Goal: Submit feedback/report problem: Submit feedback/report problem

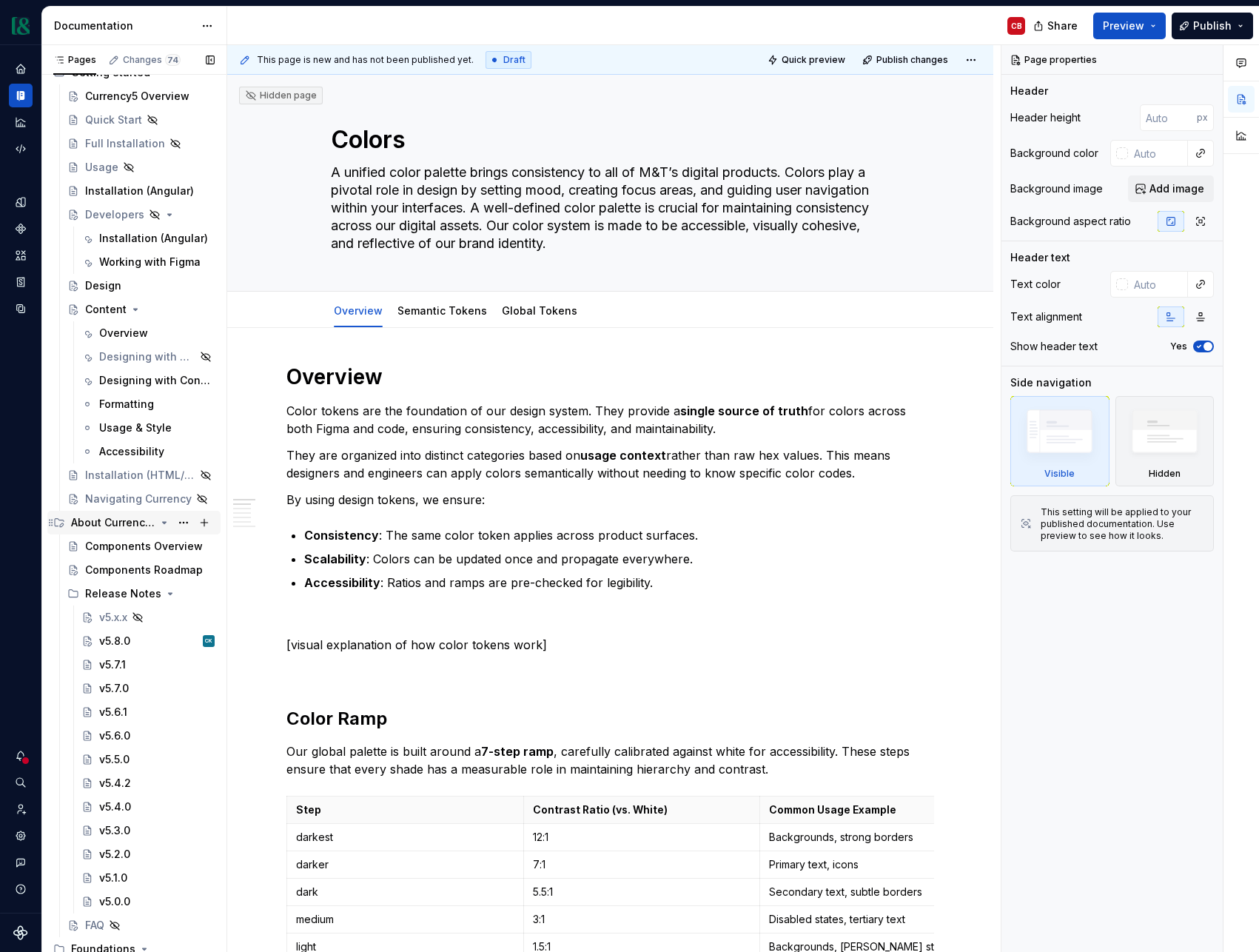
scroll to position [84, 0]
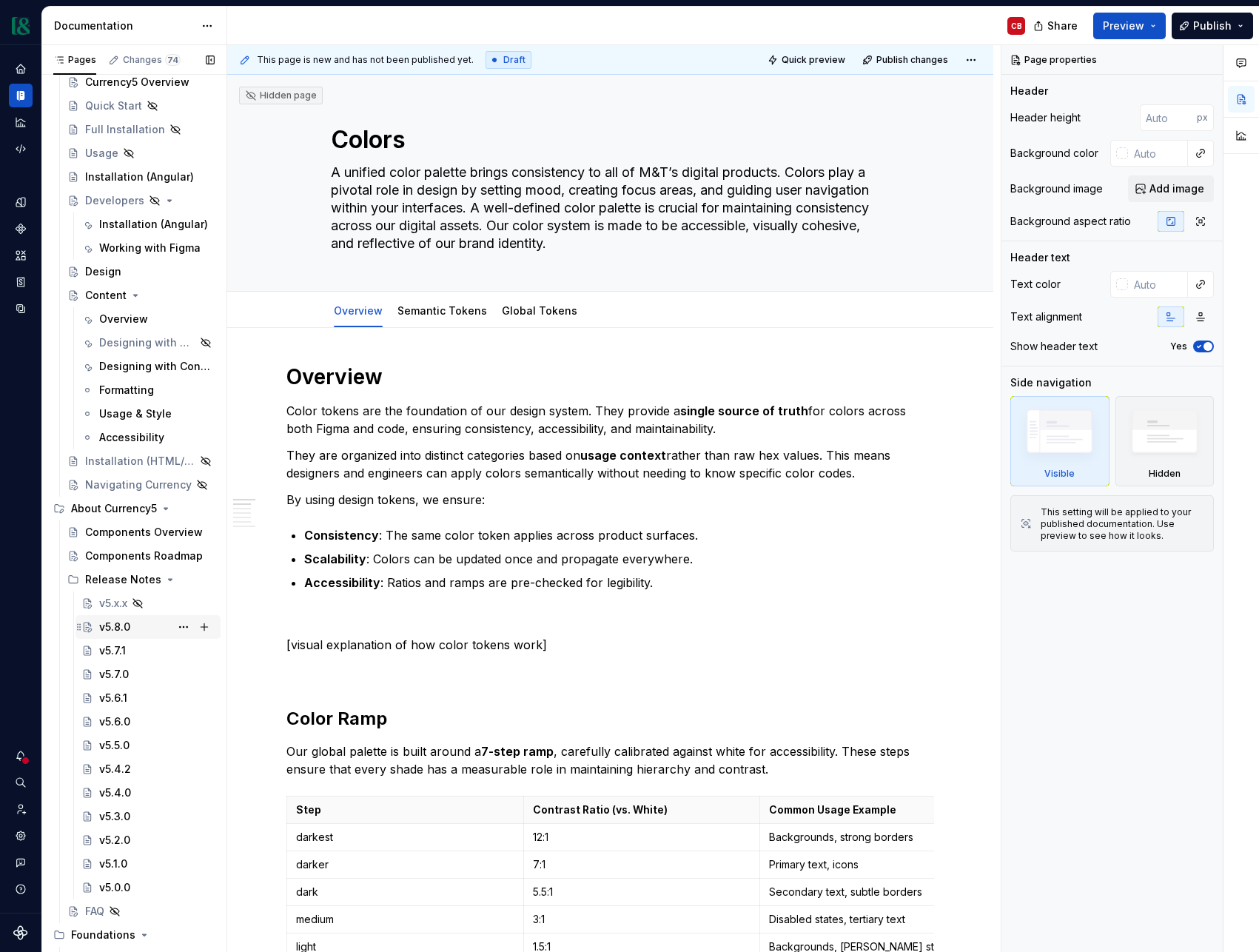
click at [138, 626] on div "v5.8.0 CK" at bounding box center [157, 627] width 115 height 21
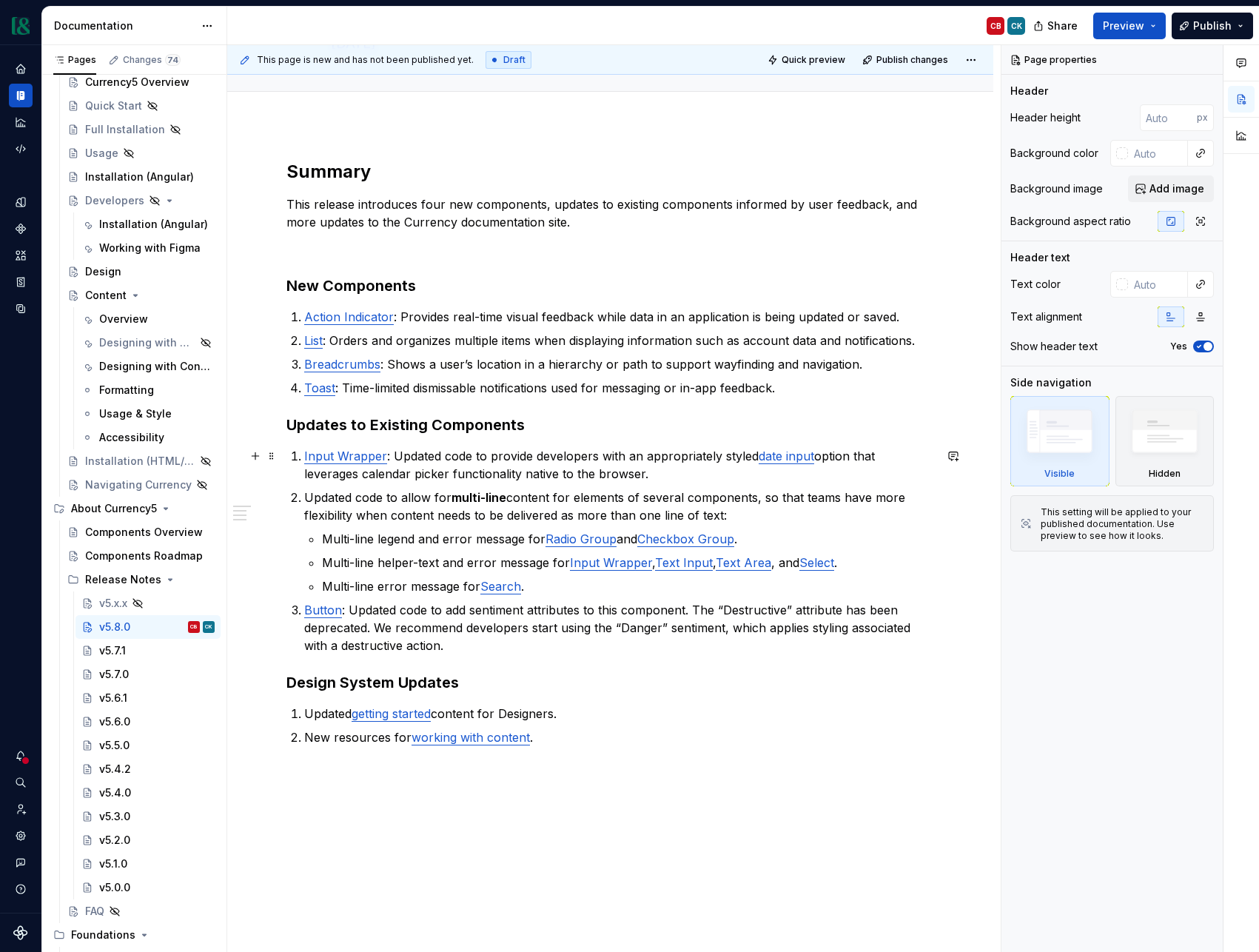
scroll to position [134, 0]
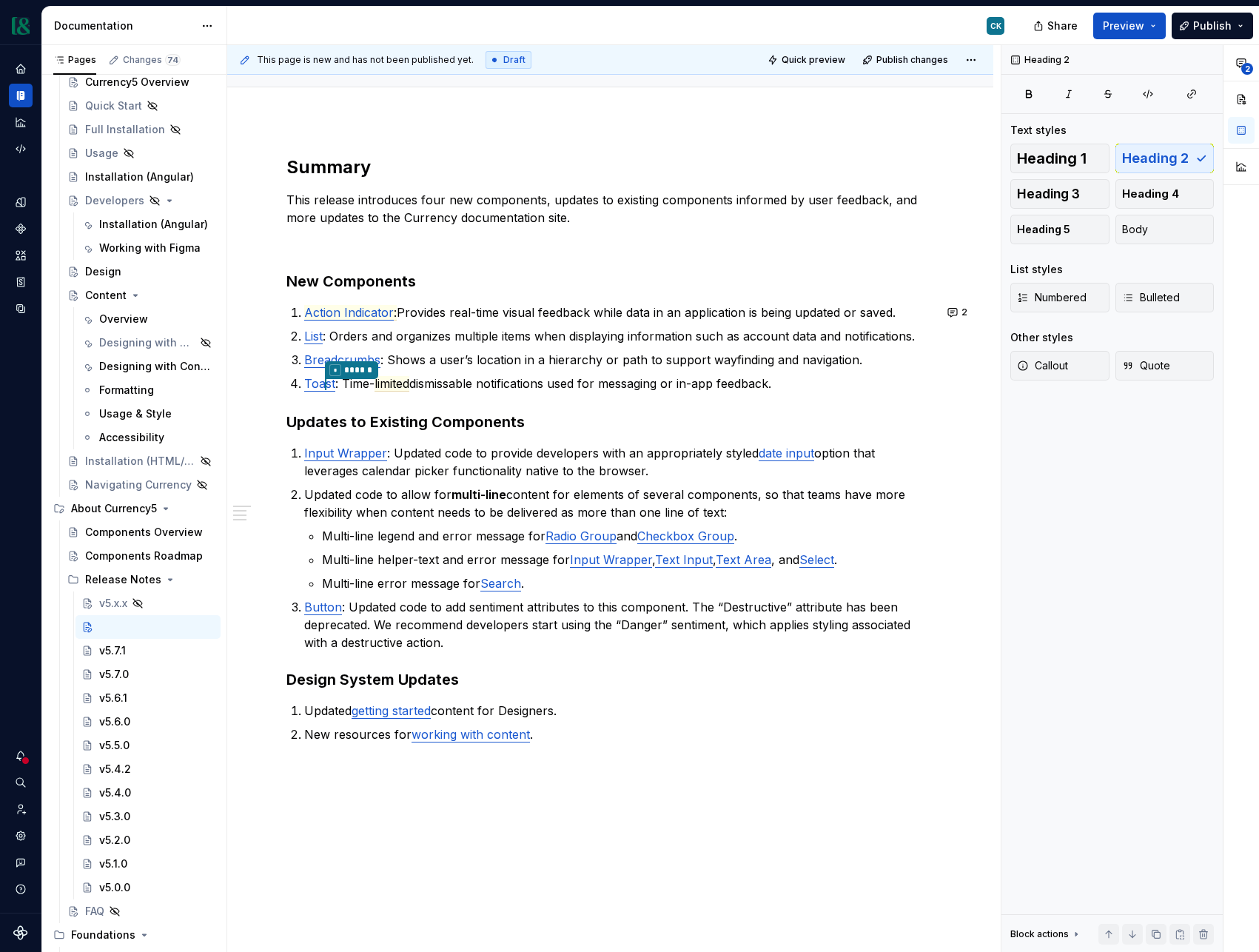
type textarea "*"
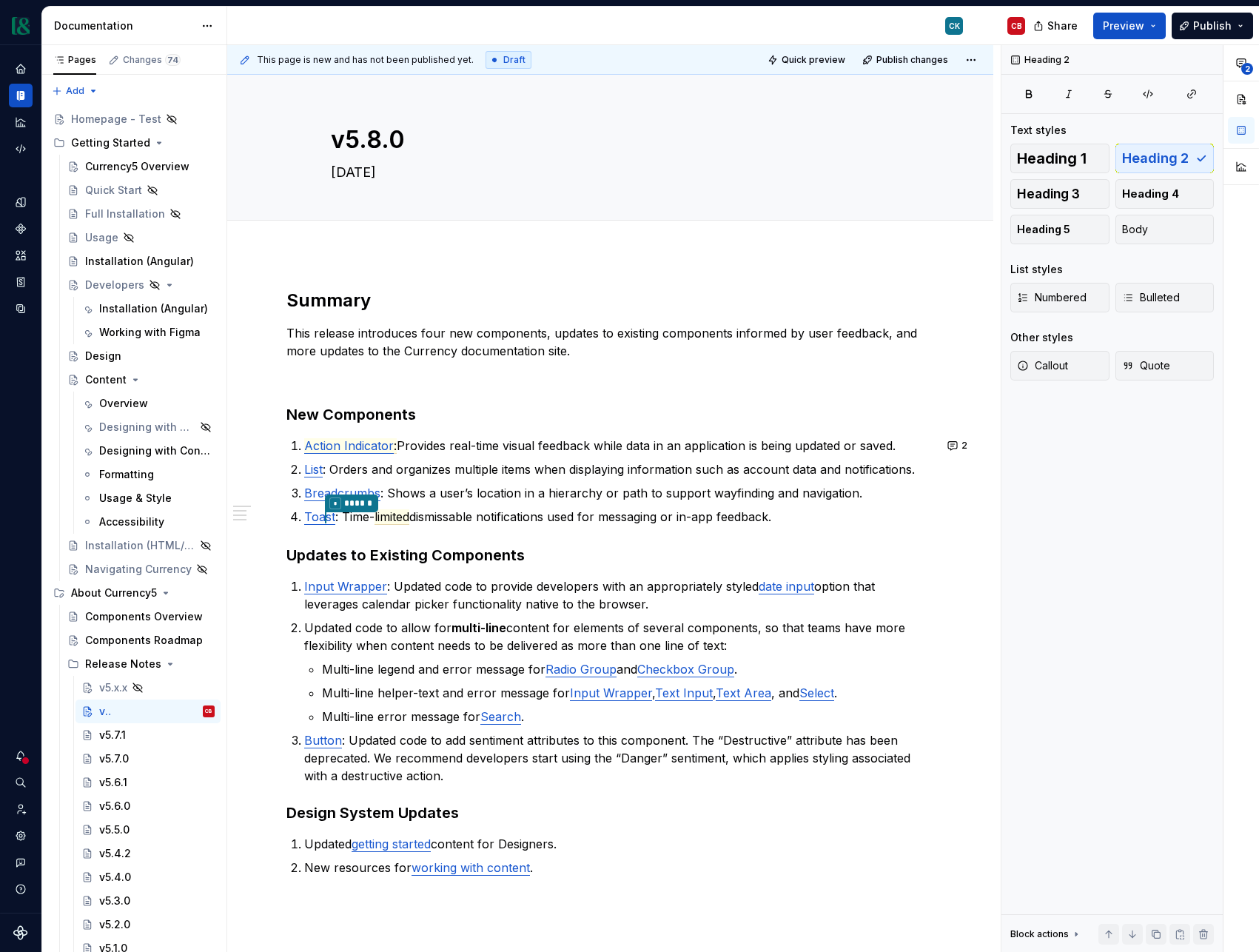
type textarea "*"
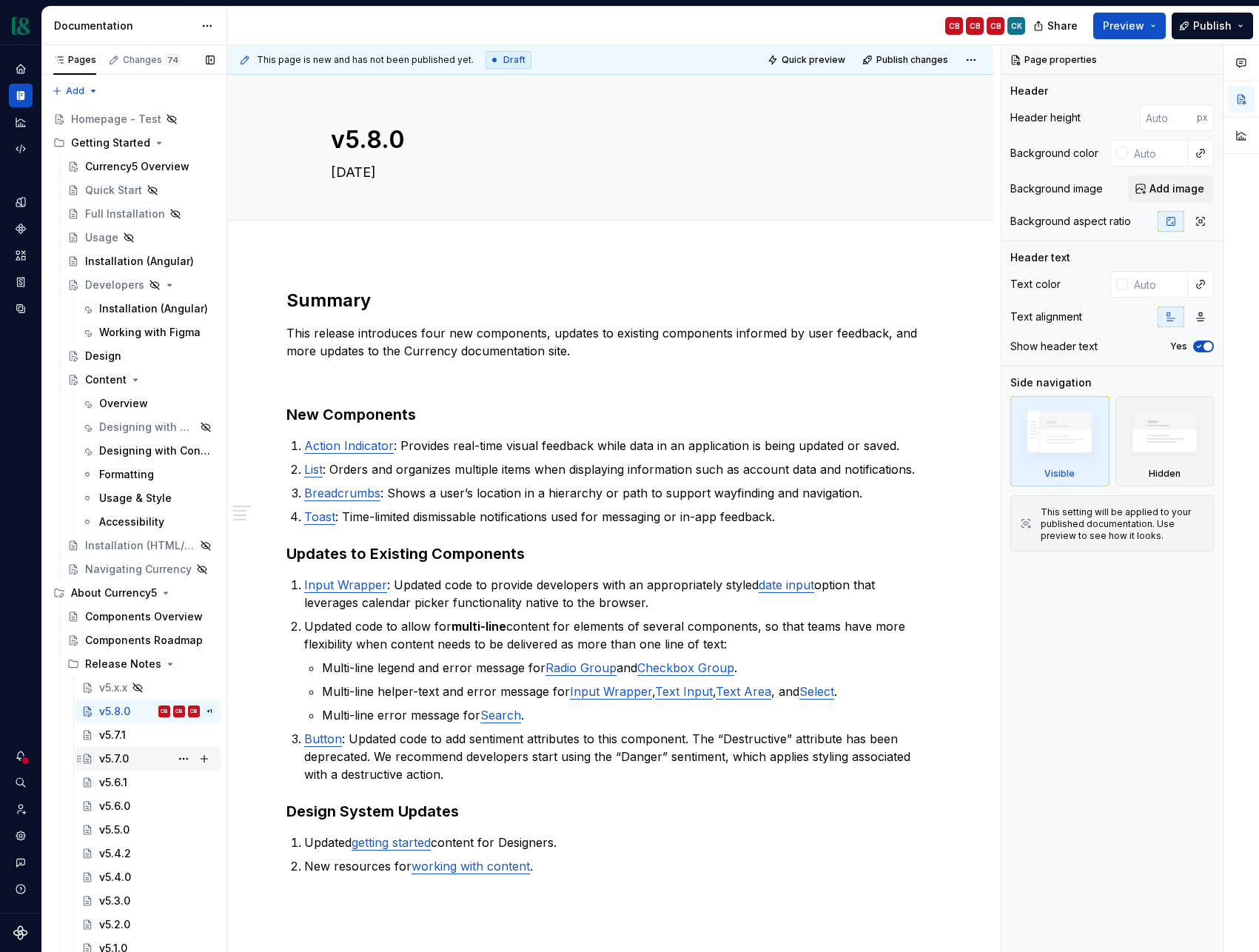
click at [133, 755] on div "v5.7.0" at bounding box center [157, 758] width 115 height 21
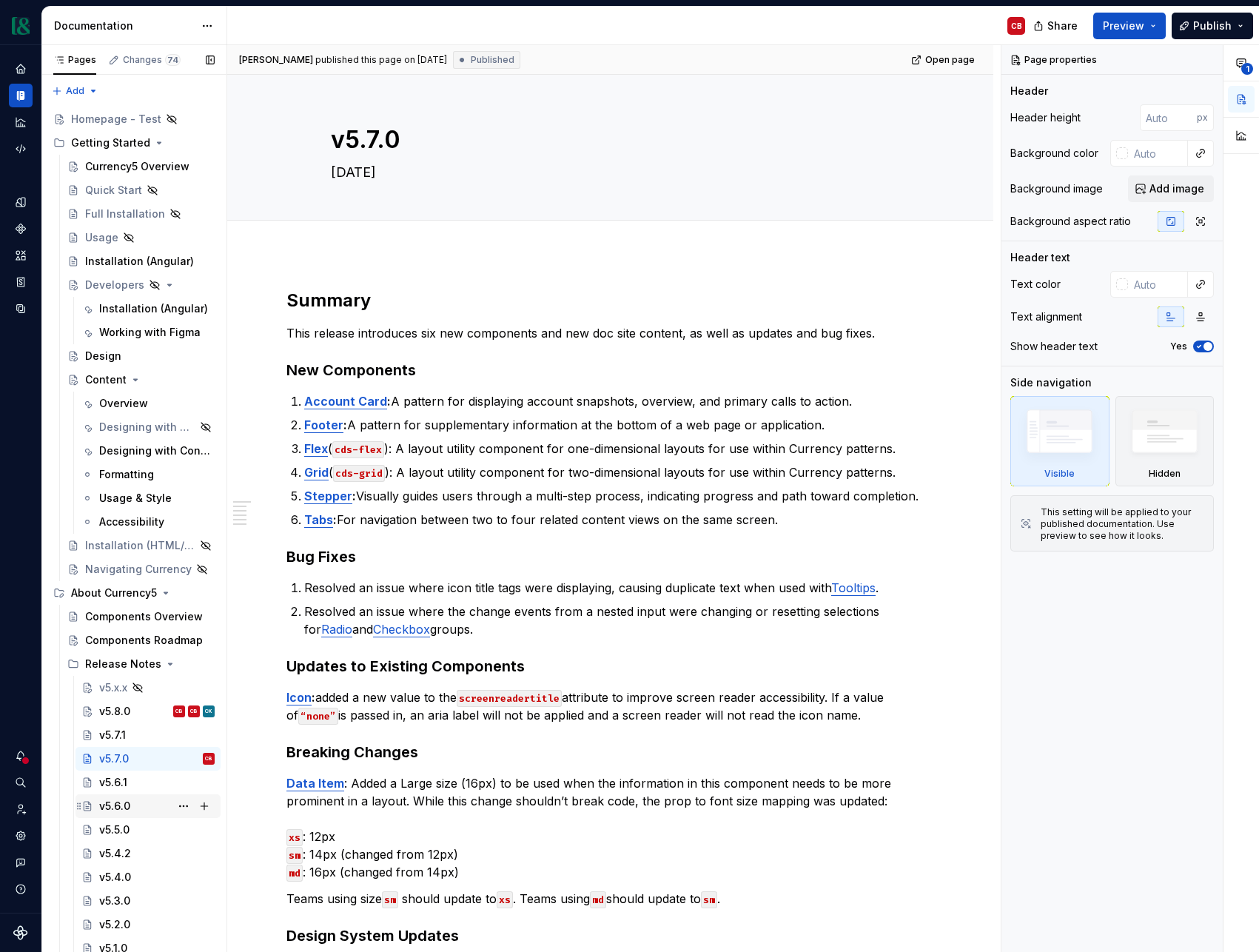
click at [138, 805] on div "v5.6.0" at bounding box center [157, 806] width 115 height 21
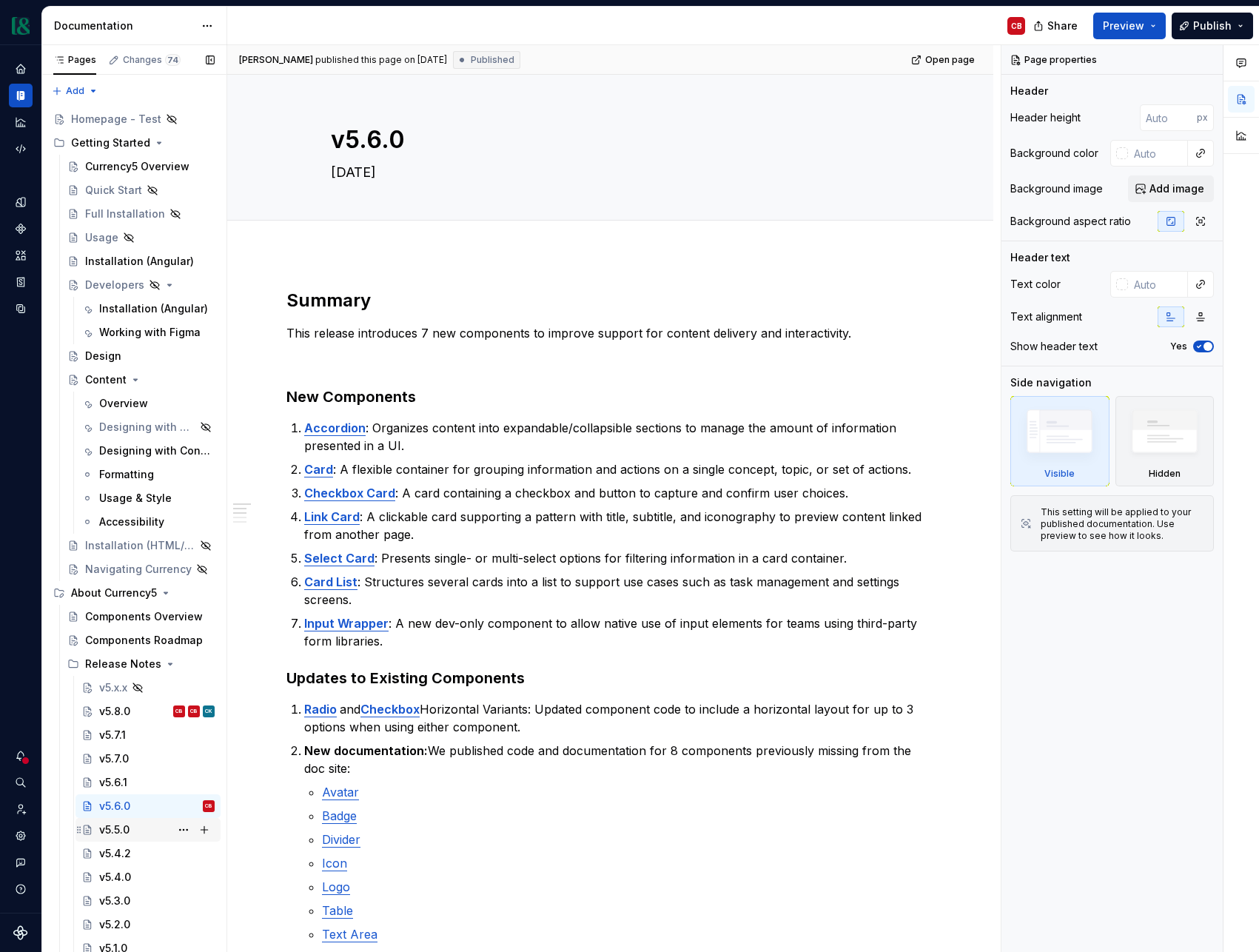
click at [139, 830] on div "v5.5.0" at bounding box center [157, 830] width 115 height 21
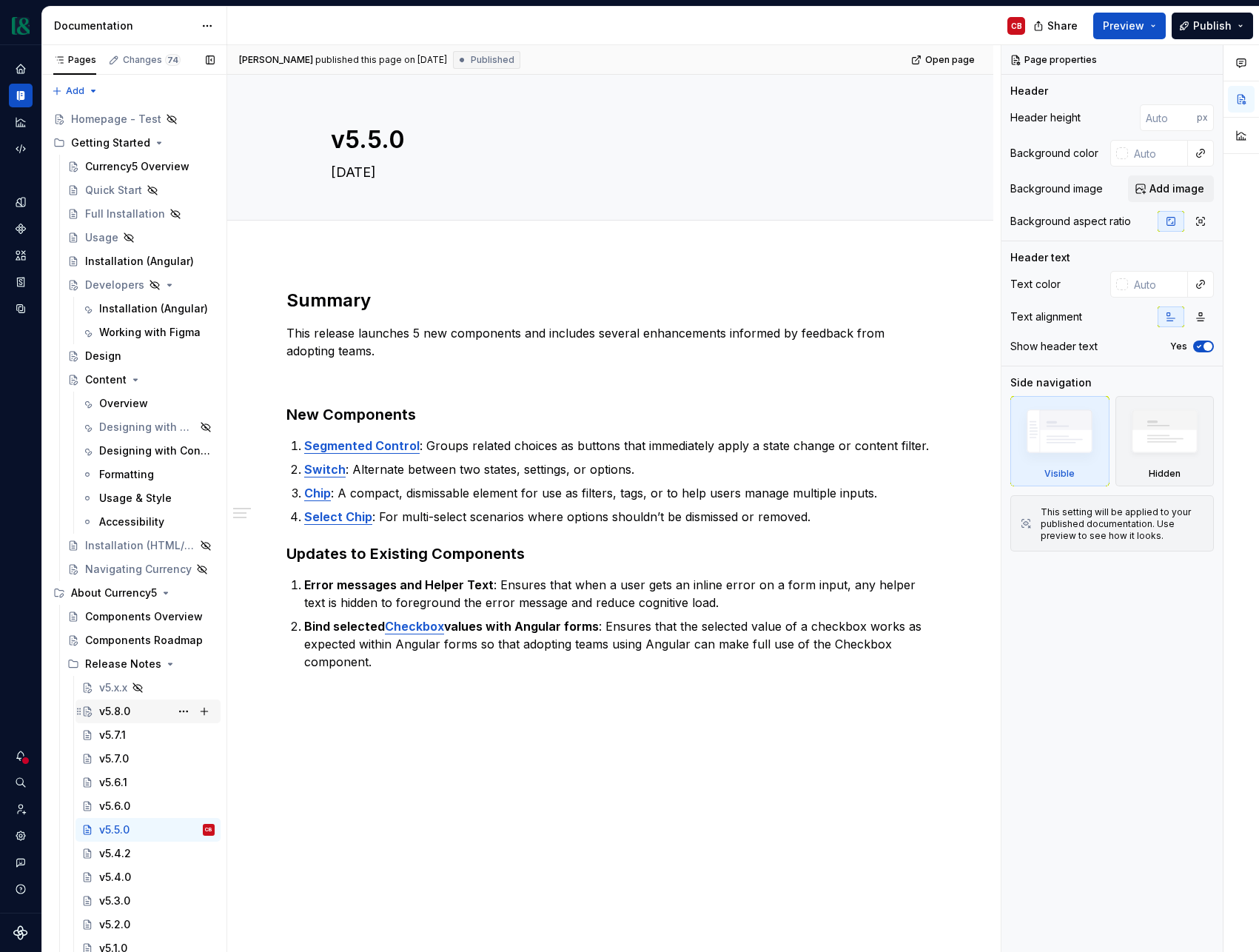
click at [136, 714] on div "v5.8.0 CB CB CK" at bounding box center [157, 711] width 115 height 21
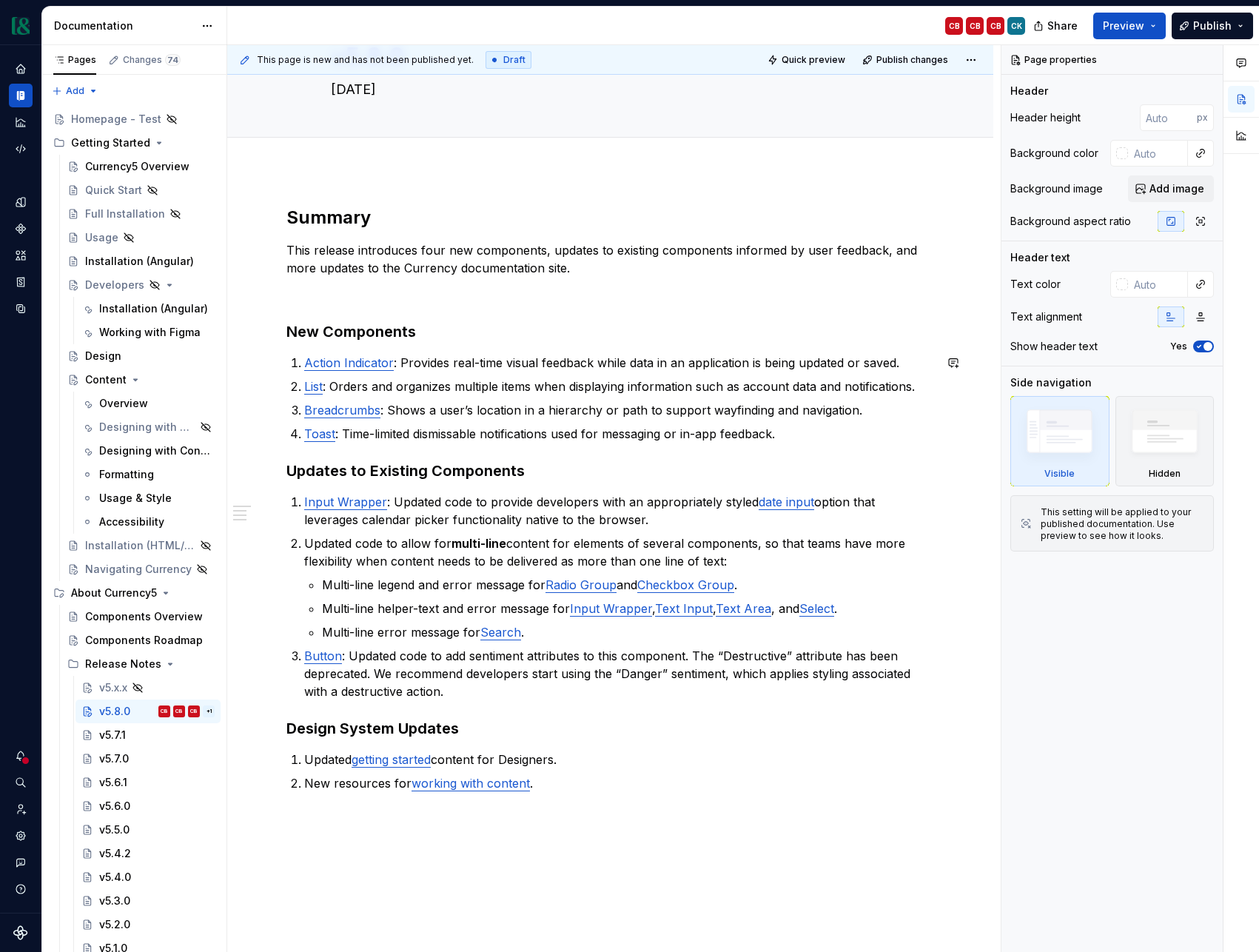
scroll to position [99, 0]
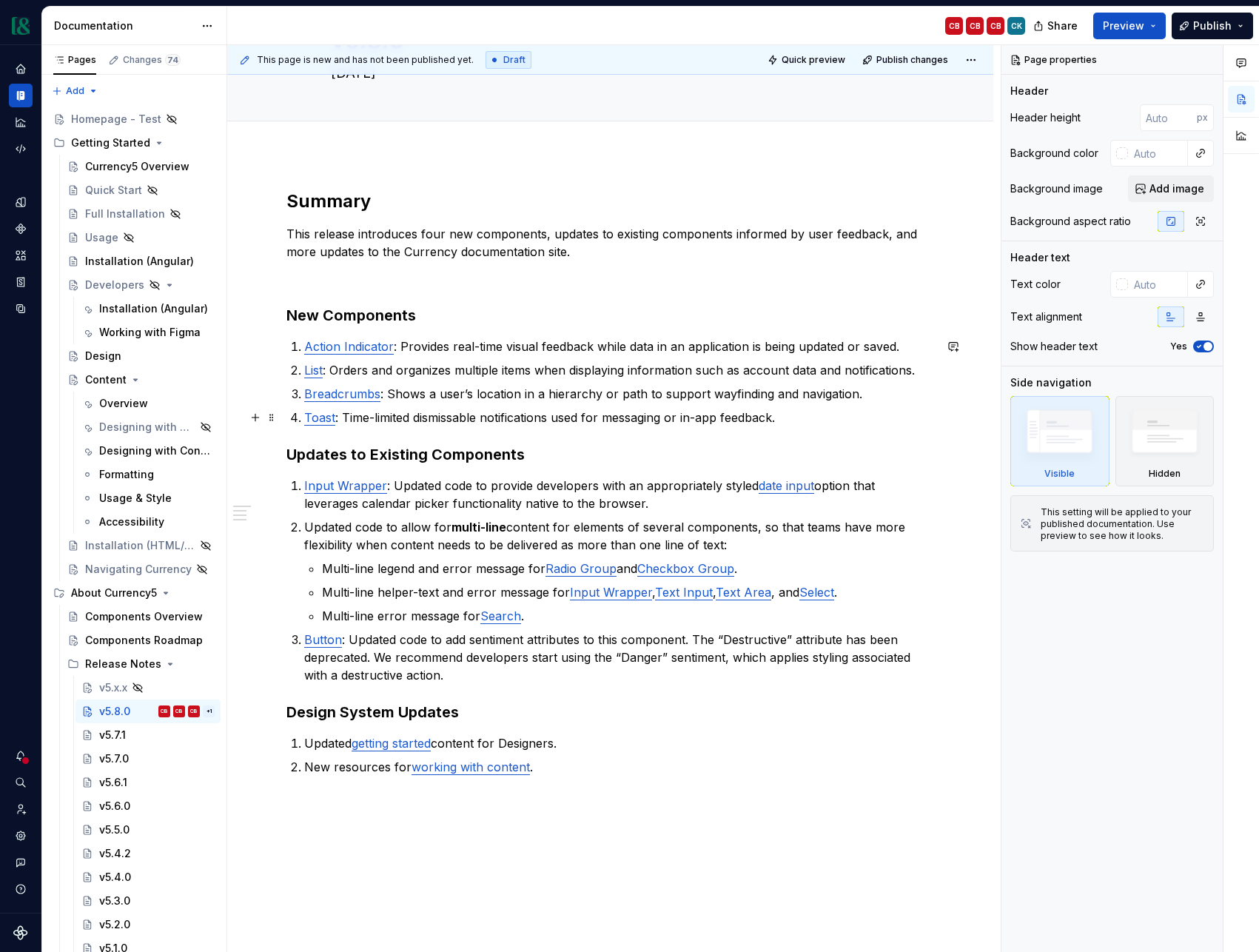
click at [318, 419] on link "Toast" at bounding box center [319, 417] width 31 height 15
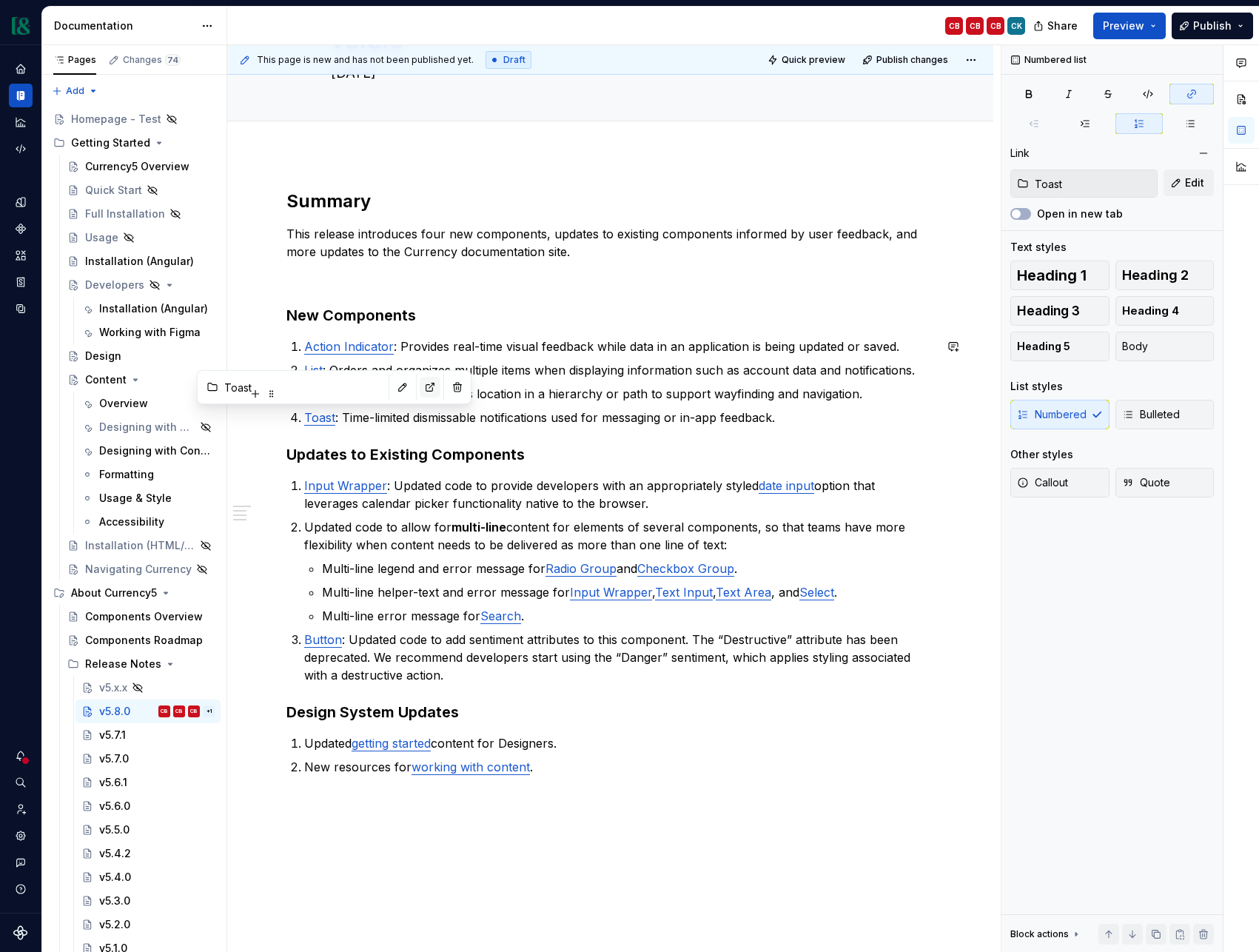
click at [419, 389] on button "button" at bounding box center [430, 387] width 21 height 21
type textarea "*"
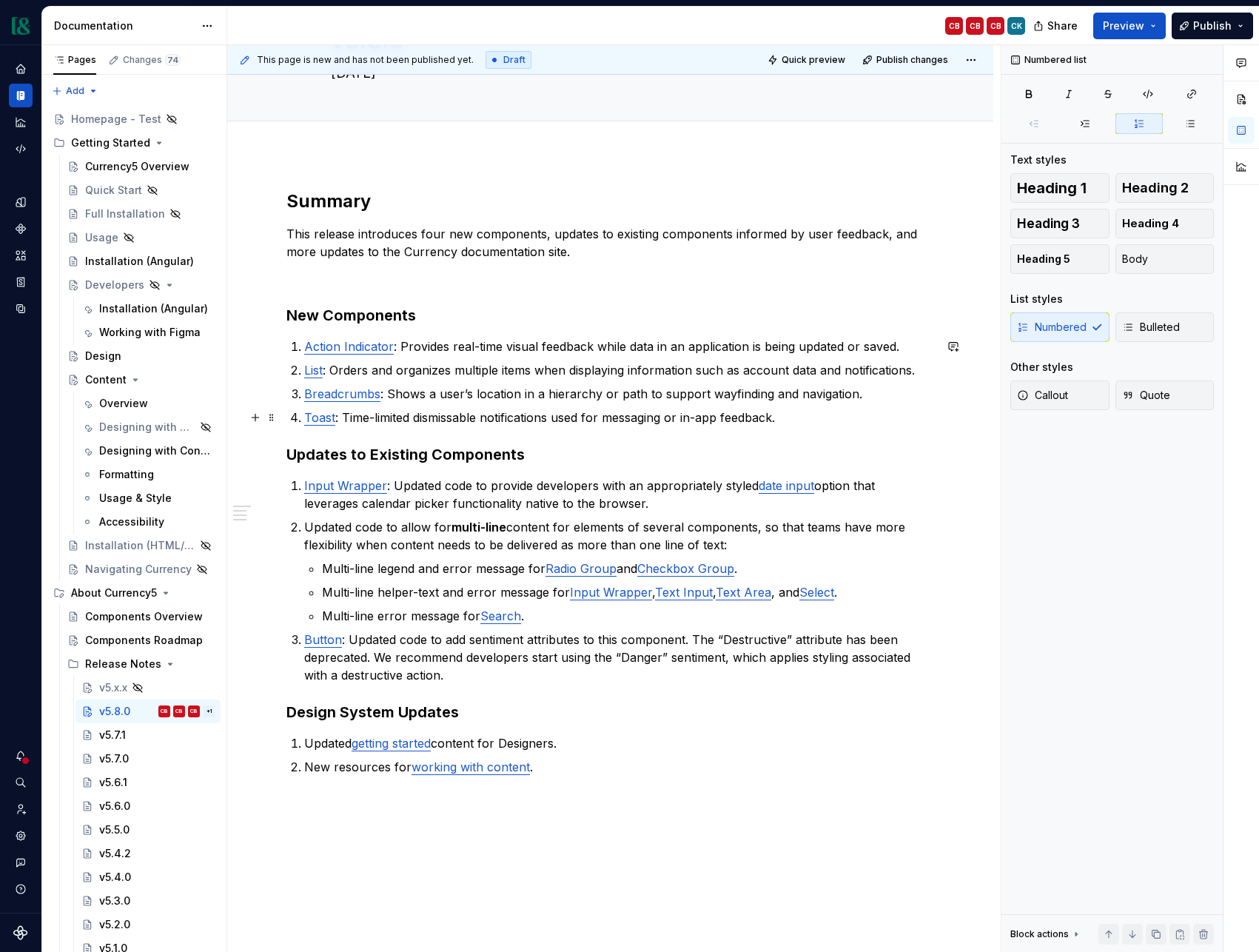
click at [571, 410] on p "Toast : Time-limited dismissable notifications used for messaging or in-app fee…" at bounding box center [619, 418] width 630 height 18
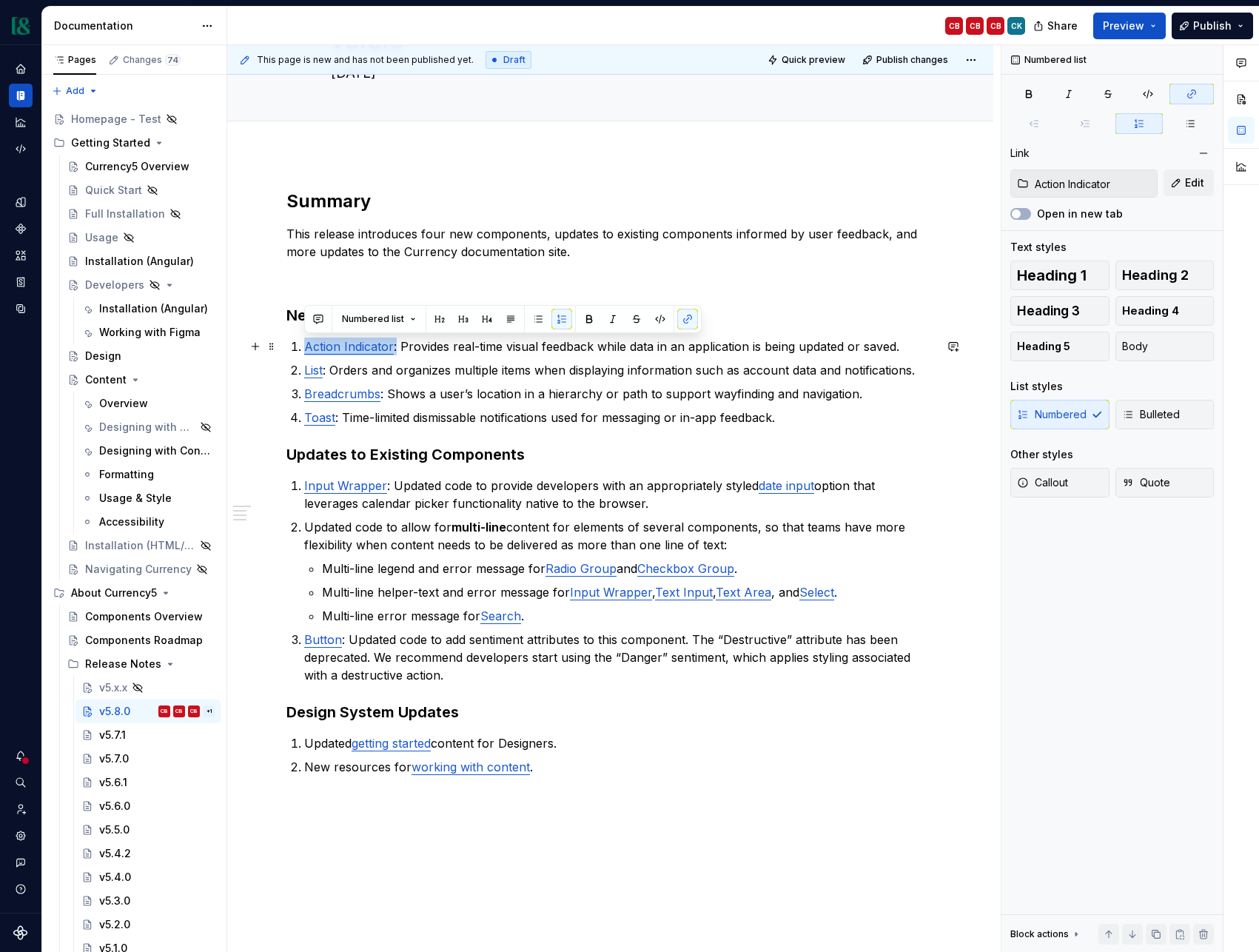
drag, startPoint x: 305, startPoint y: 346, endPoint x: 395, endPoint y: 346, distance: 90.0
click at [395, 346] on p "Action Indicator : Provides real-time visual feedback while data in an applicat…" at bounding box center [619, 346] width 630 height 18
click at [319, 322] on button "button" at bounding box center [319, 319] width 21 height 21
drag, startPoint x: 338, startPoint y: 347, endPoint x: 293, endPoint y: 346, distance: 45.0
click at [293, 346] on body "Currency CB Dataset M&T Documentation CB CB CB CK Share Preview Publish Pages C…" at bounding box center [629, 476] width 1259 height 952
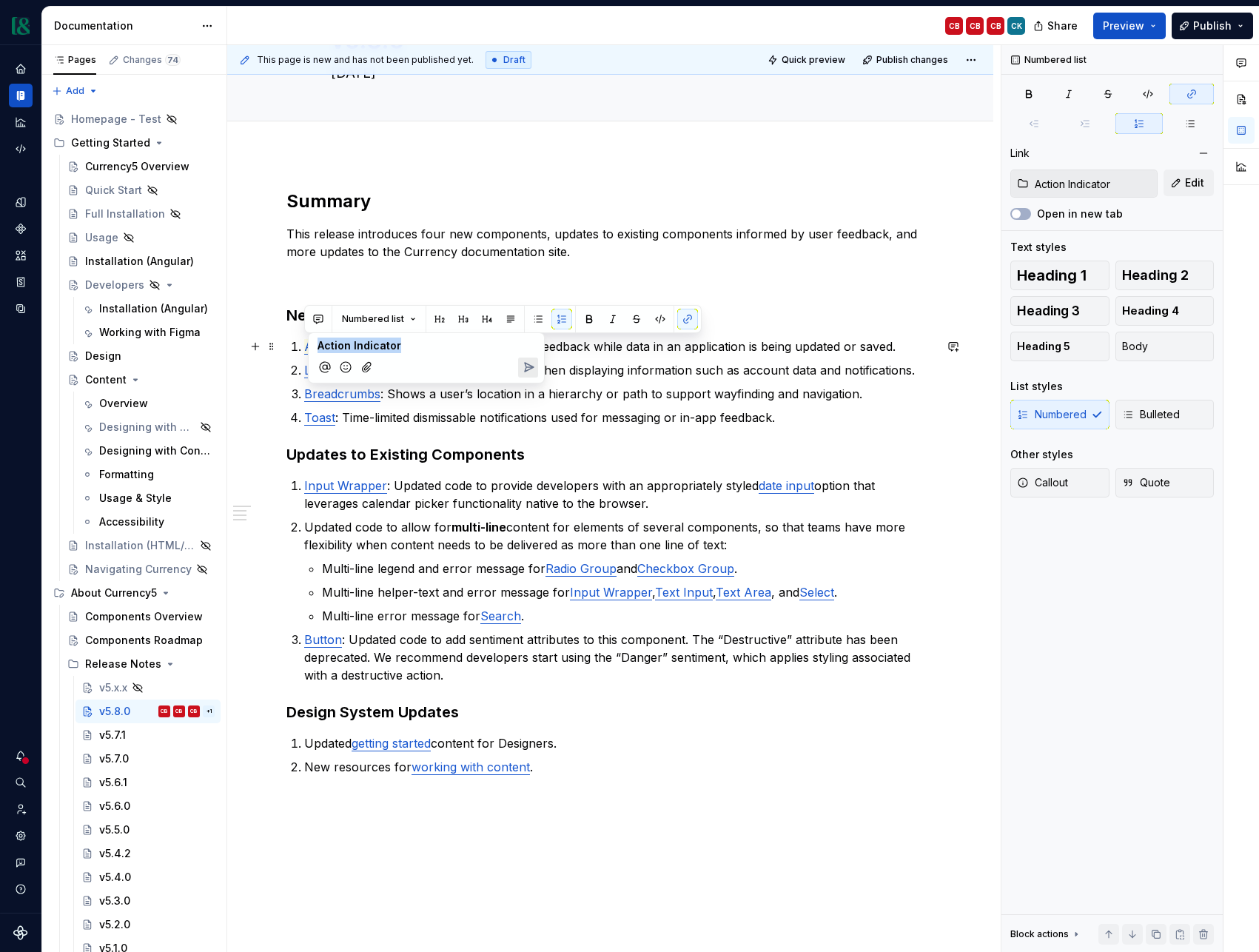
drag, startPoint x: 318, startPoint y: 343, endPoint x: 437, endPoint y: 344, distance: 119.0
click at [437, 344] on p "Action Indicator" at bounding box center [427, 345] width 218 height 15
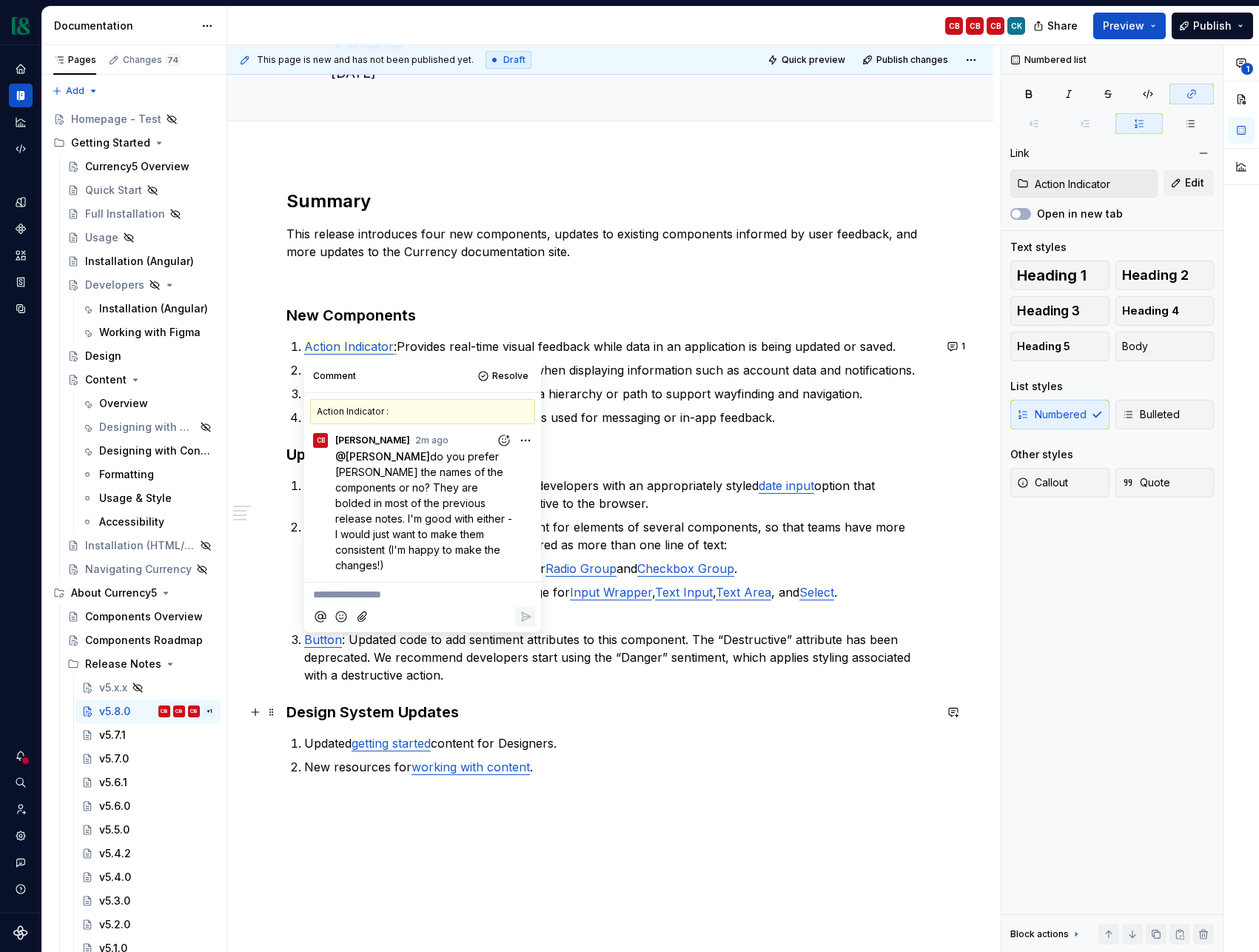
click at [688, 714] on h3 "Design System Updates" at bounding box center [610, 712] width 648 height 21
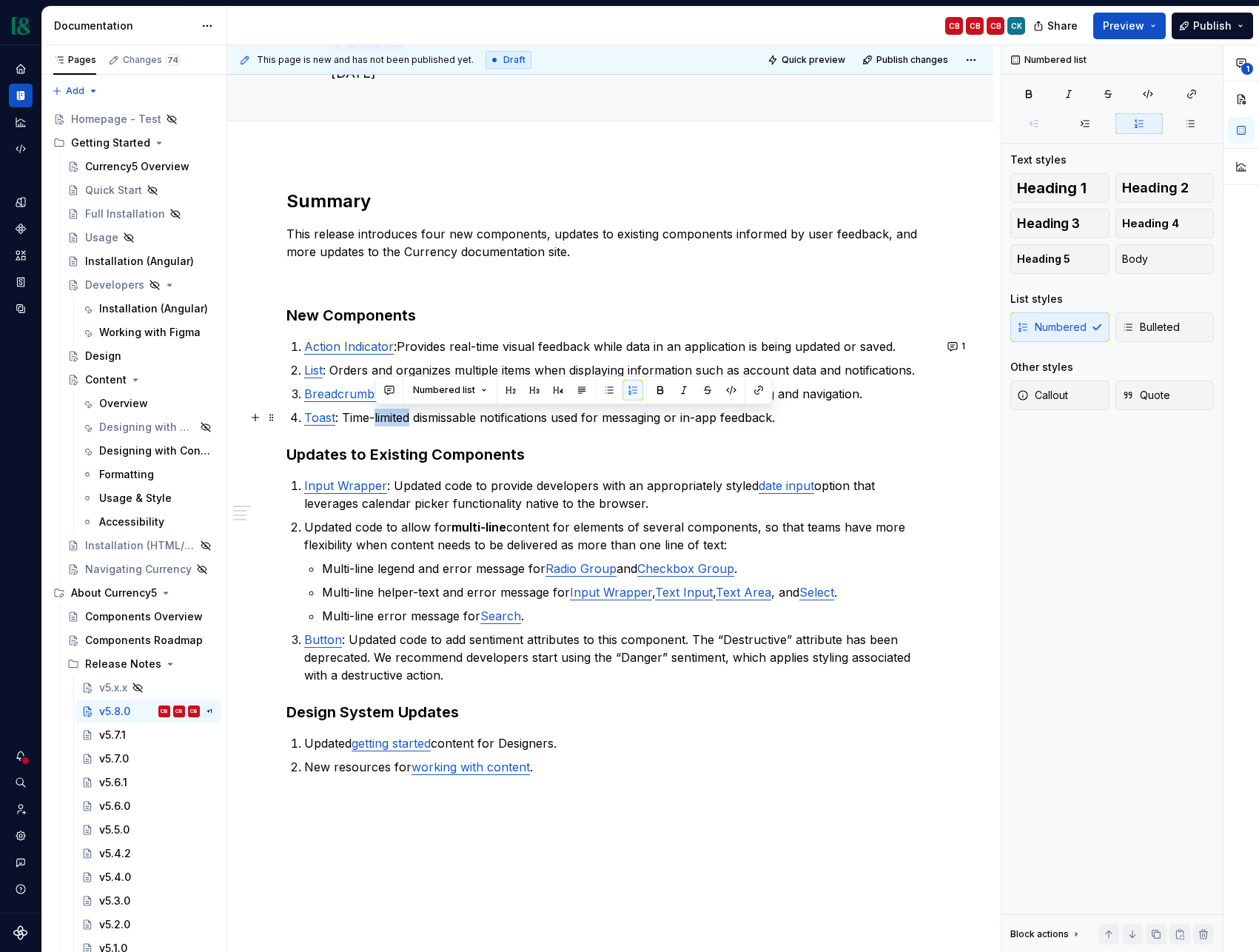
drag, startPoint x: 411, startPoint y: 417, endPoint x: 375, endPoint y: 419, distance: 36.1
click at [375, 419] on p "Toast : Time-limited dismissable notifications used for messaging or in-app fee…" at bounding box center [619, 418] width 630 height 18
click at [392, 395] on button "button" at bounding box center [390, 390] width 21 height 21
click at [601, 438] on icon "Send" at bounding box center [600, 438] width 9 height 9
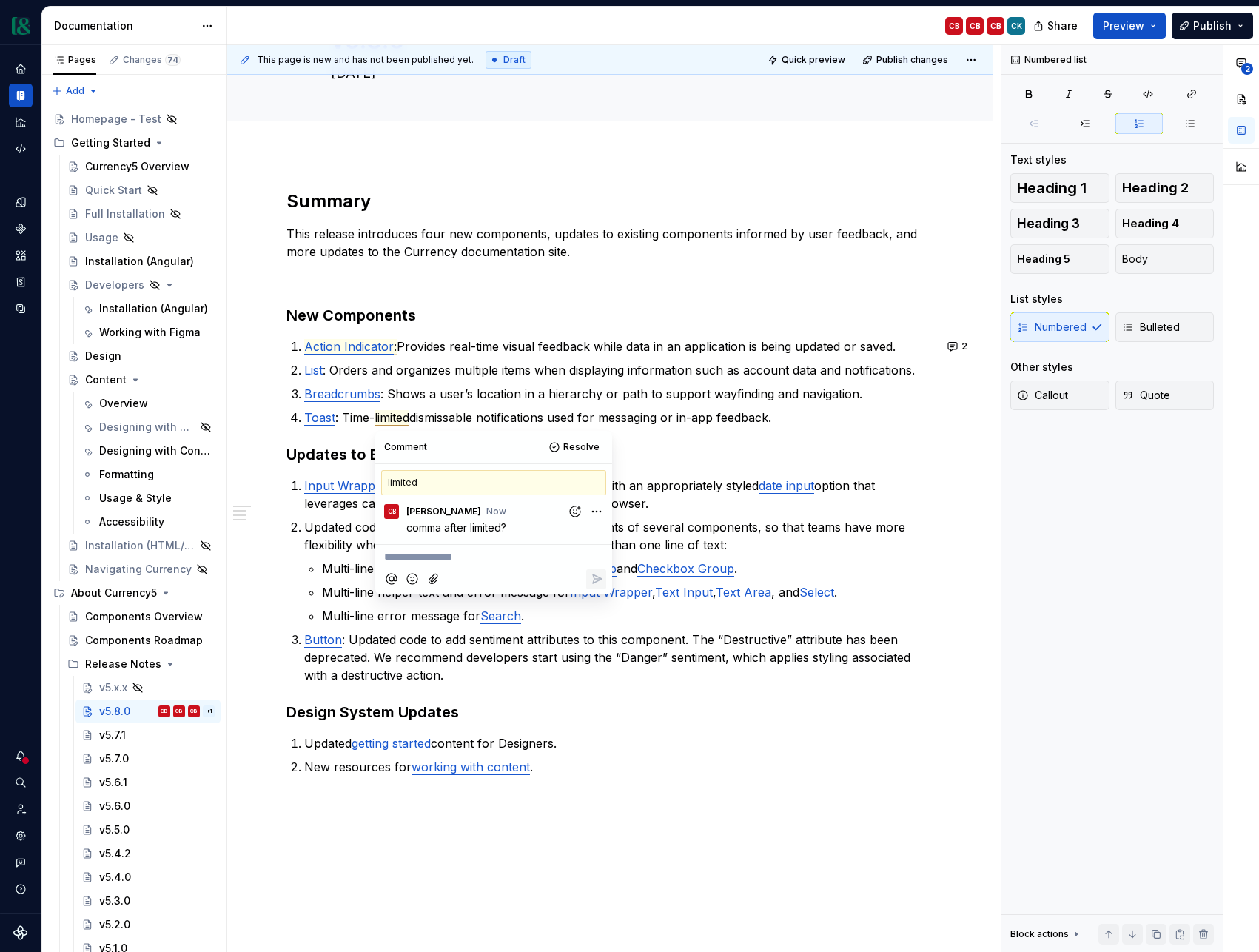
click at [684, 438] on div "Summary This release introduces four new components, updates to existing compon…" at bounding box center [610, 500] width 648 height 622
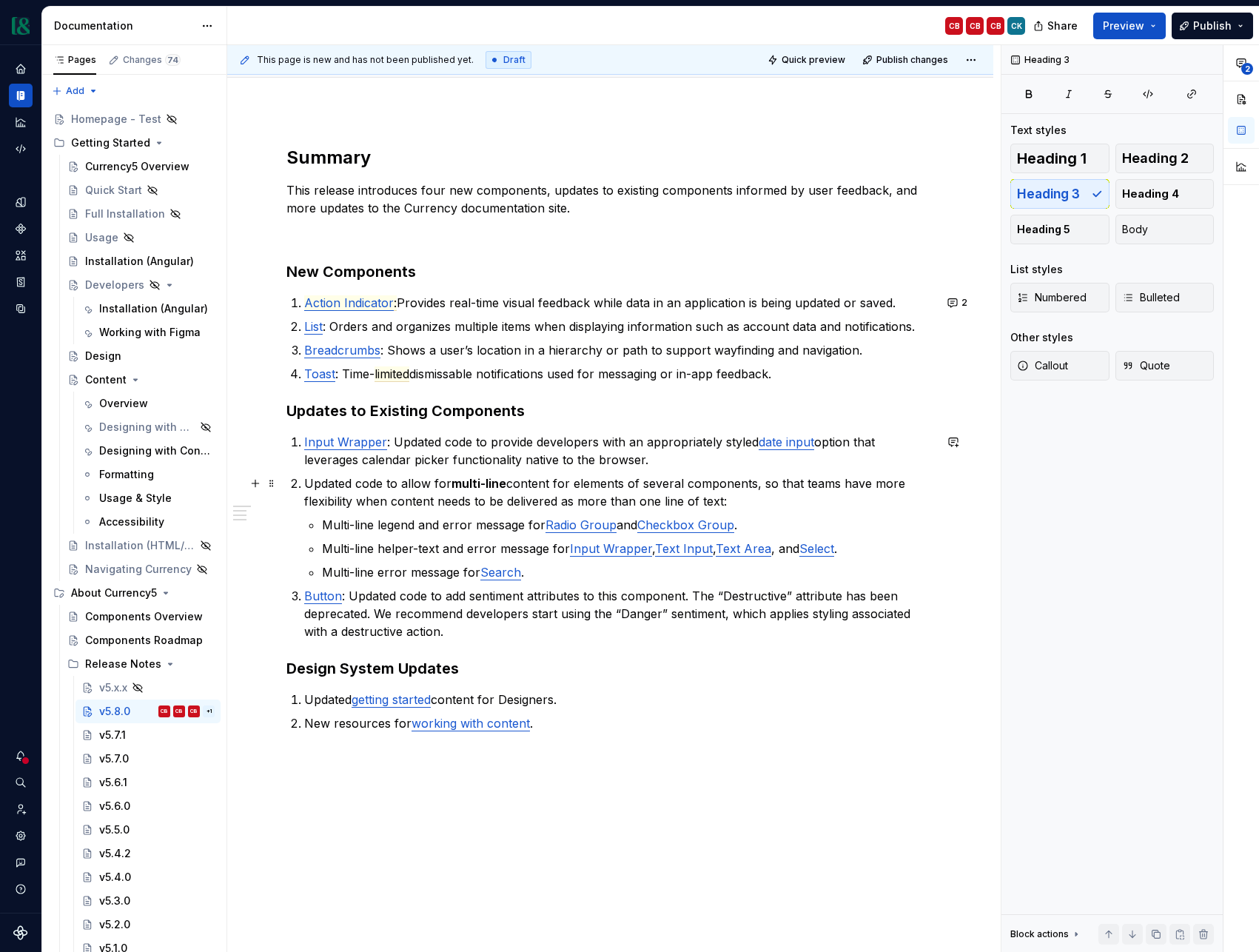
scroll to position [158, 0]
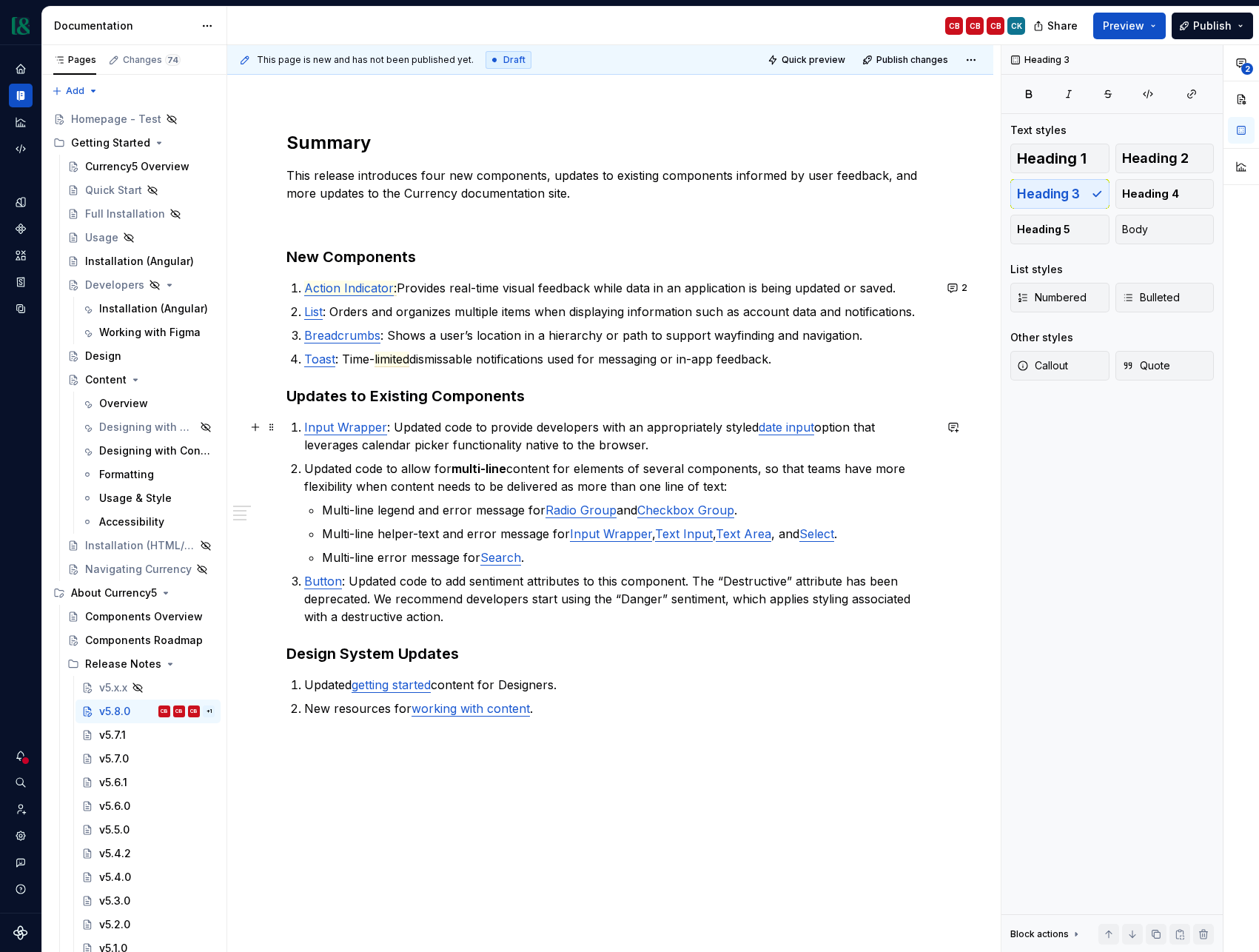
click at [784, 430] on link "date input" at bounding box center [786, 426] width 55 height 15
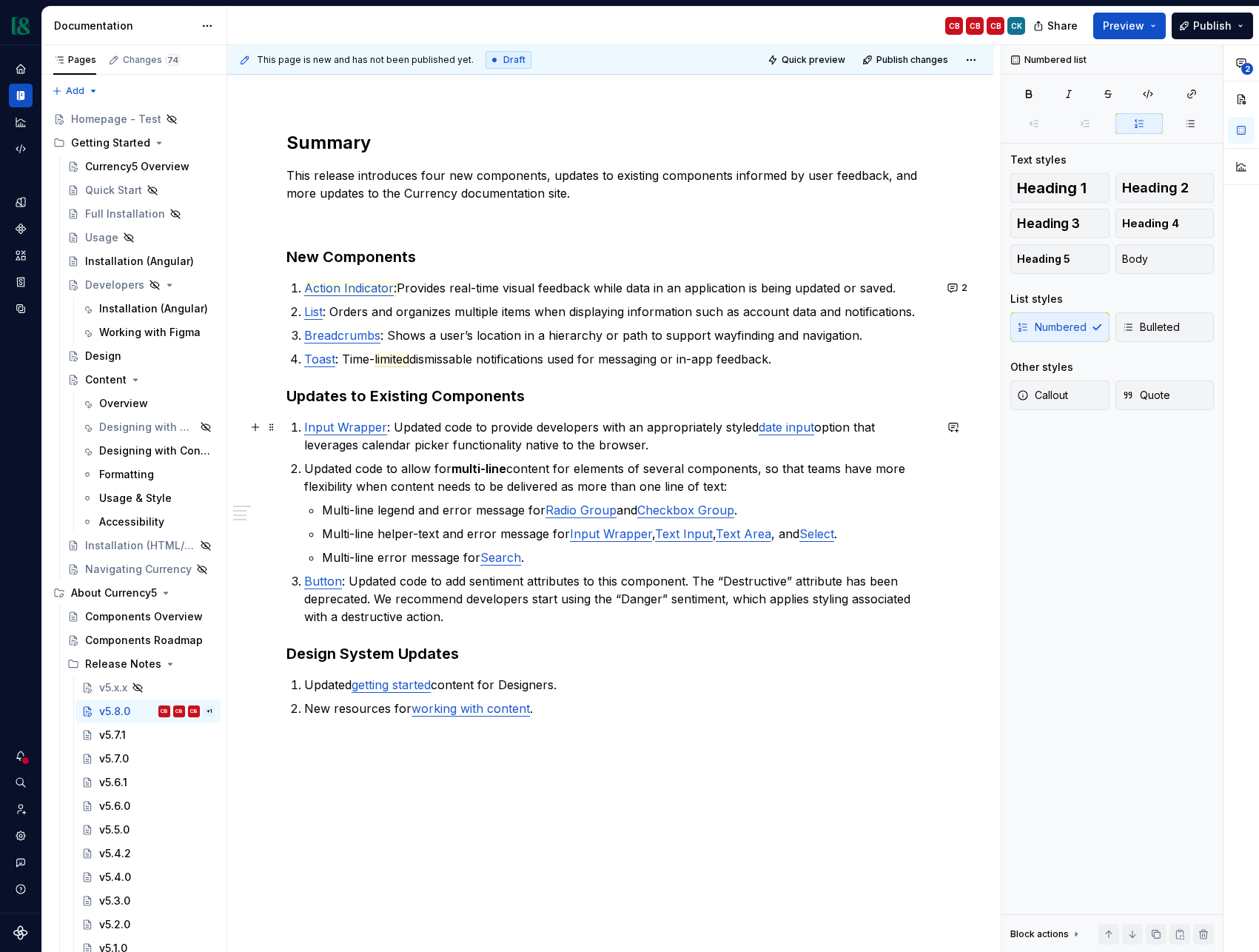
click at [824, 430] on p "Input Wrapper : Updated code to provide developers with an appropriately styled…" at bounding box center [619, 436] width 630 height 35
click at [590, 449] on p "Input Wrapper : Updated code to provide developers with an appropriately styled…" at bounding box center [619, 436] width 630 height 35
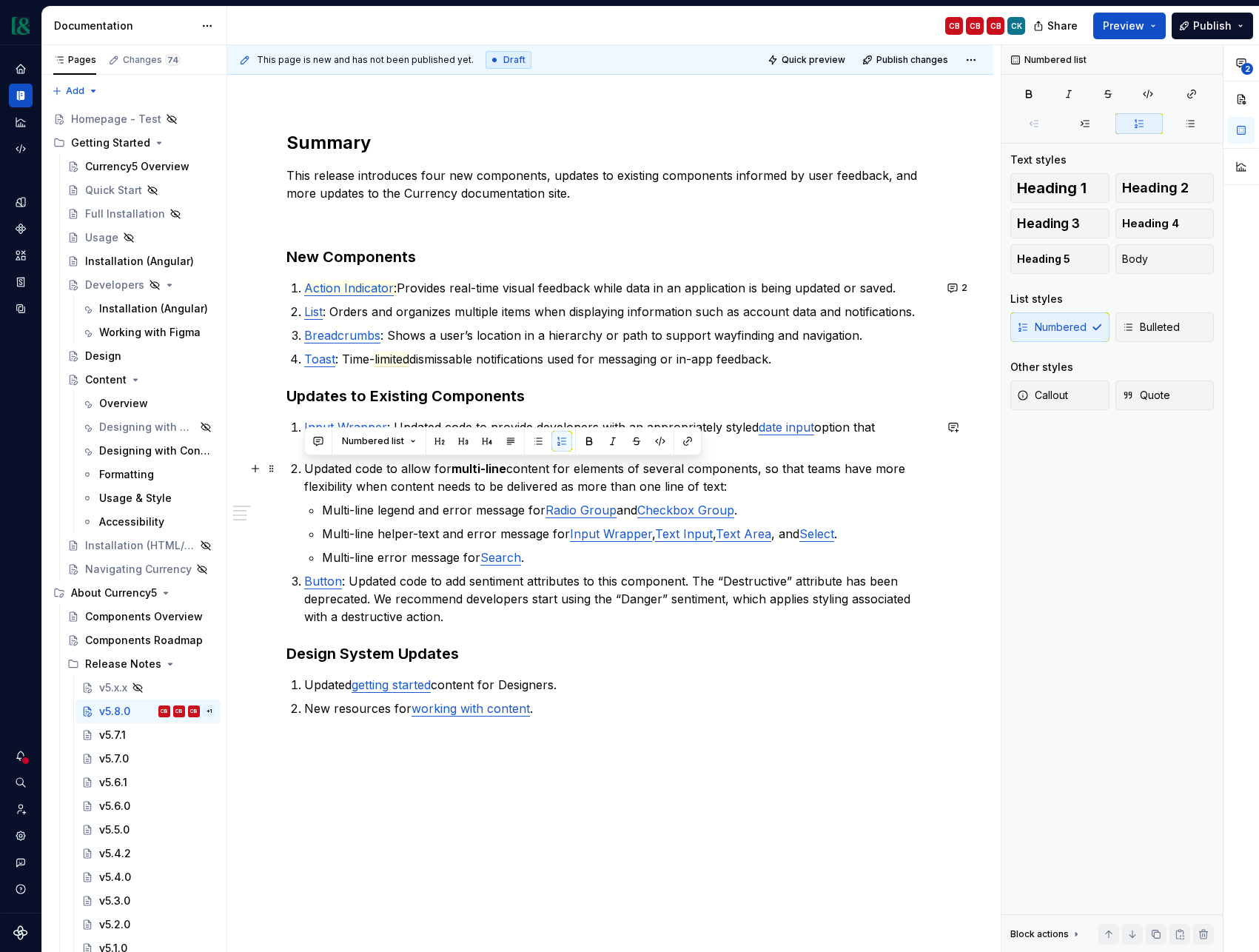
drag, startPoint x: 304, startPoint y: 469, endPoint x: 746, endPoint y: 487, distance: 442.4
click at [746, 487] on p "Updated code to allow for multi-line content for elements of several components…" at bounding box center [619, 477] width 630 height 35
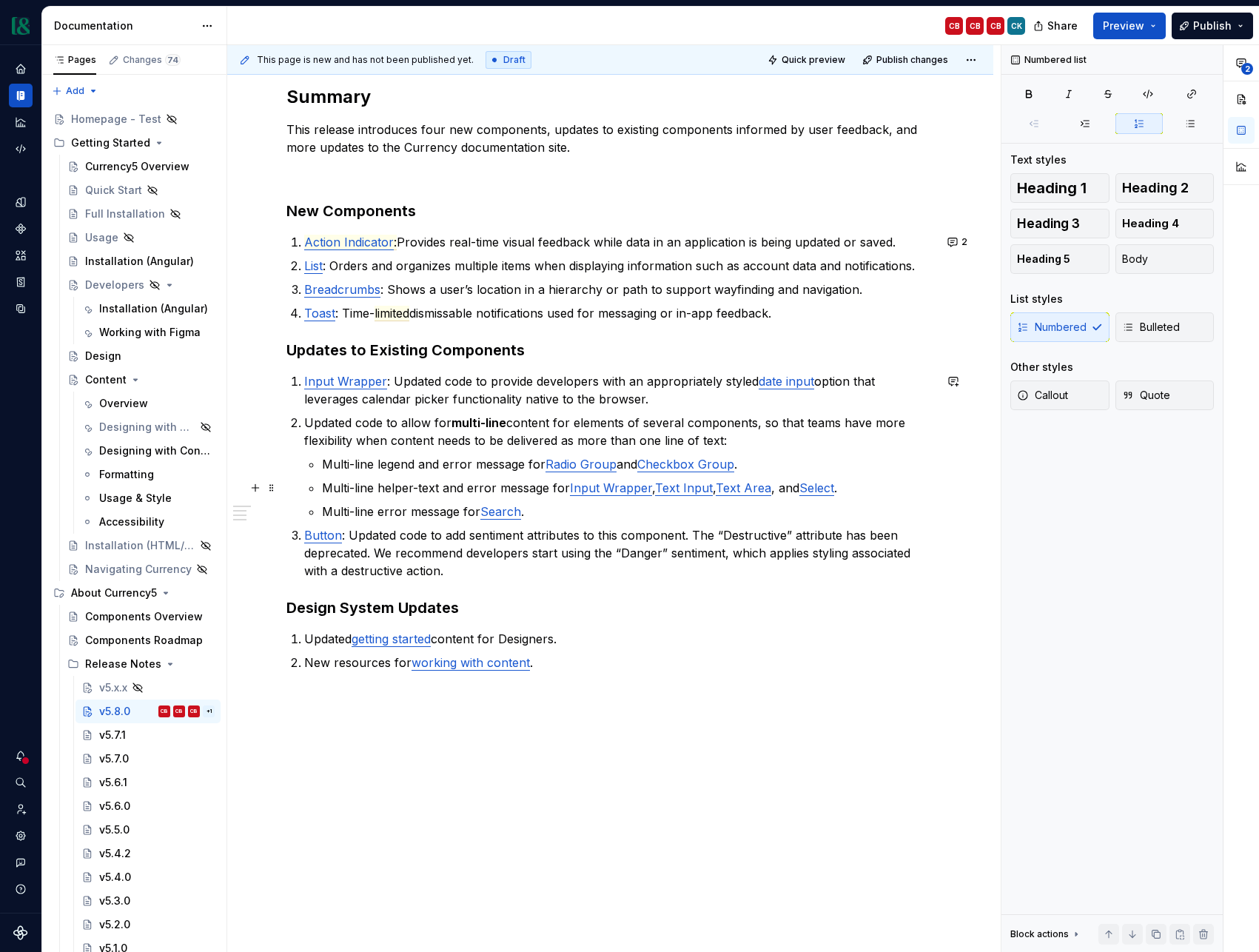
scroll to position [216, 0]
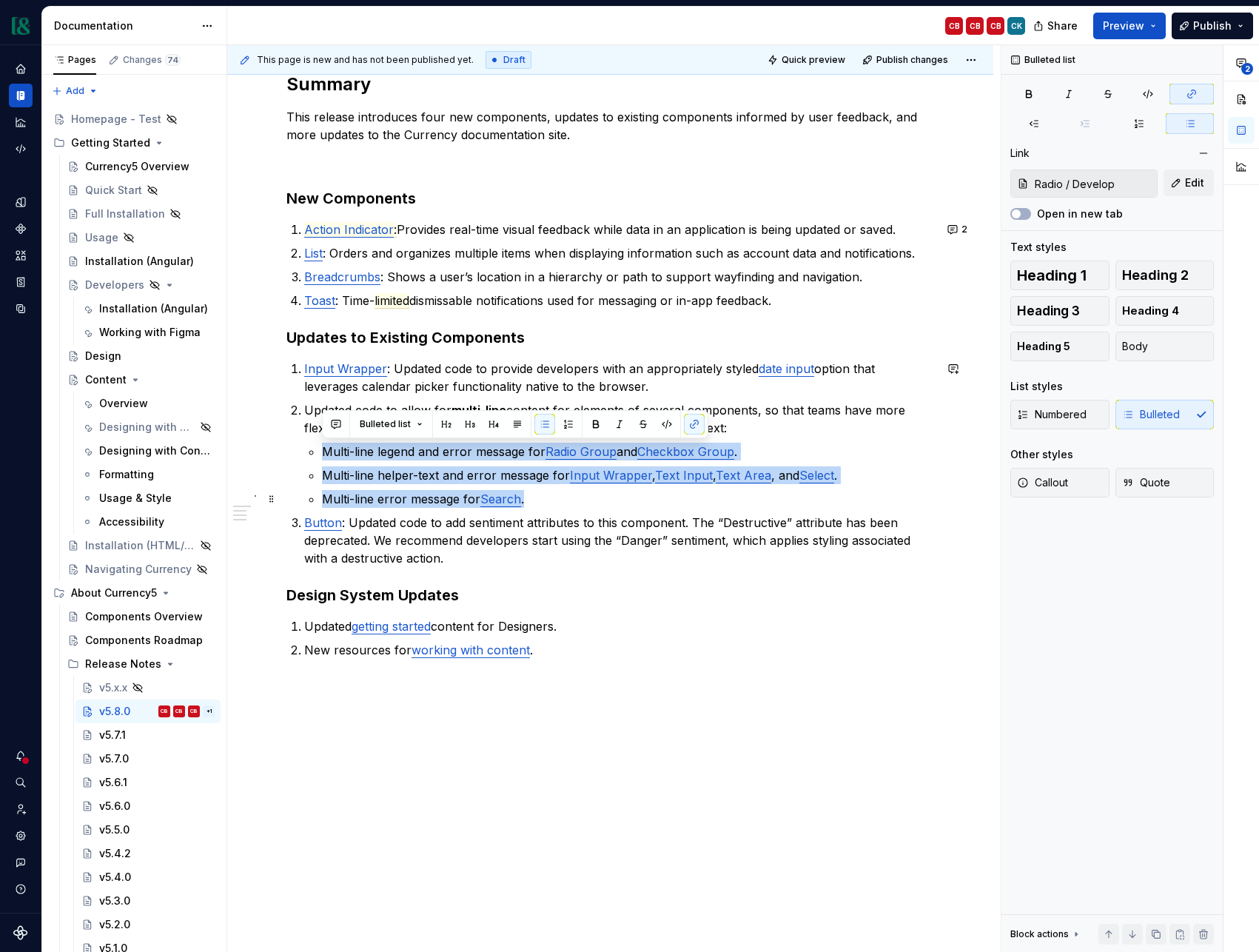
drag, startPoint x: 315, startPoint y: 453, endPoint x: 581, endPoint y: 503, distance: 270.7
click at [581, 503] on li "Updated code to allow for multi-line content for elements of several components…" at bounding box center [619, 454] width 630 height 106
click at [581, 503] on p "Multi-line error message for Search ." at bounding box center [627, 498] width 612 height 18
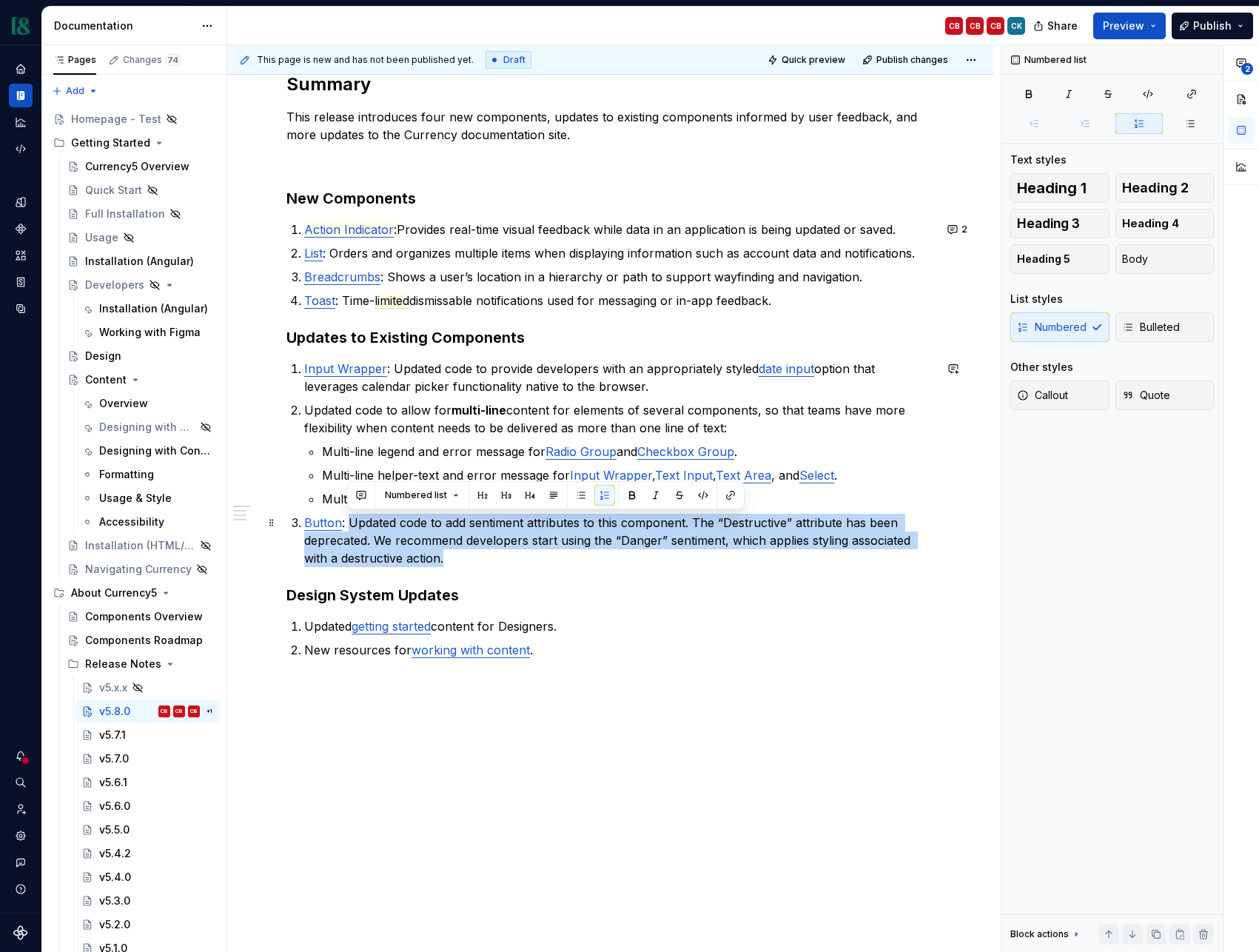
drag, startPoint x: 349, startPoint y: 523, endPoint x: 523, endPoint y: 563, distance: 178.5
click at [523, 563] on p "Button : Updated code to add sentiment attributes to this component. The “Destr…" at bounding box center [619, 540] width 630 height 54
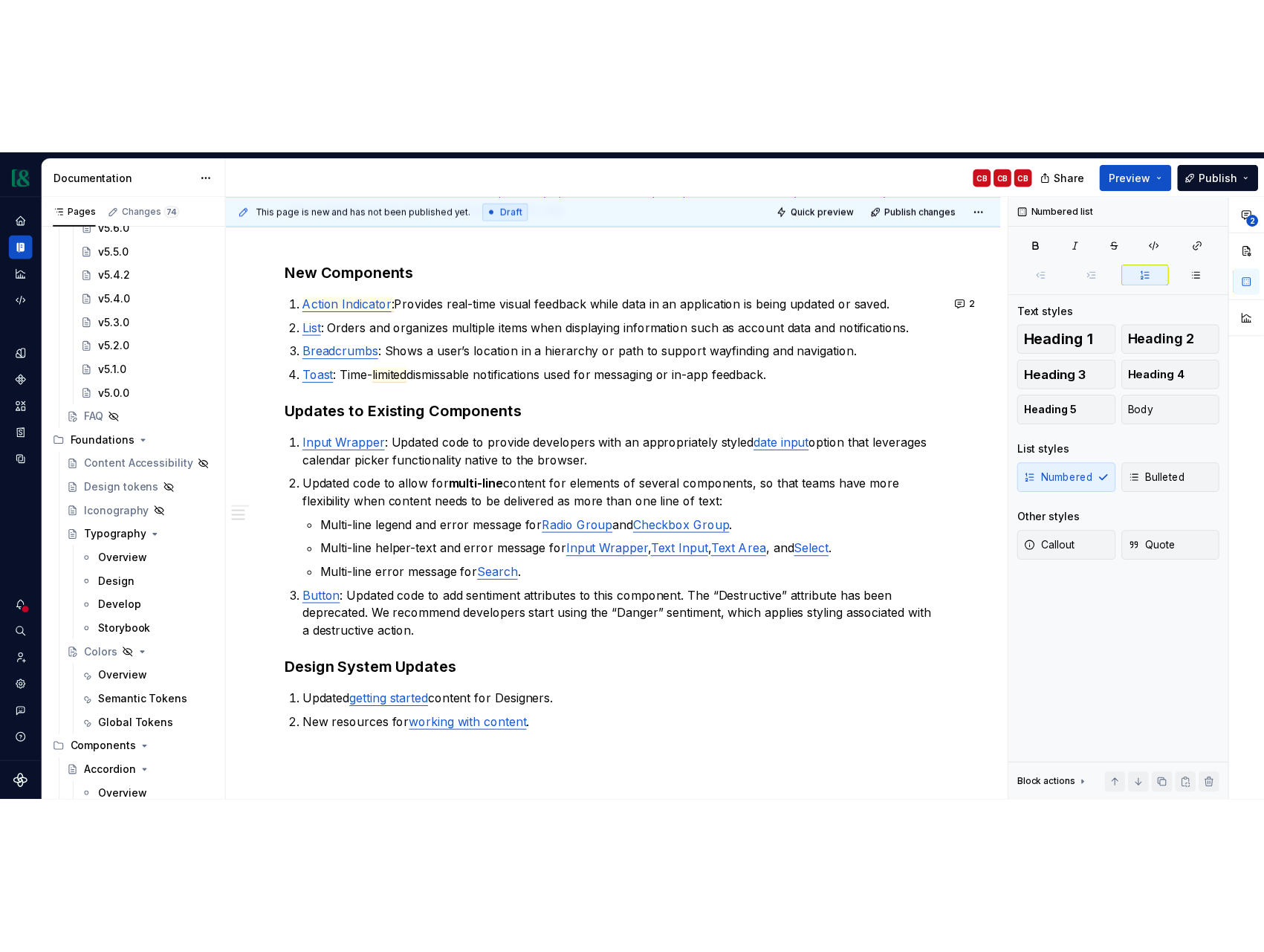
scroll to position [294, 0]
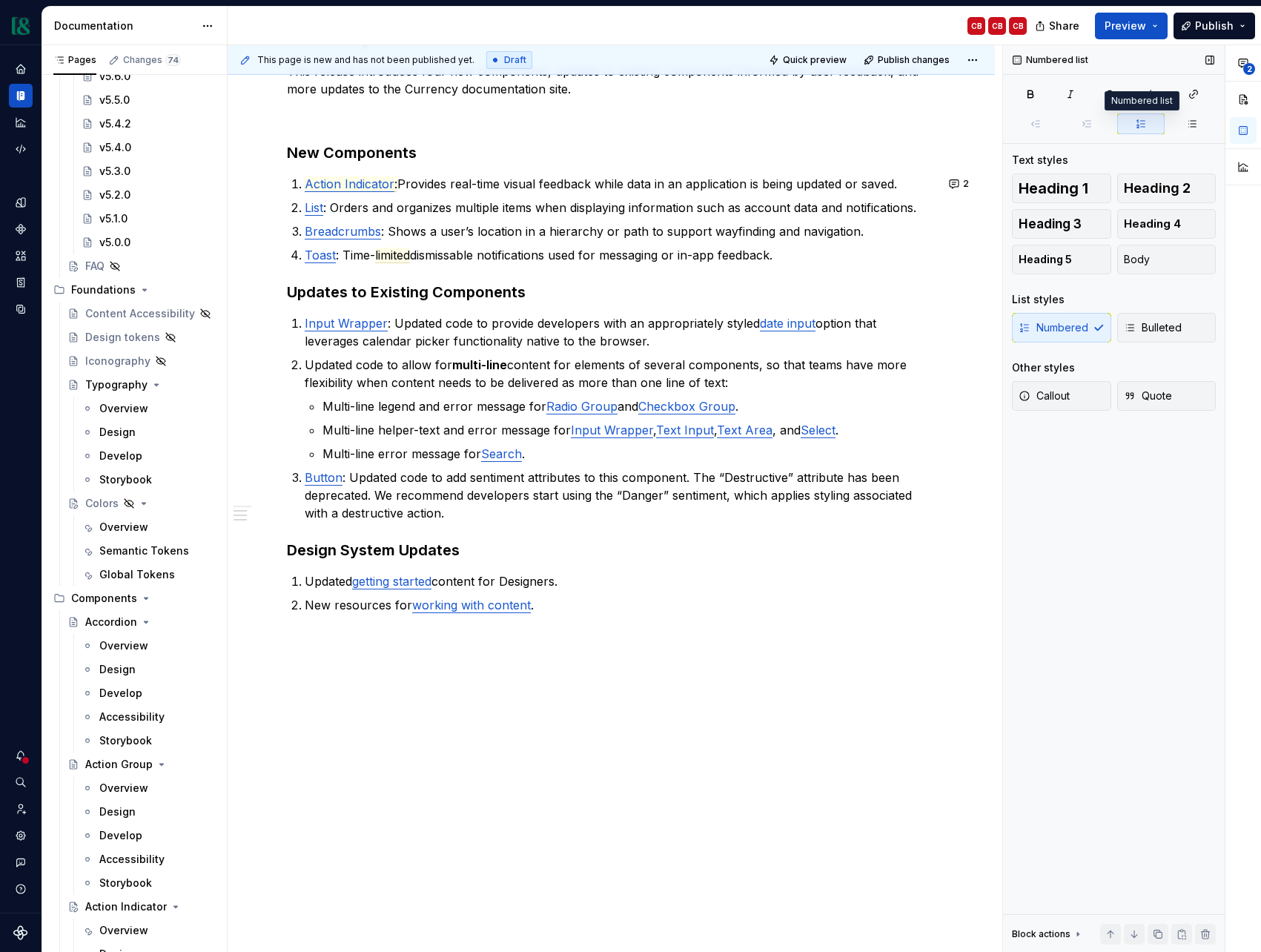
type textarea "*"
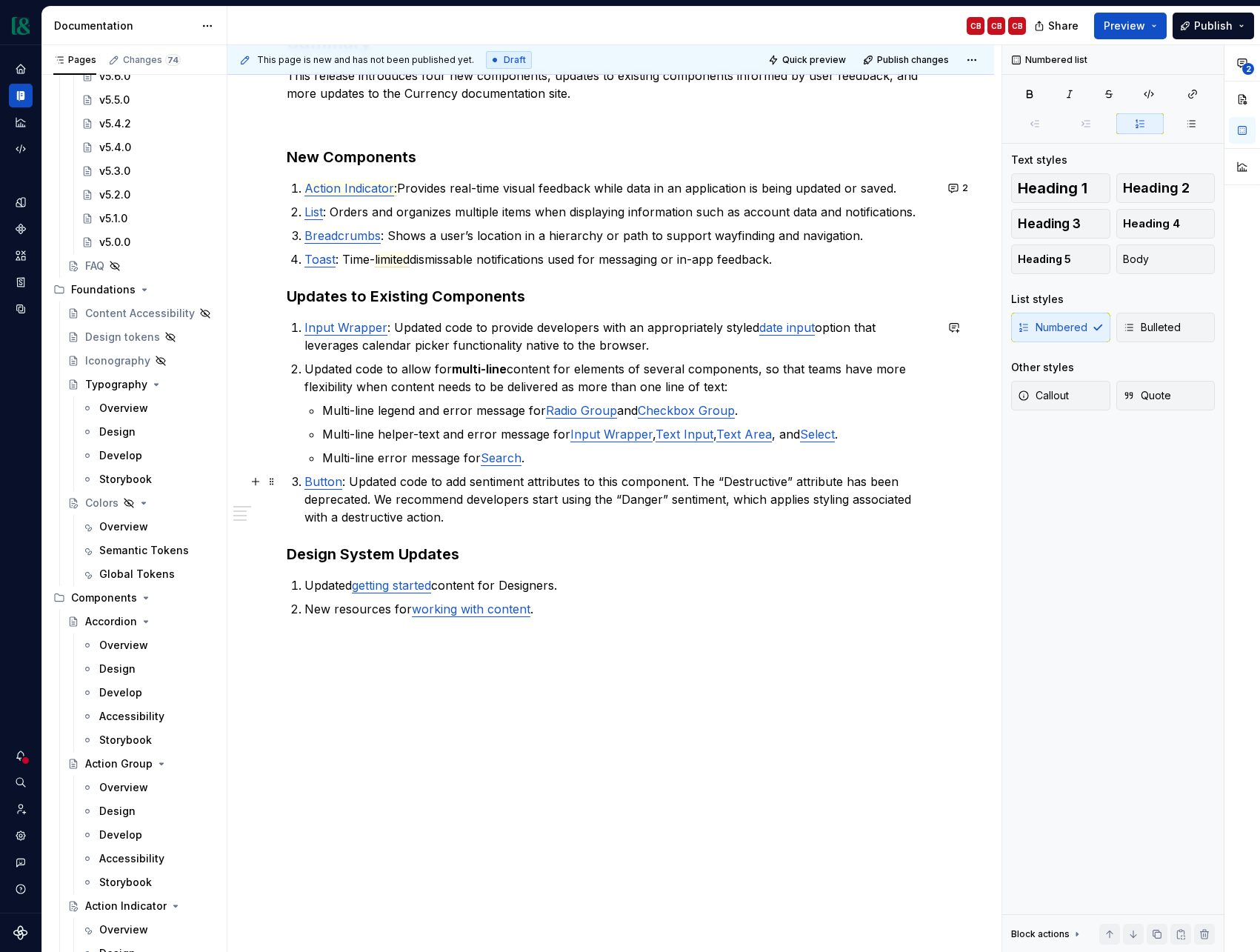
scroll to position [255, 0]
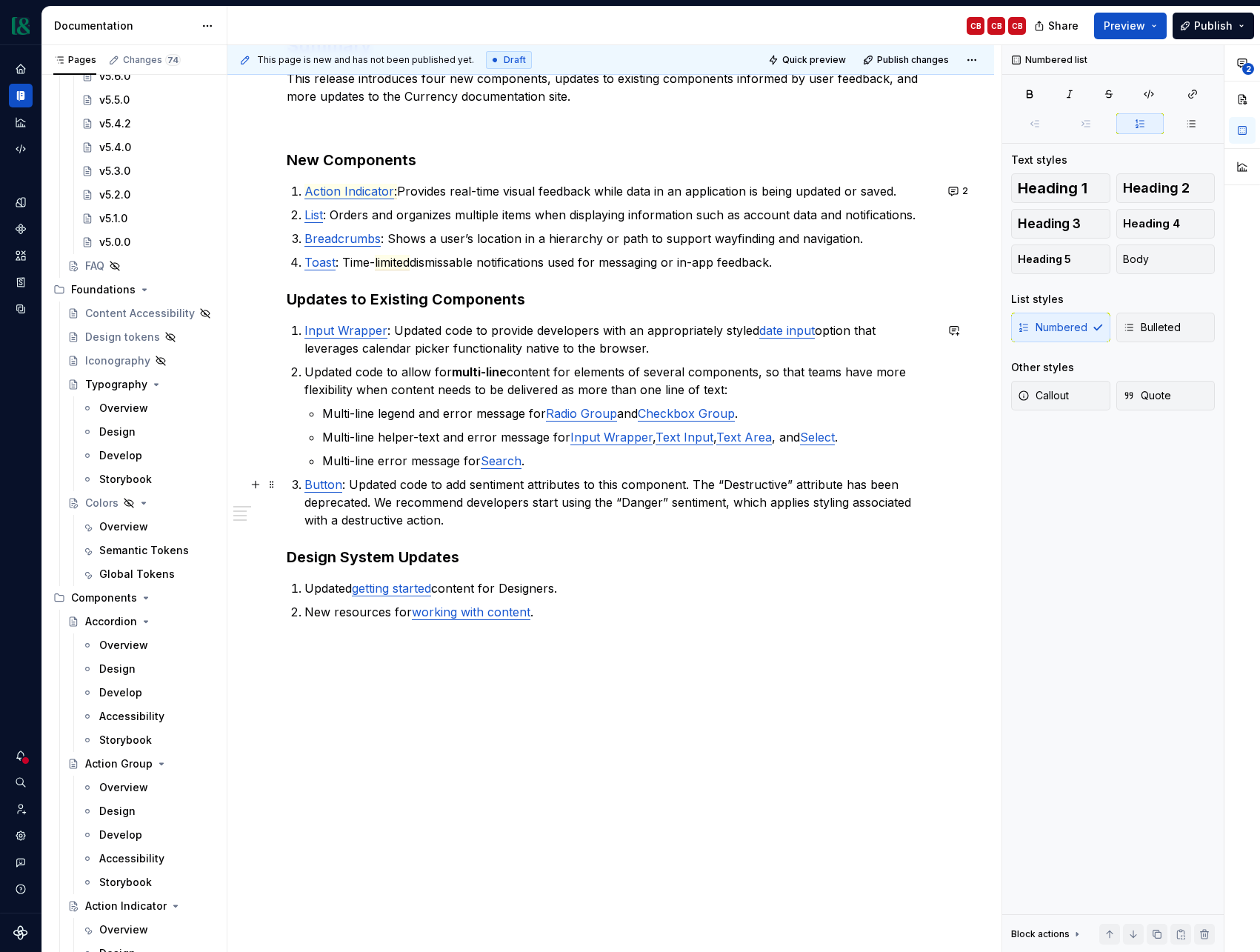
click at [469, 524] on p "Button : Updated code to add sentiment attributes to this component. The “Destr…" at bounding box center [619, 502] width 630 height 54
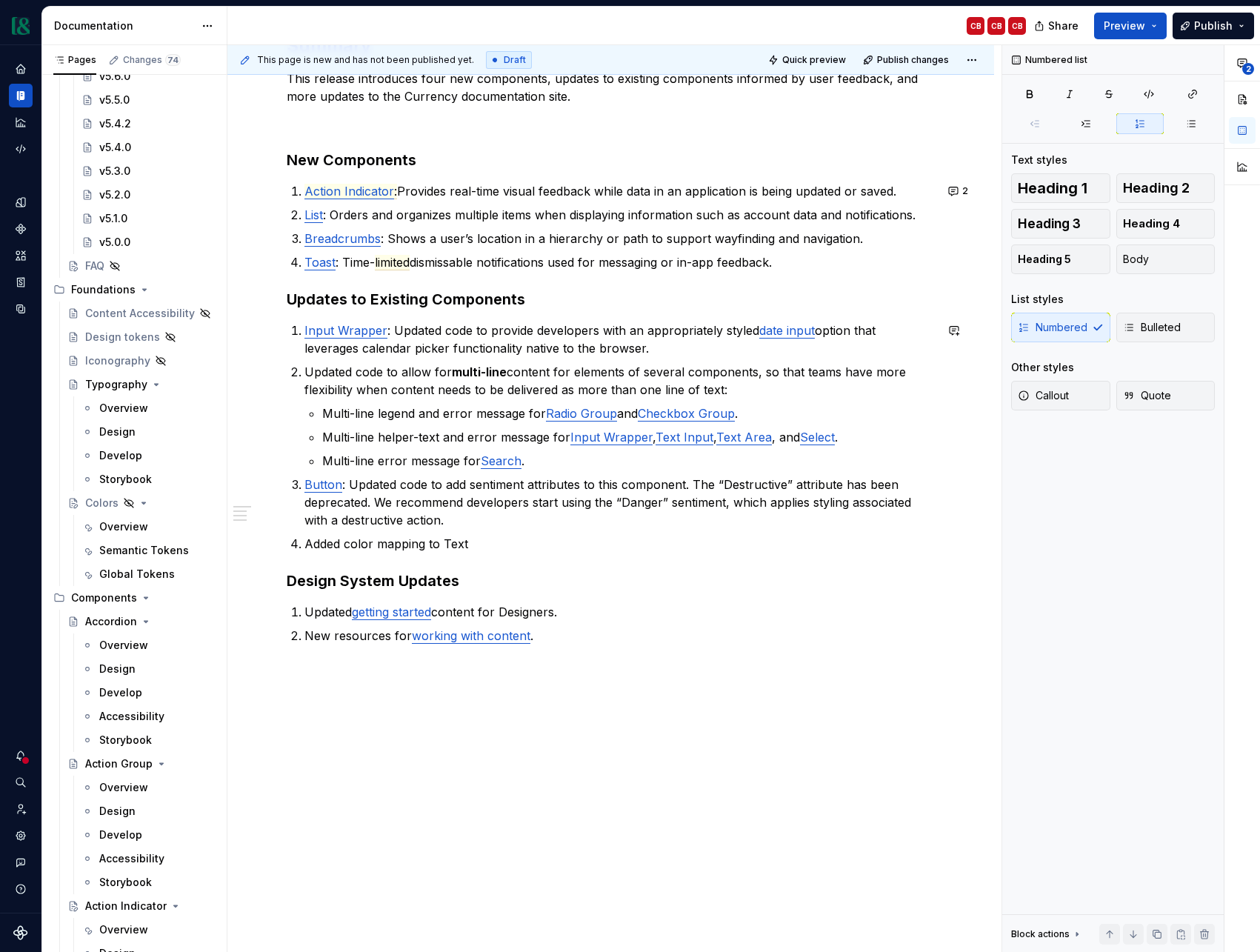
type textarea "*"
click at [328, 548] on p "Added color mapping to Text and Header" at bounding box center [619, 544] width 630 height 18
click at [442, 545] on p "Updated color mapping to Text and Header" at bounding box center [619, 544] width 630 height 18
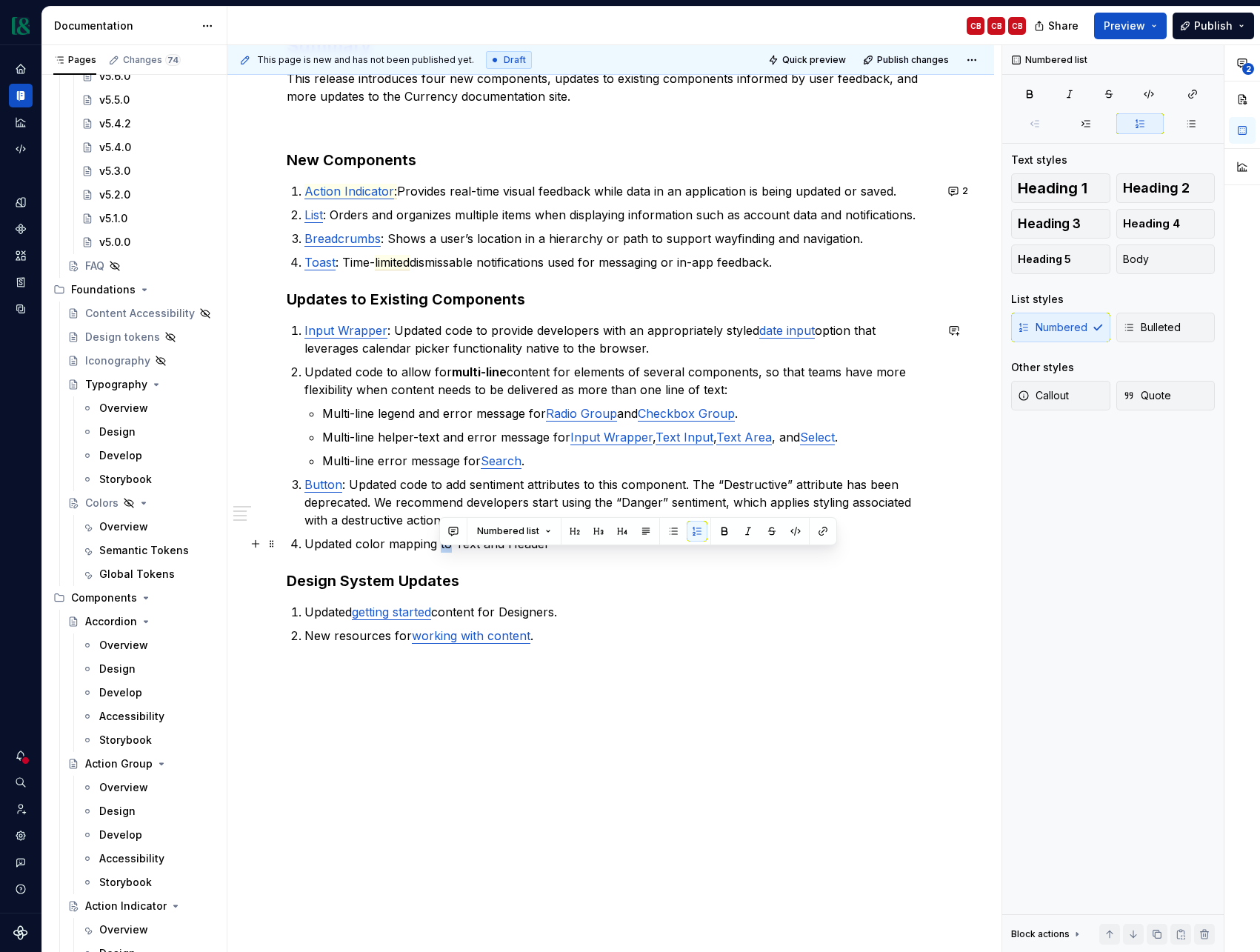
scroll to position [219, 0]
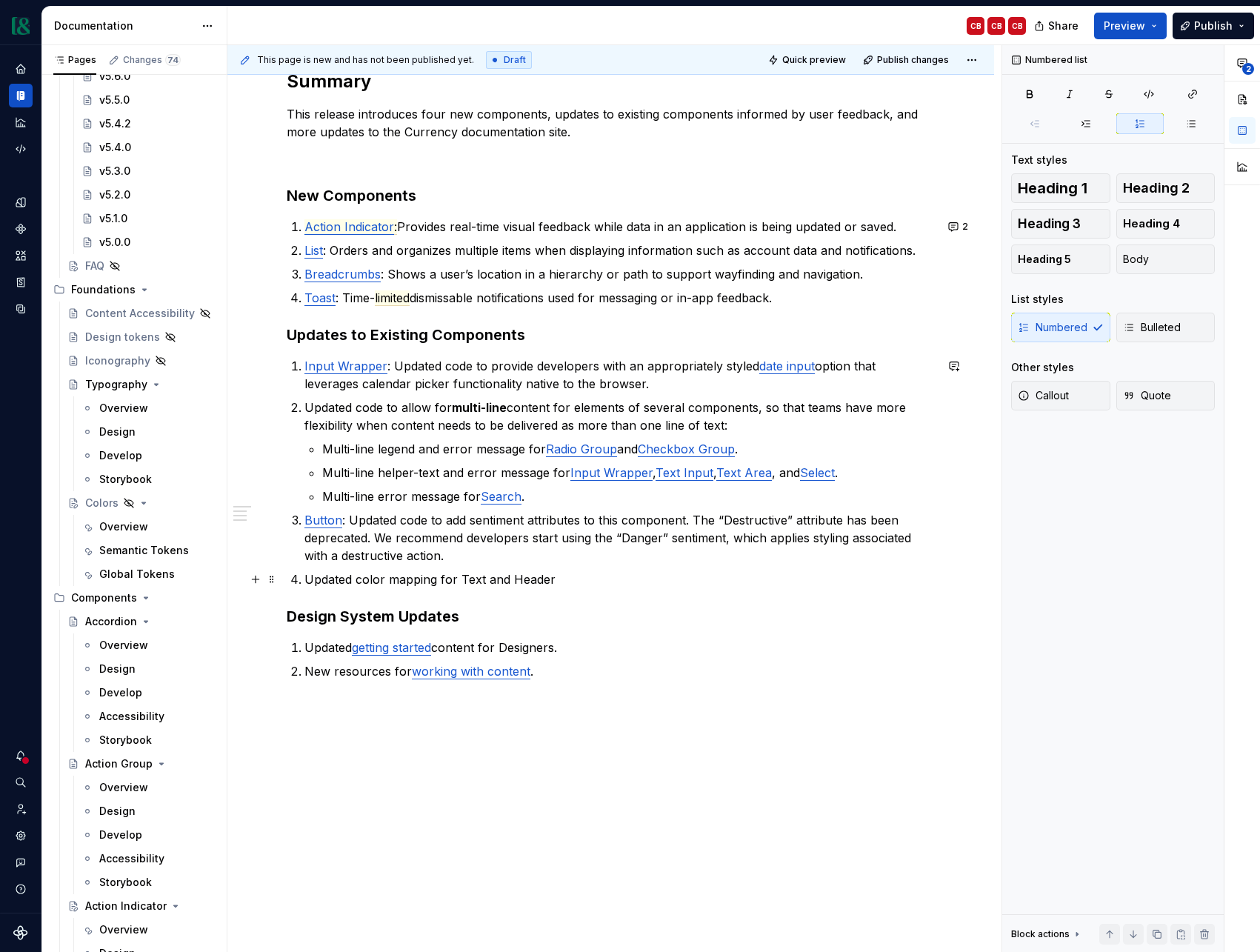
click at [497, 578] on p "Updated color mapping for Text and Header" at bounding box center [619, 579] width 630 height 18
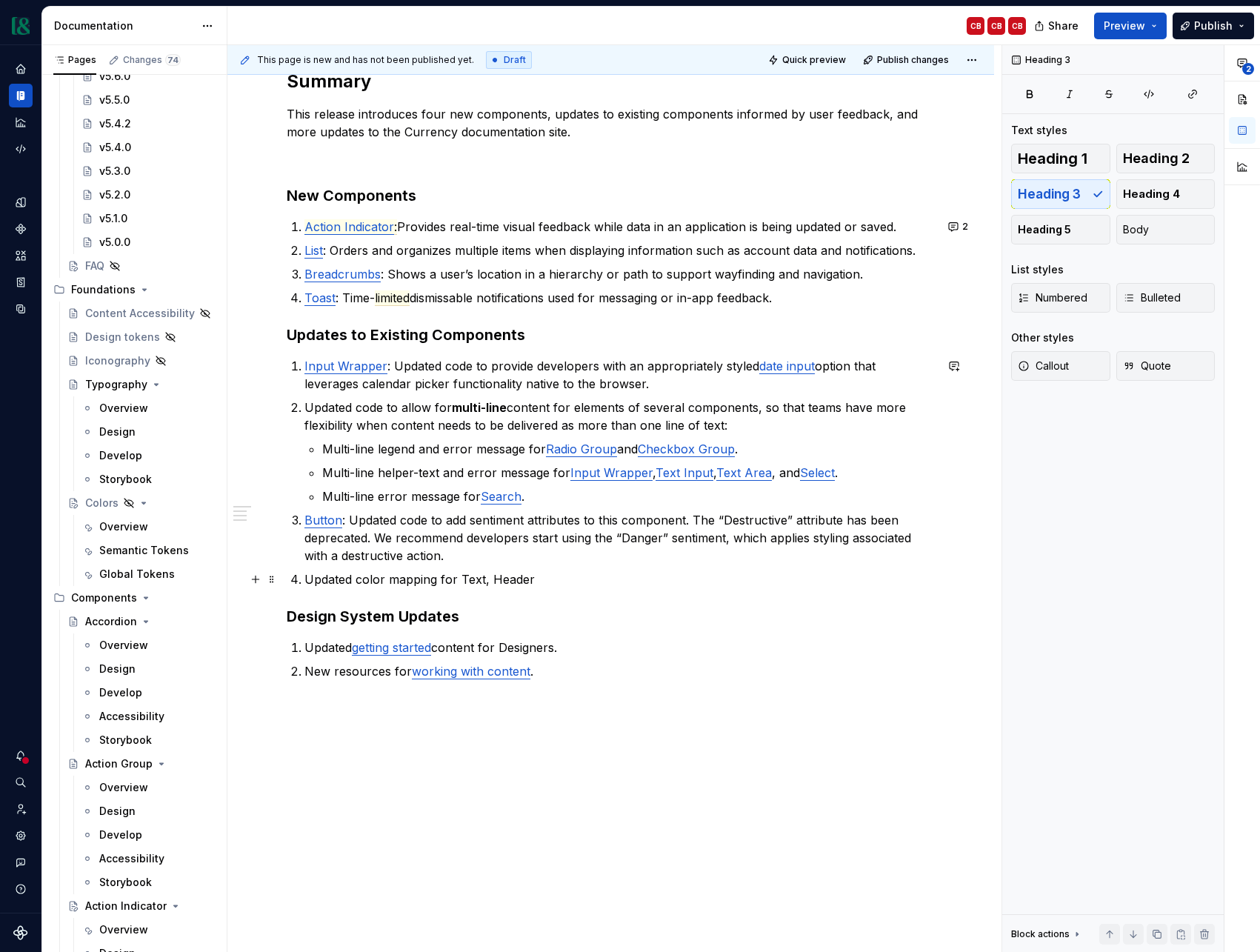
click at [672, 568] on ol "Input Wrapper : Updated code to provide developers with an appropriately styled…" at bounding box center [619, 472] width 630 height 231
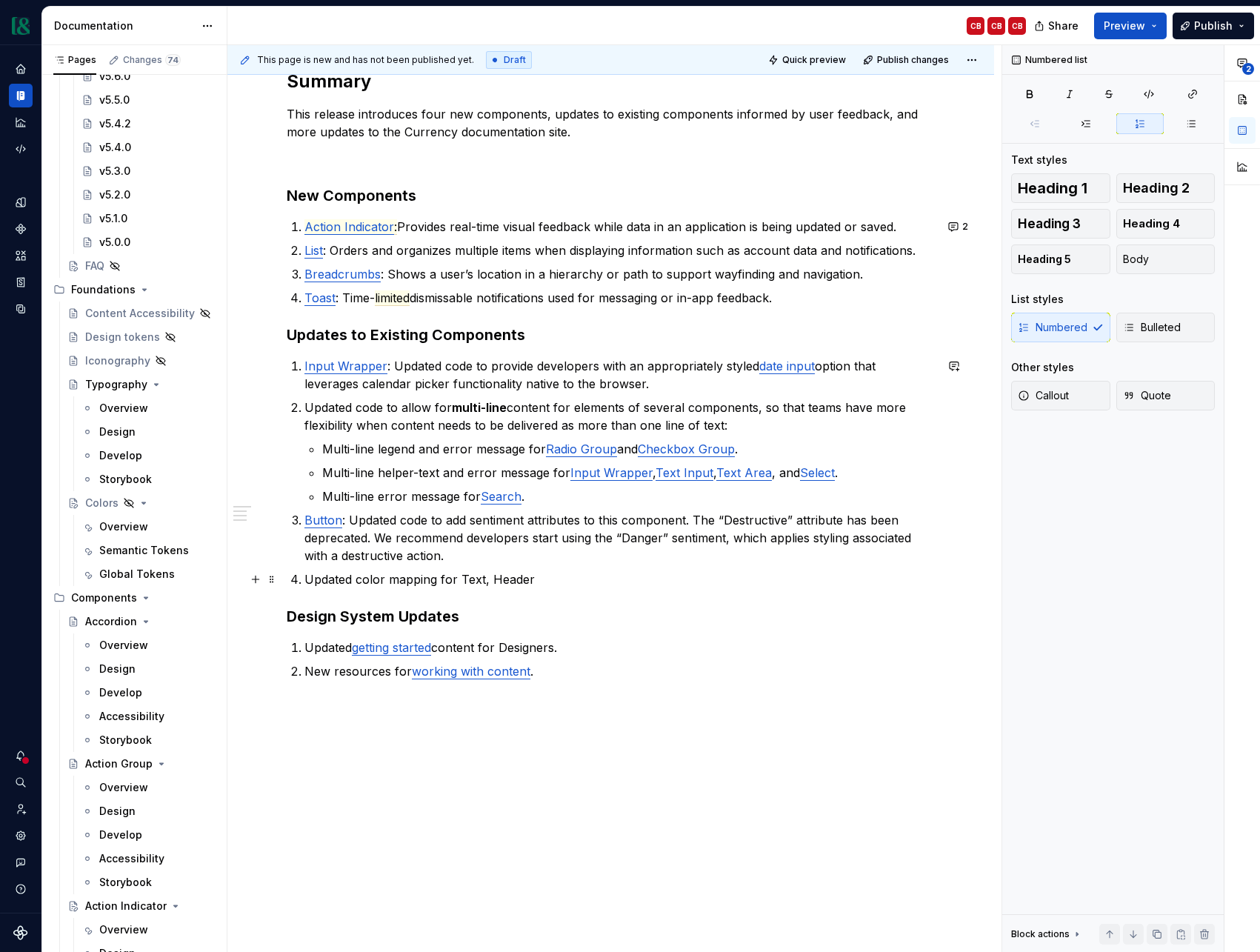
click at [691, 584] on p "Updated color mapping for Text, Header" at bounding box center [619, 579] width 630 height 18
click at [465, 579] on p "Updated color mapping for Text, Header, and Icon." at bounding box center [619, 579] width 630 height 18
click at [838, 552] on button "button" at bounding box center [843, 552] width 21 height 21
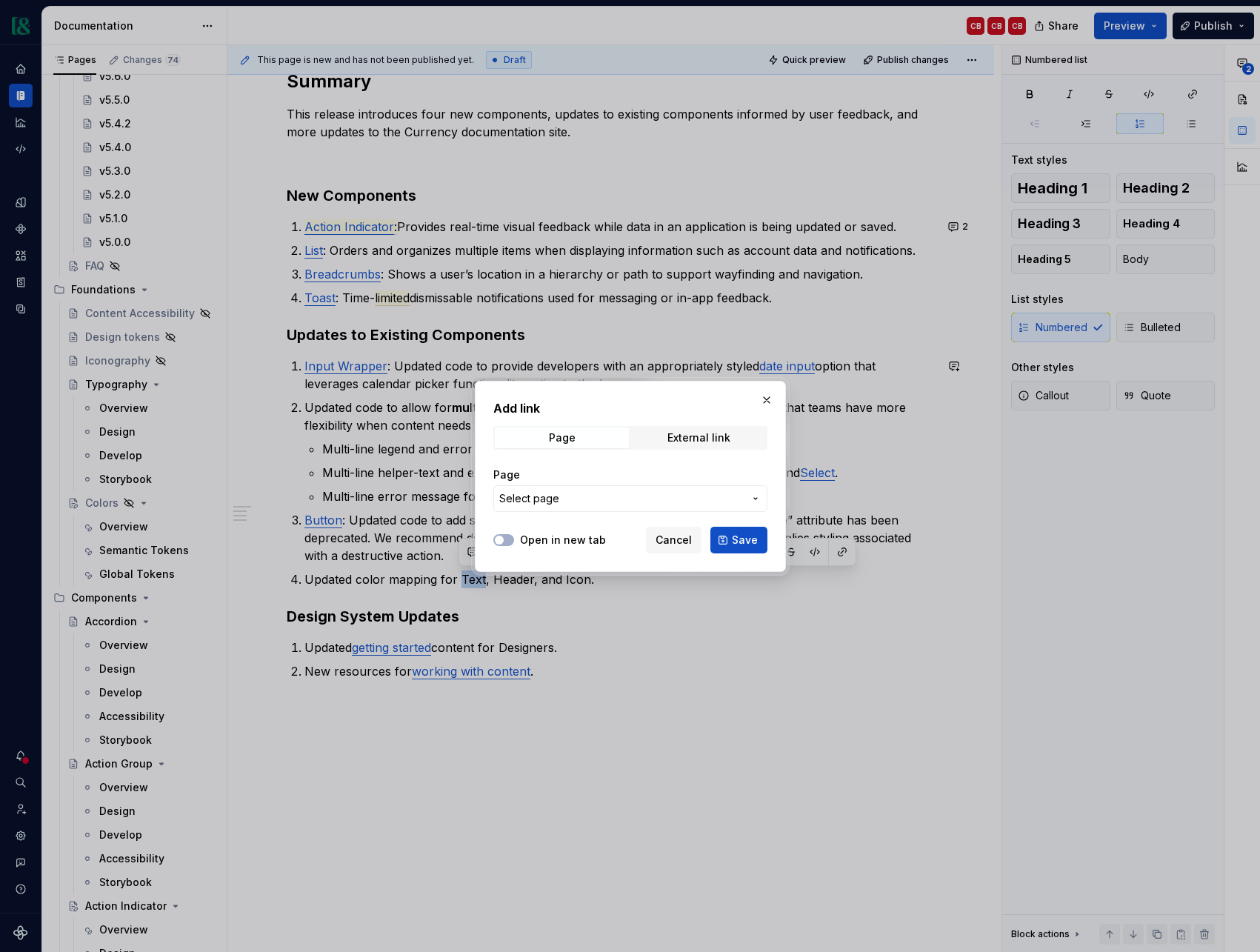
click at [723, 501] on span "Select page" at bounding box center [621, 498] width 244 height 15
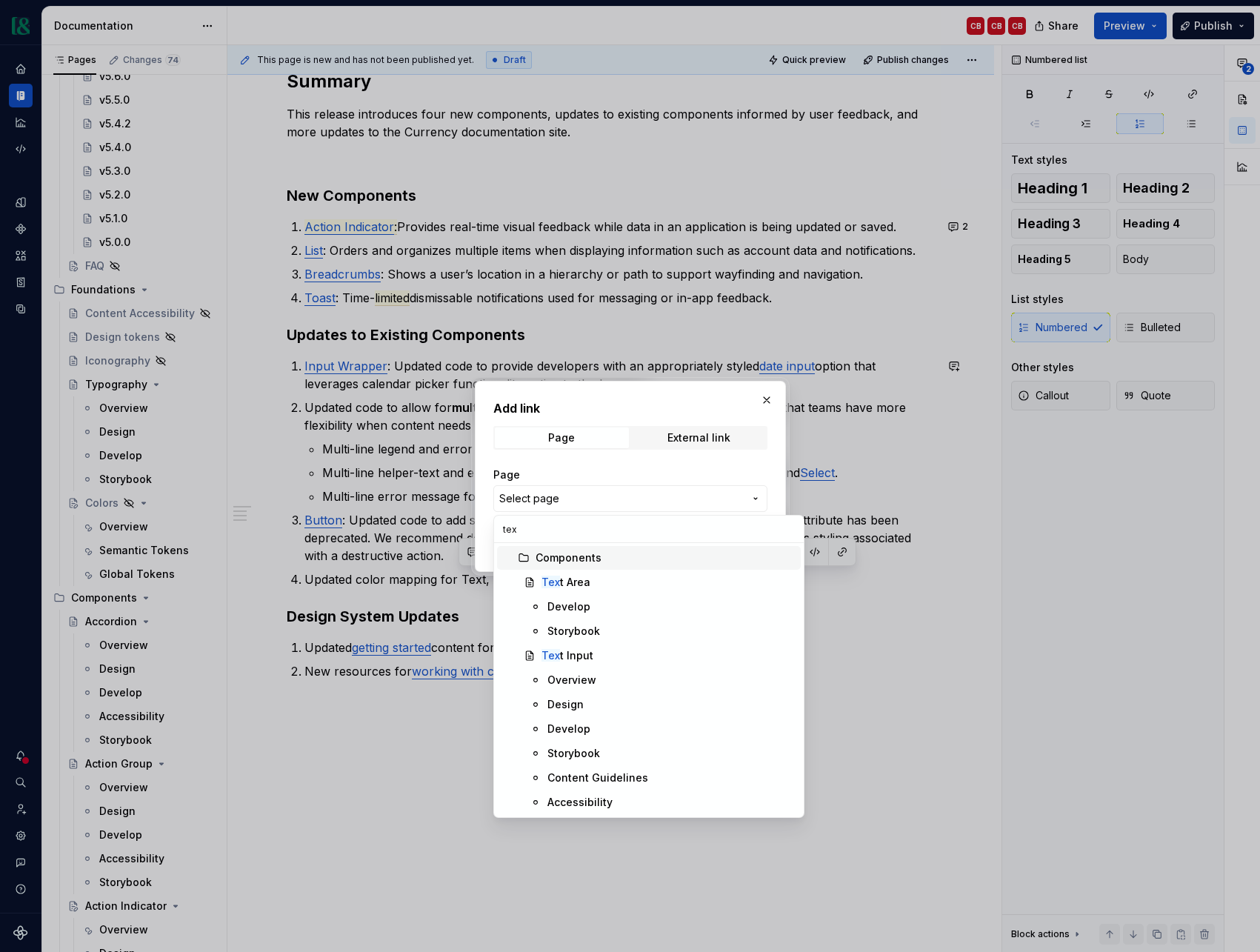
type input "text"
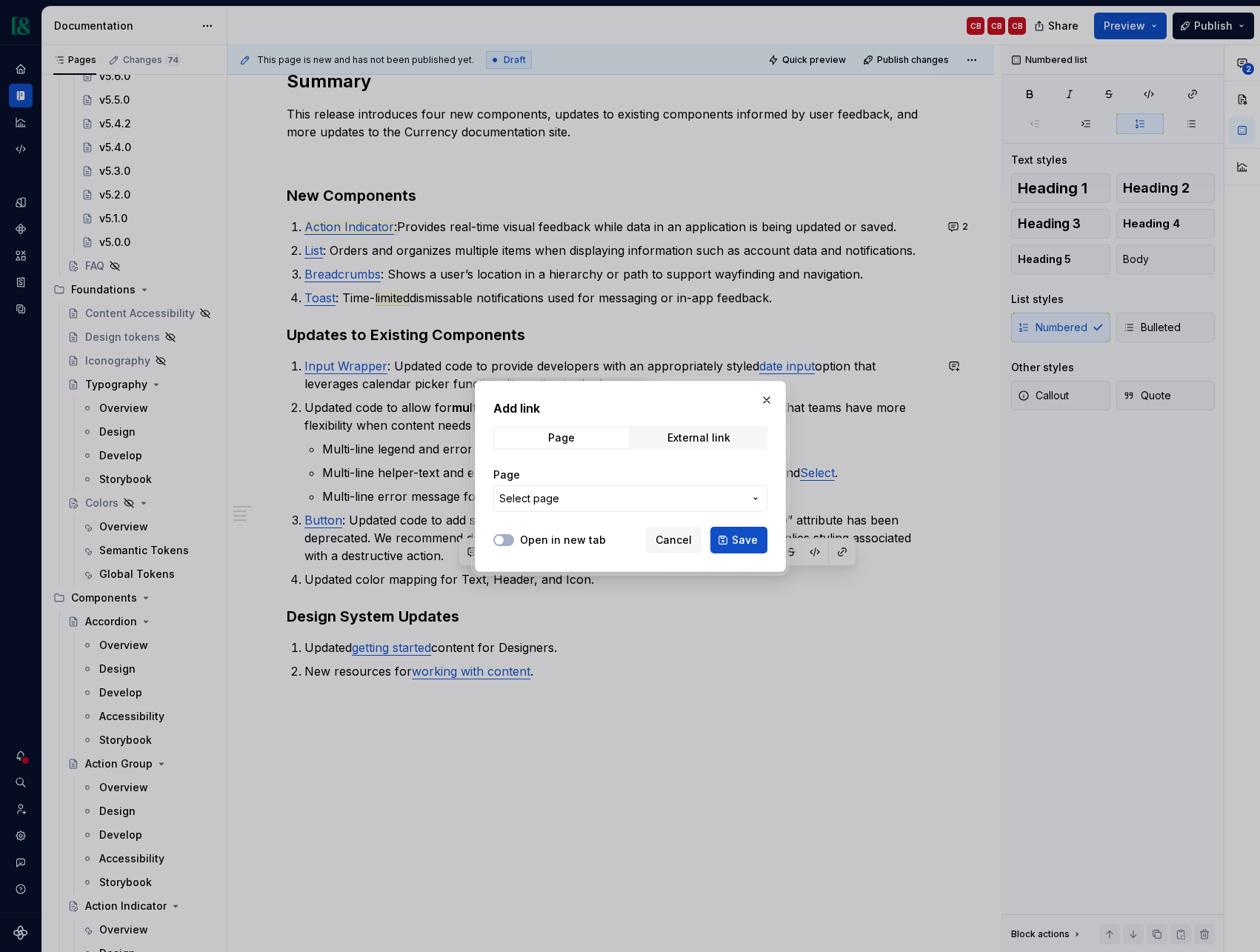
click at [727, 470] on div "Add link Page External link Page Select page Open in new tab Cancel Save" at bounding box center [630, 476] width 1260 height 952
click at [767, 400] on button "button" at bounding box center [767, 400] width 21 height 21
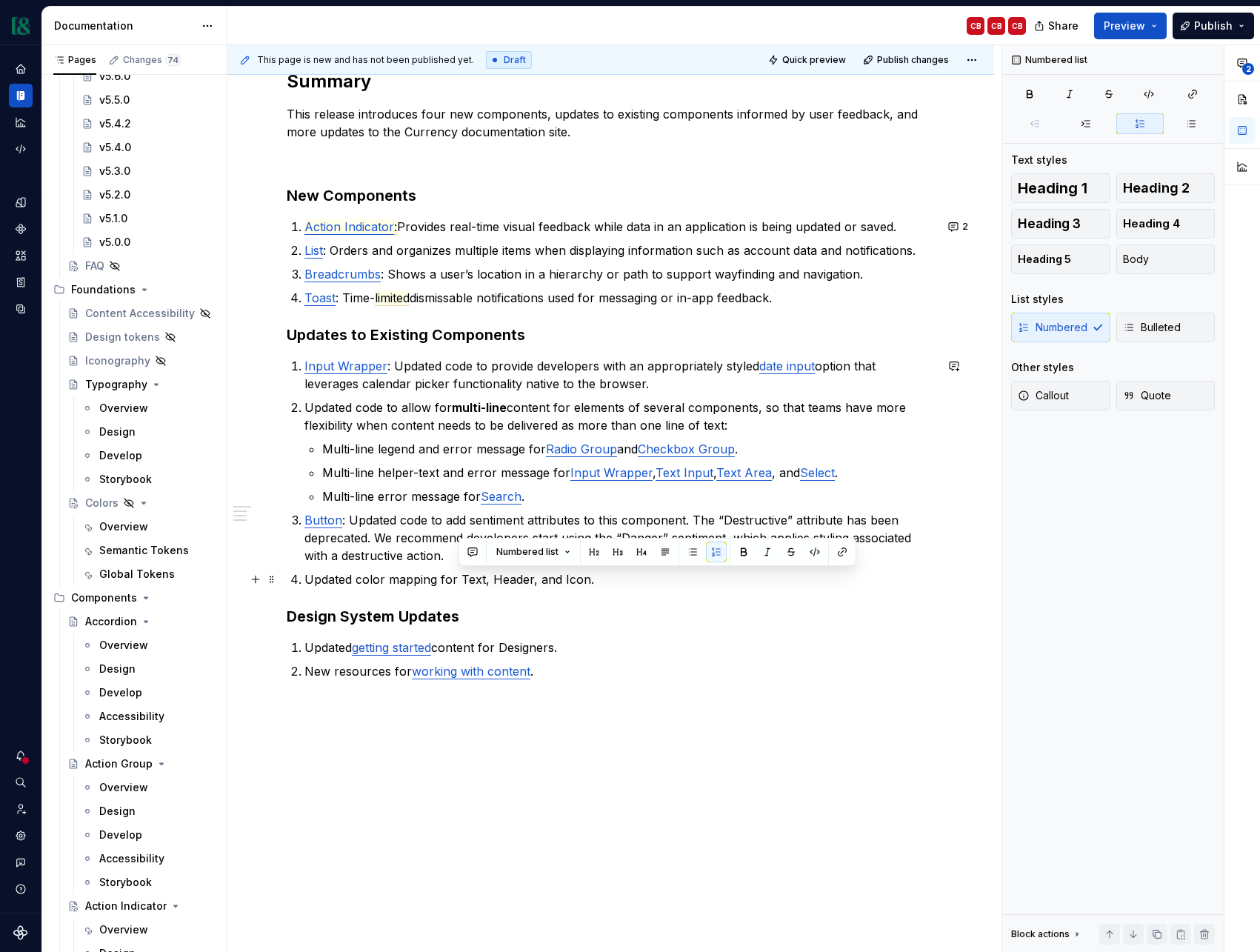
click at [511, 582] on p "Updated color mapping for Text, Header, and Icon." at bounding box center [619, 579] width 630 height 18
click at [870, 550] on button "button" at bounding box center [873, 552] width 21 height 21
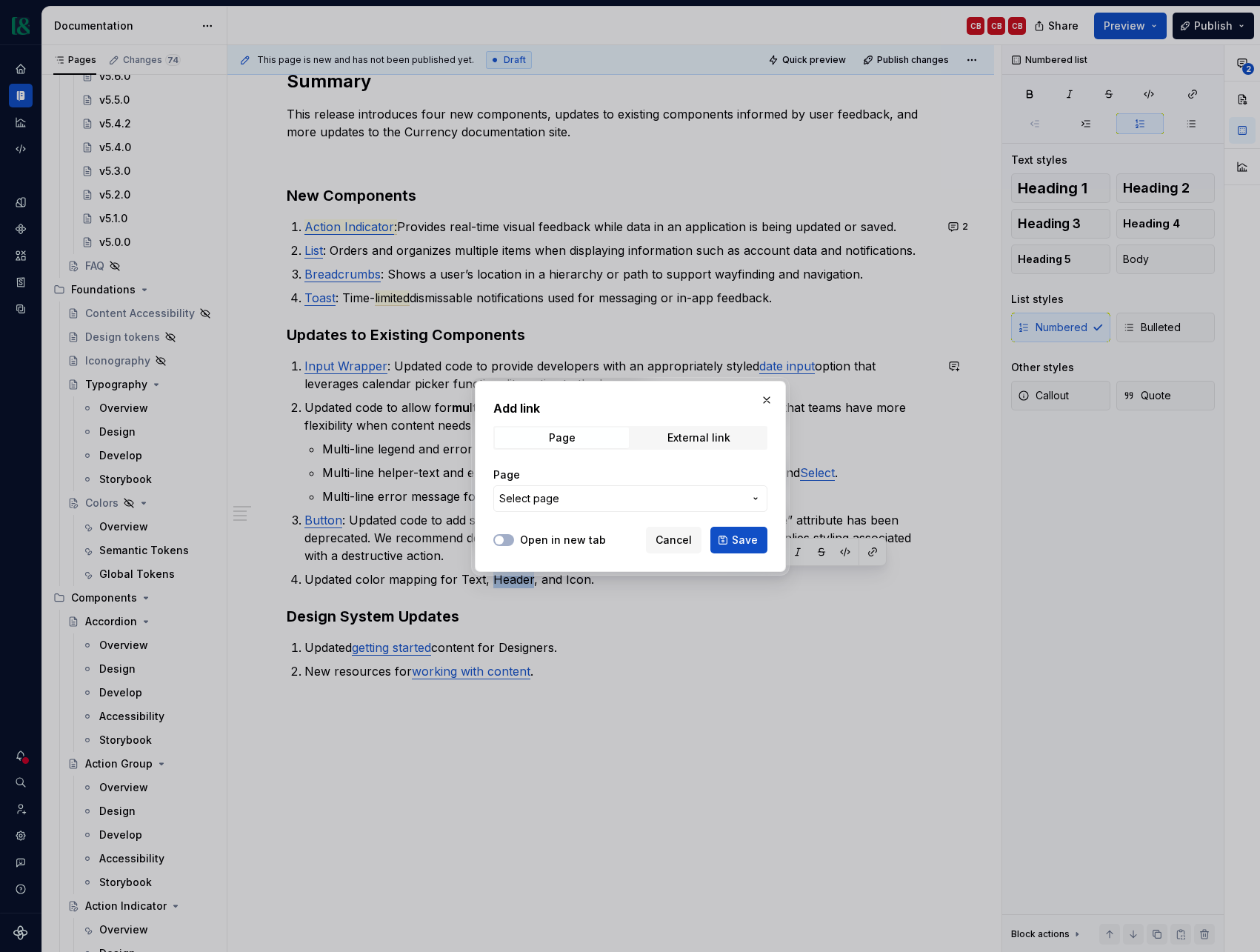
click at [698, 504] on span "Select page" at bounding box center [621, 498] width 244 height 15
type input "header"
click at [810, 709] on div at bounding box center [630, 476] width 1260 height 952
click at [767, 397] on button "button" at bounding box center [767, 400] width 21 height 21
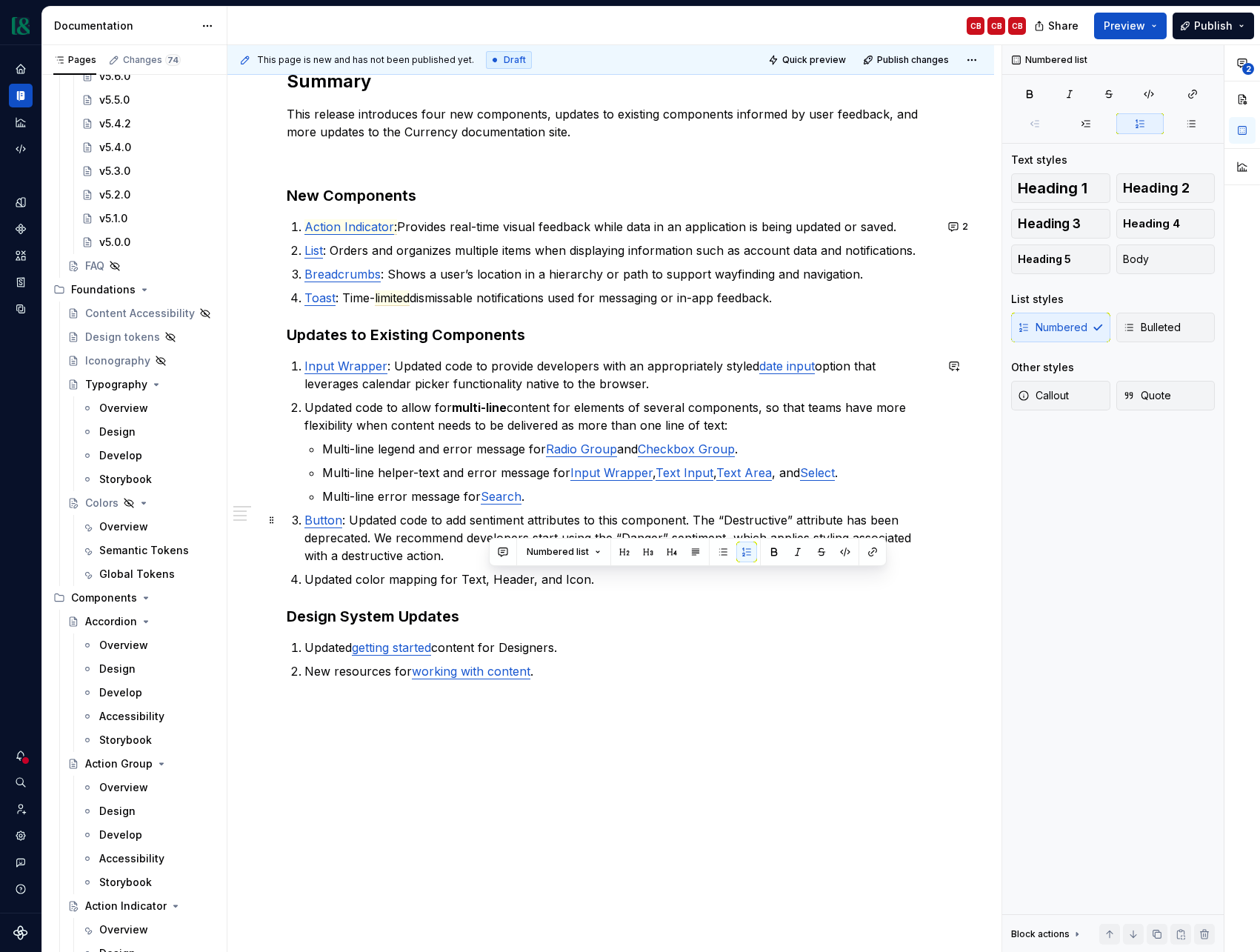
click at [537, 526] on p "Button : Updated code to add sentiment attributes to this component. The “Destr…" at bounding box center [619, 537] width 630 height 54
click at [571, 582] on p "Updated color mapping for Text, Header, and Icon." at bounding box center [619, 579] width 630 height 18
click at [943, 552] on button "button" at bounding box center [944, 552] width 21 height 21
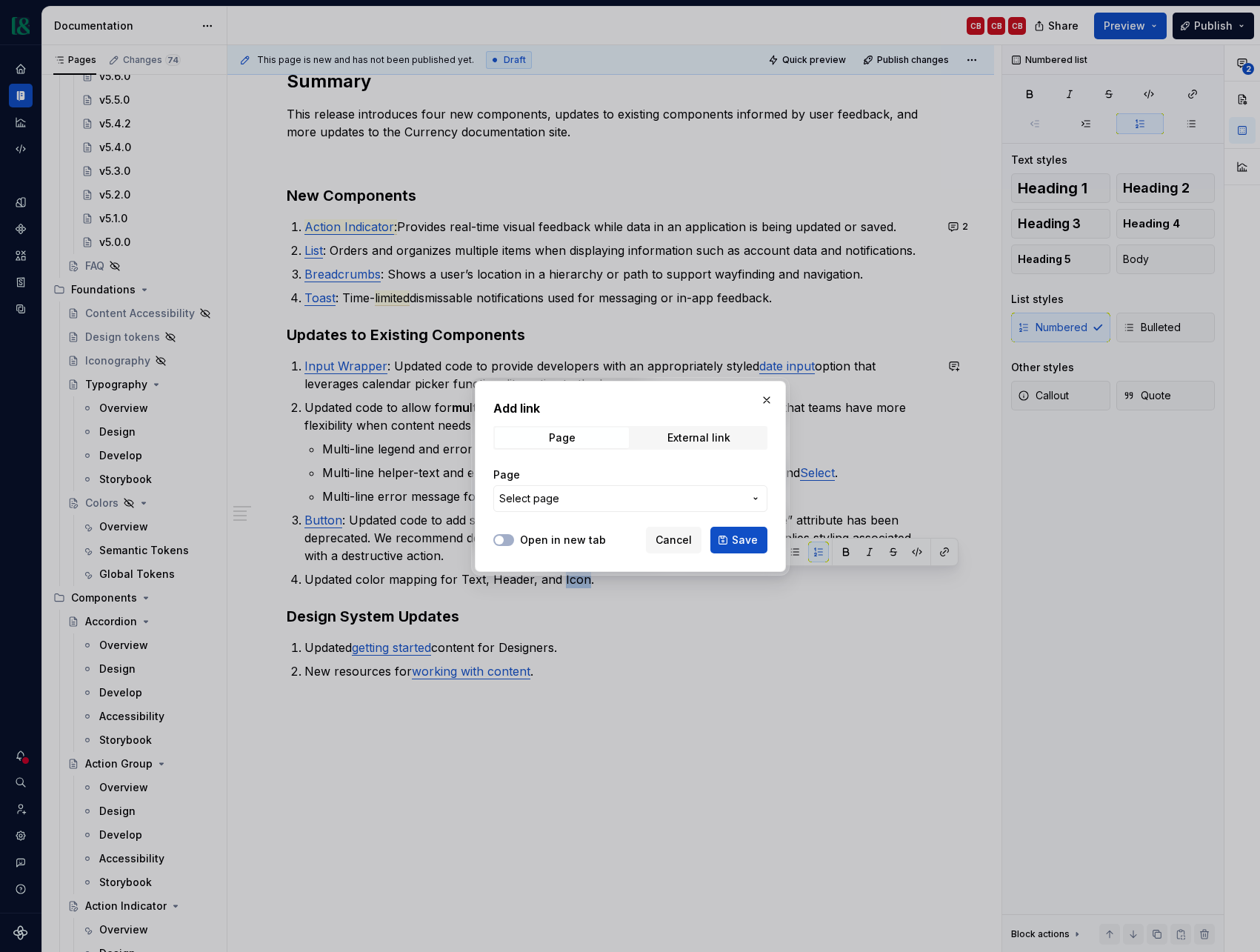
click at [662, 503] on span "Select page" at bounding box center [621, 498] width 244 height 15
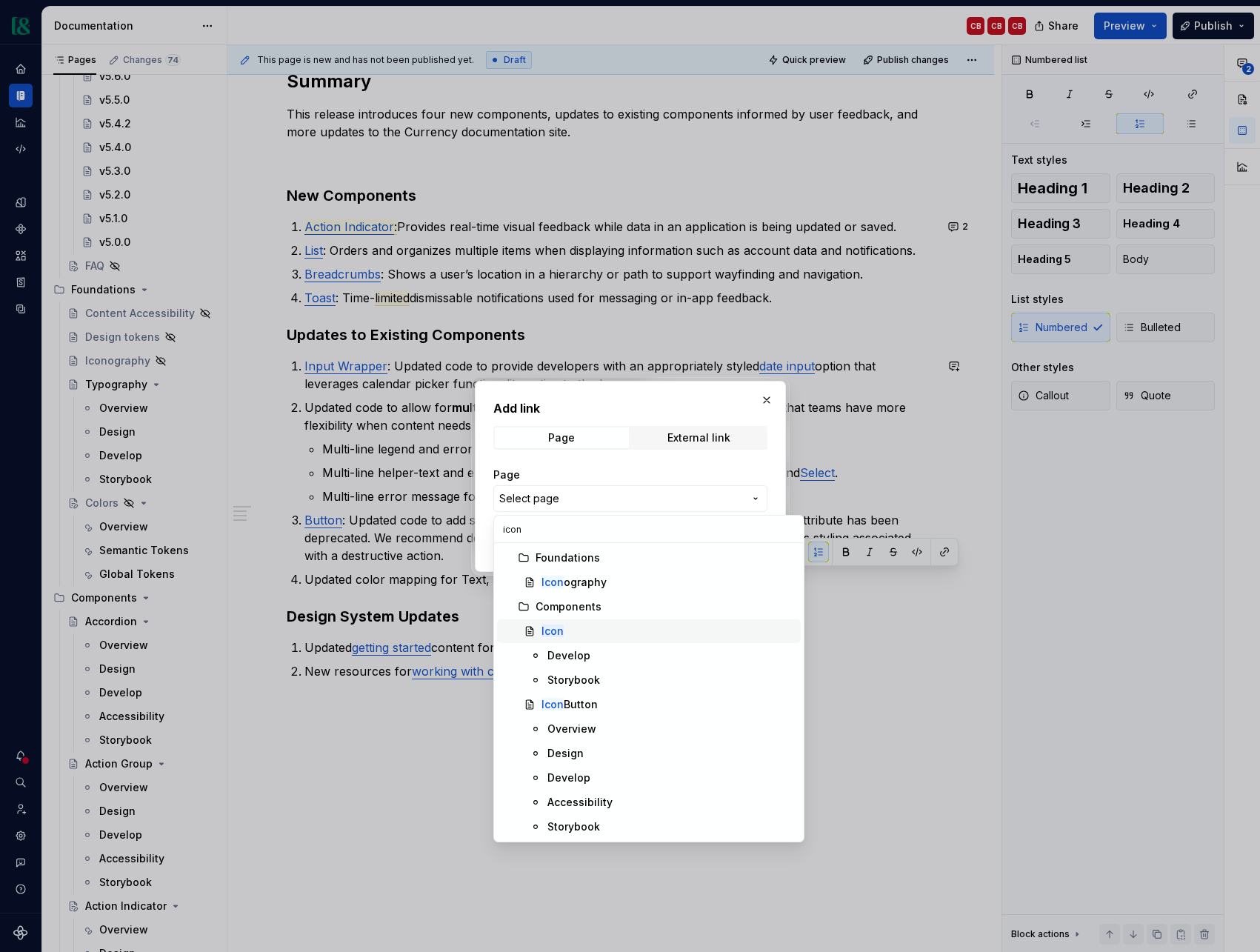
type input "icon"
click at [608, 626] on div "Icon" at bounding box center [668, 631] width 253 height 15
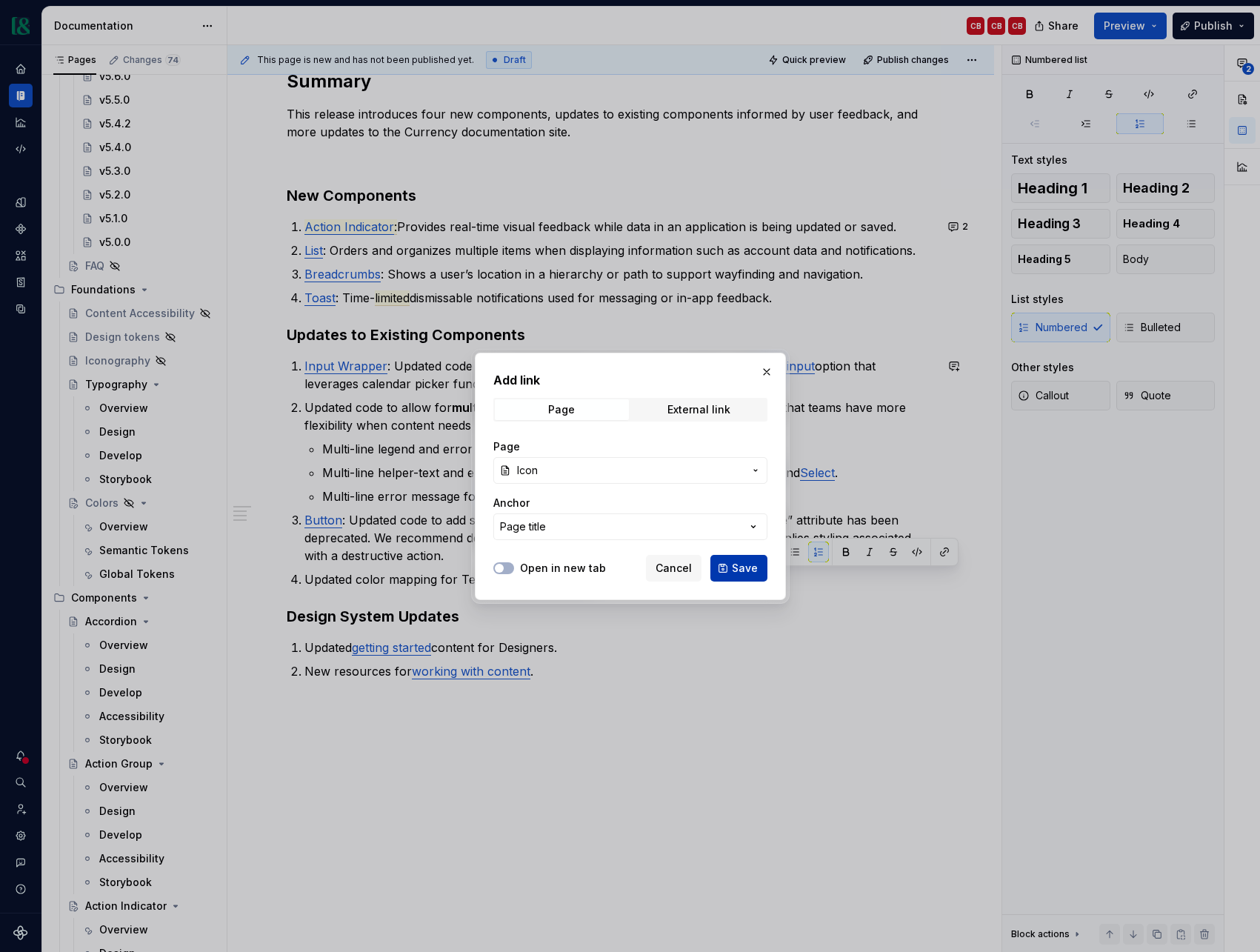
click at [740, 568] on span "Save" at bounding box center [745, 568] width 26 height 15
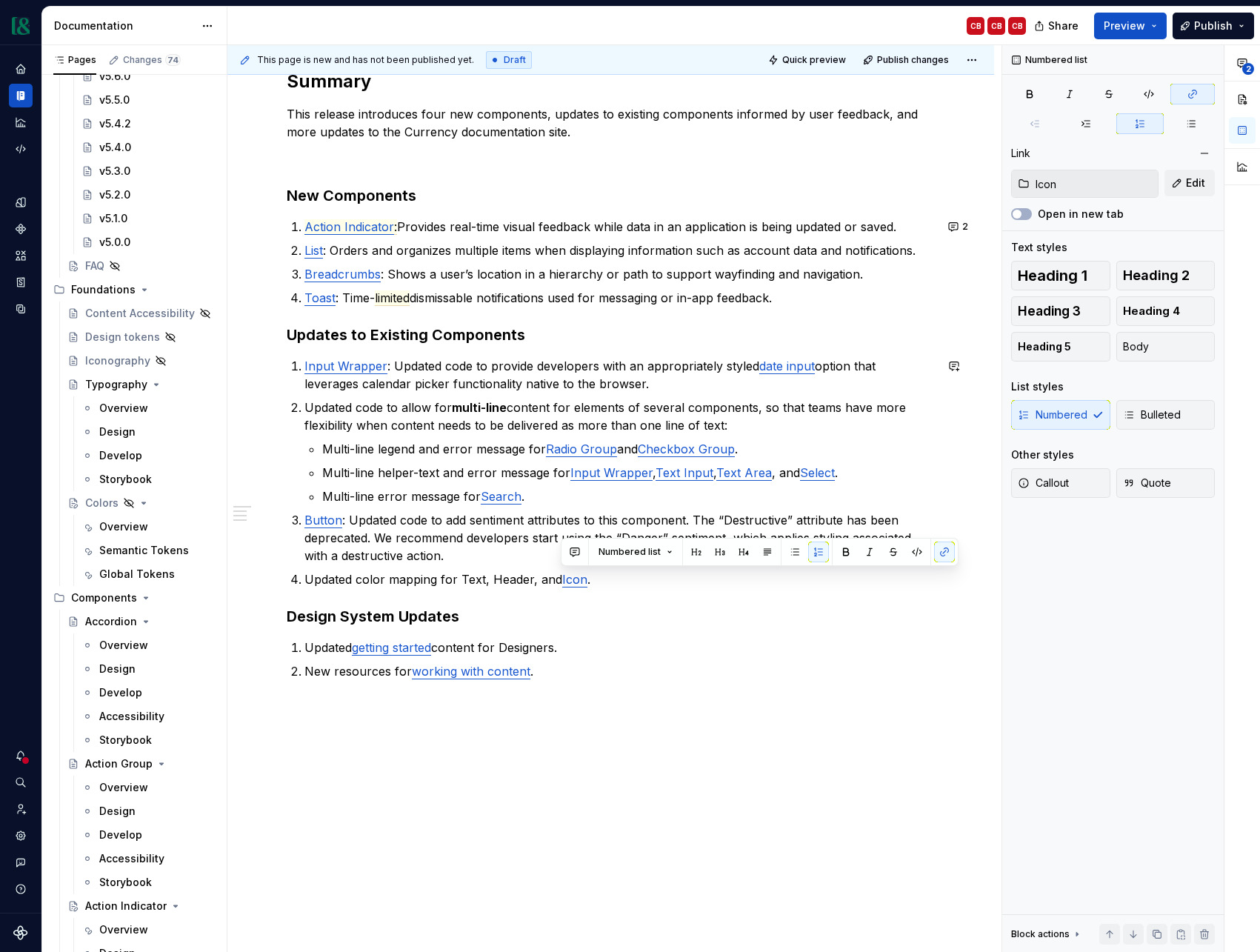
click at [733, 606] on h3 "Design System Updates" at bounding box center [610, 617] width 648 height 21
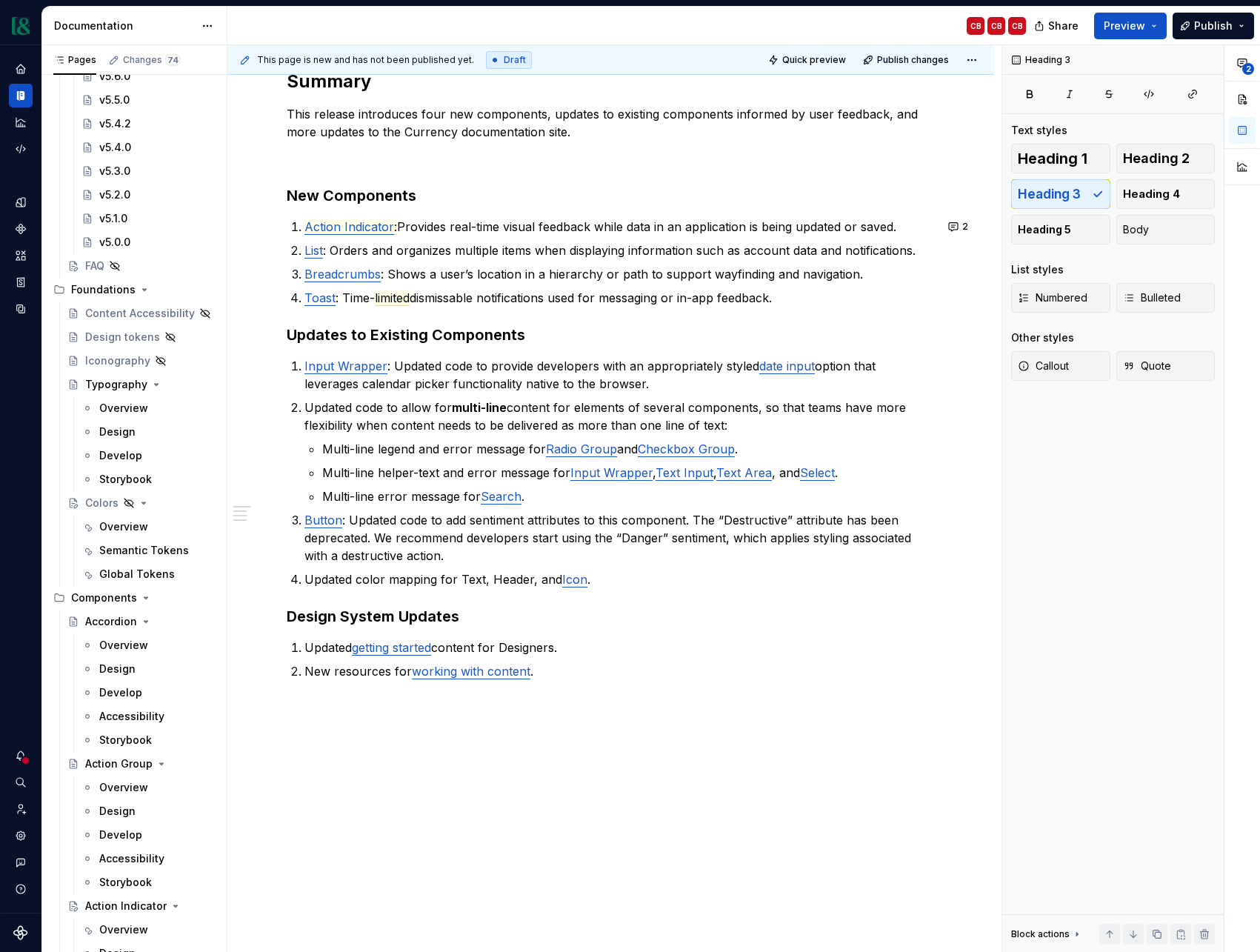
type textarea "*"
click at [467, 579] on p "Updated color mapping for Text, Header, and Icon ." at bounding box center [619, 579] width 630 height 18
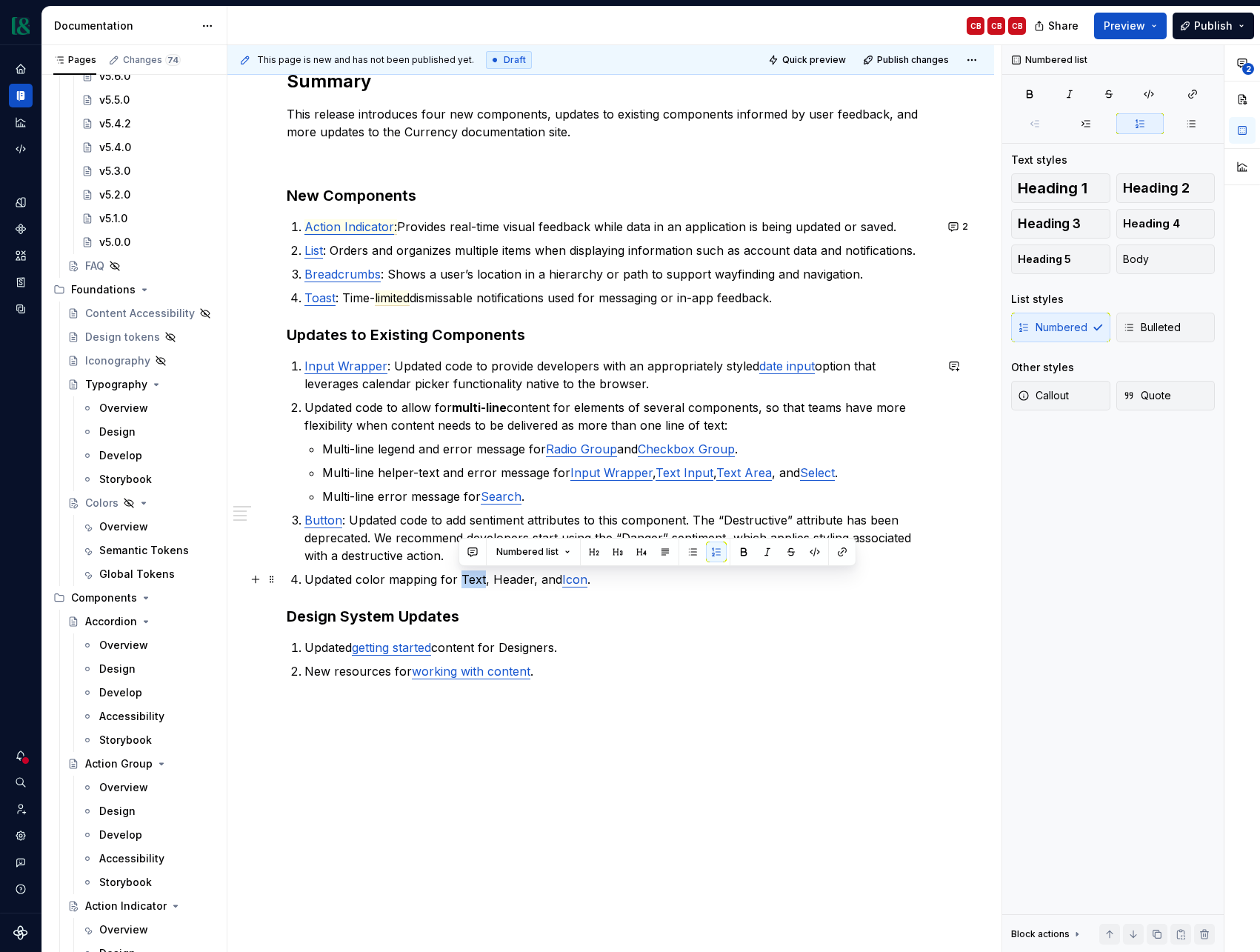
click at [467, 579] on p "Updated color mapping for Text, Header, and Icon ." at bounding box center [619, 579] width 630 height 18
click at [835, 552] on button "button" at bounding box center [843, 552] width 21 height 21
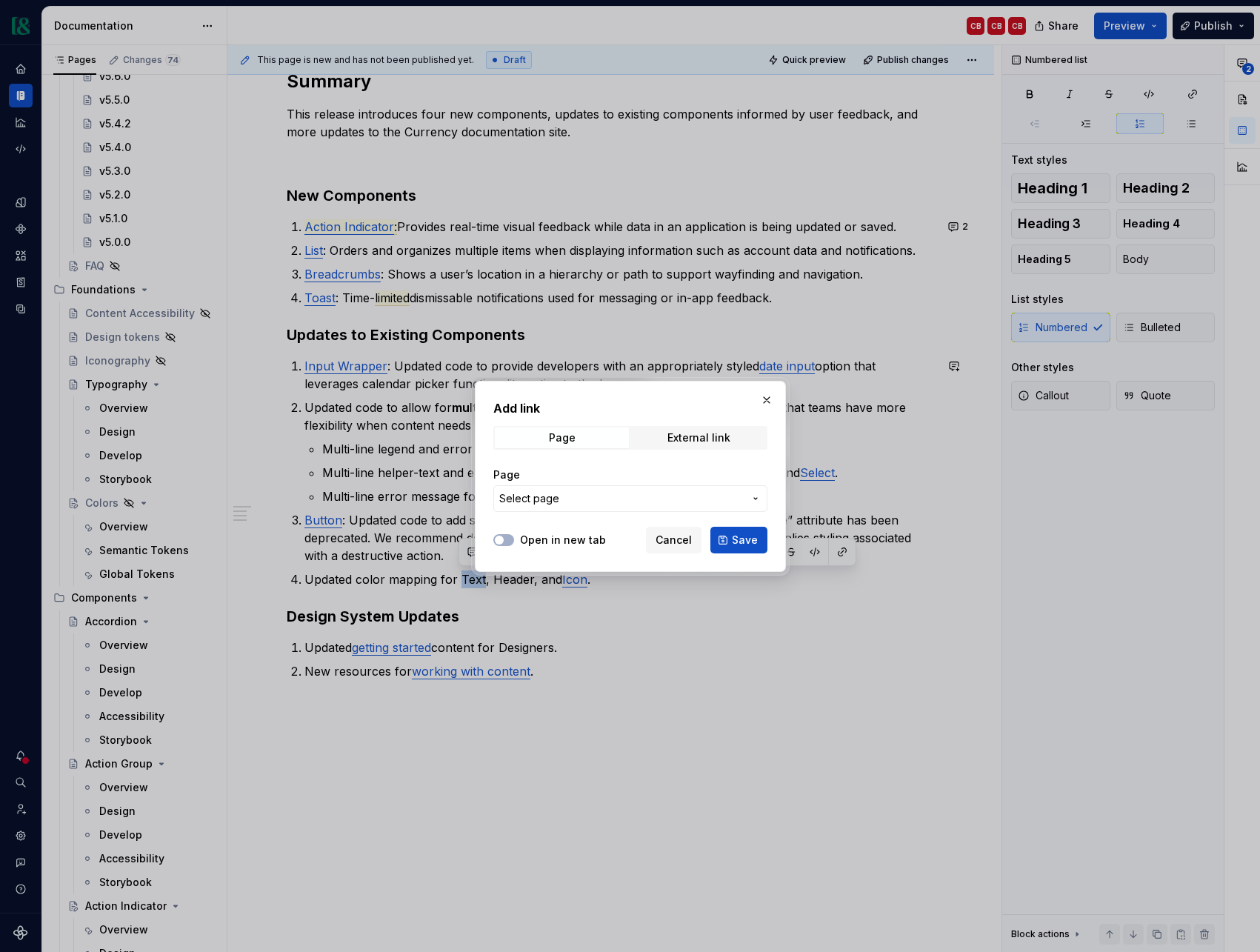
click at [674, 508] on button "Select page" at bounding box center [630, 498] width 274 height 26
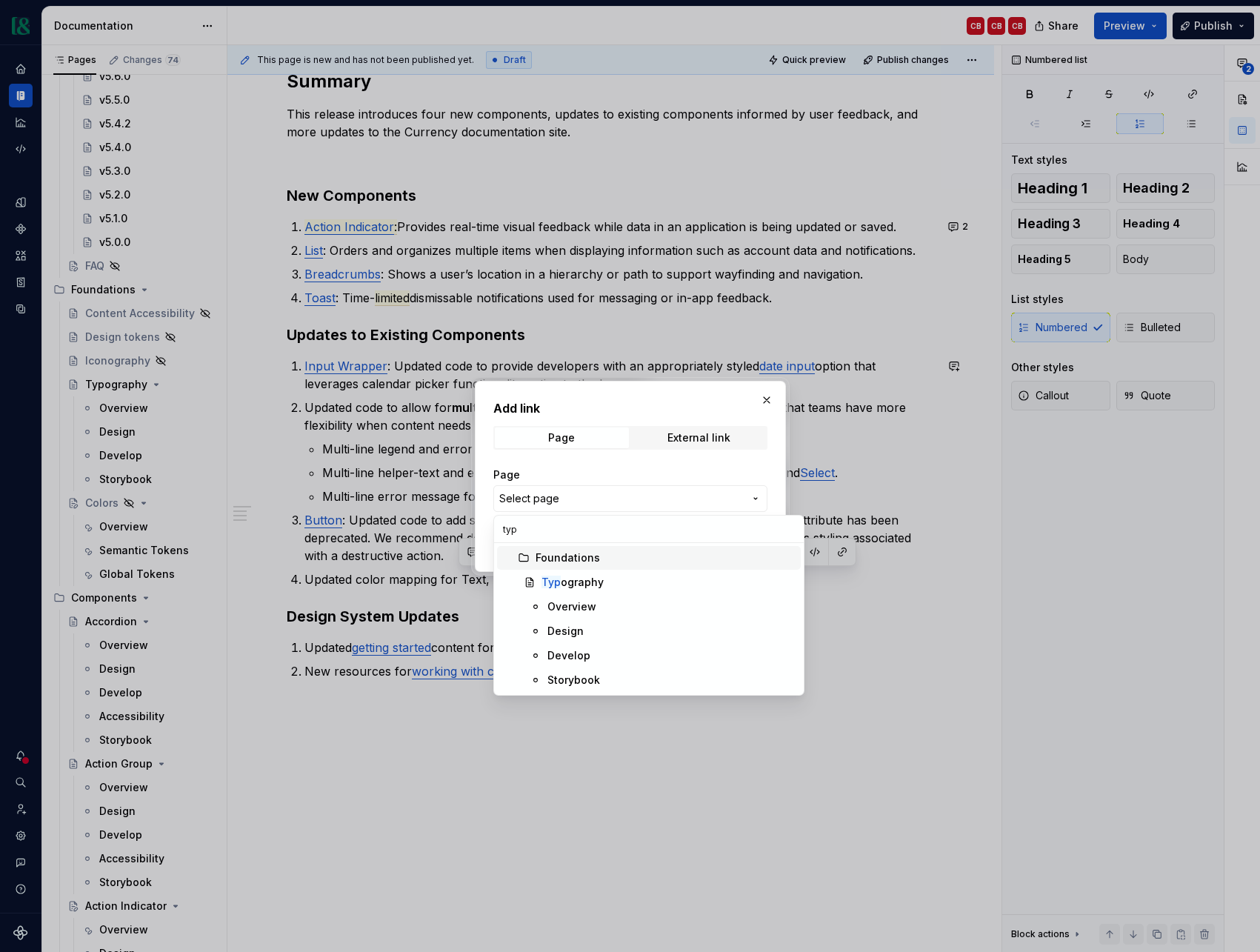
type input "typo"
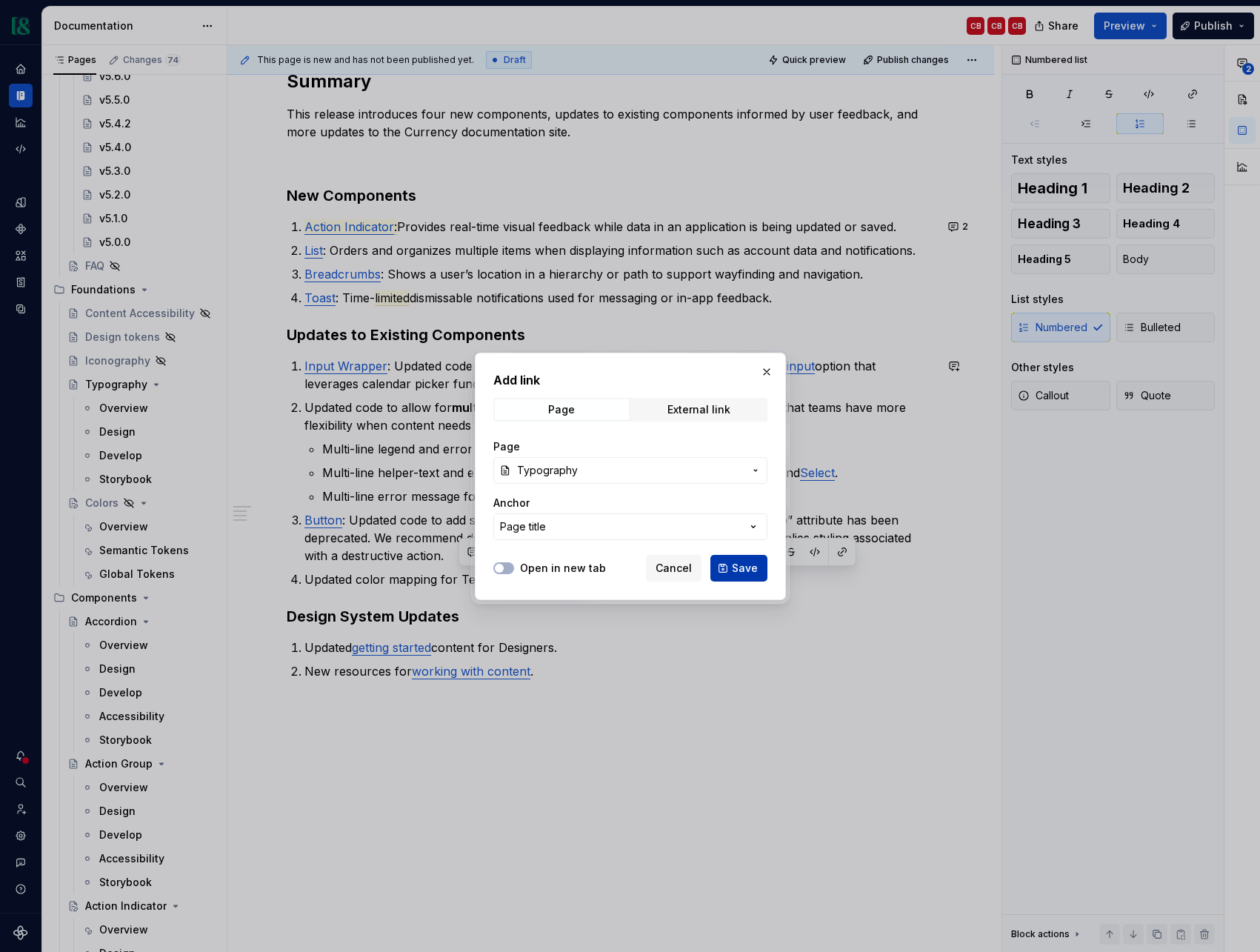
click at [739, 571] on span "Save" at bounding box center [745, 568] width 26 height 15
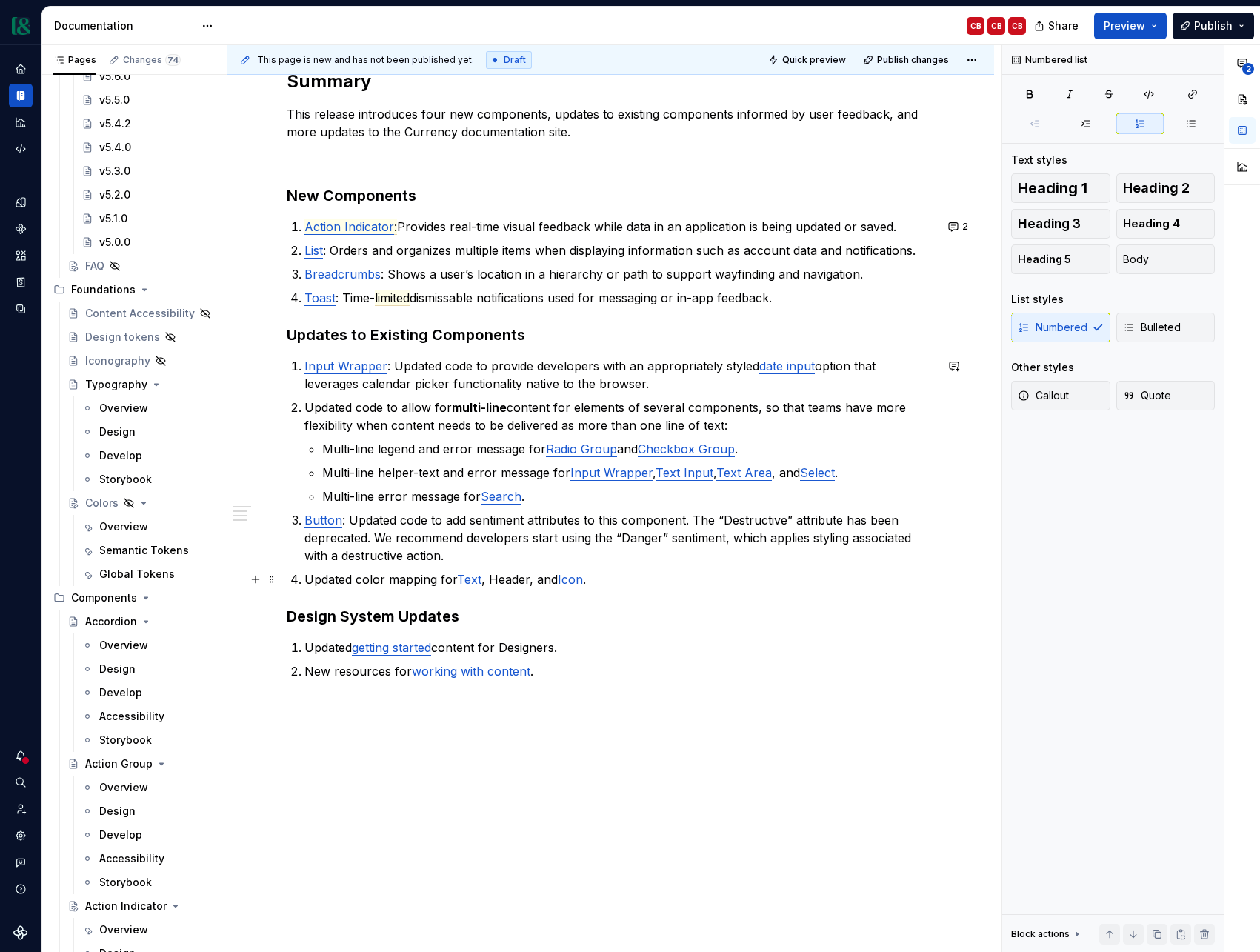
click at [515, 582] on p "Updated color mapping for Text , Header, and Icon ." at bounding box center [619, 579] width 630 height 18
click at [867, 552] on button "button" at bounding box center [873, 552] width 21 height 21
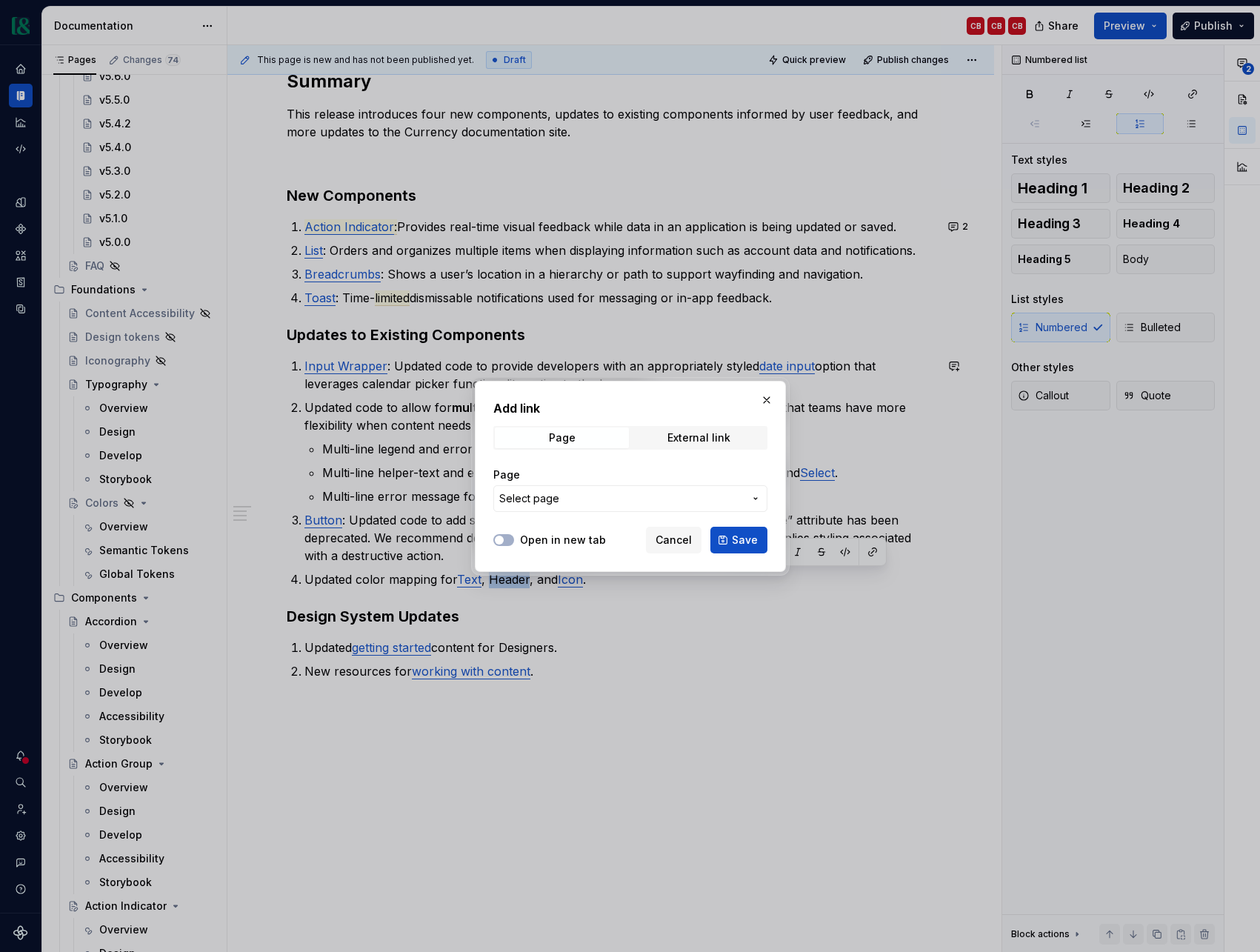
click at [691, 500] on span "Select page" at bounding box center [621, 498] width 244 height 15
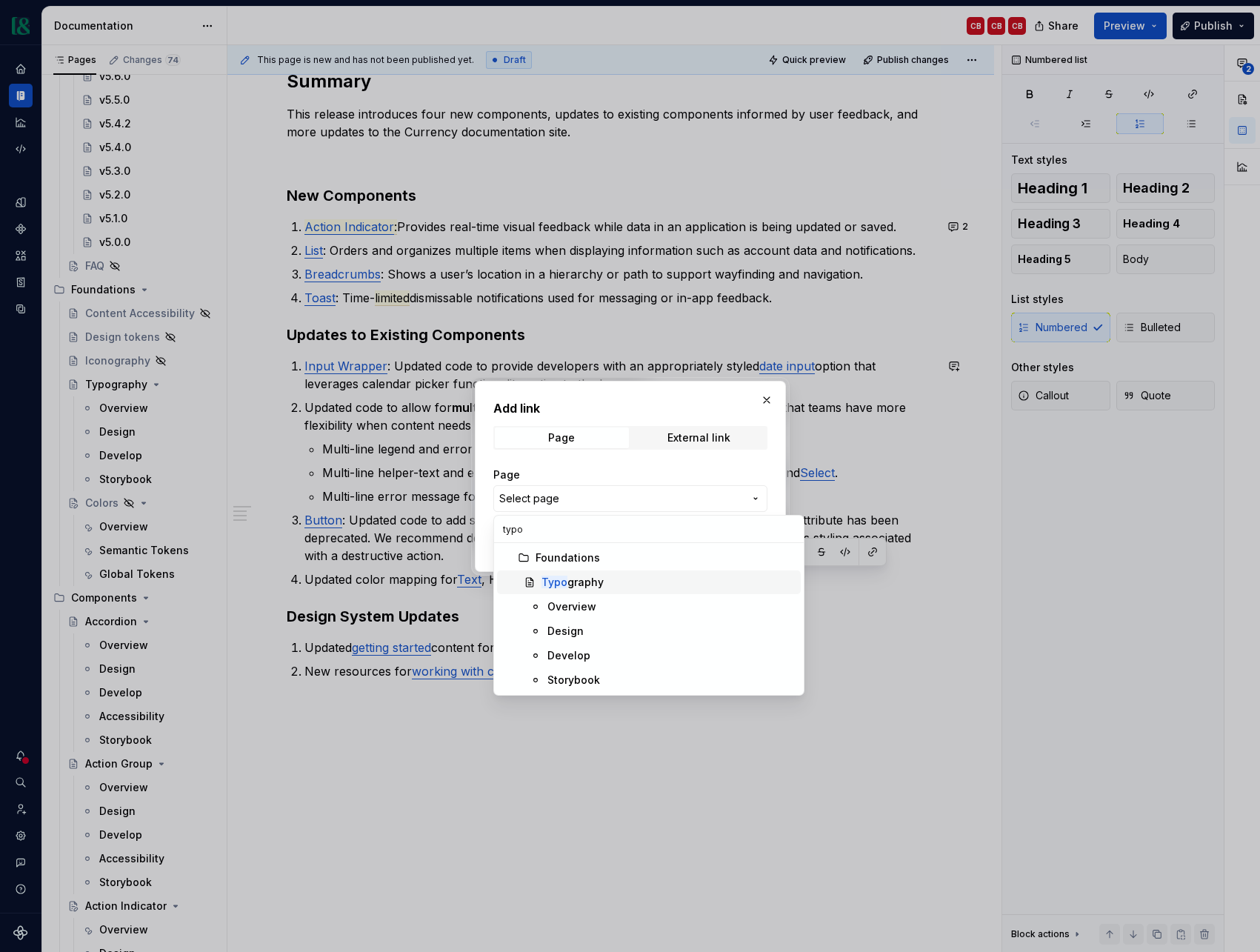
type input "typo"
click at [674, 575] on div "Typo graphy" at bounding box center [668, 582] width 253 height 15
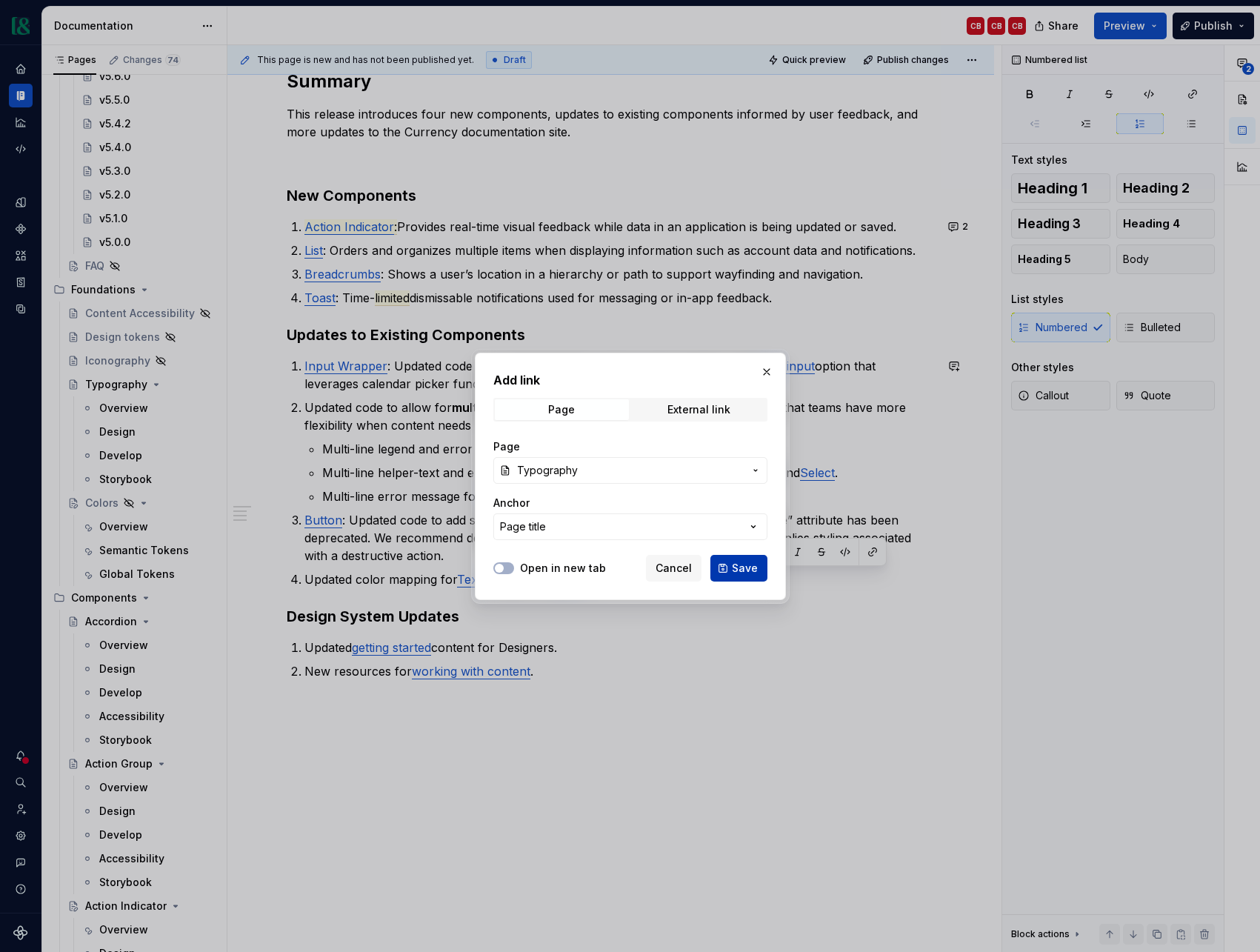
click at [743, 566] on span "Save" at bounding box center [745, 568] width 26 height 15
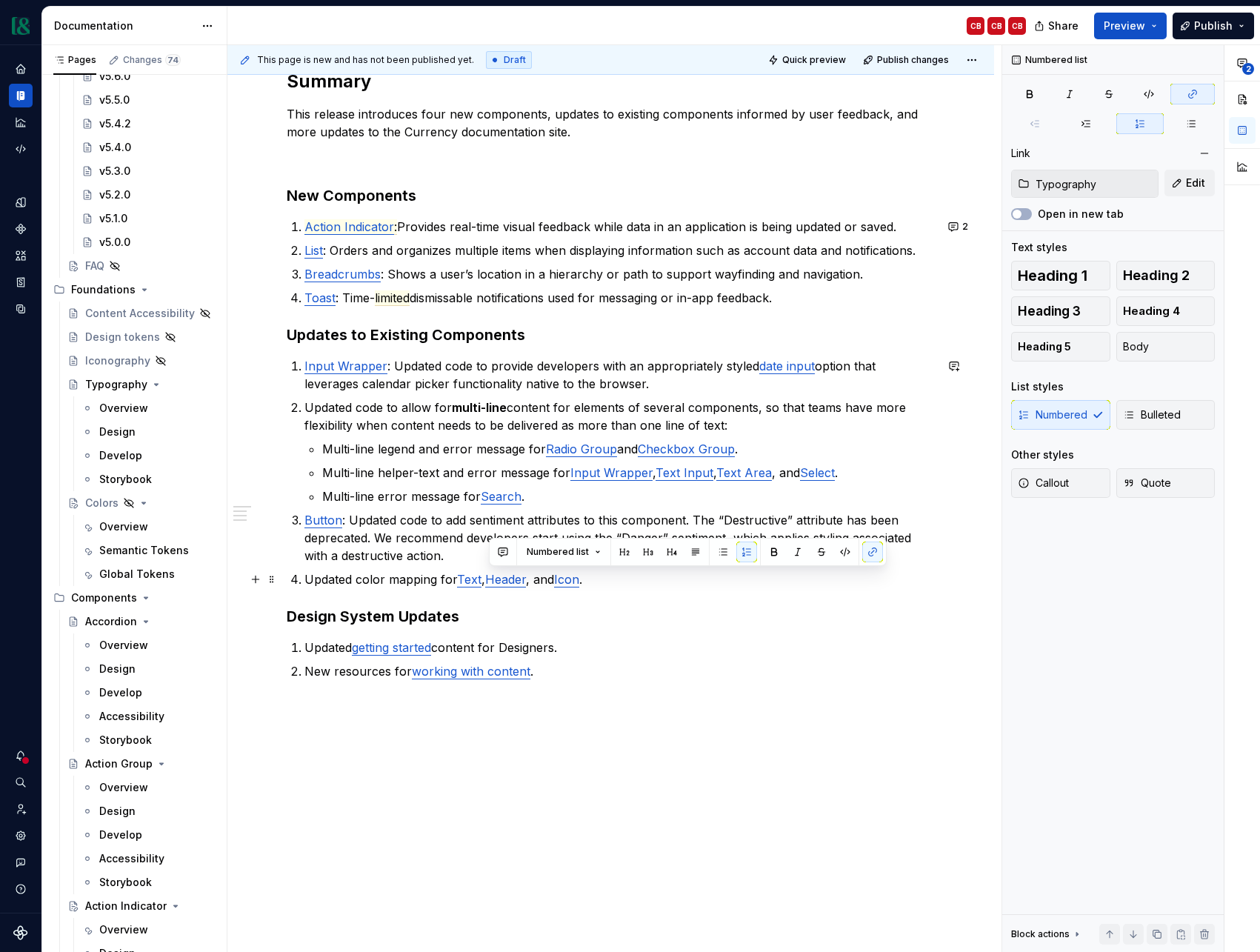
scroll to position [219, 0]
click at [392, 579] on p "Updated color mapping for Text , Header , and Icon ." at bounding box center [619, 580] width 630 height 18
drag, startPoint x: 460, startPoint y: 582, endPoint x: 531, endPoint y: 581, distance: 71.0
click at [531, 581] on p "Updated color mapping for Text , Header , and Icon ." at bounding box center [619, 580] width 630 height 18
click at [469, 554] on button "button" at bounding box center [473, 552] width 21 height 21
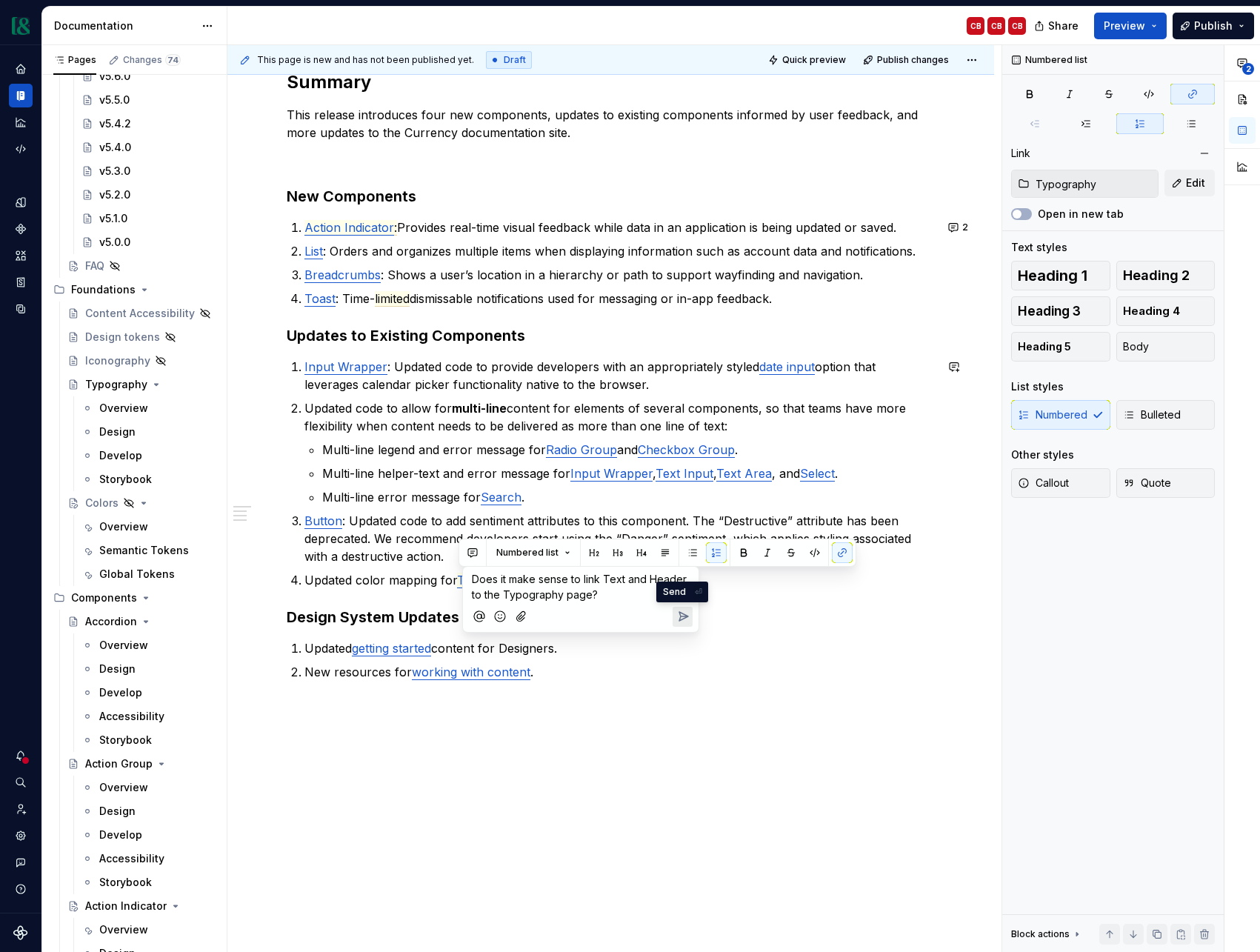
click at [683, 617] on icon "Send" at bounding box center [683, 616] width 9 height 9
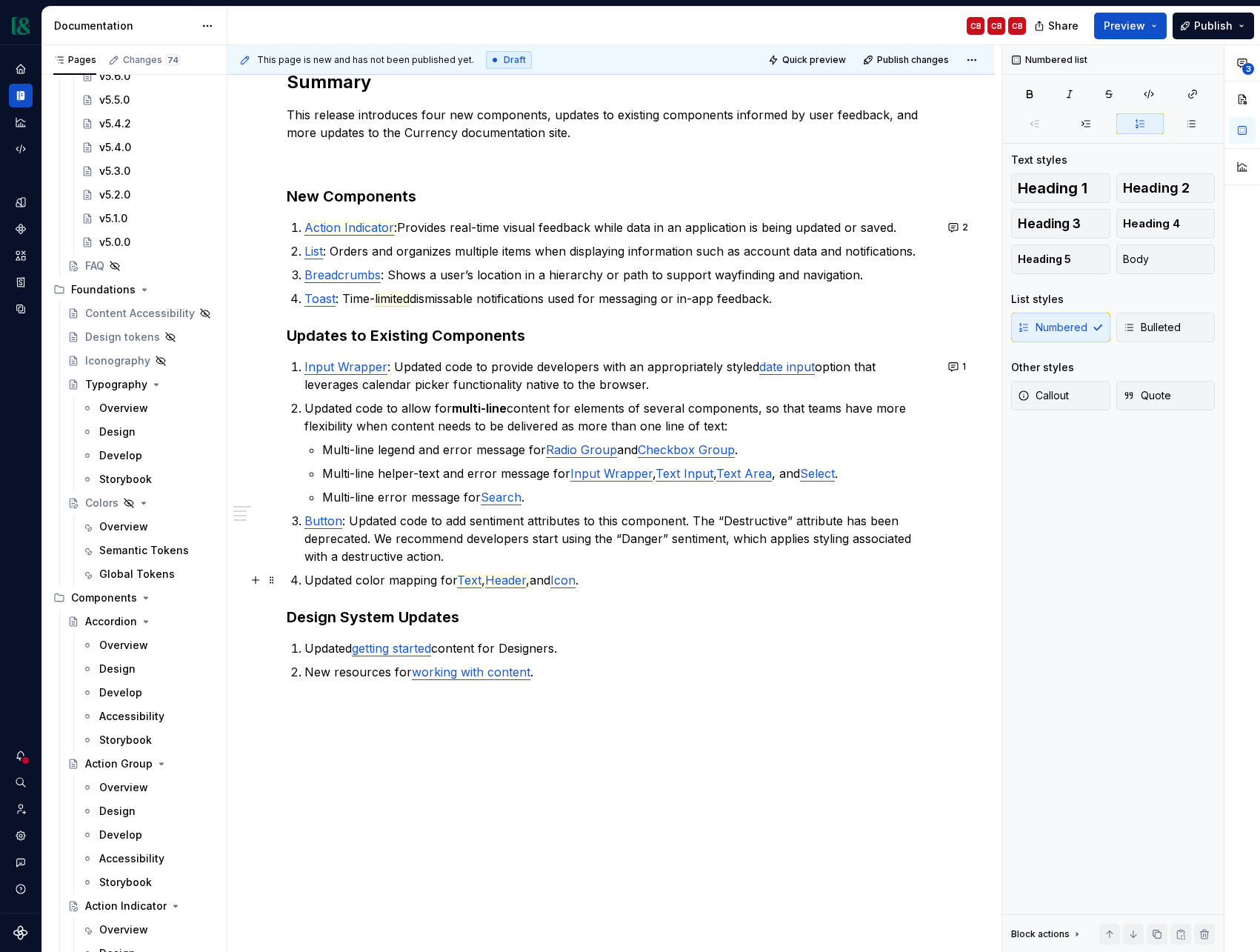
click at [675, 575] on p "Updated color mapping for Text , Header , and Icon ." at bounding box center [619, 580] width 630 height 18
click at [287, 621] on h3 "Design System Updates" at bounding box center [610, 617] width 648 height 21
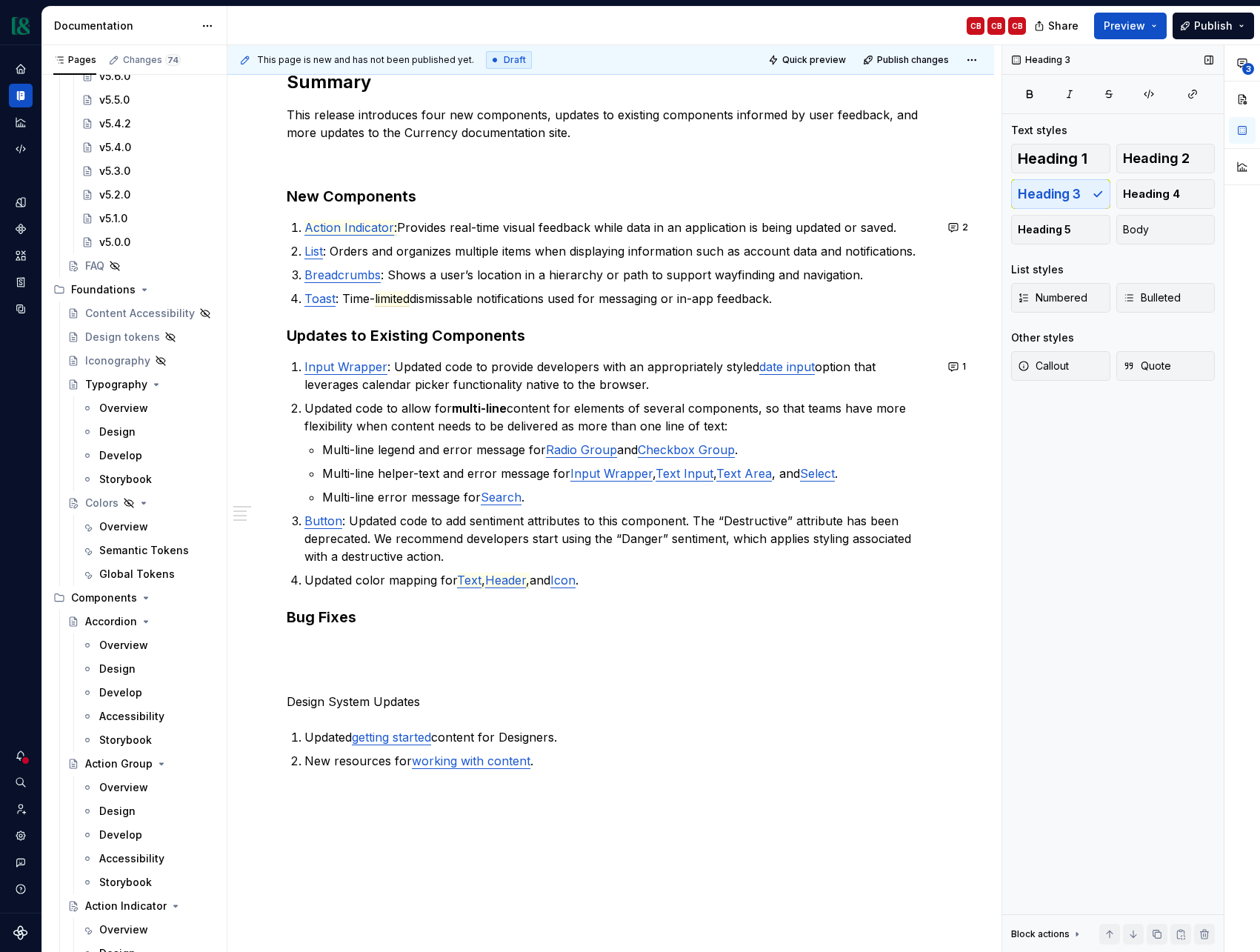
click at [1084, 195] on div "Heading 1 Heading 2 Heading 3 Heading 4 Heading 5 Body" at bounding box center [1113, 194] width 203 height 101
click at [395, 701] on p "Design System Updates" at bounding box center [610, 701] width 648 height 18
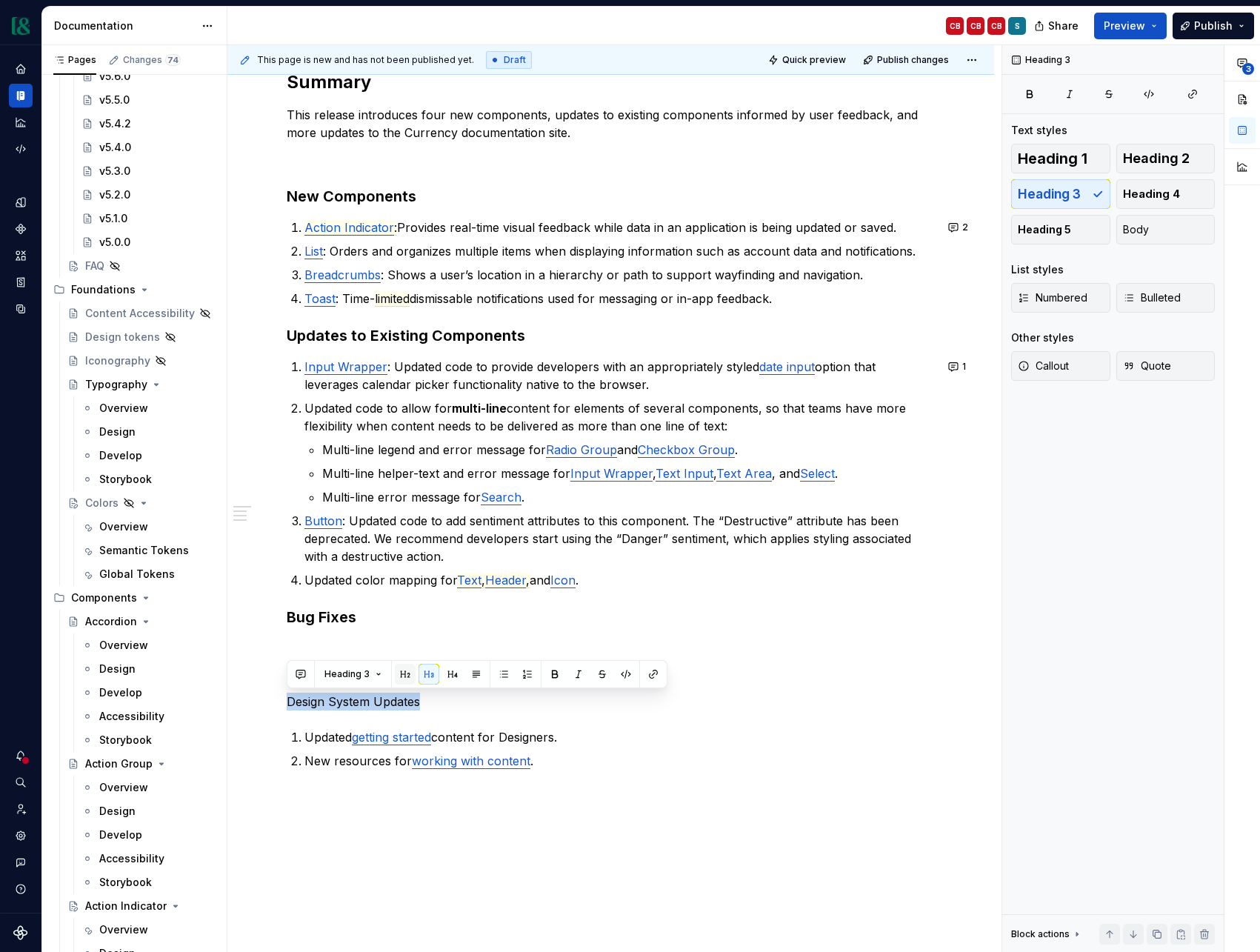
click at [408, 676] on button "button" at bounding box center [405, 674] width 21 height 21
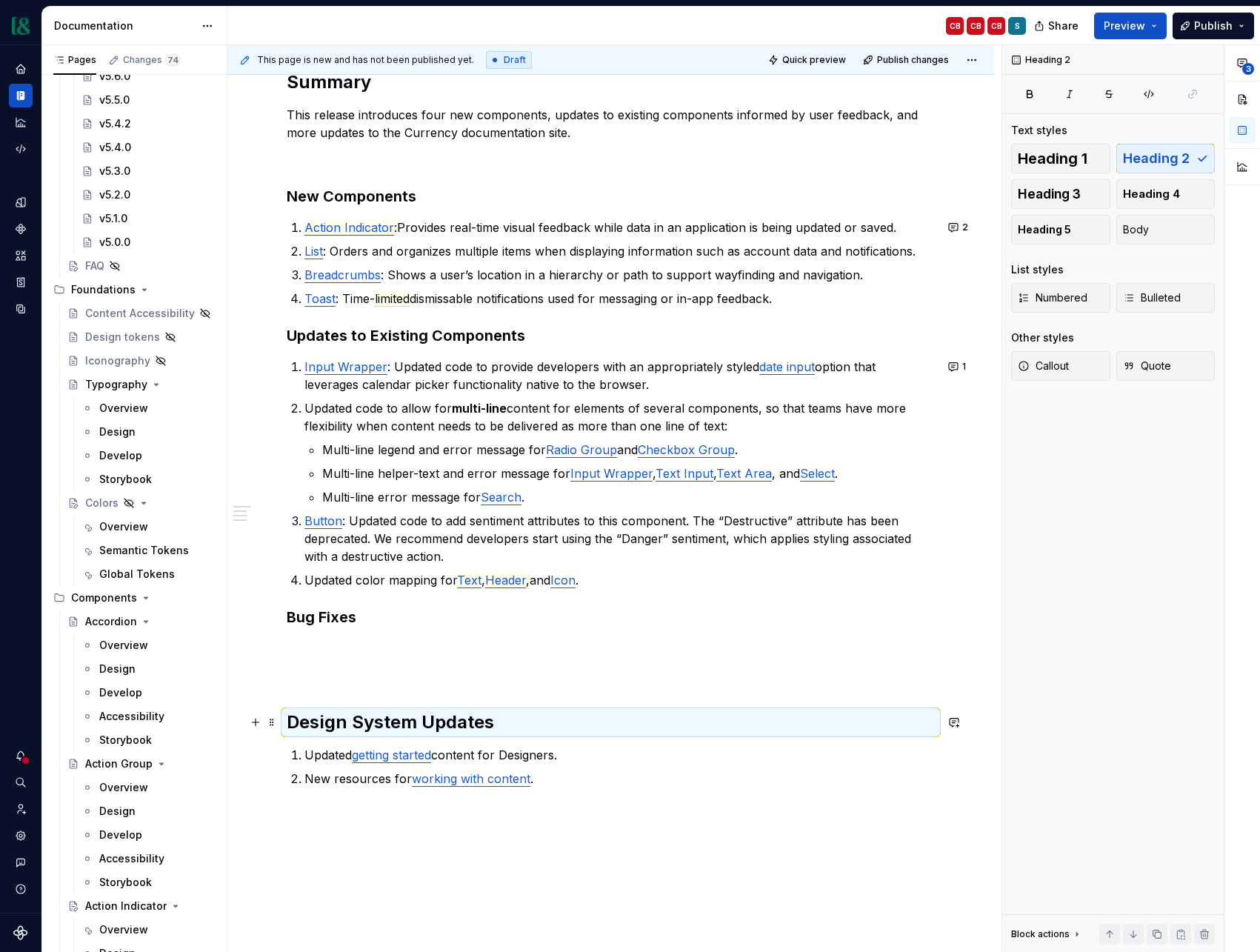
click at [352, 723] on h2 "Design System Updates" at bounding box center [610, 722] width 648 height 24
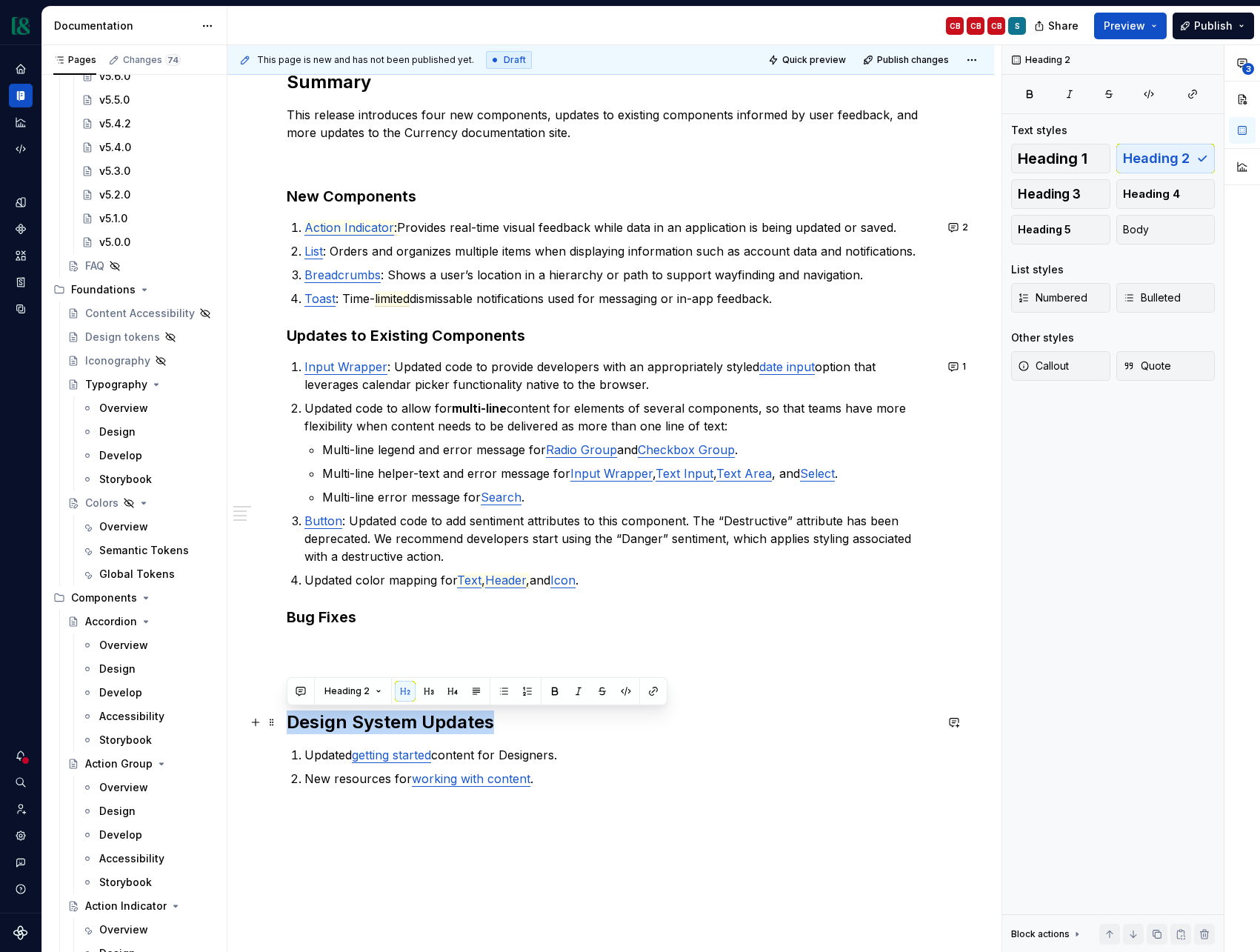
click at [352, 723] on h2 "Design System Updates" at bounding box center [610, 722] width 648 height 24
click at [437, 689] on button "button" at bounding box center [429, 691] width 21 height 21
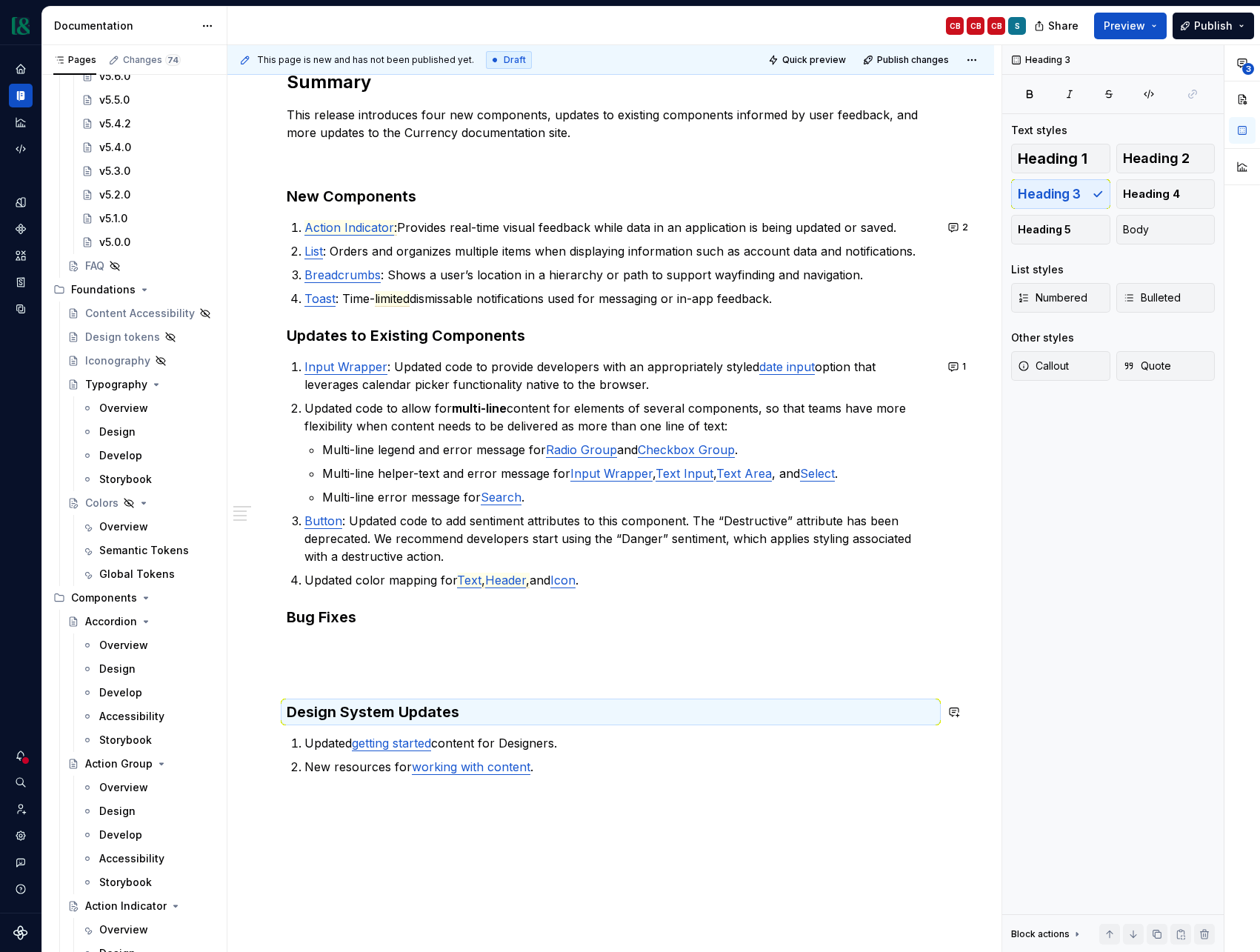
click at [382, 685] on div "Summary This release introduces four new components, updates to existing compon…" at bounding box center [610, 440] width 648 height 741
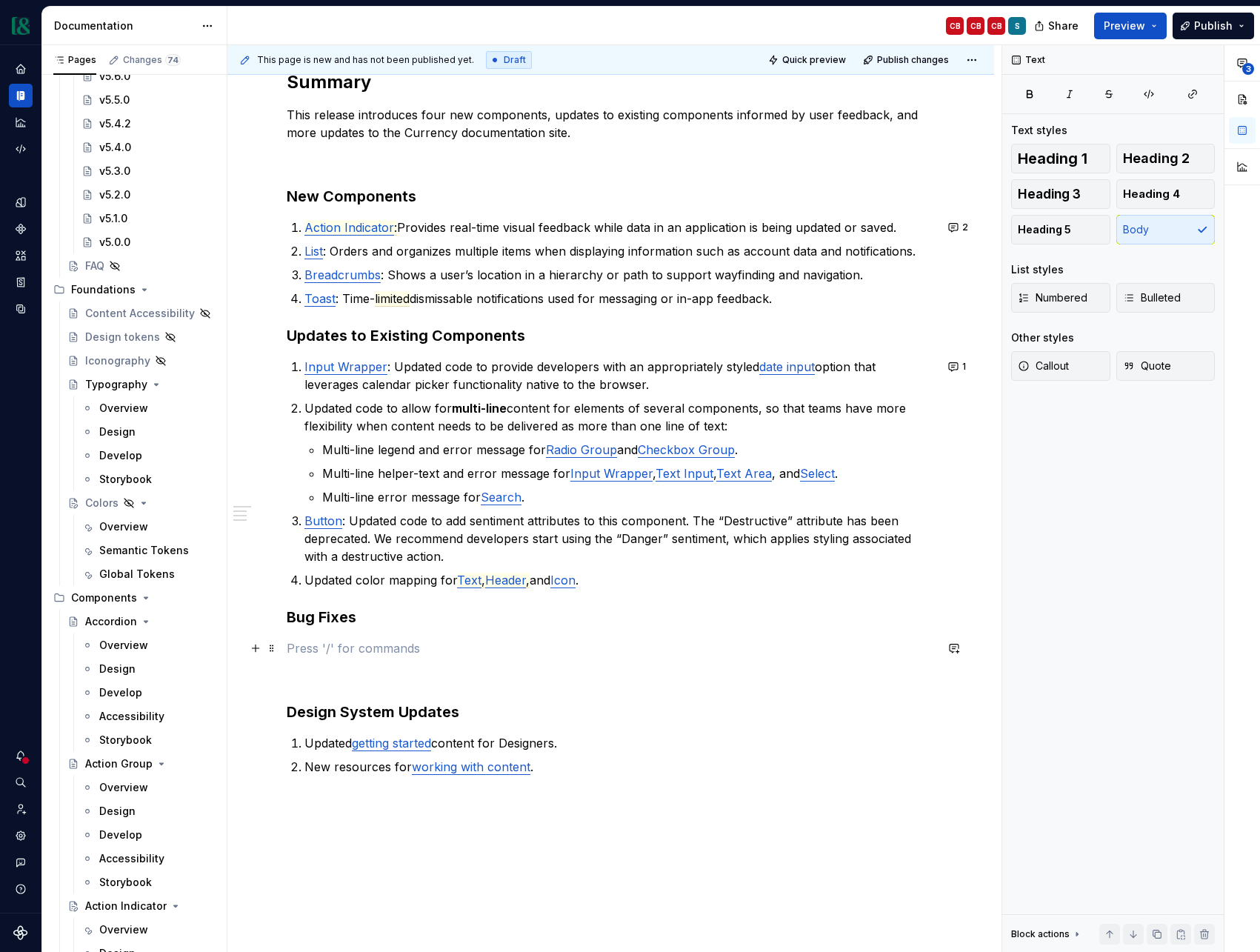
click at [335, 639] on p at bounding box center [610, 648] width 648 height 18
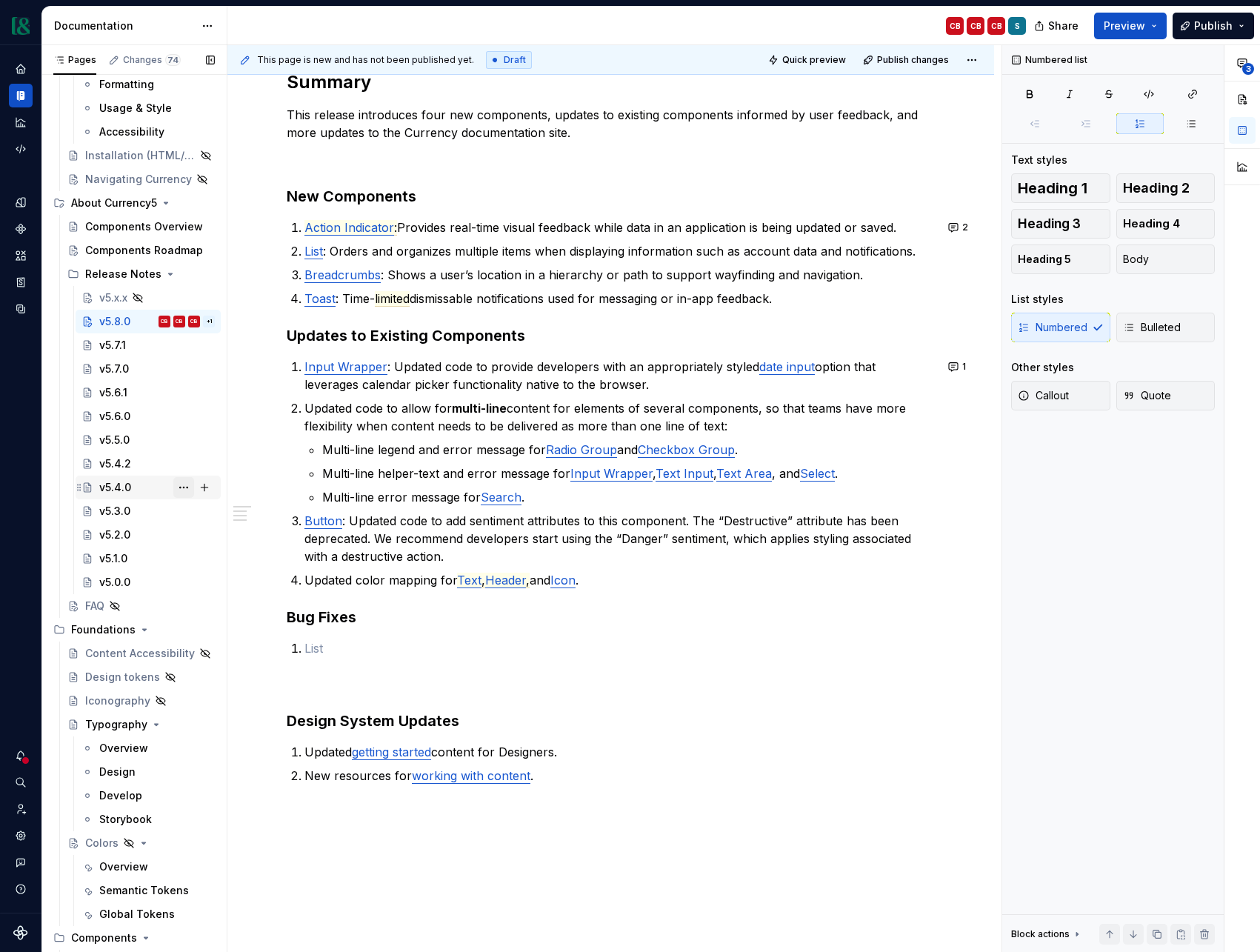
scroll to position [381, 0]
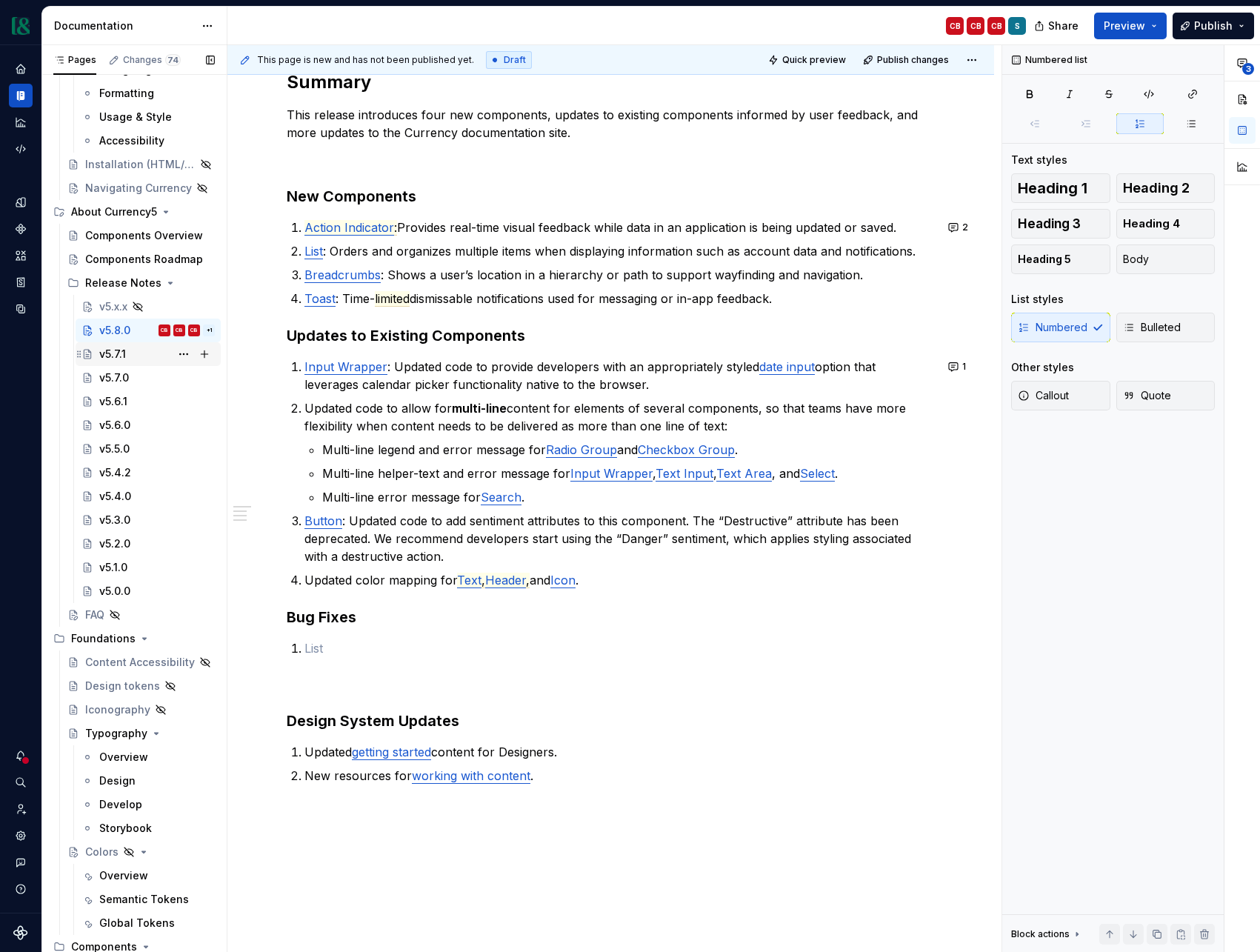
click at [144, 356] on div "v5.7.1" at bounding box center [157, 354] width 115 height 21
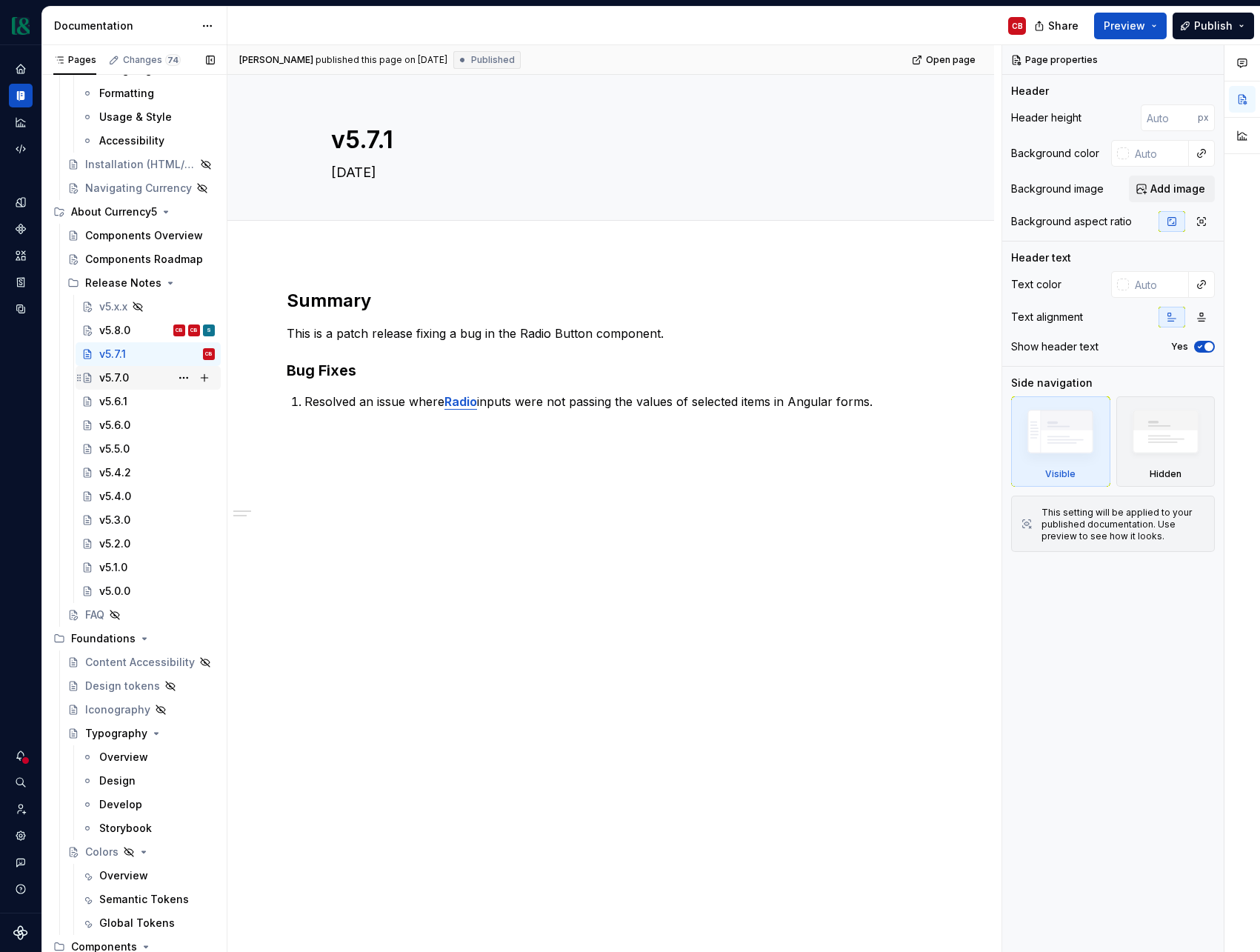
click at [132, 380] on div "v5.7.0" at bounding box center [157, 378] width 115 height 21
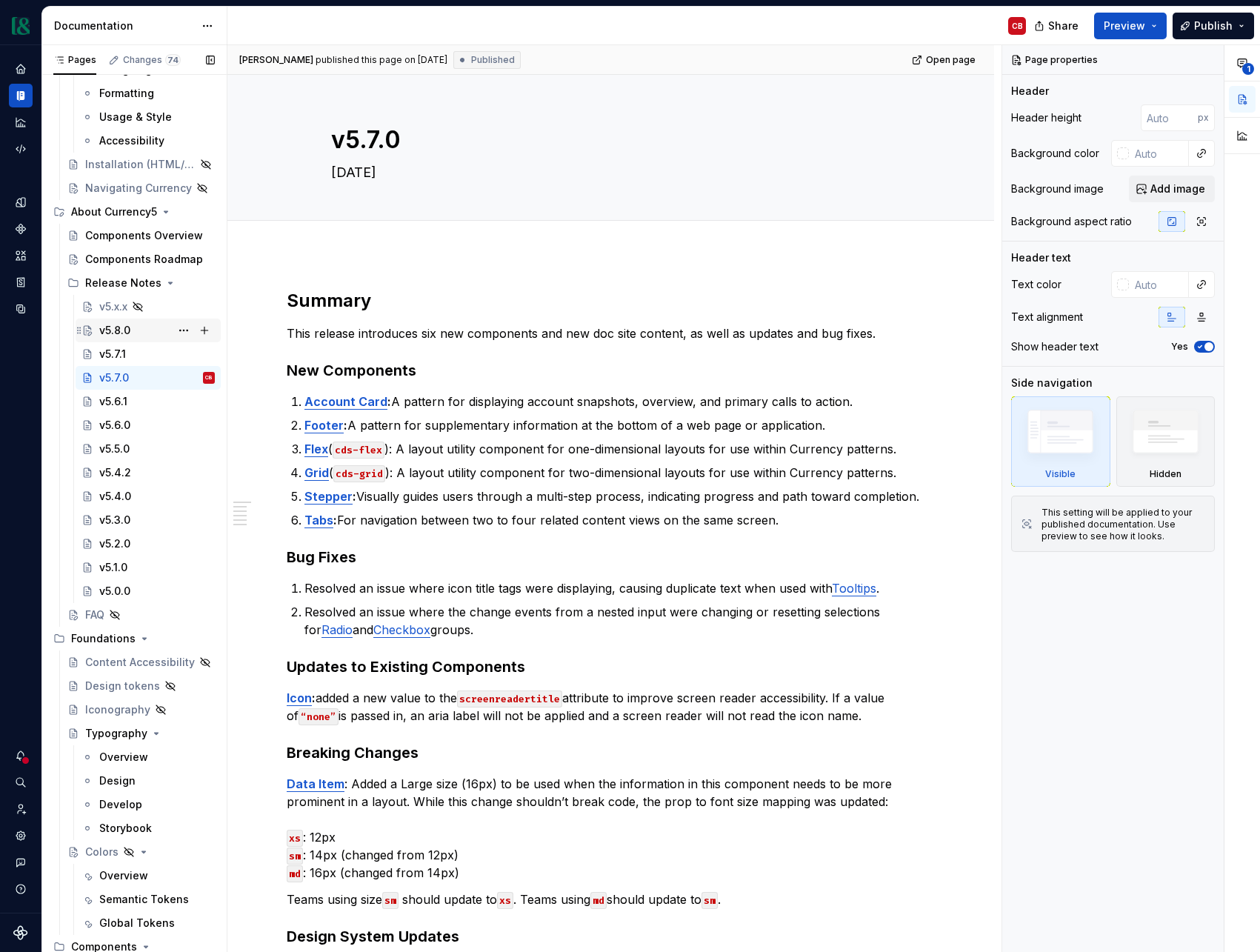
click at [141, 327] on div "v5.8.0 CB CB S" at bounding box center [157, 331] width 115 height 21
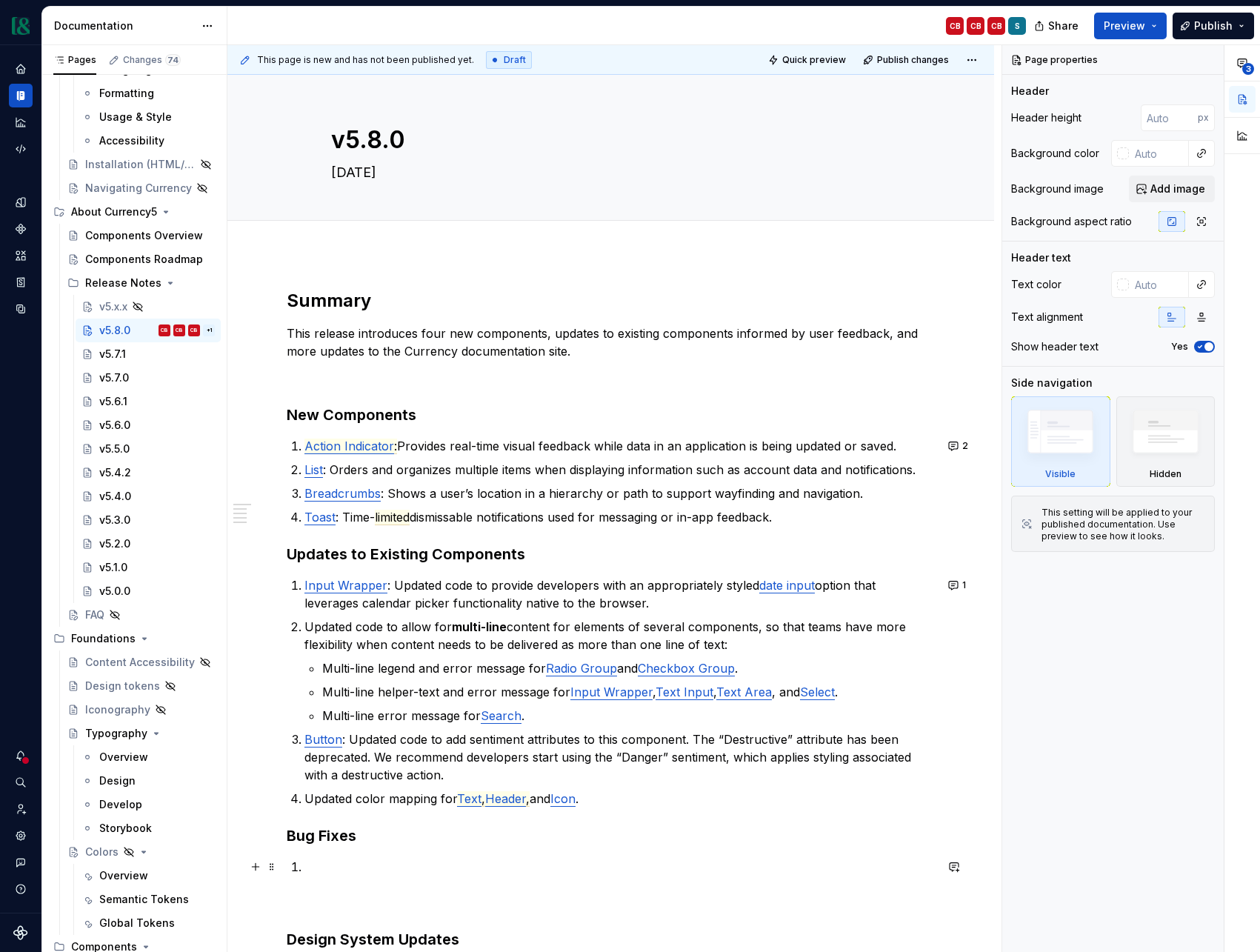
click at [353, 862] on p at bounding box center [619, 866] width 630 height 18
type textarea "*"
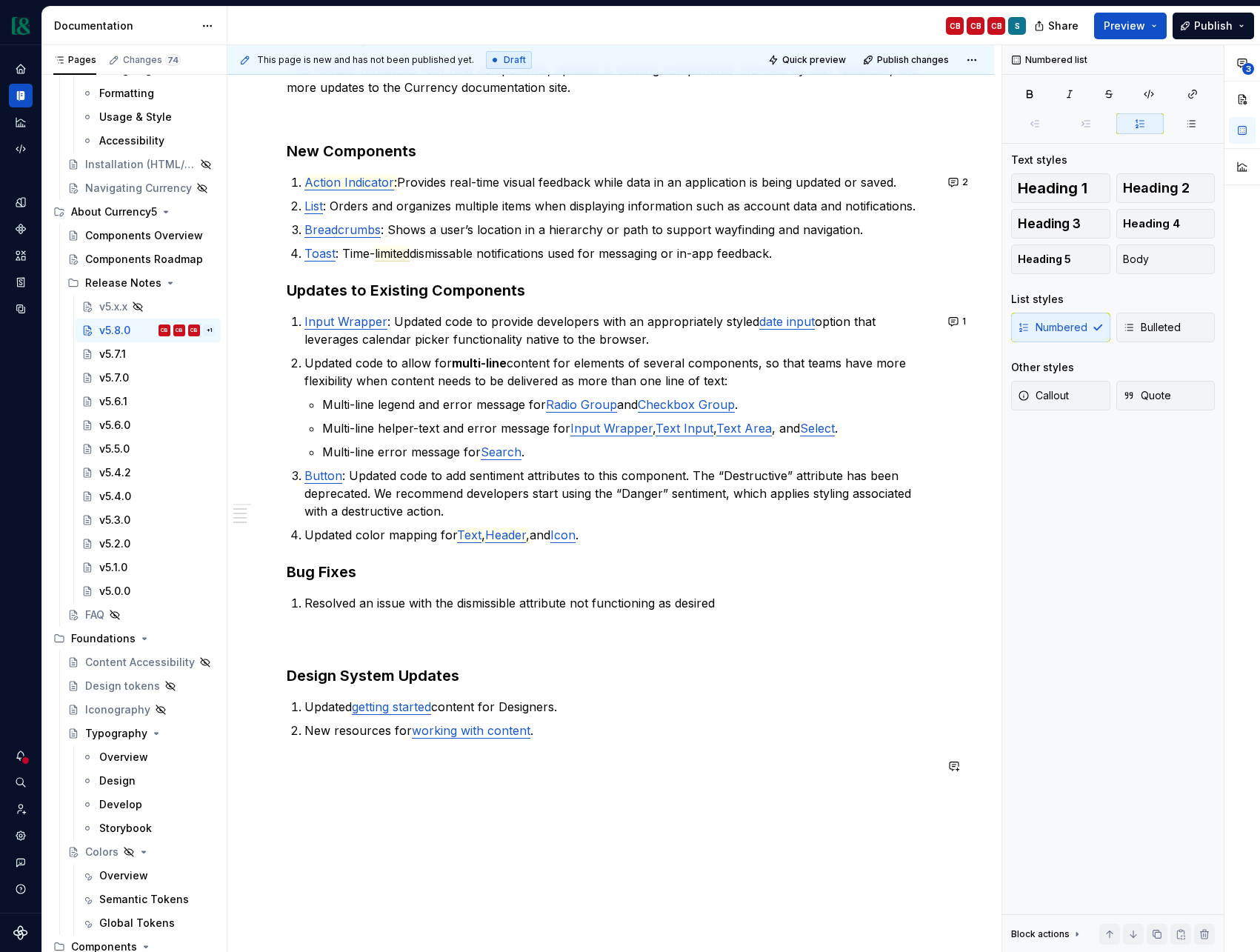
scroll to position [268, 0]
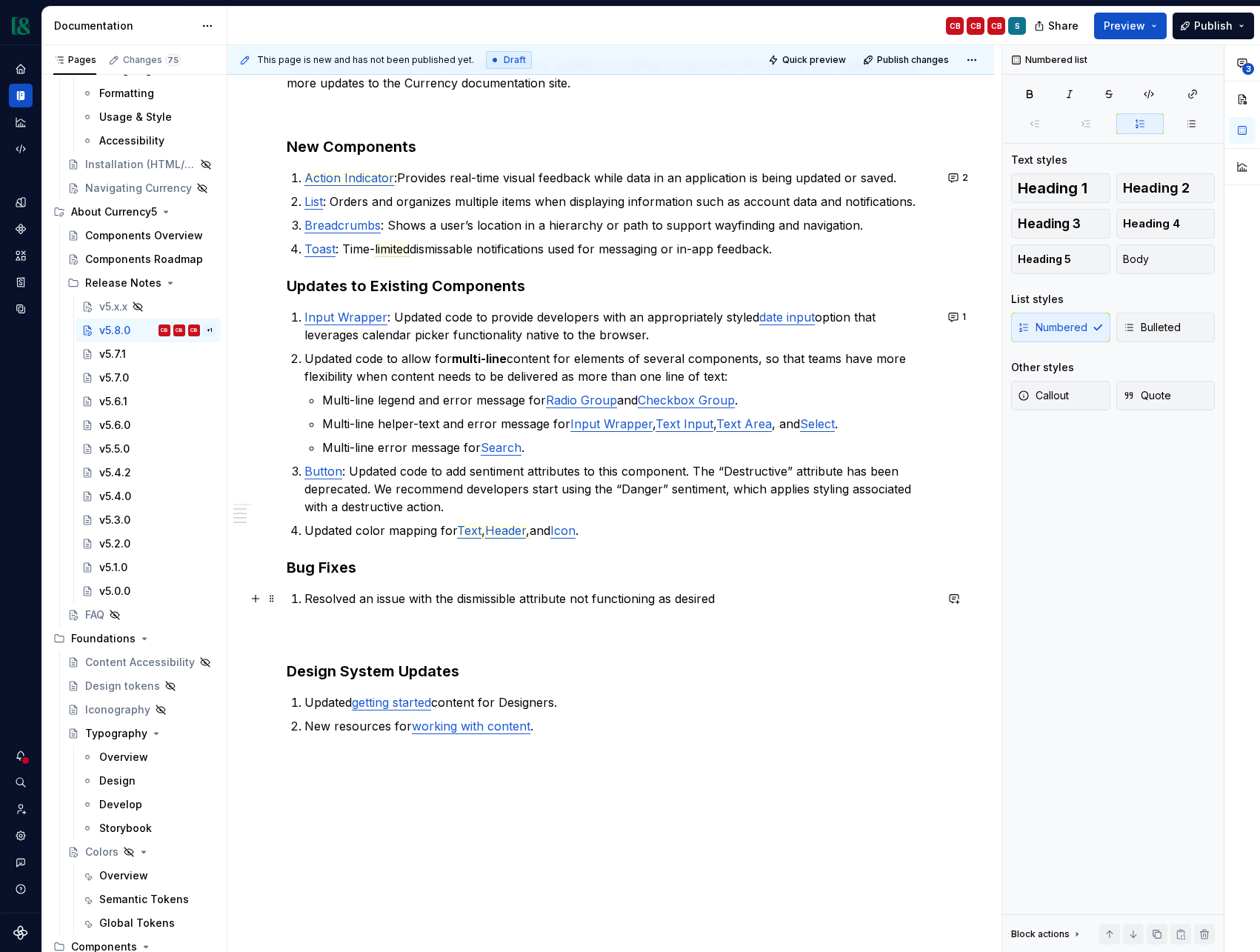
click at [457, 601] on p "Resolved an issue with the dismissible attribute not functioning as desired" at bounding box center [619, 598] width 630 height 18
click at [772, 592] on p "Resolved an issue with the Modal’s dismissible attribute not functioning as des…" at bounding box center [619, 598] width 630 height 18
drag, startPoint x: 457, startPoint y: 600, endPoint x: 490, endPoint y: 598, distance: 33.1
click at [490, 598] on p "Resolved an issue with the Modal’s dismissible attribute not functioning as des…" at bounding box center [619, 598] width 630 height 18
click at [839, 572] on button "button" at bounding box center [840, 571] width 21 height 21
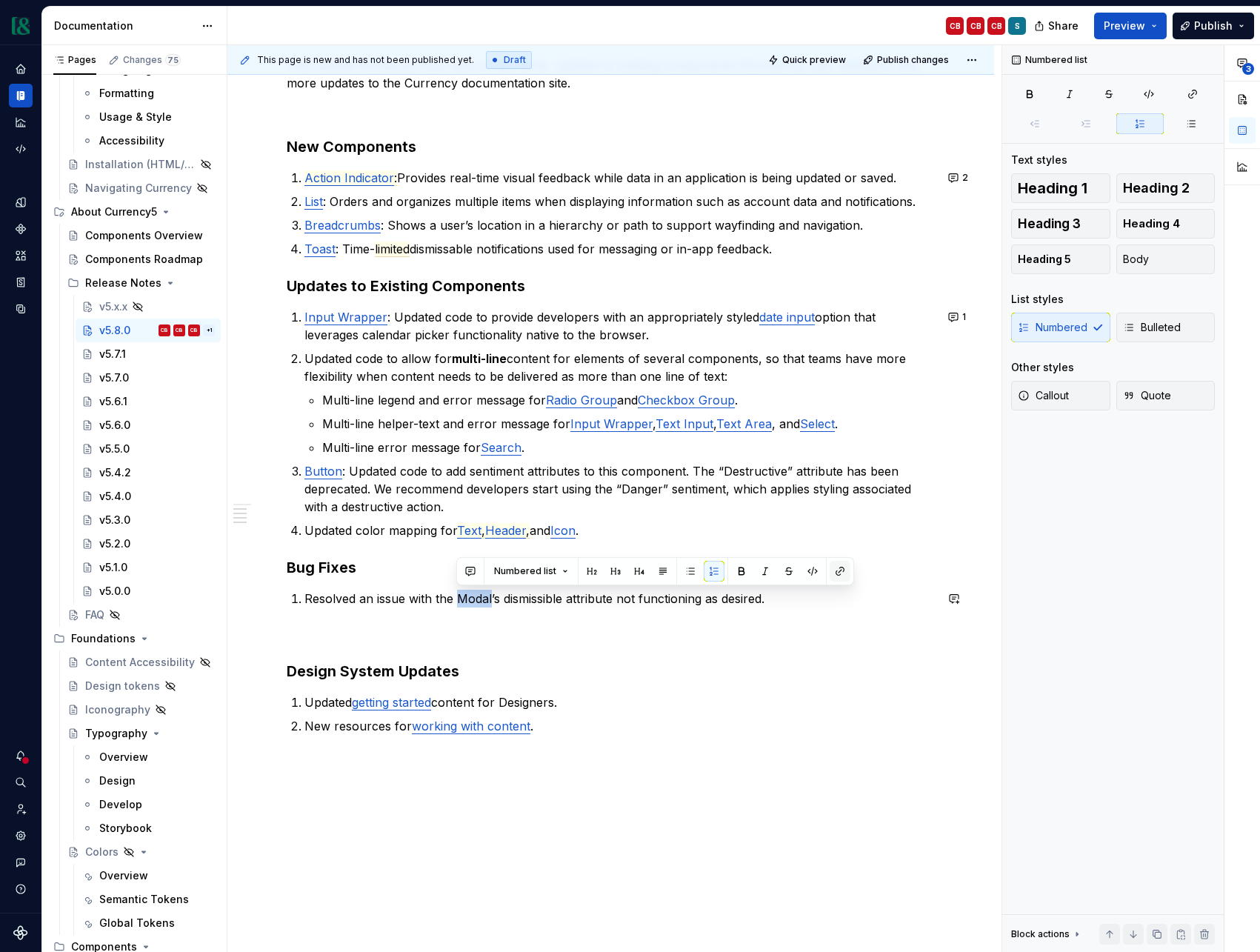
type textarea "*"
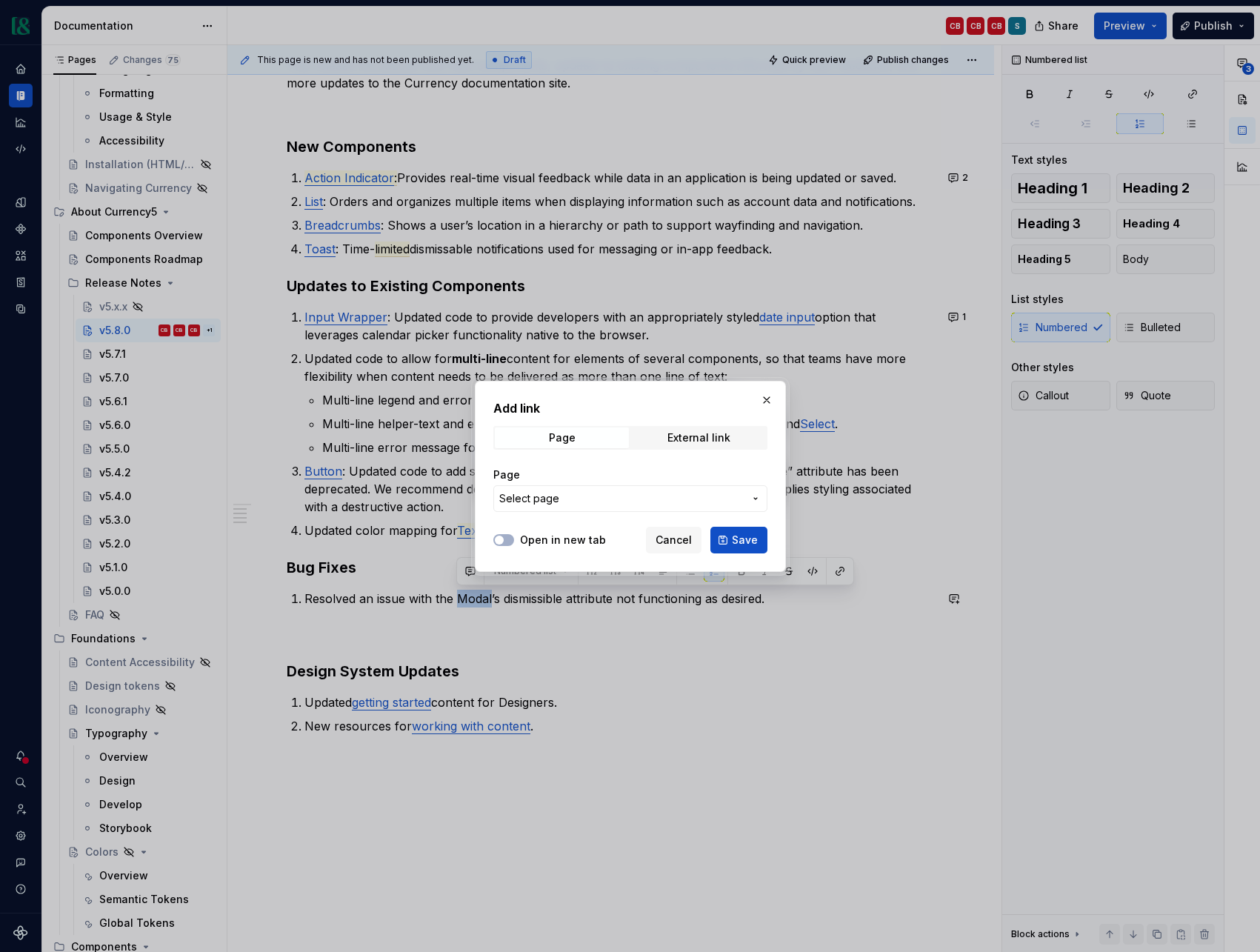
click at [645, 499] on span "Select page" at bounding box center [621, 498] width 244 height 15
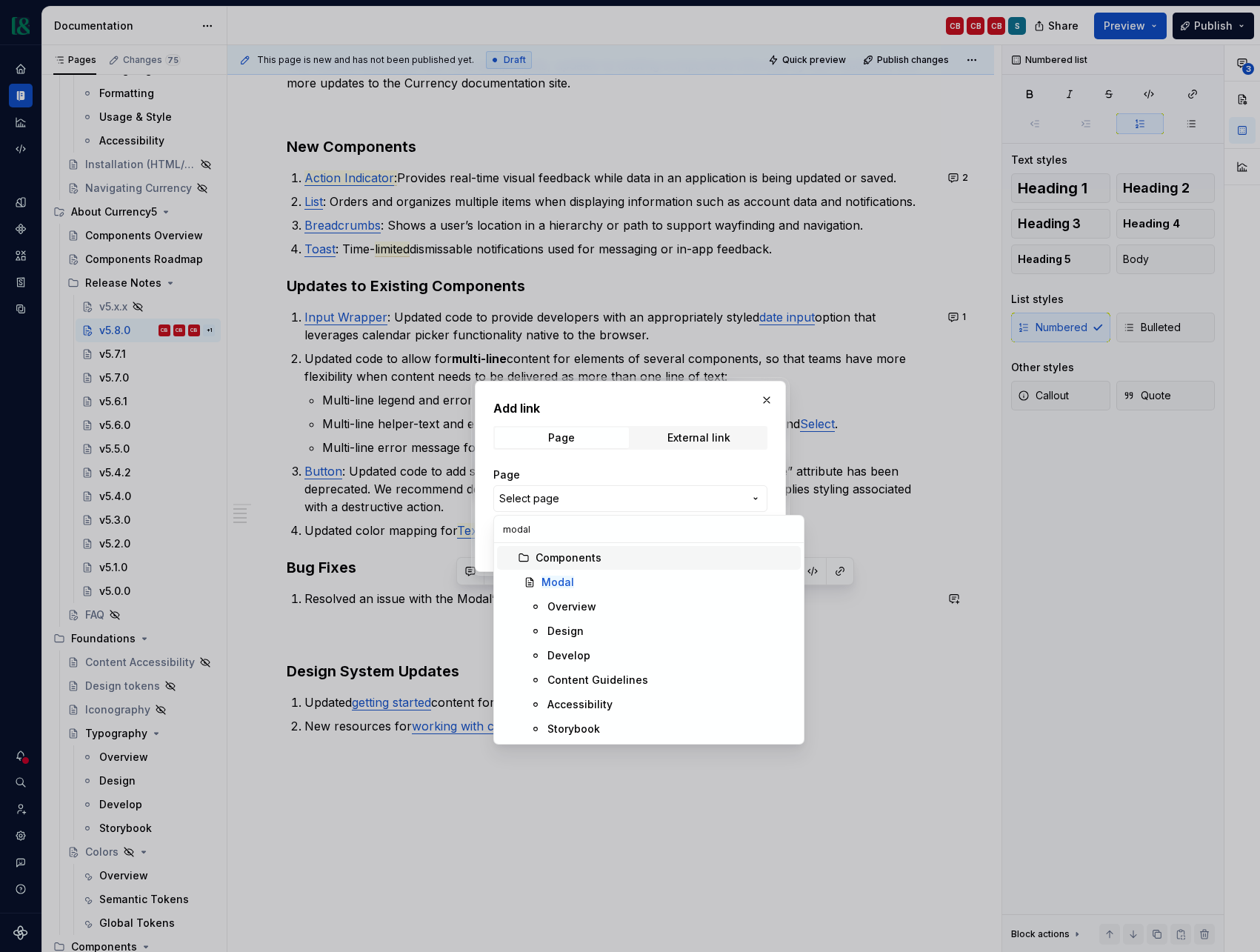
type input "modal"
click at [621, 576] on div "Modal" at bounding box center [668, 582] width 253 height 15
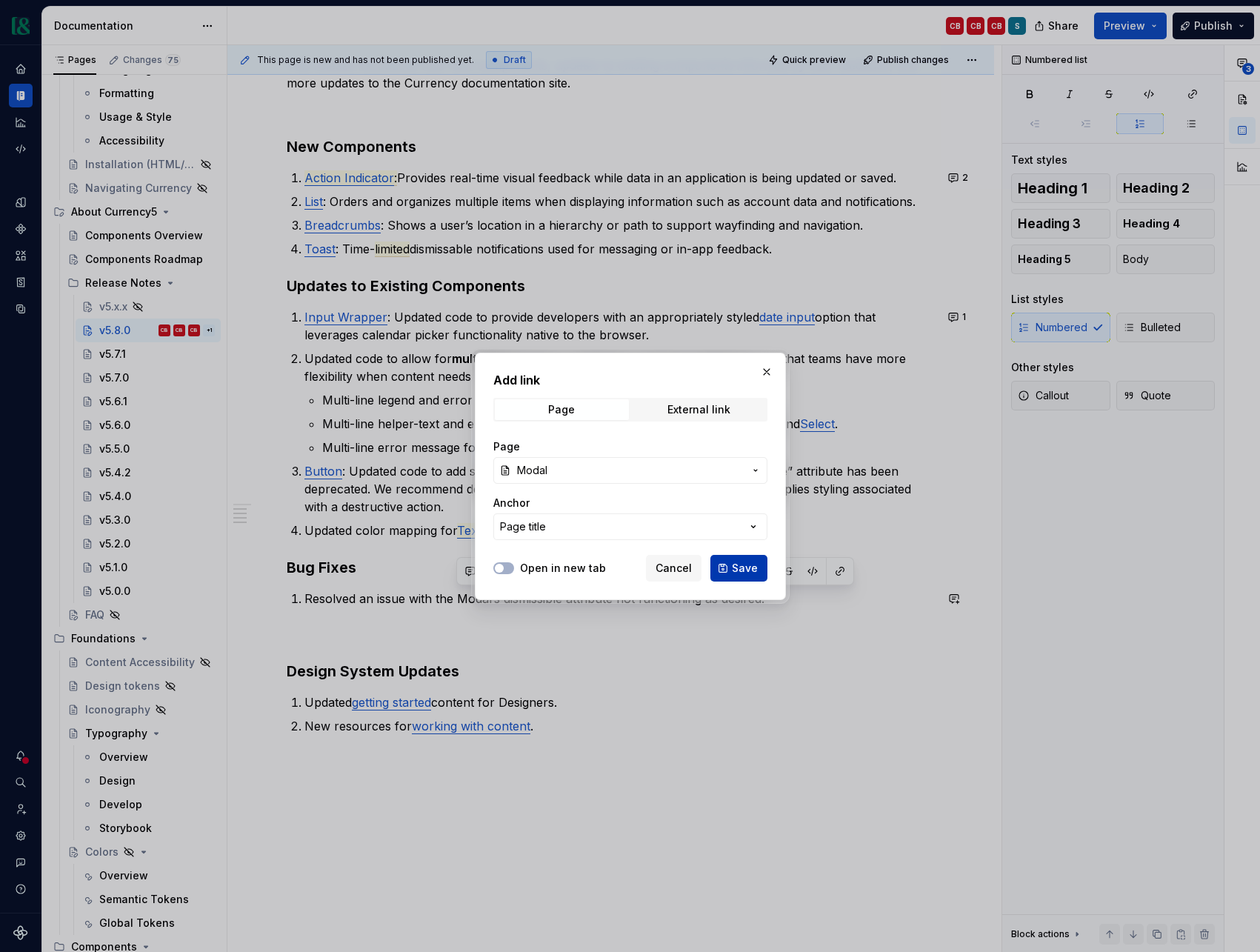
click at [727, 568] on button "Save" at bounding box center [739, 568] width 57 height 26
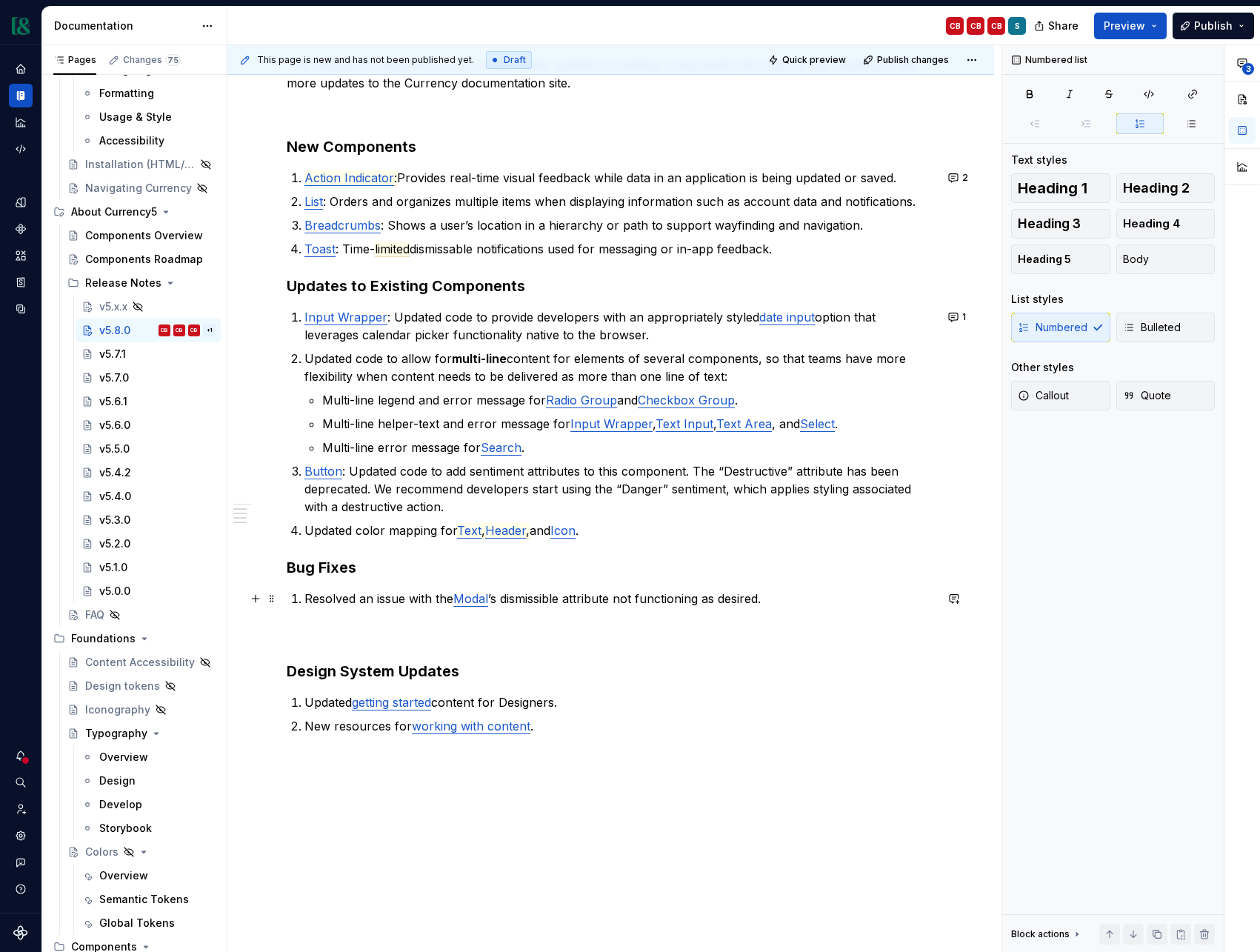
drag, startPoint x: 767, startPoint y: 599, endPoint x: 788, endPoint y: 599, distance: 21.0
click at [770, 599] on p "Resolved an issue with the Modal ’s dismissible attribute not functioning as de…" at bounding box center [619, 598] width 630 height 18
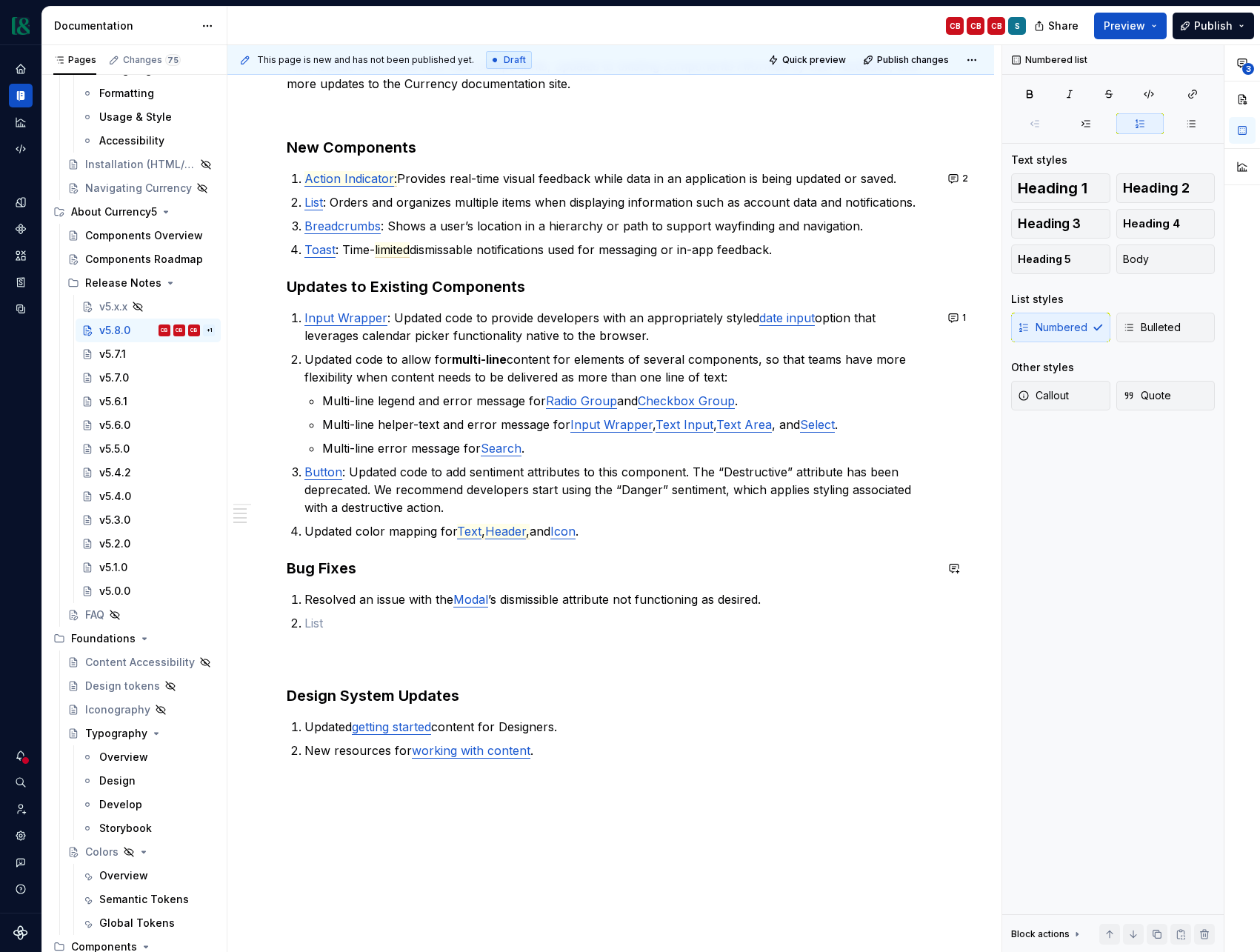
scroll to position [269, 0]
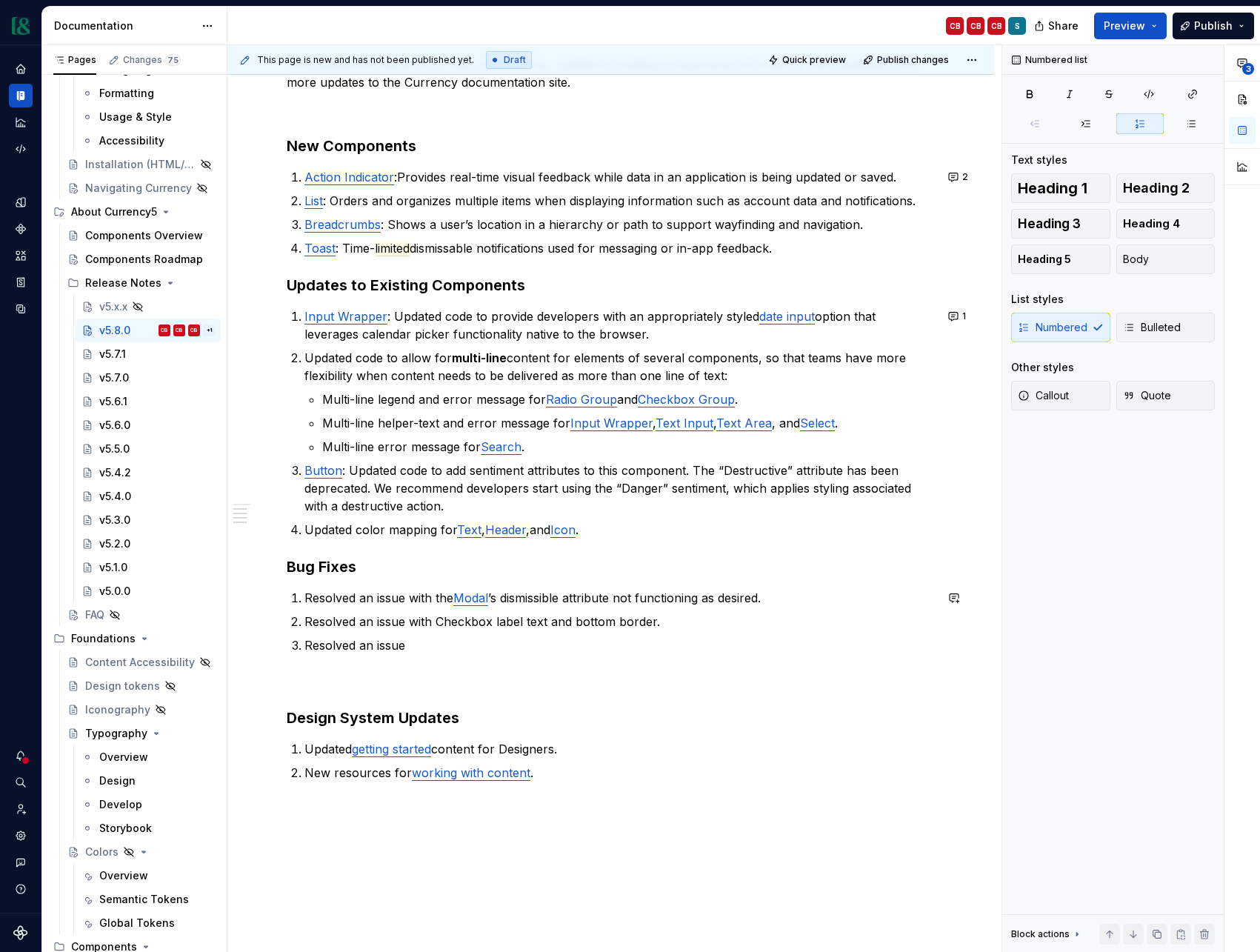
type textarea "*"
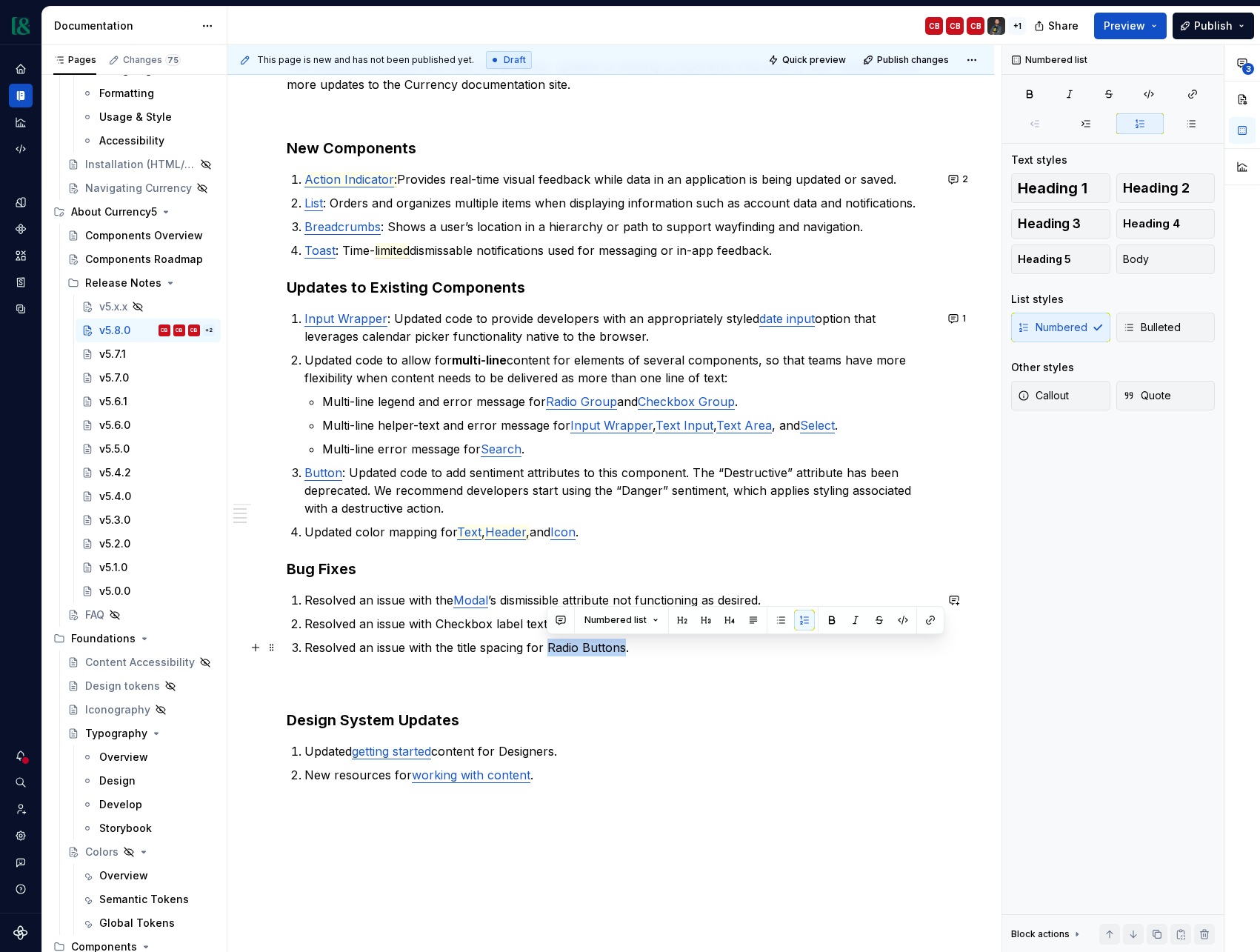
drag, startPoint x: 549, startPoint y: 647, endPoint x: 622, endPoint y: 647, distance: 73.0
click at [622, 647] on p "Resolved an issue with the title spacing for Radio Buttons." at bounding box center [619, 647] width 630 height 18
click at [928, 621] on button "button" at bounding box center [931, 620] width 21 height 21
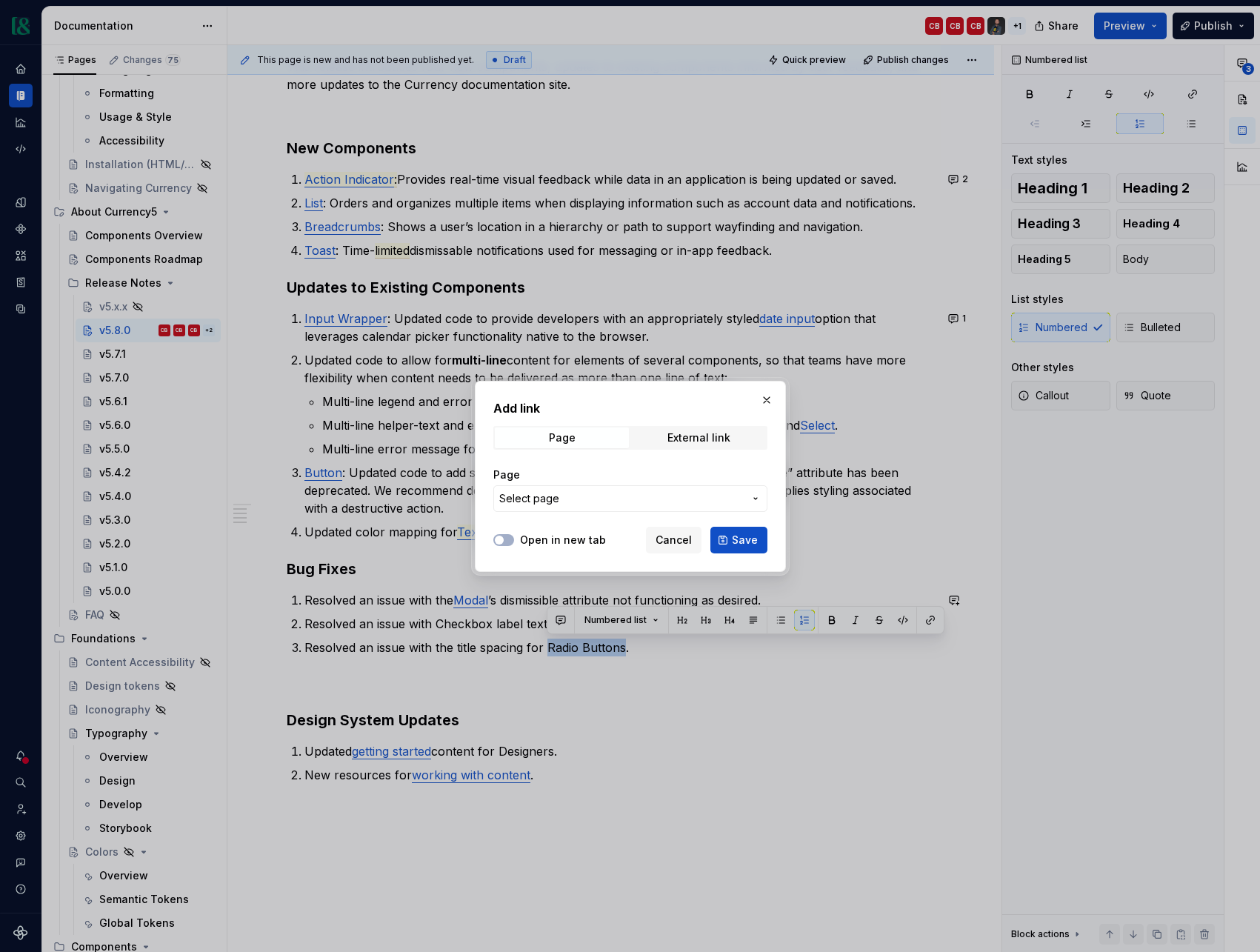
click at [627, 502] on span "Select page" at bounding box center [621, 498] width 244 height 15
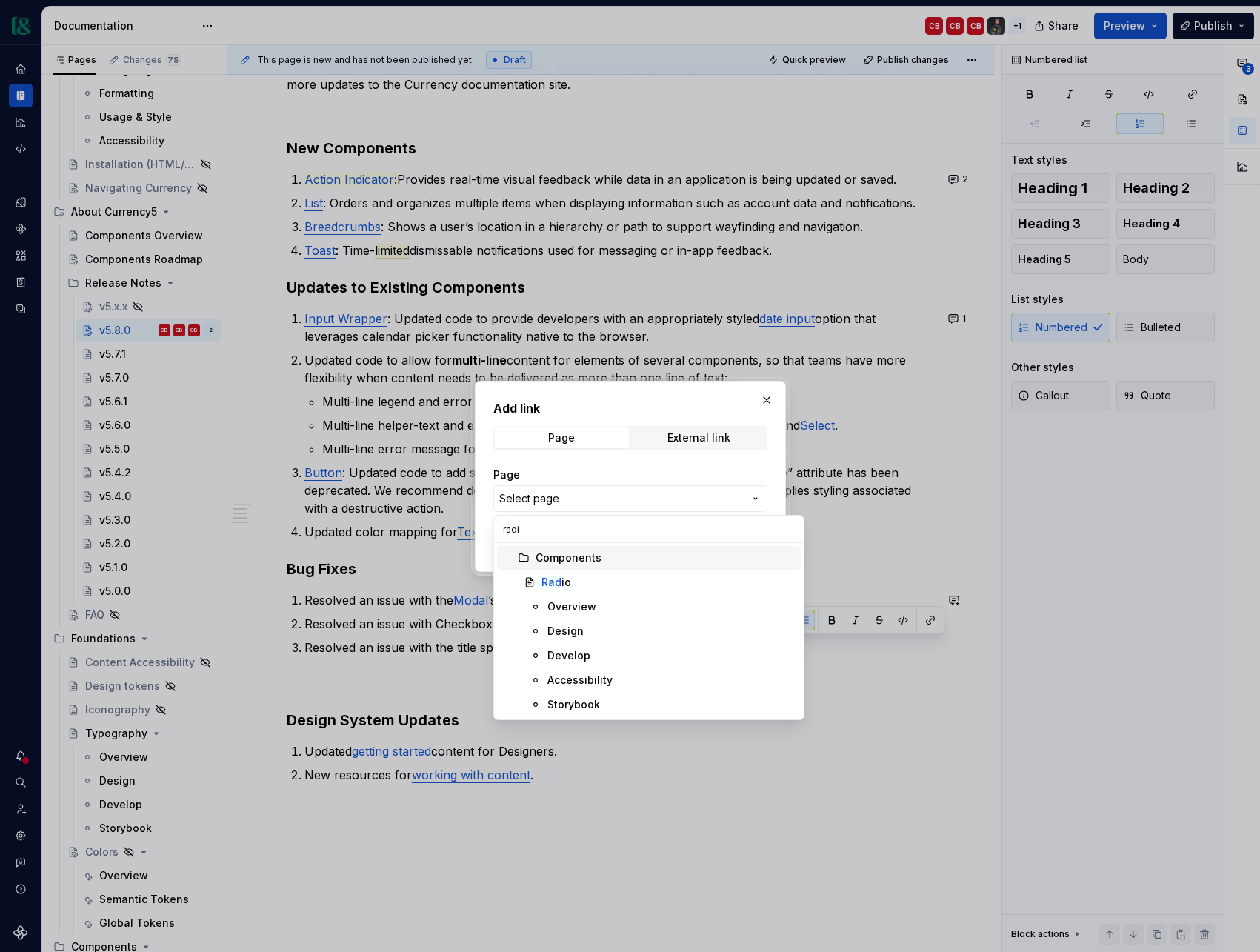
type input "radio"
type textarea "*"
type input "radio"
click at [587, 588] on div "Radio" at bounding box center [668, 582] width 253 height 15
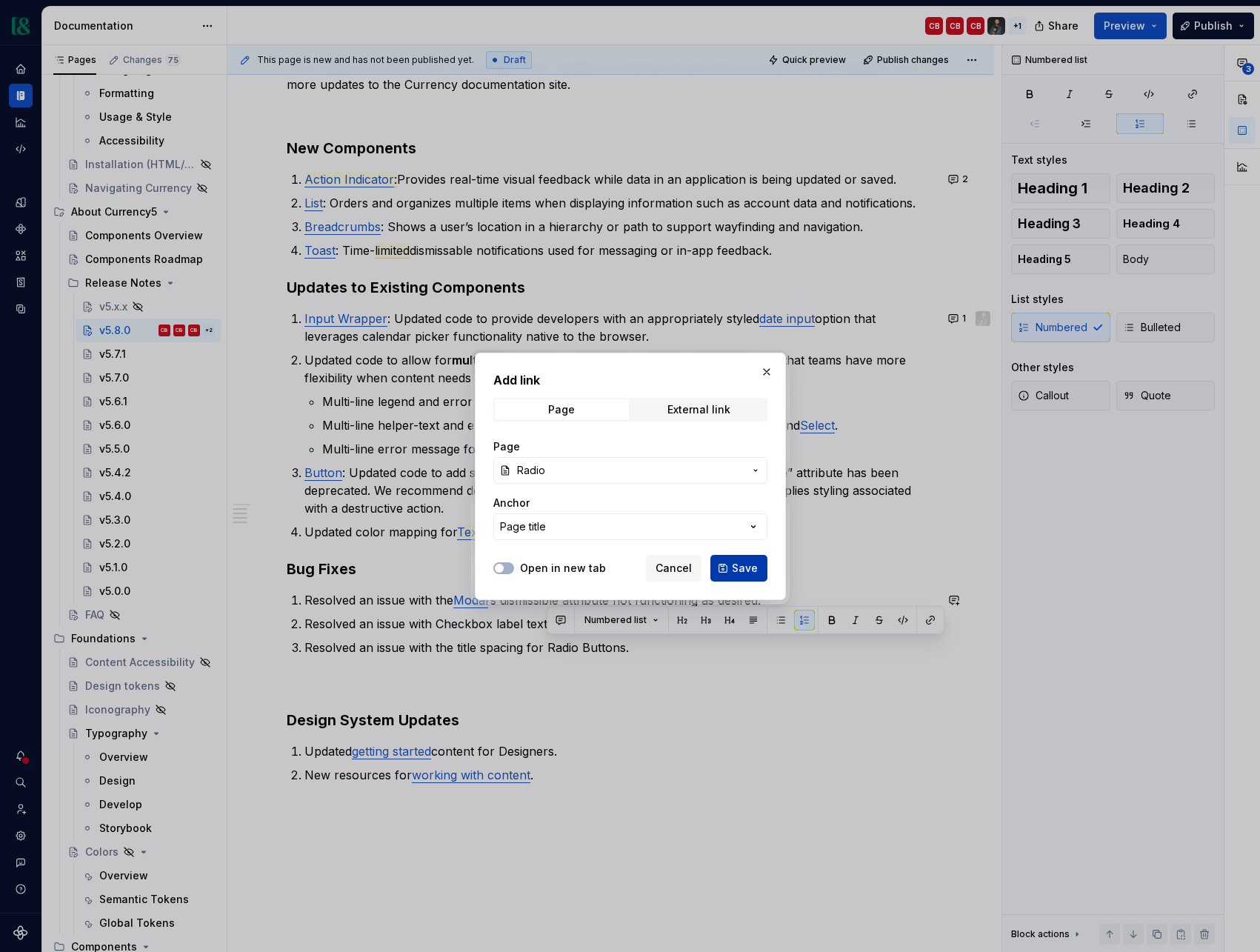
click at [736, 576] on button "Save" at bounding box center [739, 568] width 57 height 26
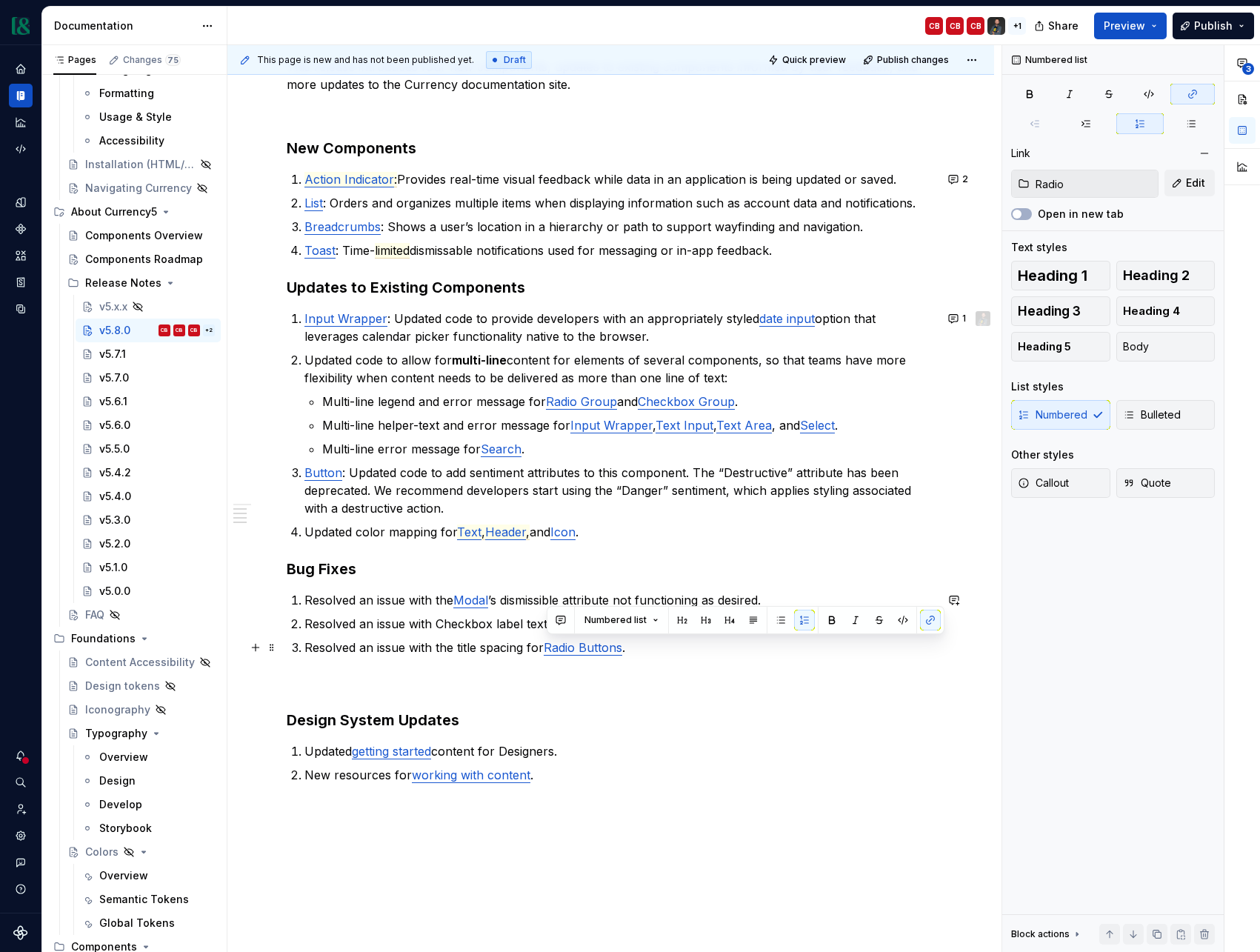
click at [637, 645] on p "Resolved an issue with the title spacing for Radio Buttons ." at bounding box center [619, 647] width 630 height 18
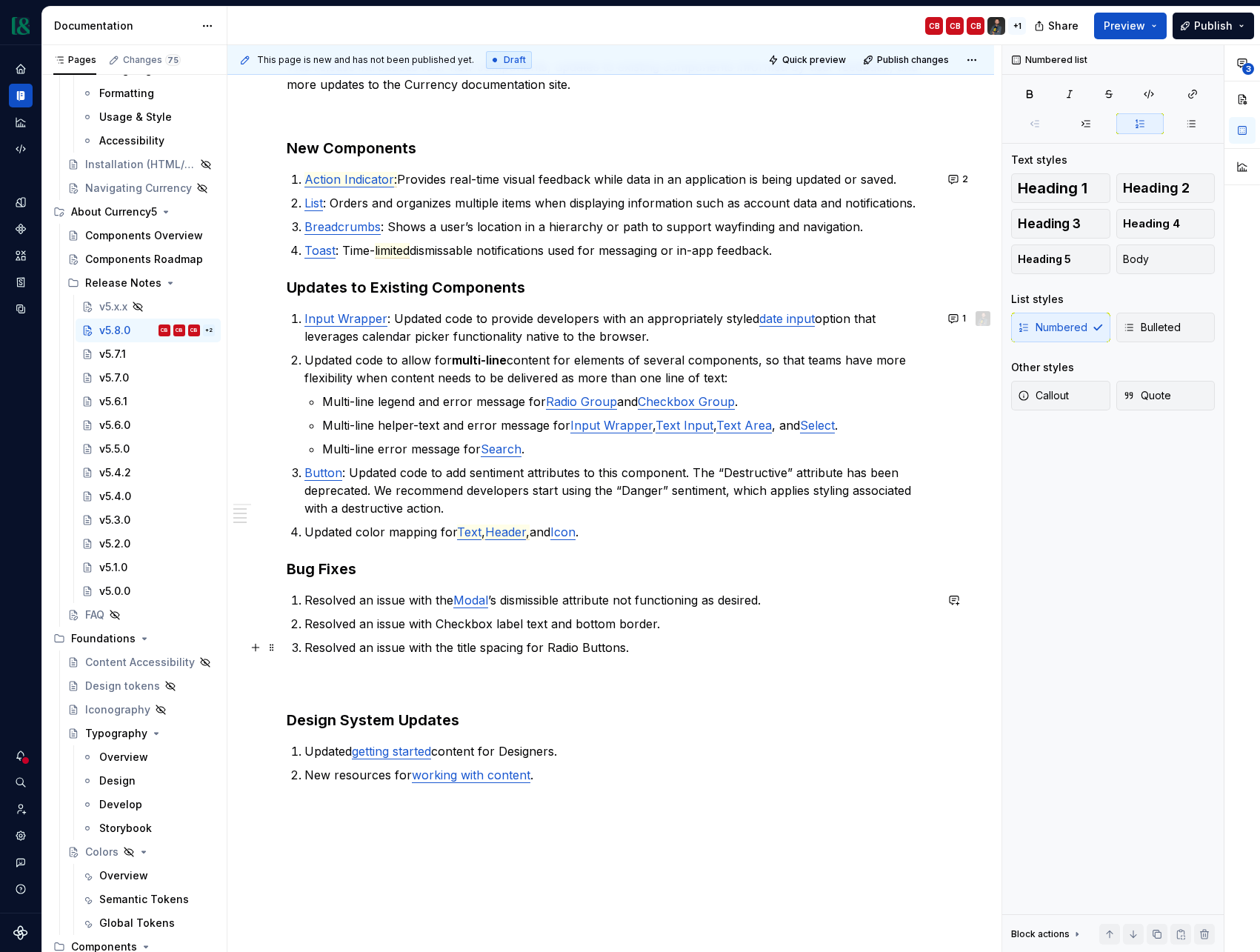
click at [560, 645] on p "Resolved an issue with the title spacing for Radio Buttons." at bounding box center [619, 647] width 630 height 18
click at [925, 622] on button "button" at bounding box center [931, 620] width 21 height 21
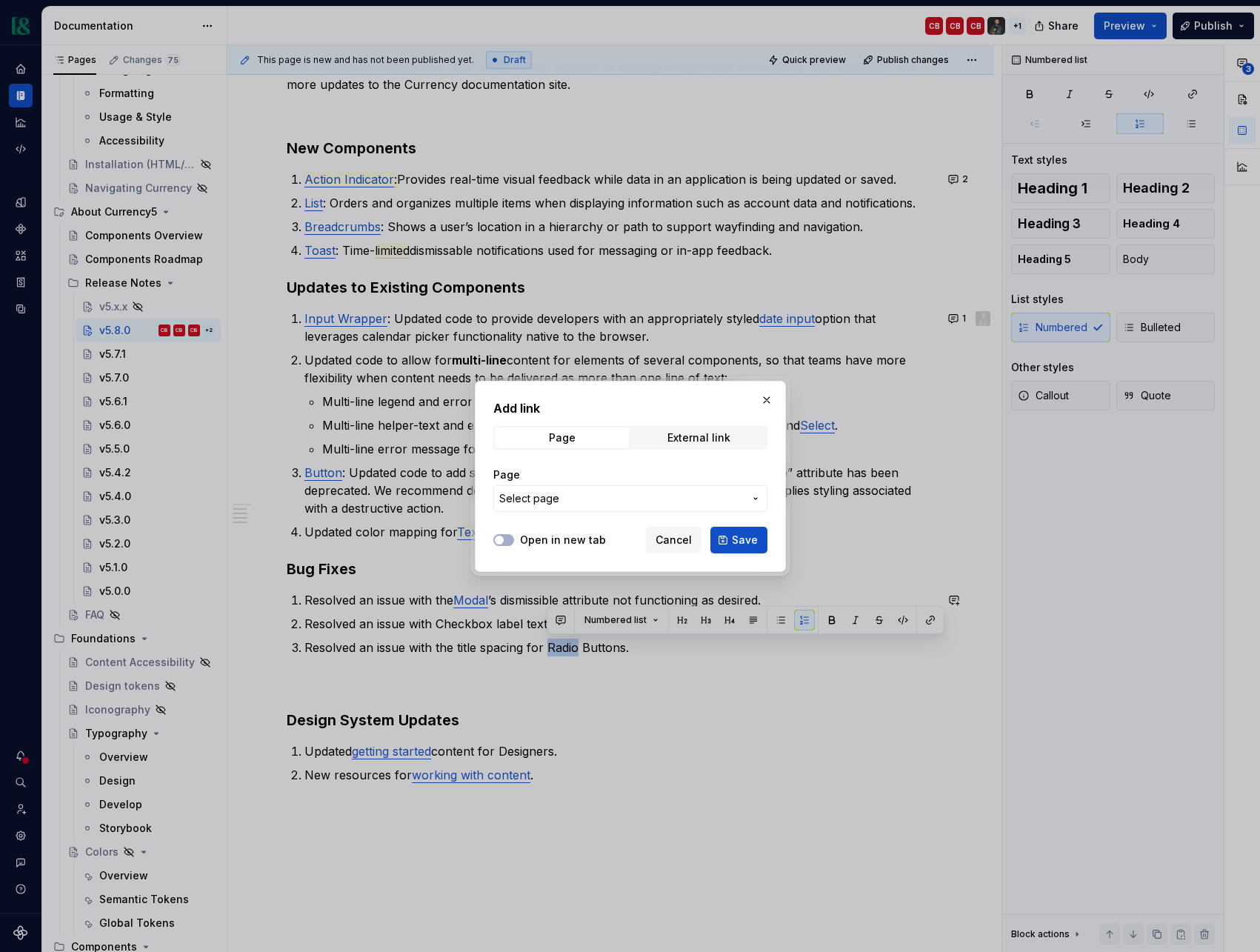
click at [678, 493] on span "Select page" at bounding box center [621, 498] width 244 height 15
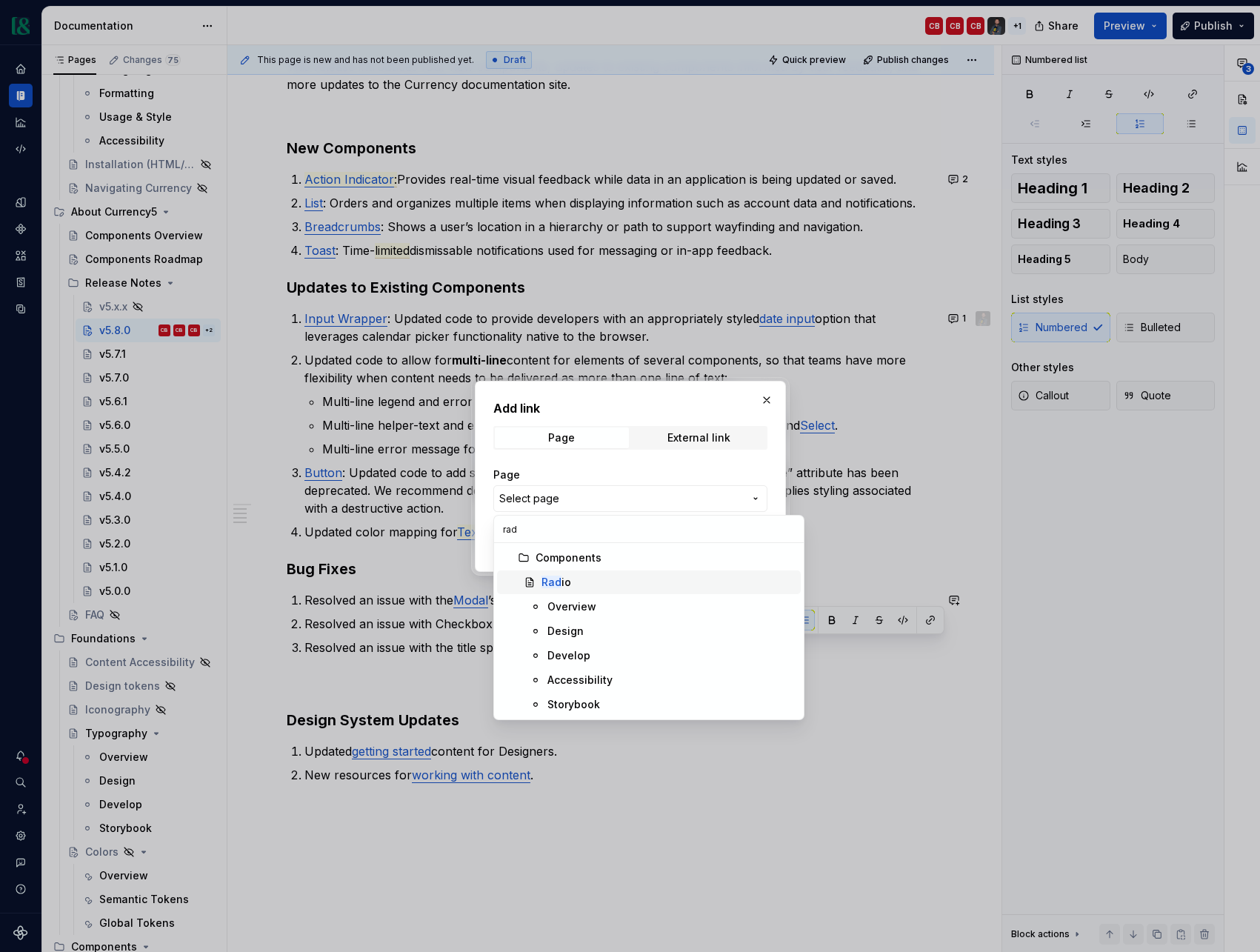
type input "rad"
click at [615, 580] on div "Rad io" at bounding box center [668, 582] width 253 height 15
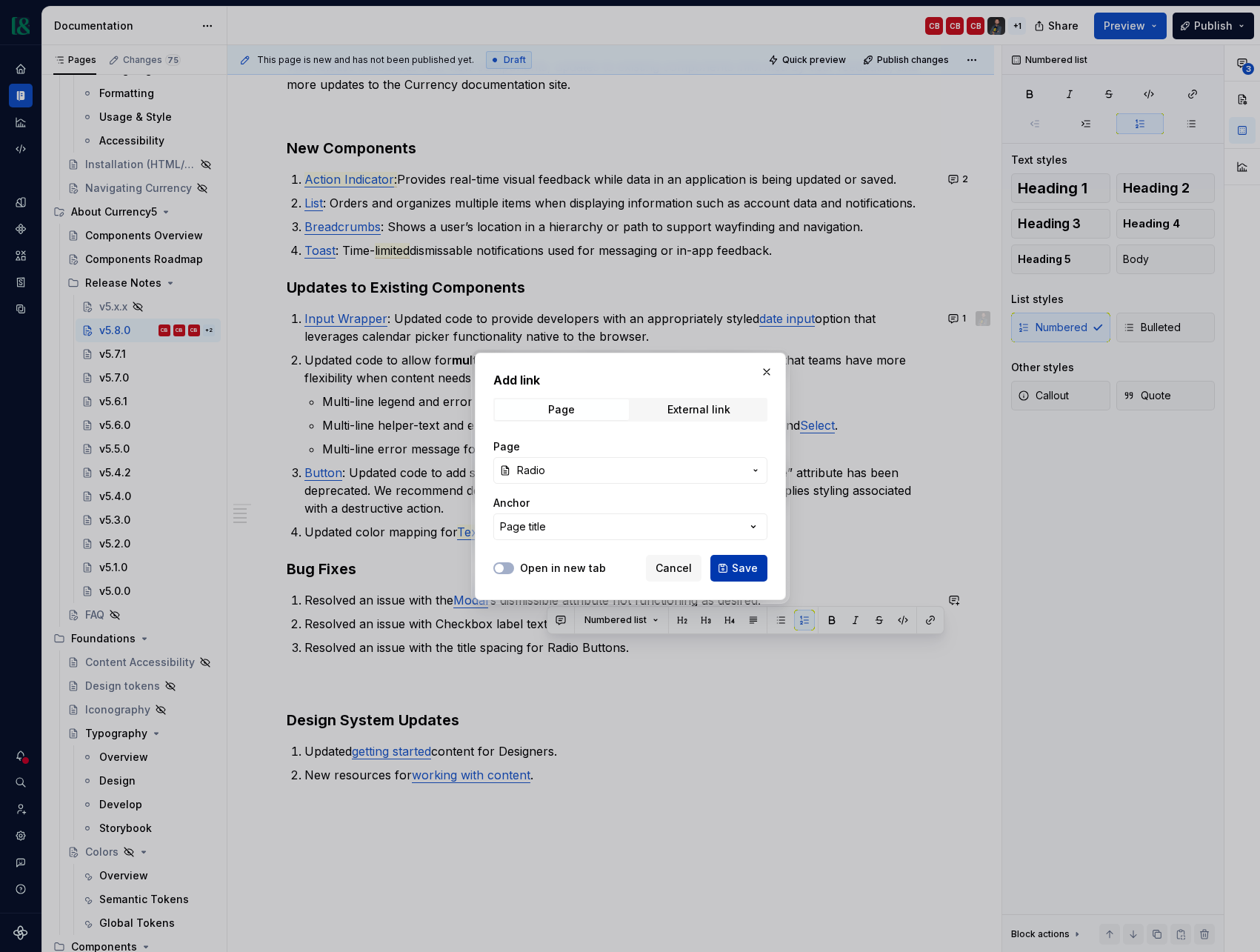
click at [736, 572] on span "Save" at bounding box center [745, 568] width 26 height 15
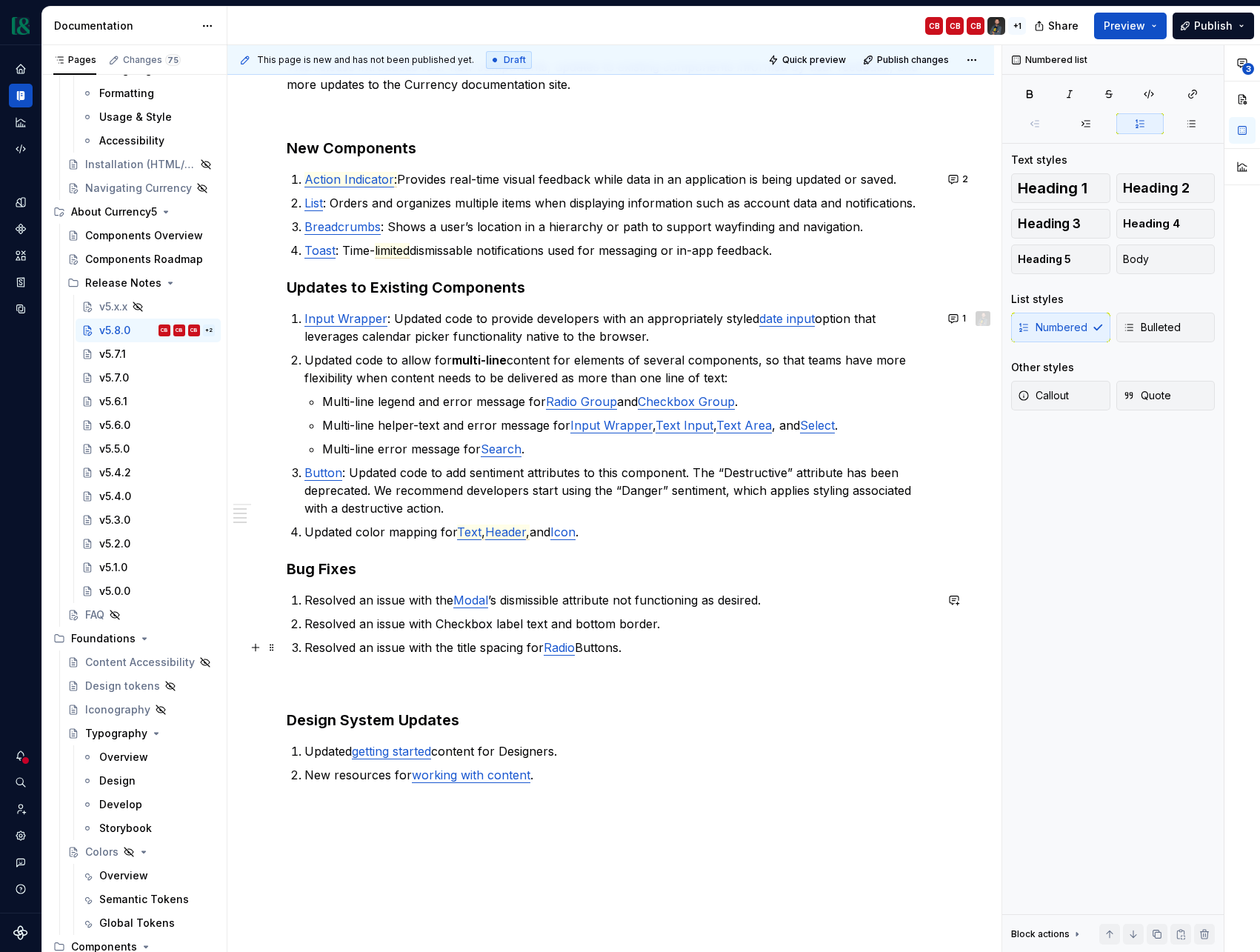
click at [495, 651] on p "Resolved an issue with the title spacing for Radio Buttons." at bounding box center [619, 647] width 630 height 18
click at [124, 376] on div "v5.7.0" at bounding box center [114, 378] width 30 height 15
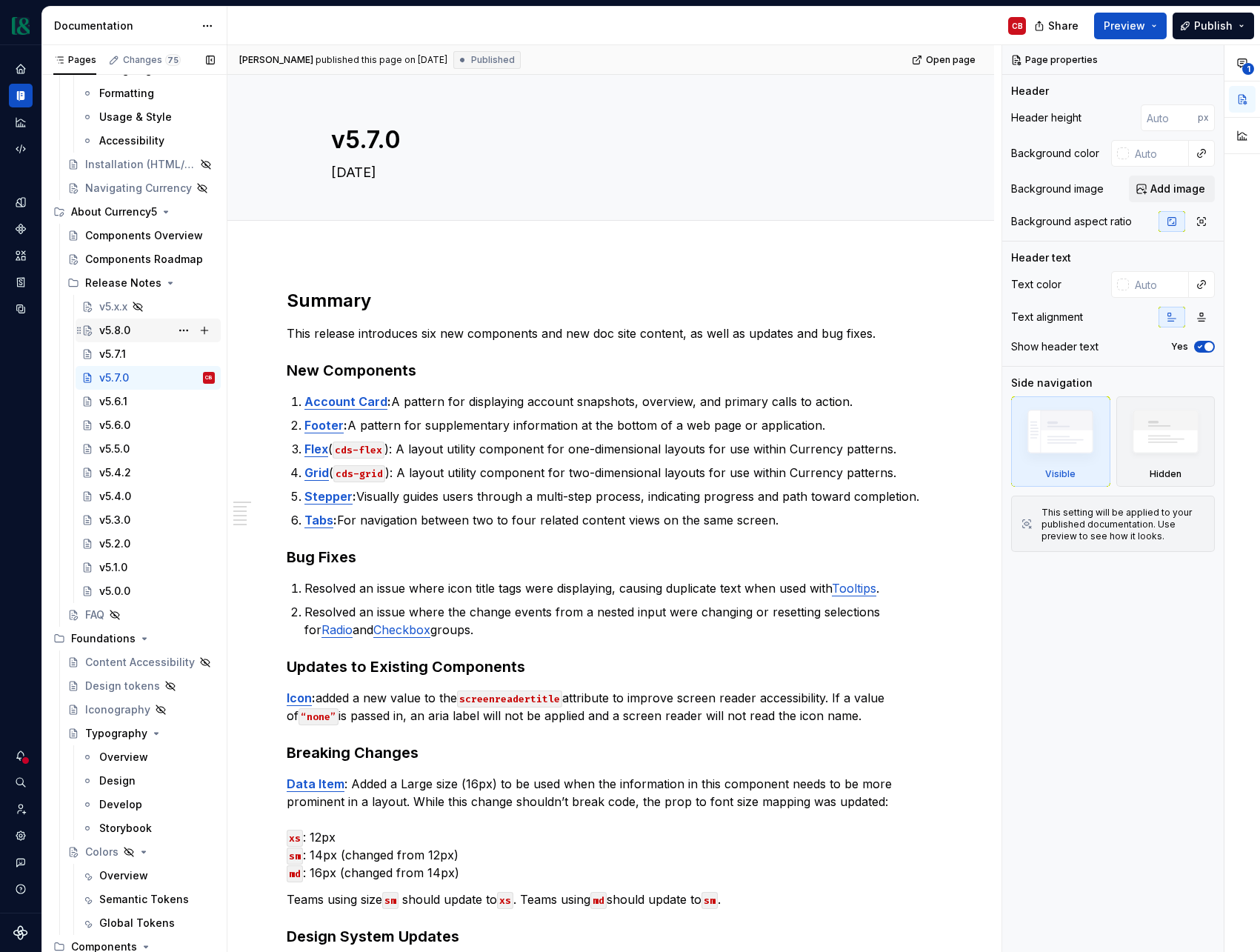
scroll to position [380, 0]
click at [114, 335] on div "v5.8.0" at bounding box center [115, 331] width 31 height 15
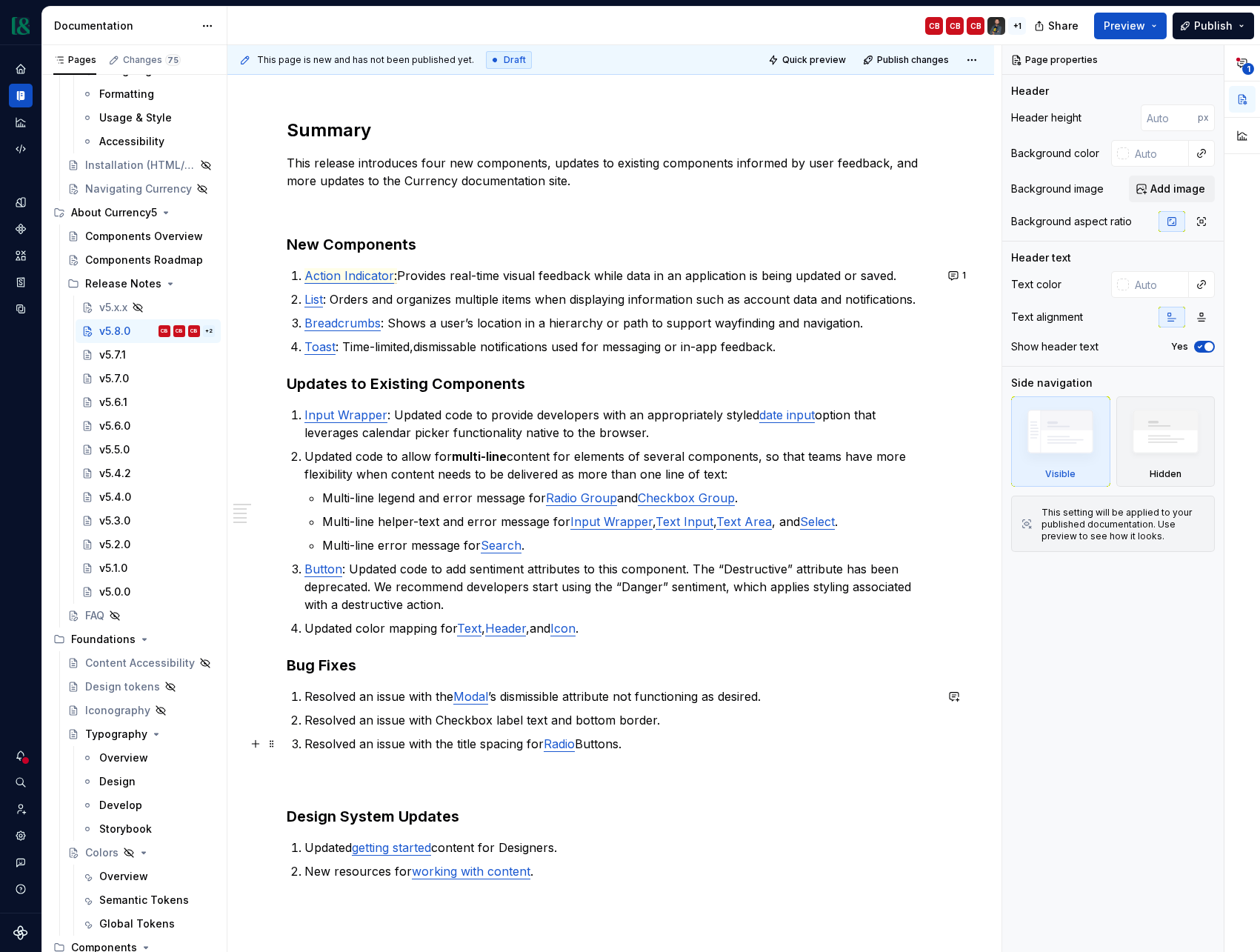
scroll to position [184, 0]
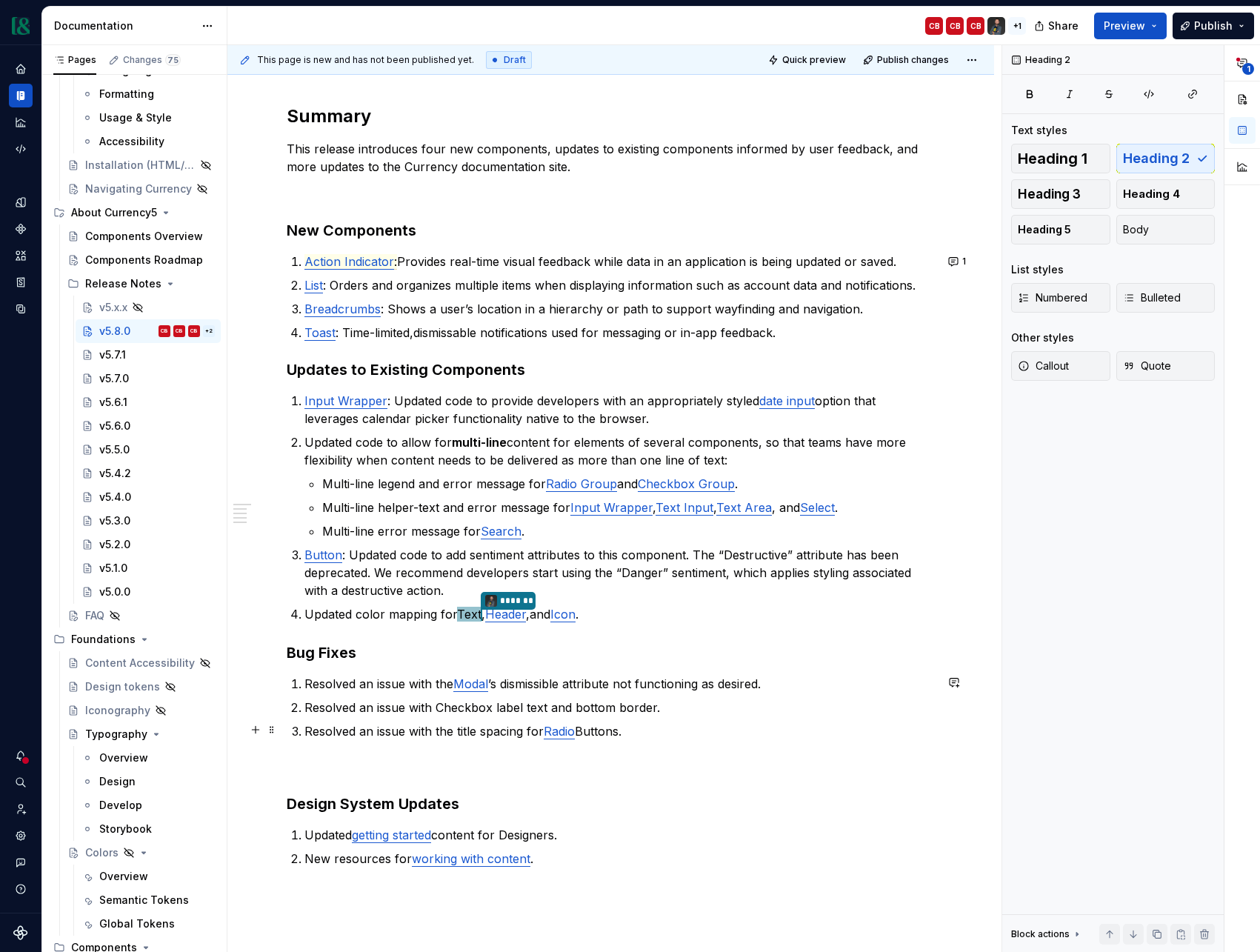
click at [417, 729] on p "Resolved an issue with the title spacing for Radio Buttons." at bounding box center [619, 731] width 630 height 18
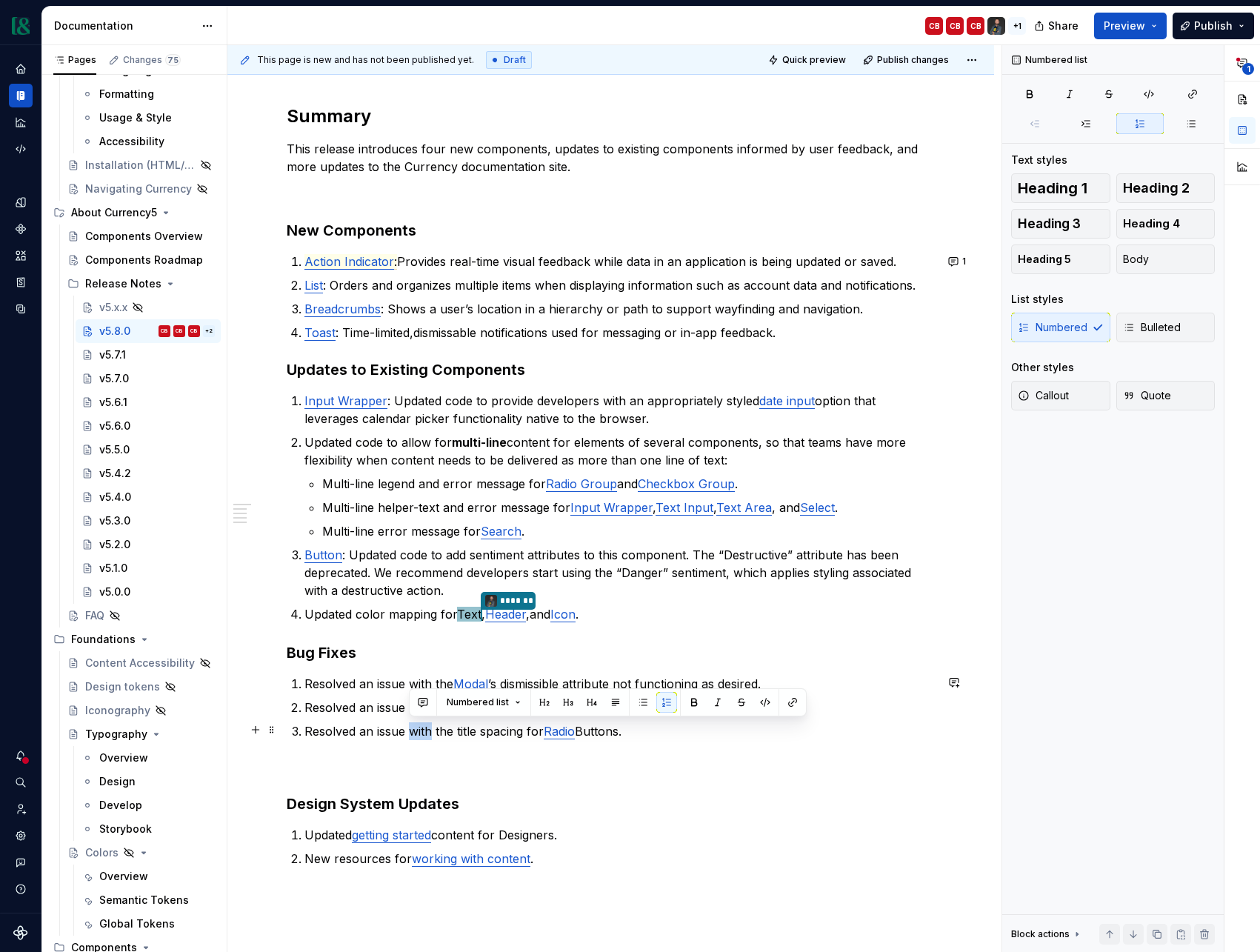
type textarea "*"
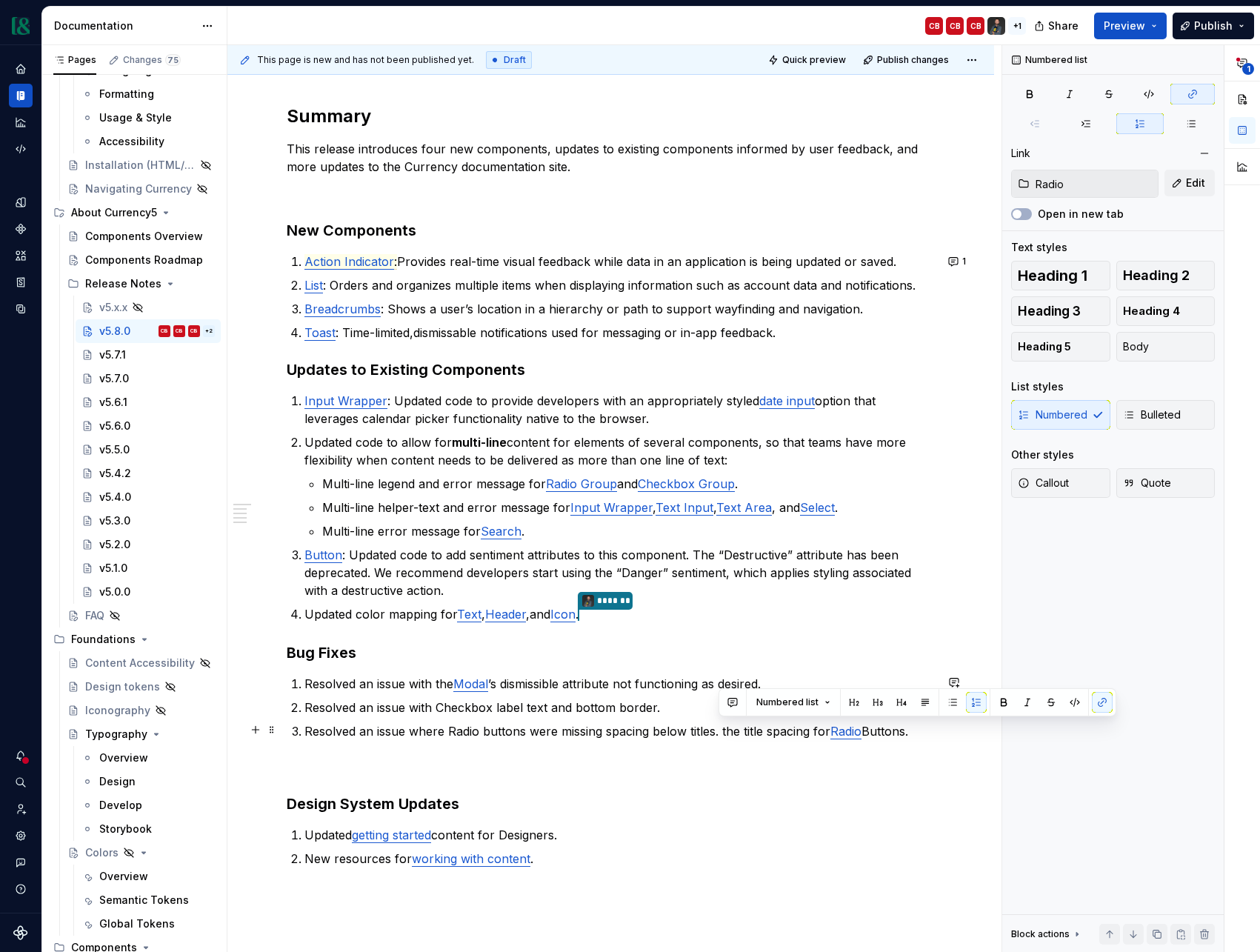
drag, startPoint x: 924, startPoint y: 732, endPoint x: 720, endPoint y: 731, distance: 204.0
click at [720, 731] on p "Resolved an issue where Radio buttons were missing spacing below titles. the ti…" at bounding box center [619, 731] width 630 height 18
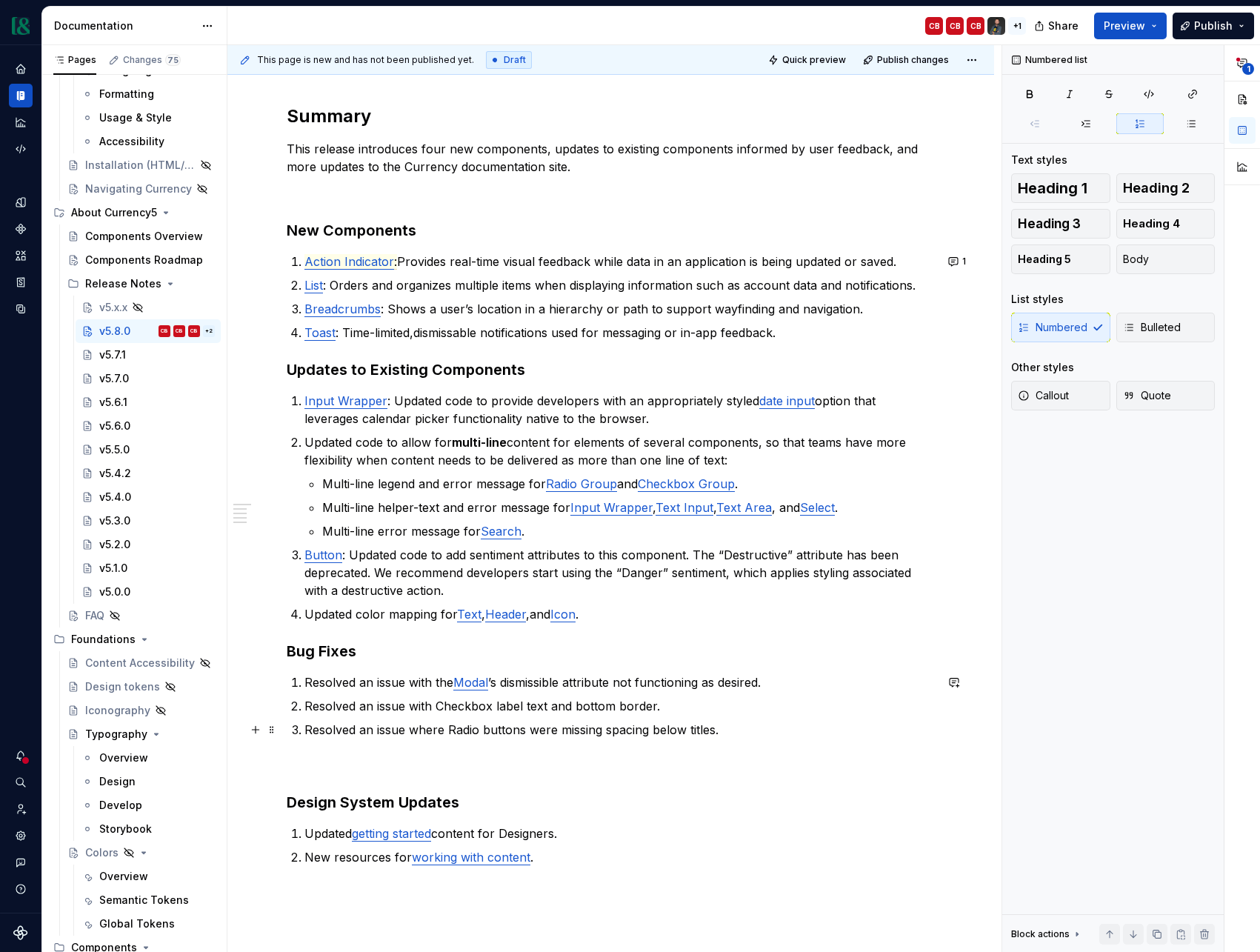
click at [454, 730] on p "Resolved an issue where Radio buttons were missing spacing below titles." at bounding box center [619, 729] width 630 height 18
click at [829, 705] on button "button" at bounding box center [831, 702] width 21 height 21
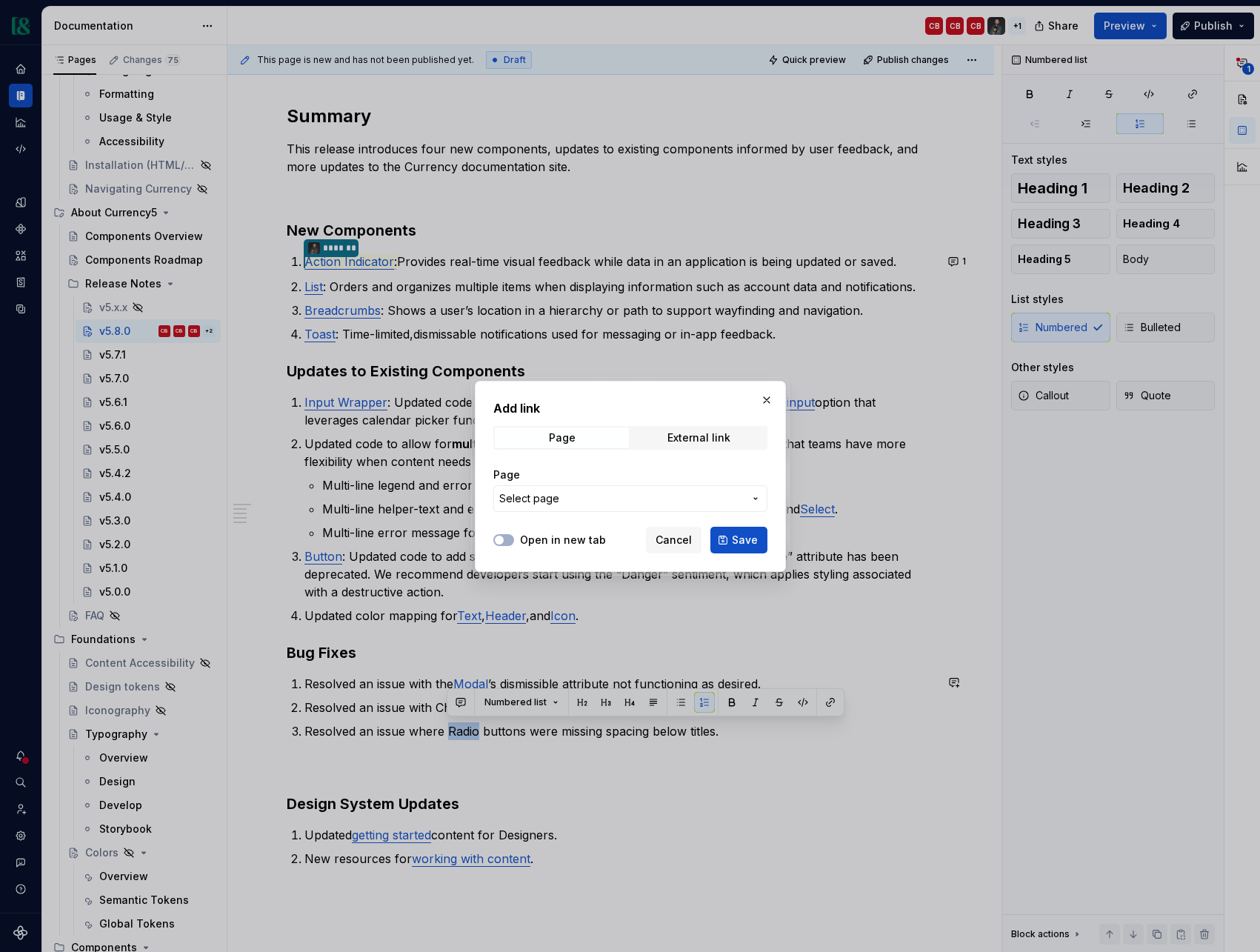
click at [582, 500] on span "Select page" at bounding box center [621, 498] width 244 height 15
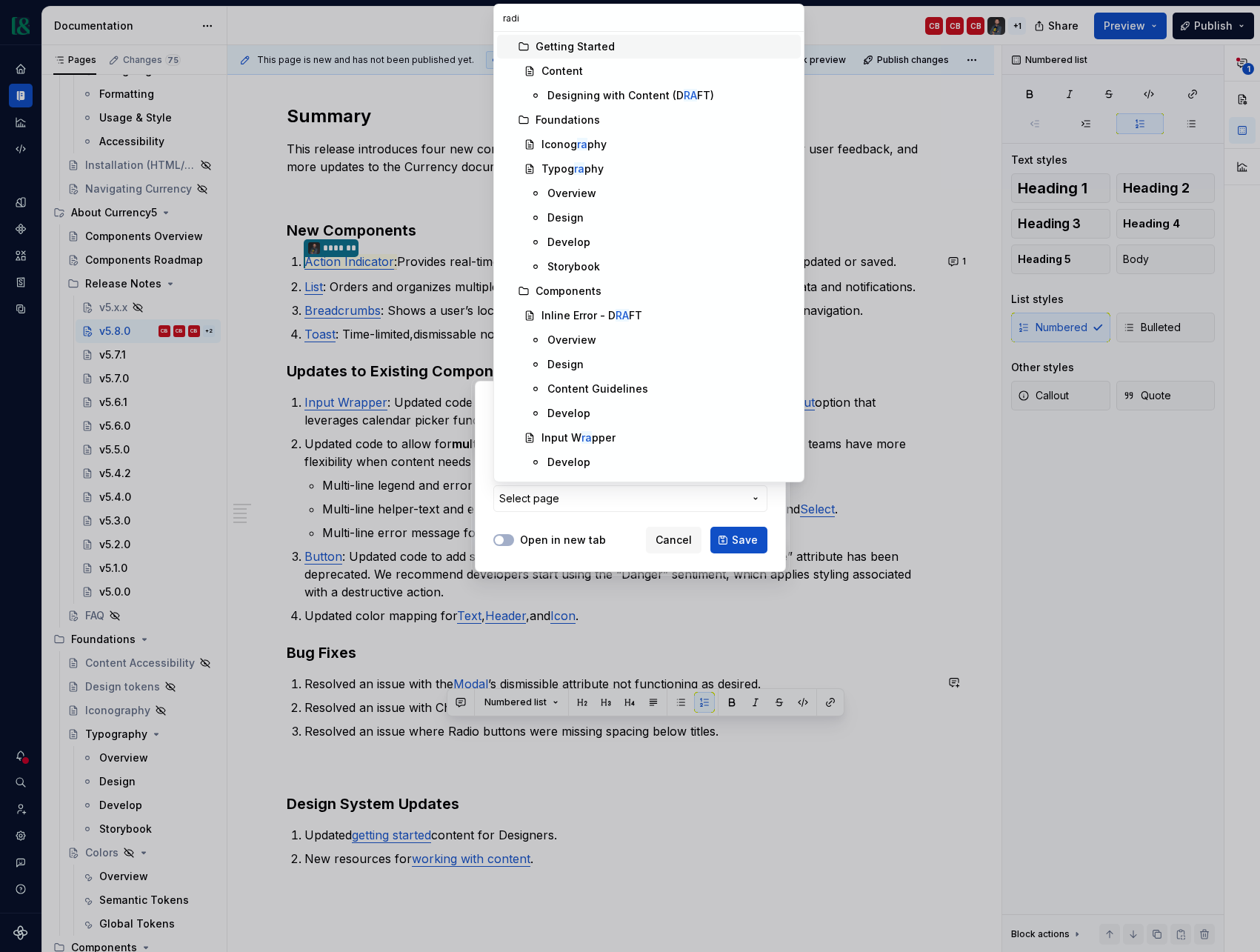
type input "radio"
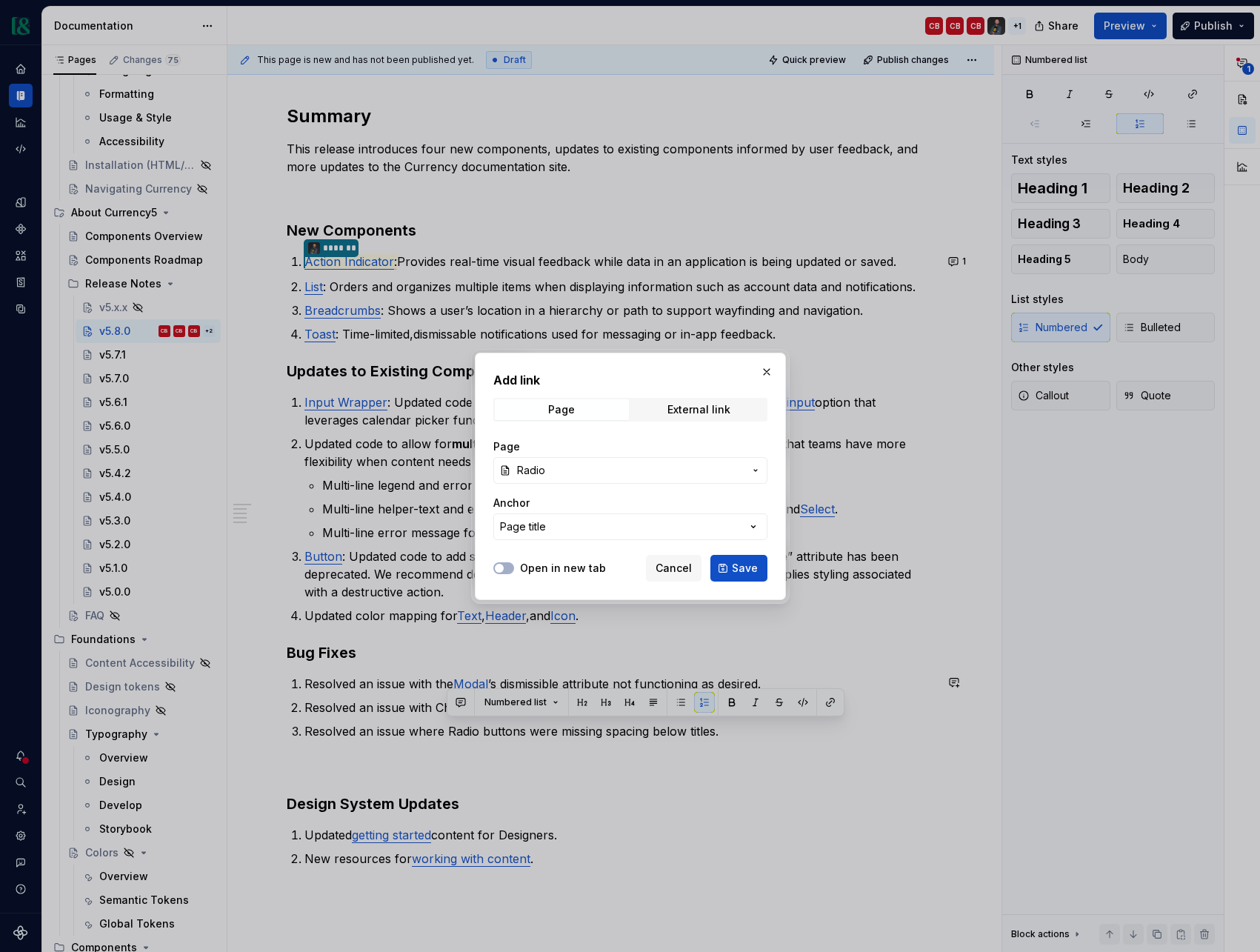
click at [739, 567] on span "Save" at bounding box center [745, 568] width 26 height 15
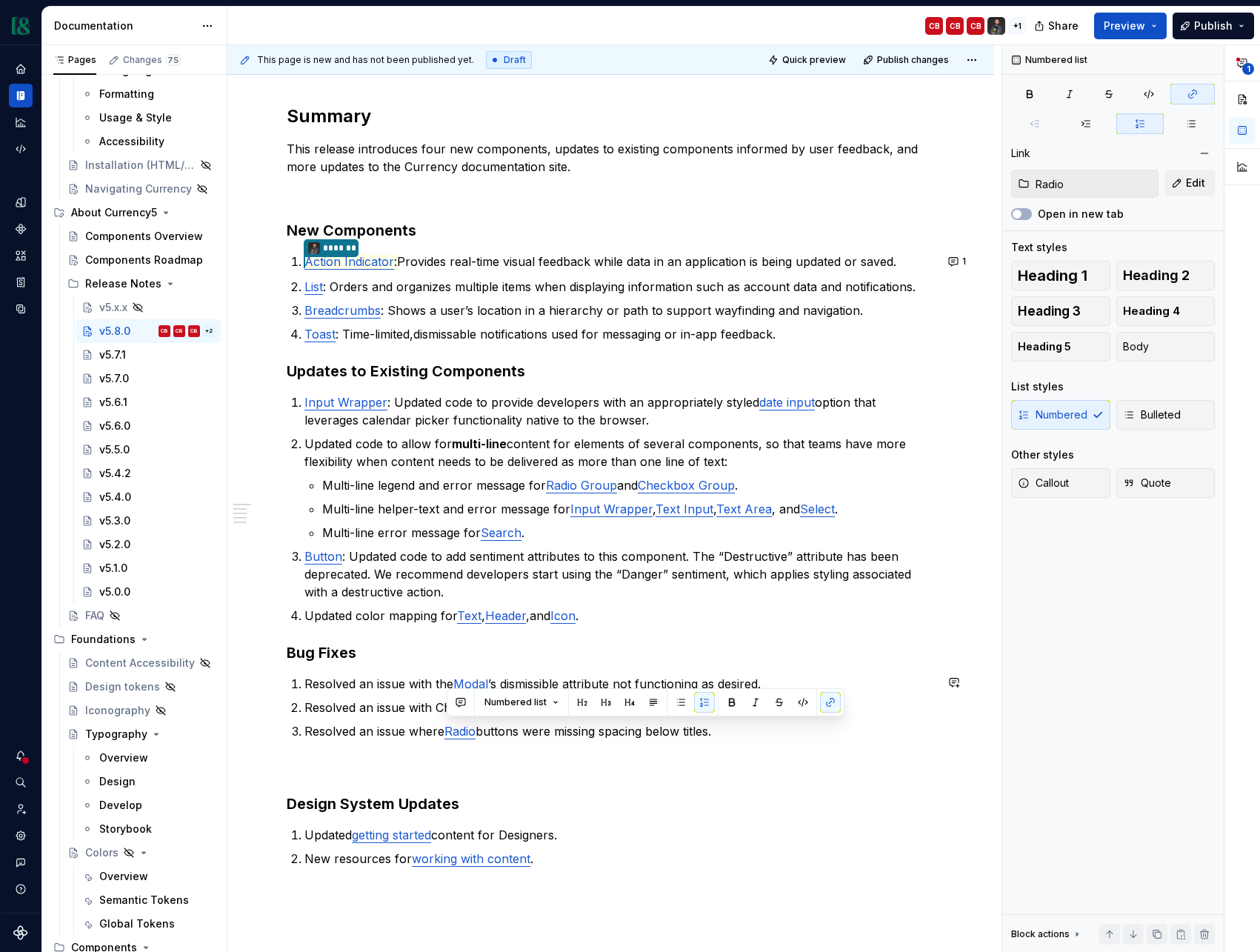
click at [342, 706] on p "Resolved an issue with Checkbox label text and bottom border." at bounding box center [619, 707] width 630 height 18
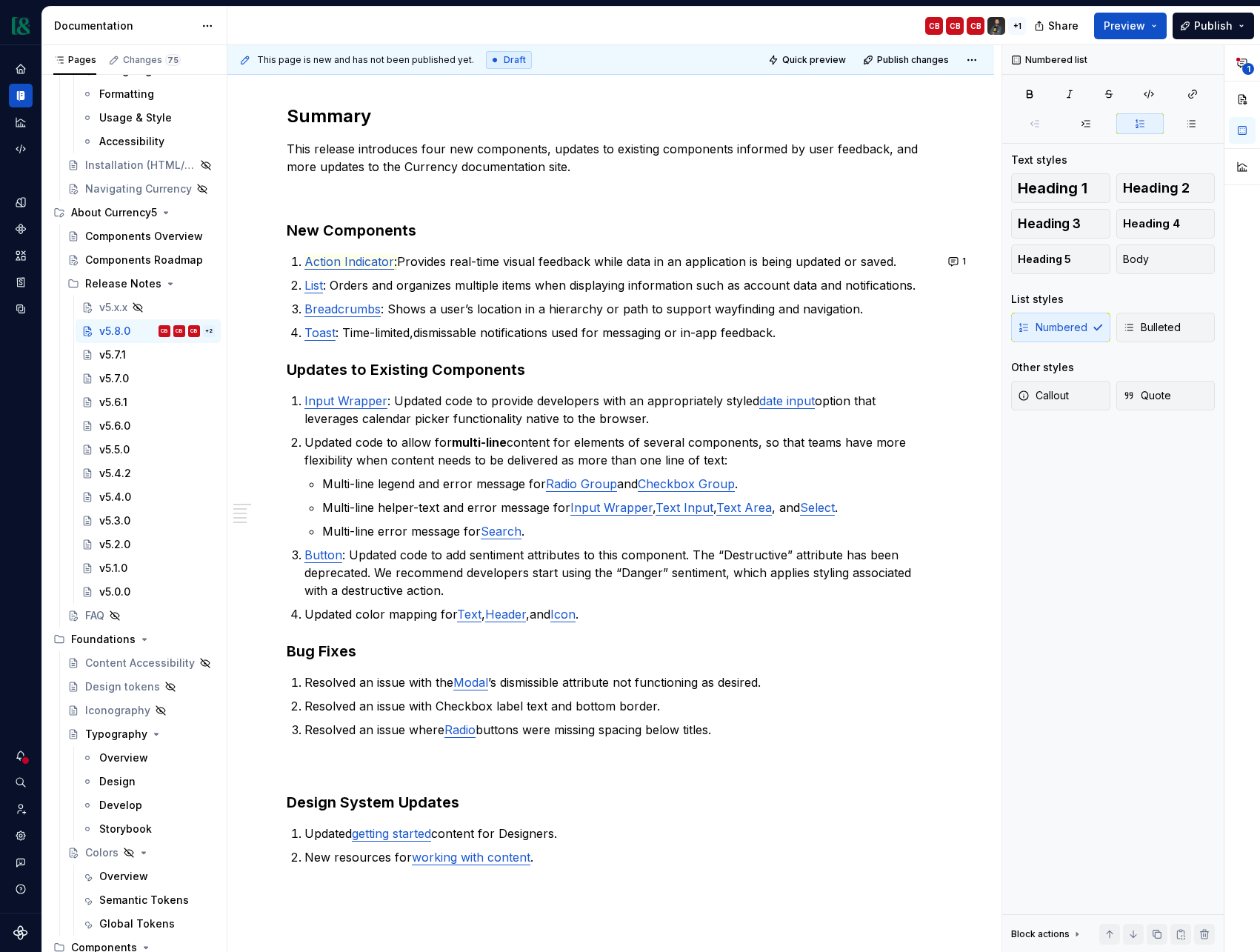
click at [392, 711] on p "Resolved an issue with Checkbox label text and bottom border." at bounding box center [619, 705] width 630 height 18
click at [409, 705] on p "Resolved an issue with Checkbox label text and bottom border." at bounding box center [619, 705] width 630 height 18
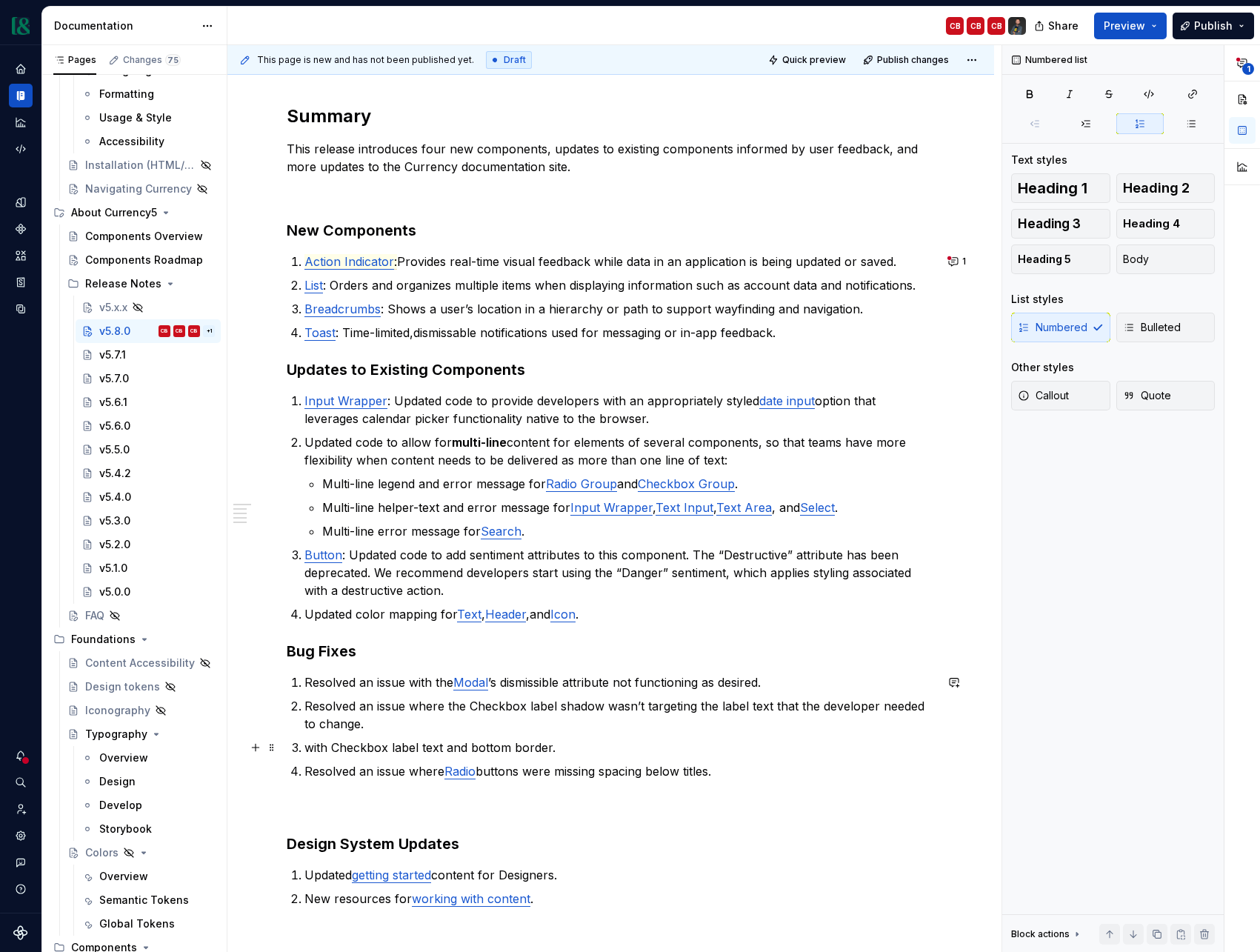
click at [312, 745] on p "with Checkbox label text and bottom border." at bounding box center [619, 747] width 630 height 18
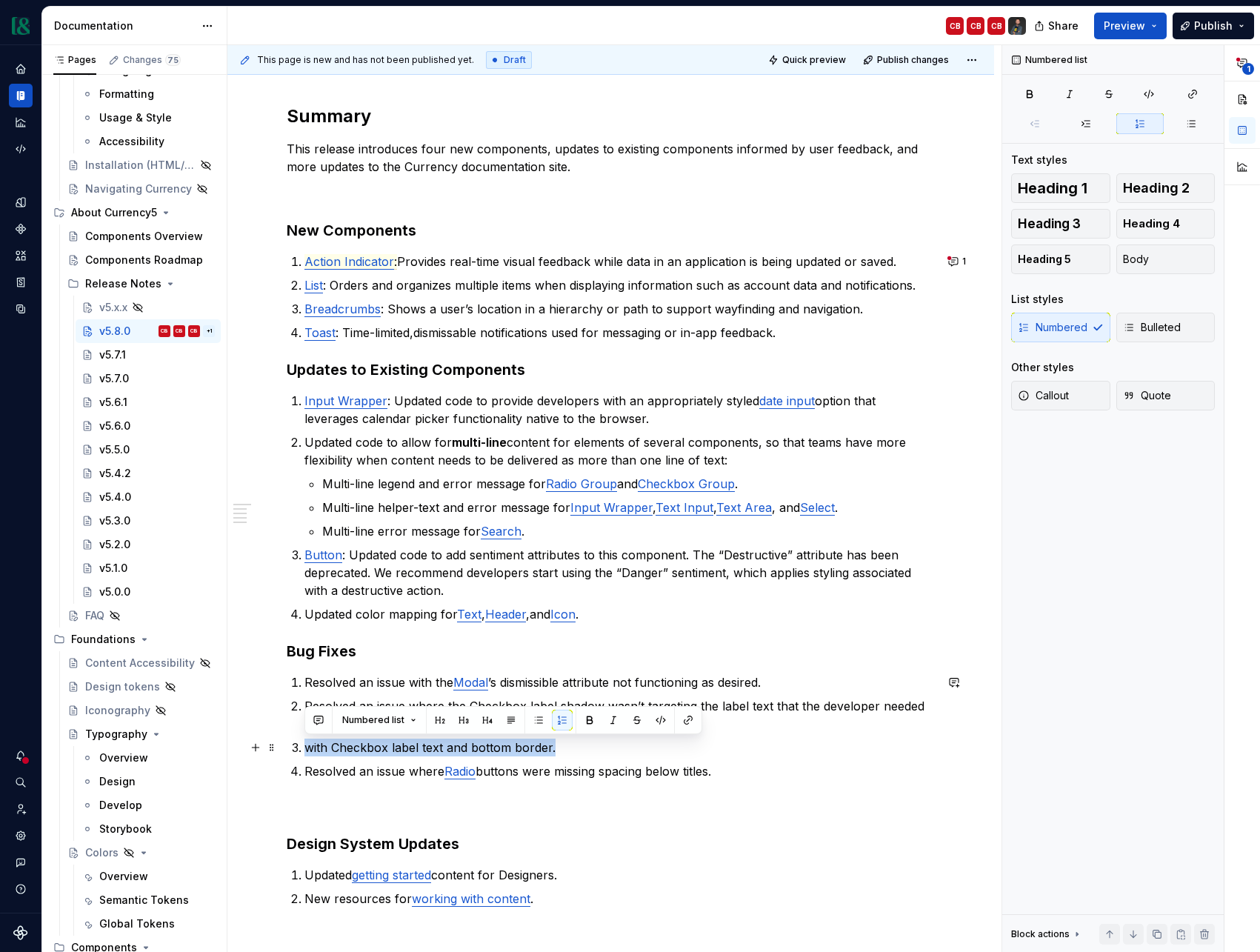
click at [312, 745] on p "with Checkbox label text and bottom border." at bounding box center [619, 747] width 630 height 18
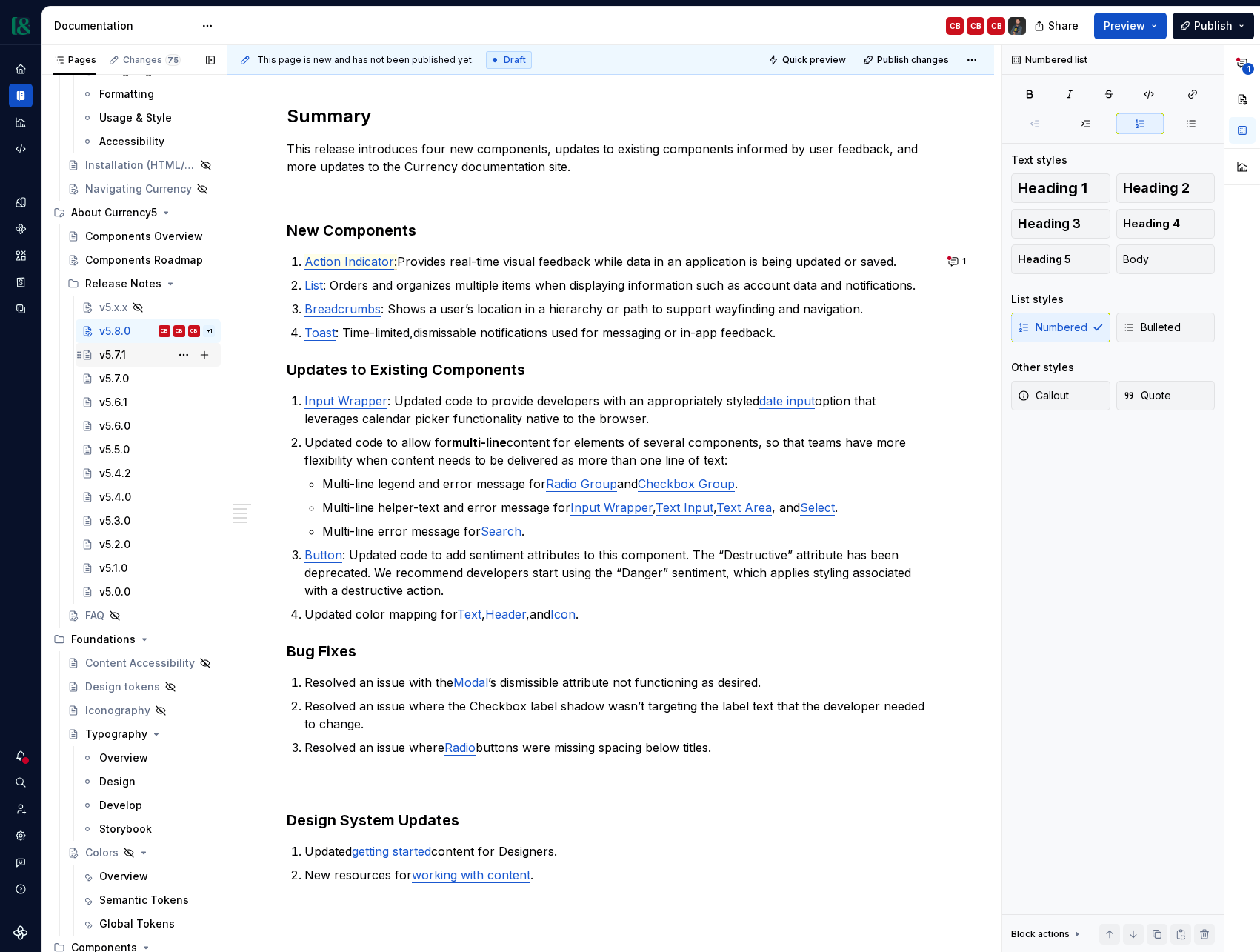
click at [119, 354] on div "v5.7.1" at bounding box center [112, 355] width 26 height 15
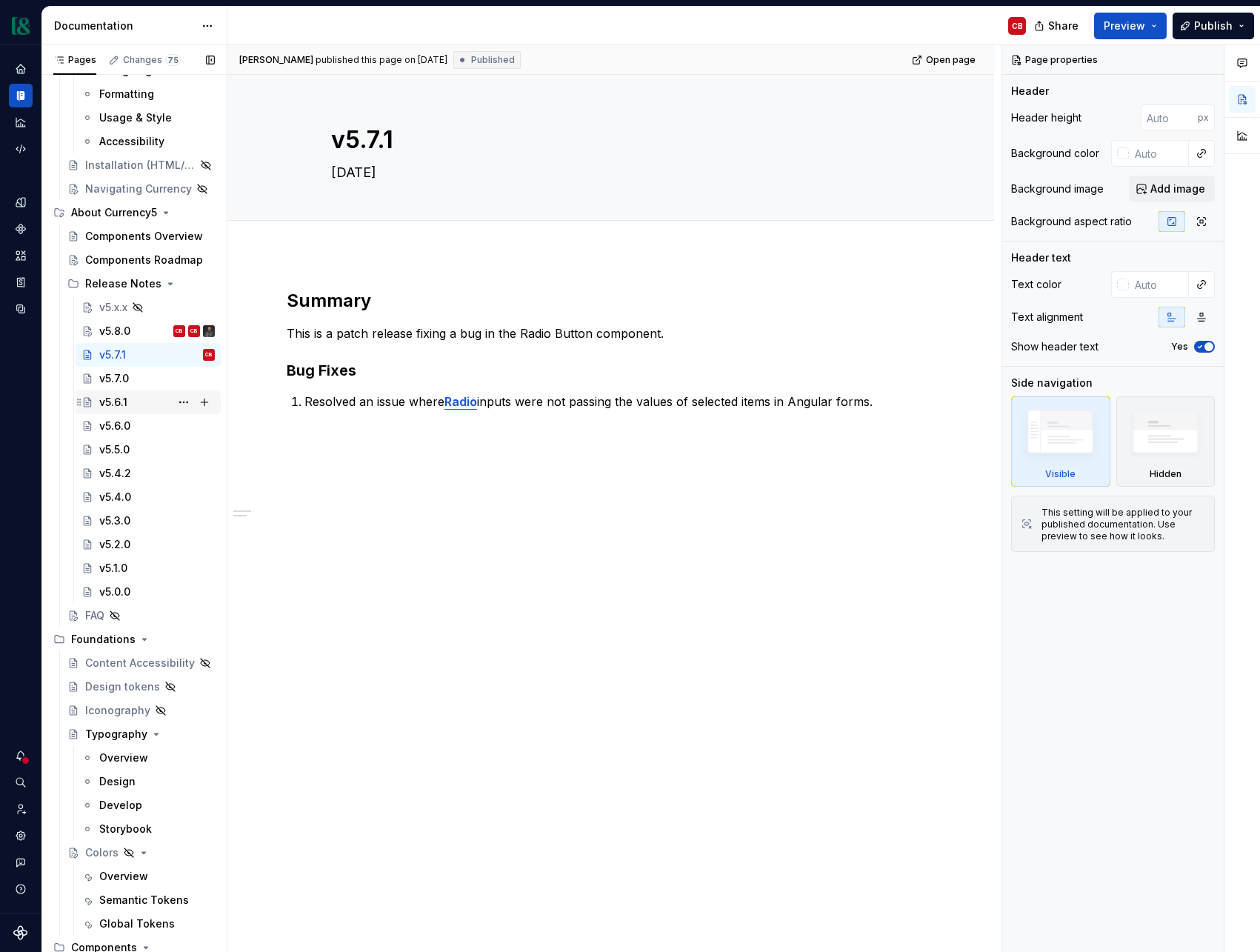
click at [123, 409] on div "v5.6.1" at bounding box center [113, 402] width 28 height 15
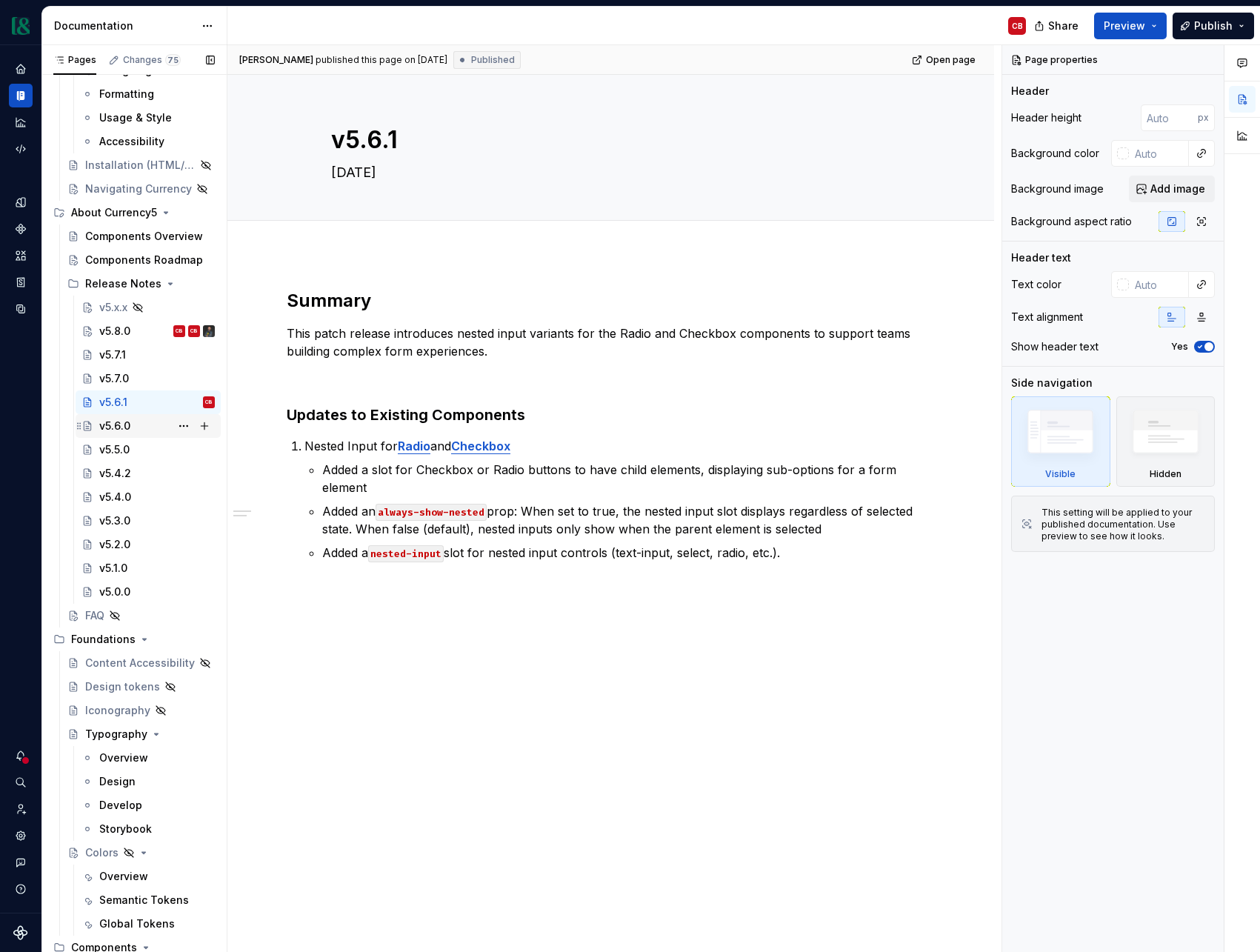
click at [121, 428] on div "v5.6.0" at bounding box center [115, 426] width 31 height 15
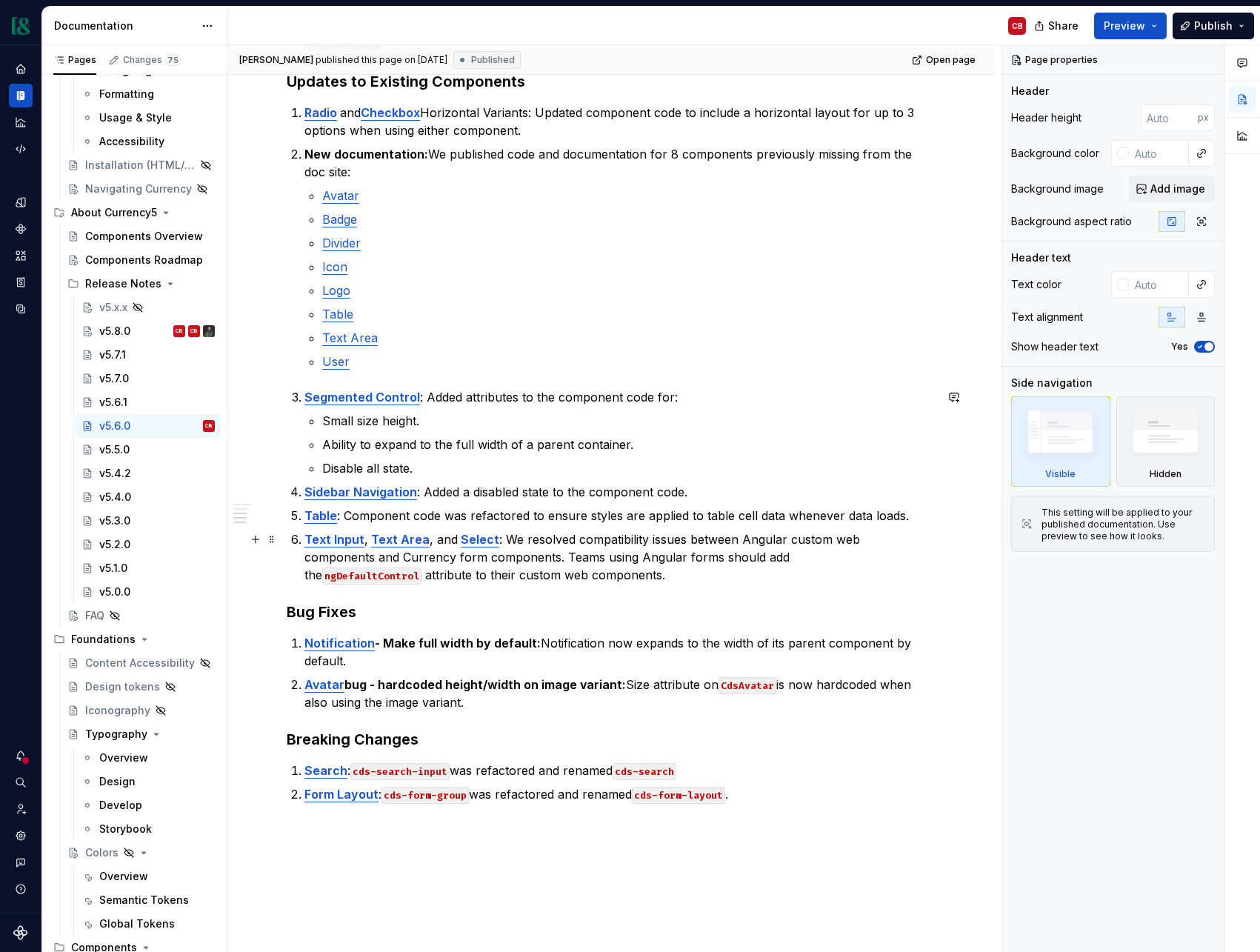
scroll to position [597, 0]
click at [115, 452] on div "v5.5.0" at bounding box center [115, 449] width 30 height 15
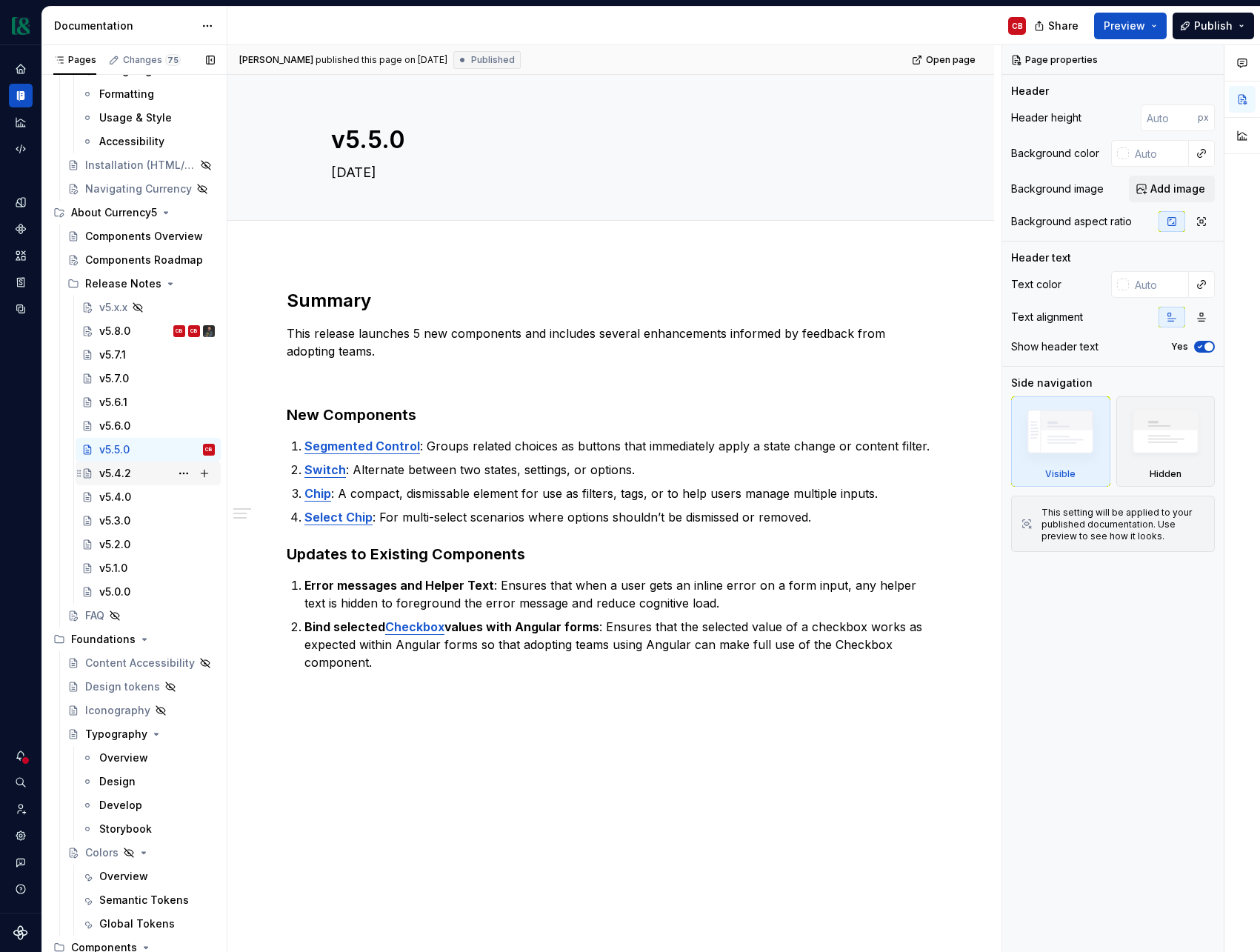
click at [114, 474] on div "v5.4.2" at bounding box center [115, 473] width 32 height 15
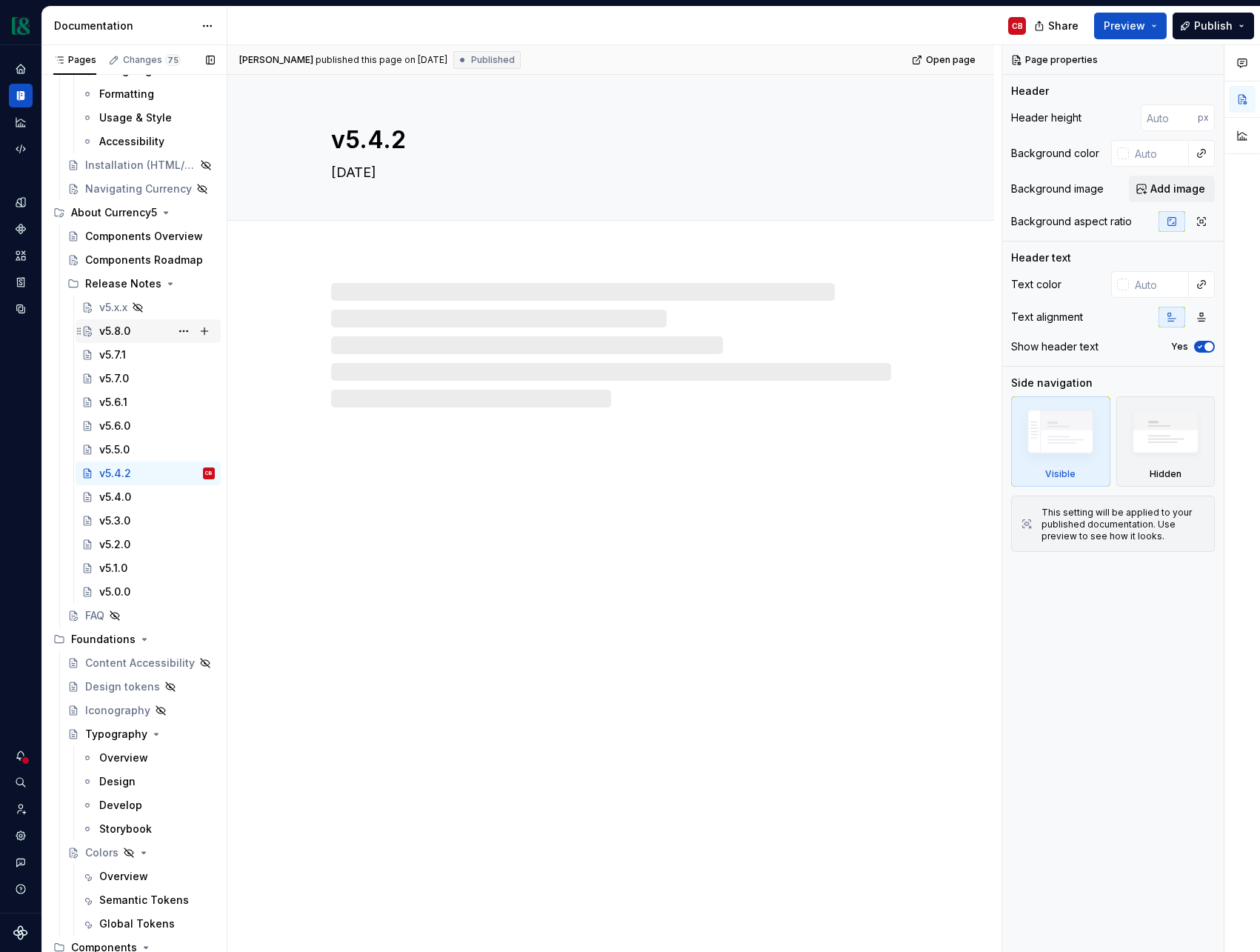
click at [119, 330] on div "v5.8.0" at bounding box center [115, 331] width 31 height 15
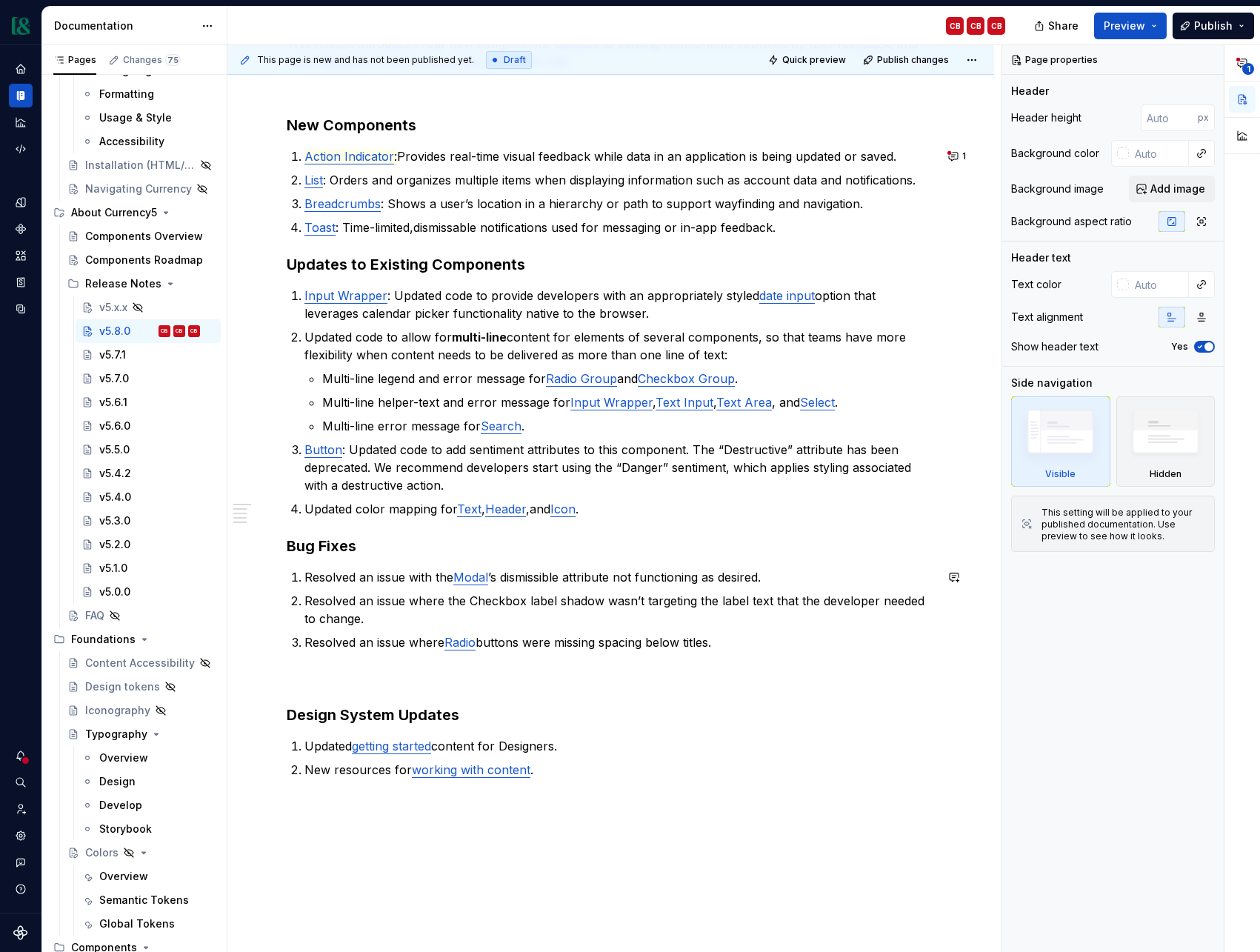
scroll to position [341, 0]
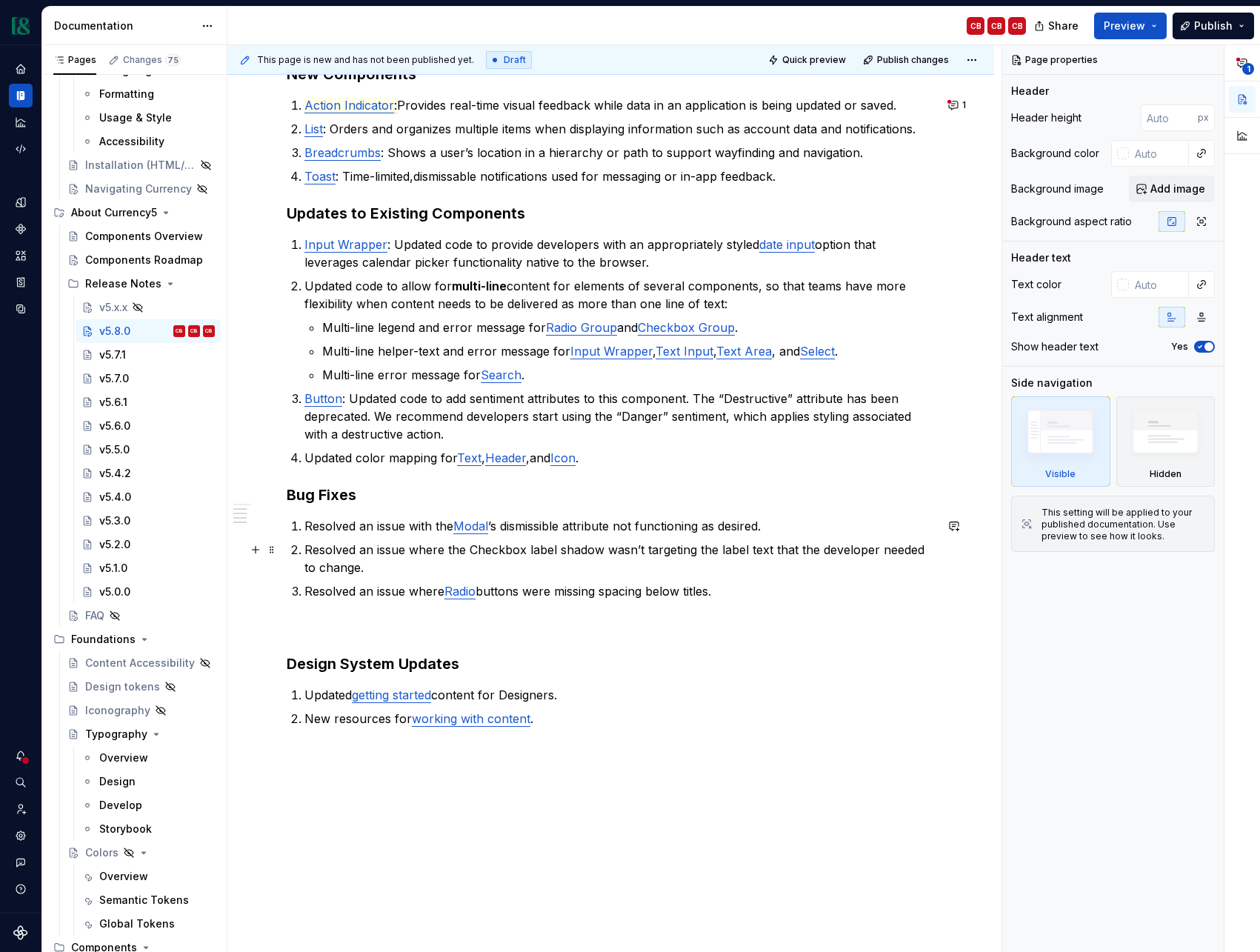
type textarea "*"
click at [360, 549] on p "Resolved an issue where the Checkbox label shadow wasn’t targeting the label te…" at bounding box center [619, 558] width 630 height 35
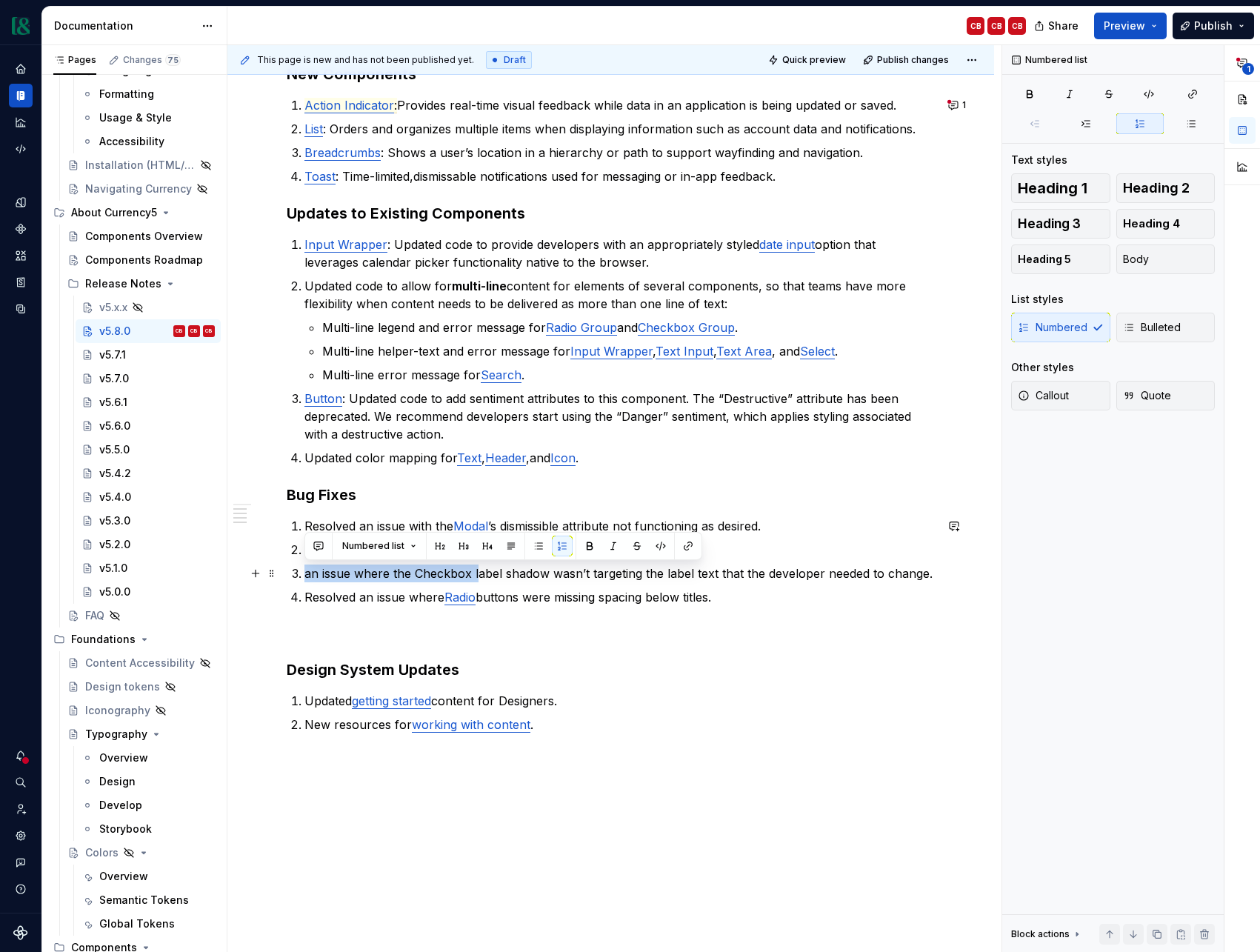
drag, startPoint x: 476, startPoint y: 573, endPoint x: 301, endPoint y: 572, distance: 175.0
click at [304, 572] on li "an issue where the Checkbox label shadow wasn’t targeting the label text that t…" at bounding box center [619, 573] width 630 height 18
click at [306, 551] on p "Resolved issues related to Checkbox:" at bounding box center [619, 549] width 630 height 18
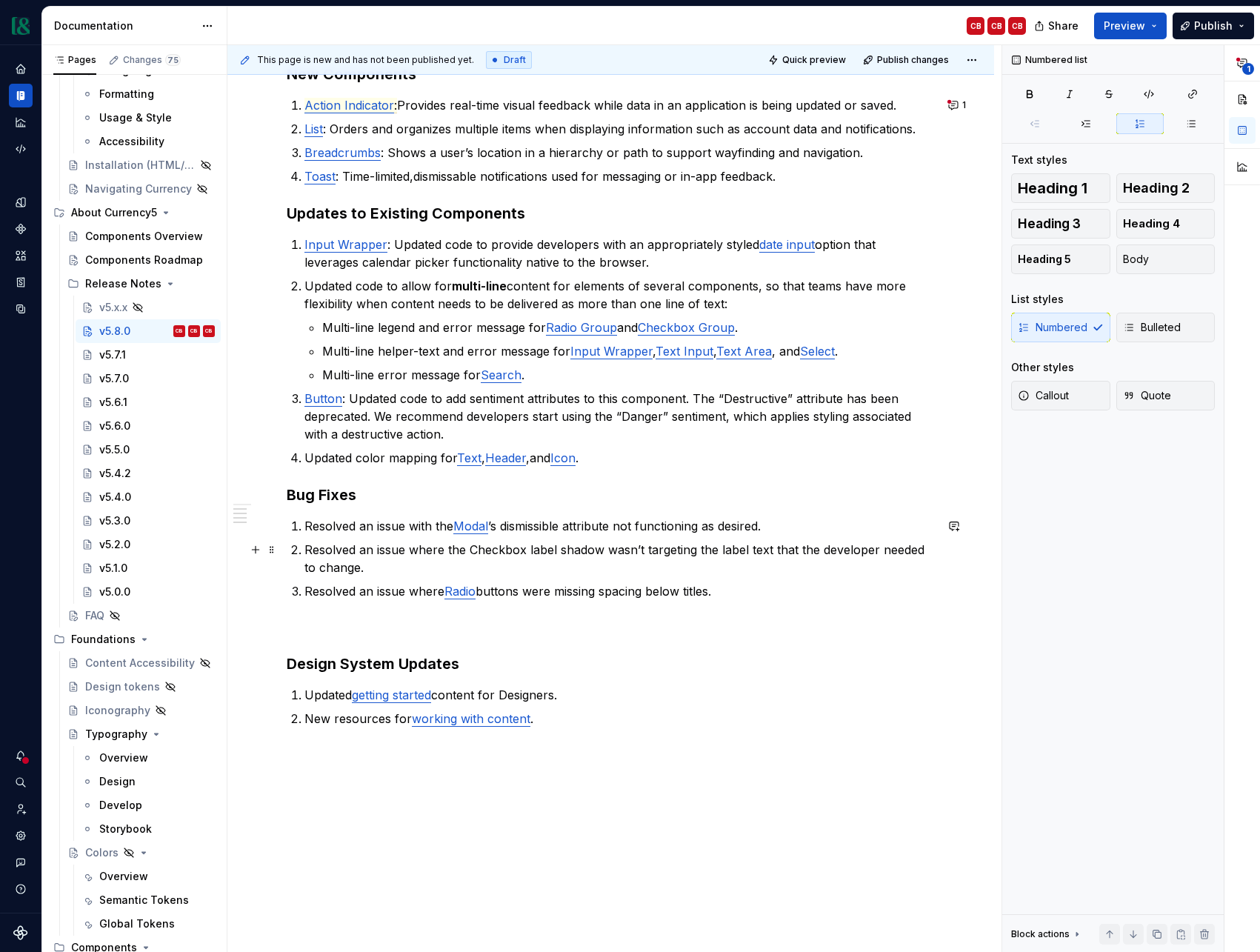
click at [476, 564] on p "Resolved an issue where the Checkbox label shadow wasn’t targeting the label te…" at bounding box center [619, 558] width 630 height 35
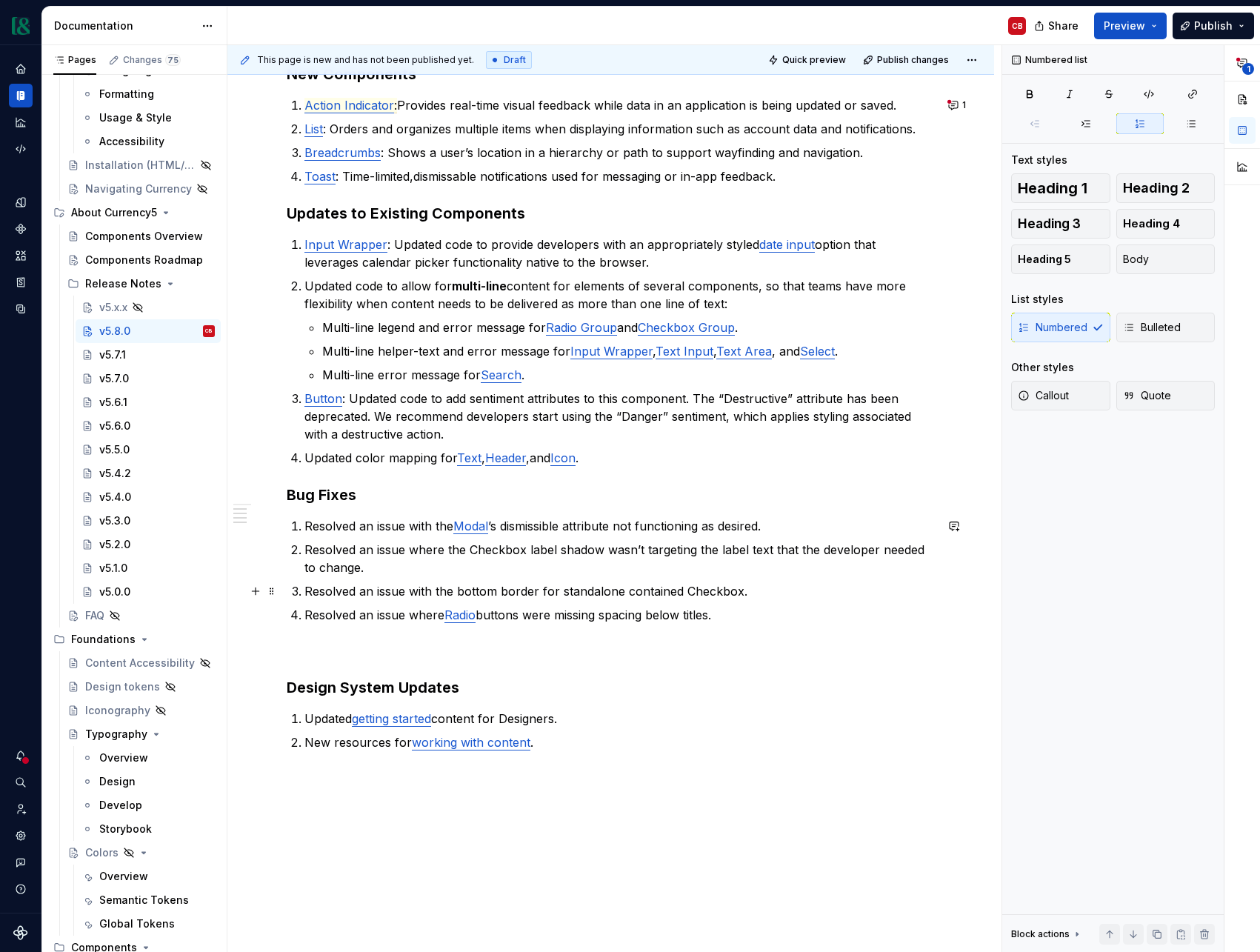
click at [561, 592] on p "Resolved an issue with the bottom border for standalone contained Checkbox." at bounding box center [619, 591] width 630 height 18
click at [703, 589] on p "Resolved an issue with the bottom border for a standalone contained Checkbox." at bounding box center [619, 591] width 630 height 18
type textarea "*"
click at [1073, 566] on button "button" at bounding box center [1077, 564] width 21 height 21
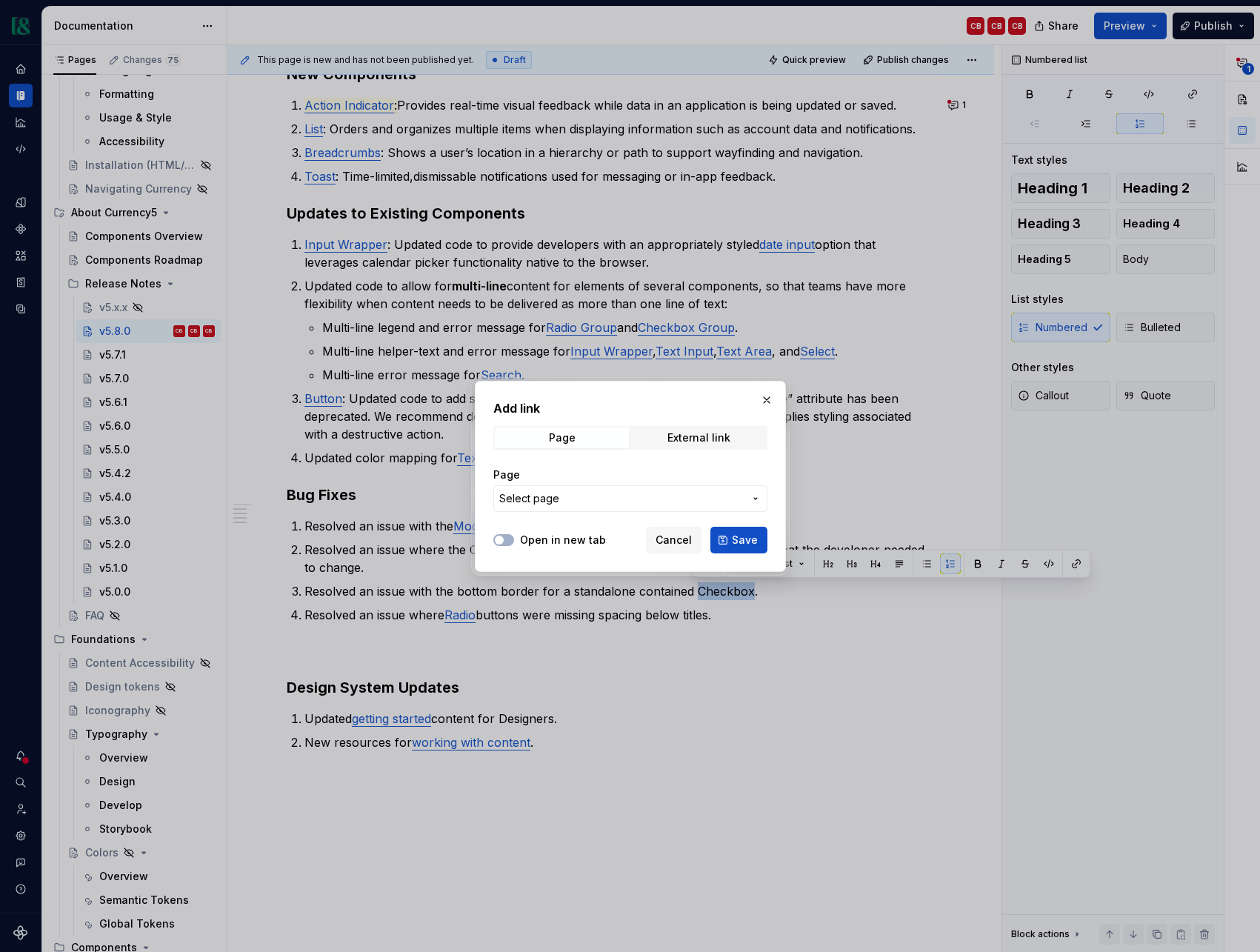
click at [649, 494] on span "Select page" at bounding box center [621, 498] width 244 height 15
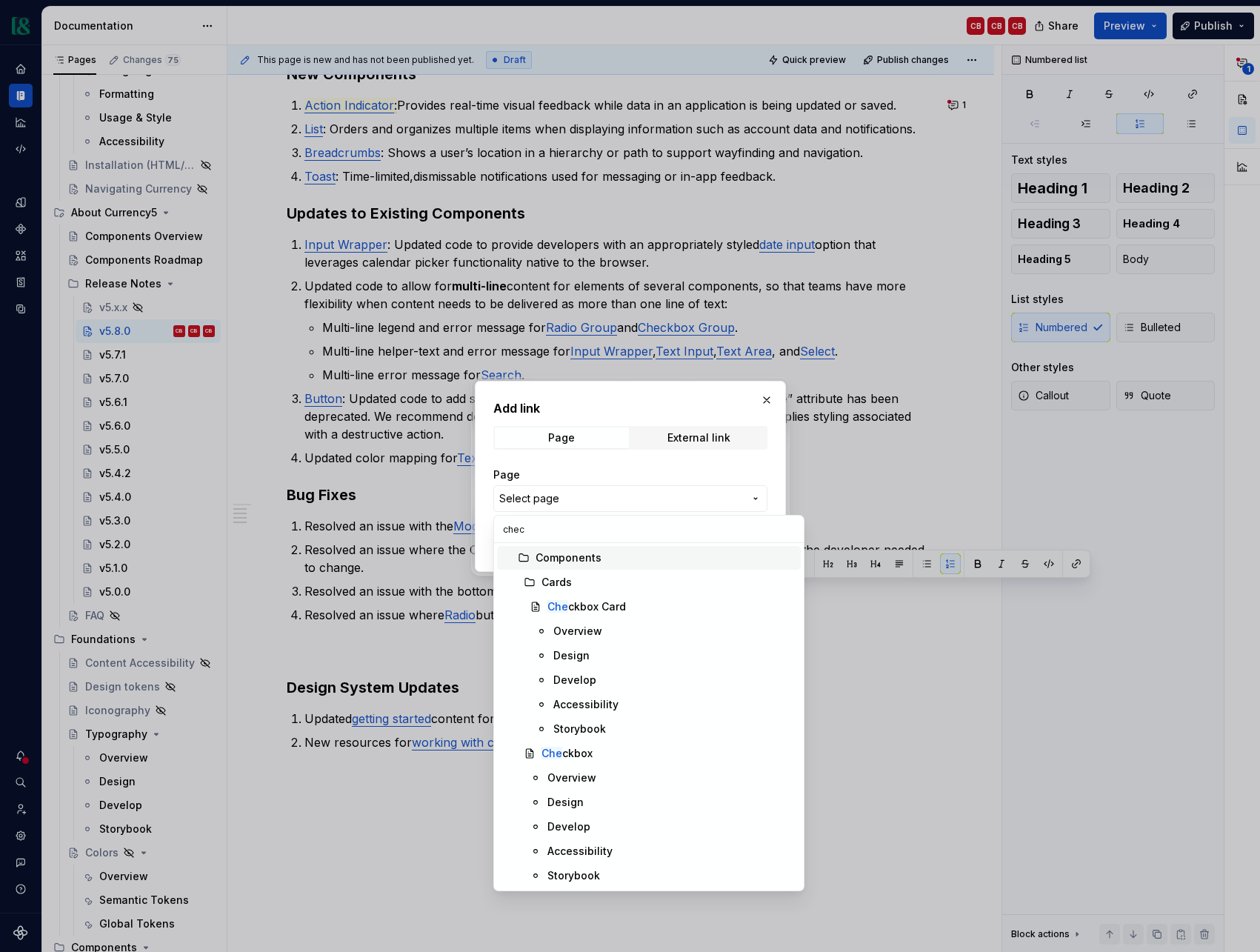
type input "check"
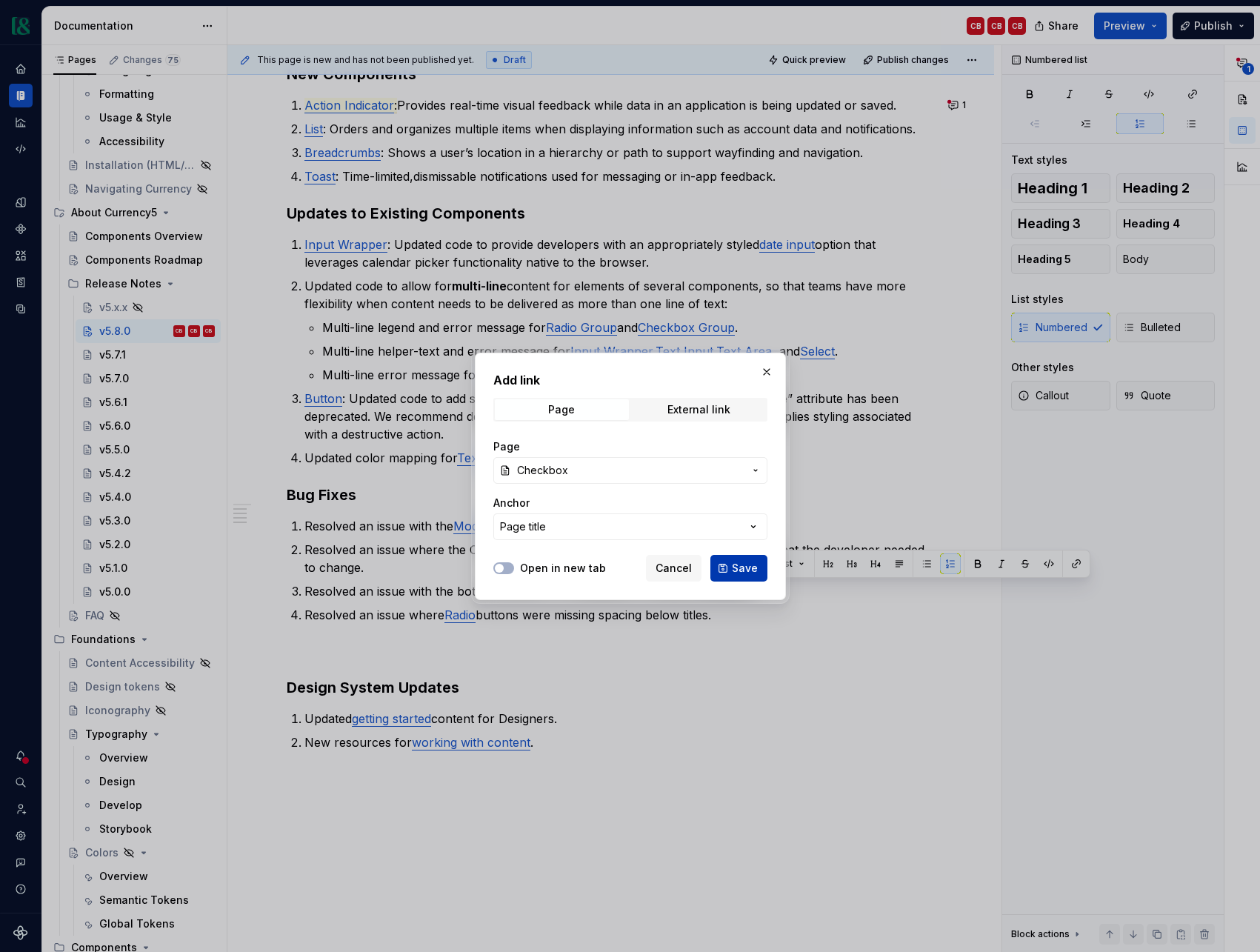
click at [749, 569] on span "Save" at bounding box center [745, 568] width 26 height 15
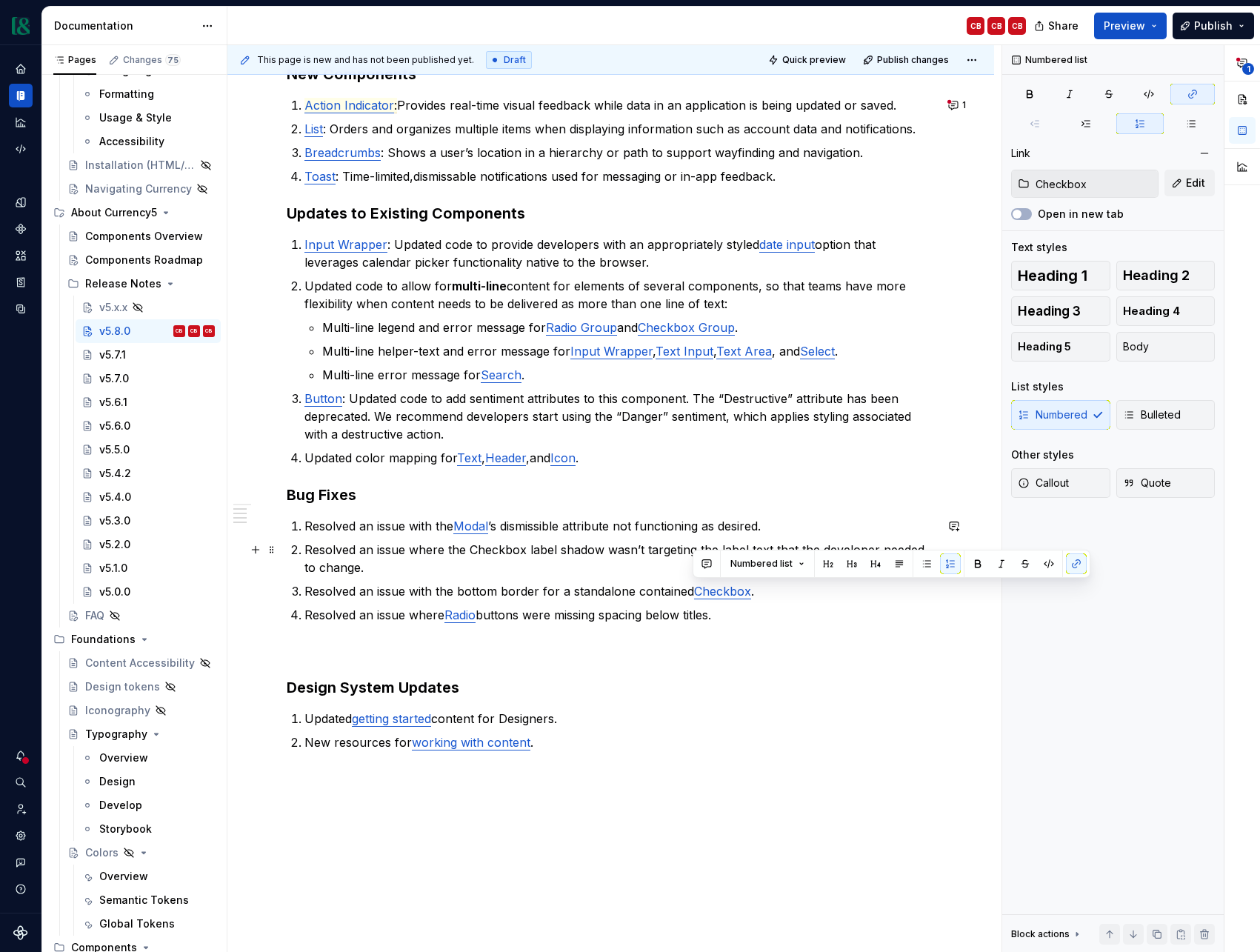
click at [480, 554] on p "Resolved an issue where the Checkbox label shadow wasn’t targeting the label te…" at bounding box center [619, 558] width 630 height 35
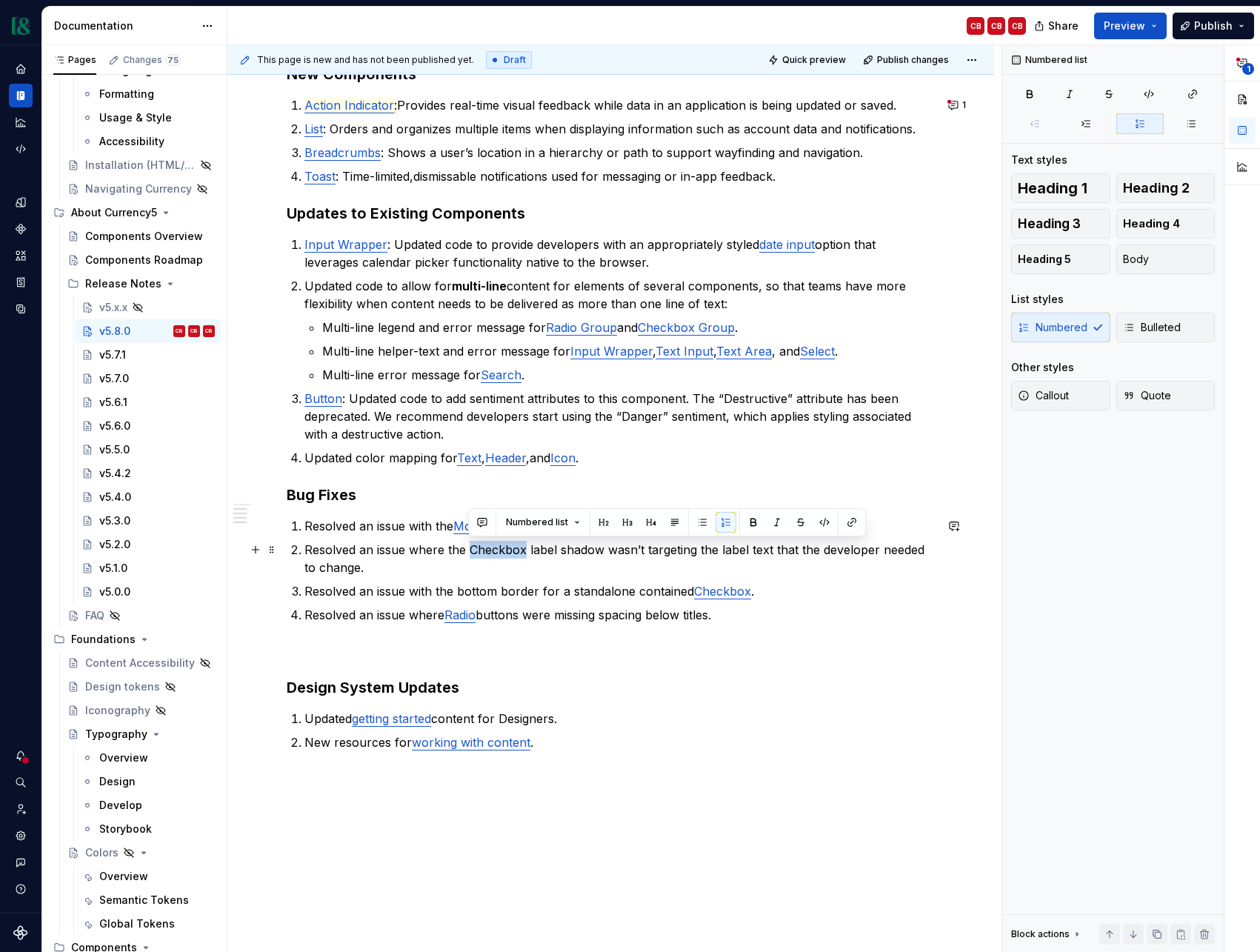
click at [480, 554] on p "Resolved an issue where the Checkbox label shadow wasn’t targeting the label te…" at bounding box center [619, 558] width 630 height 35
click at [851, 520] on button "button" at bounding box center [852, 522] width 21 height 21
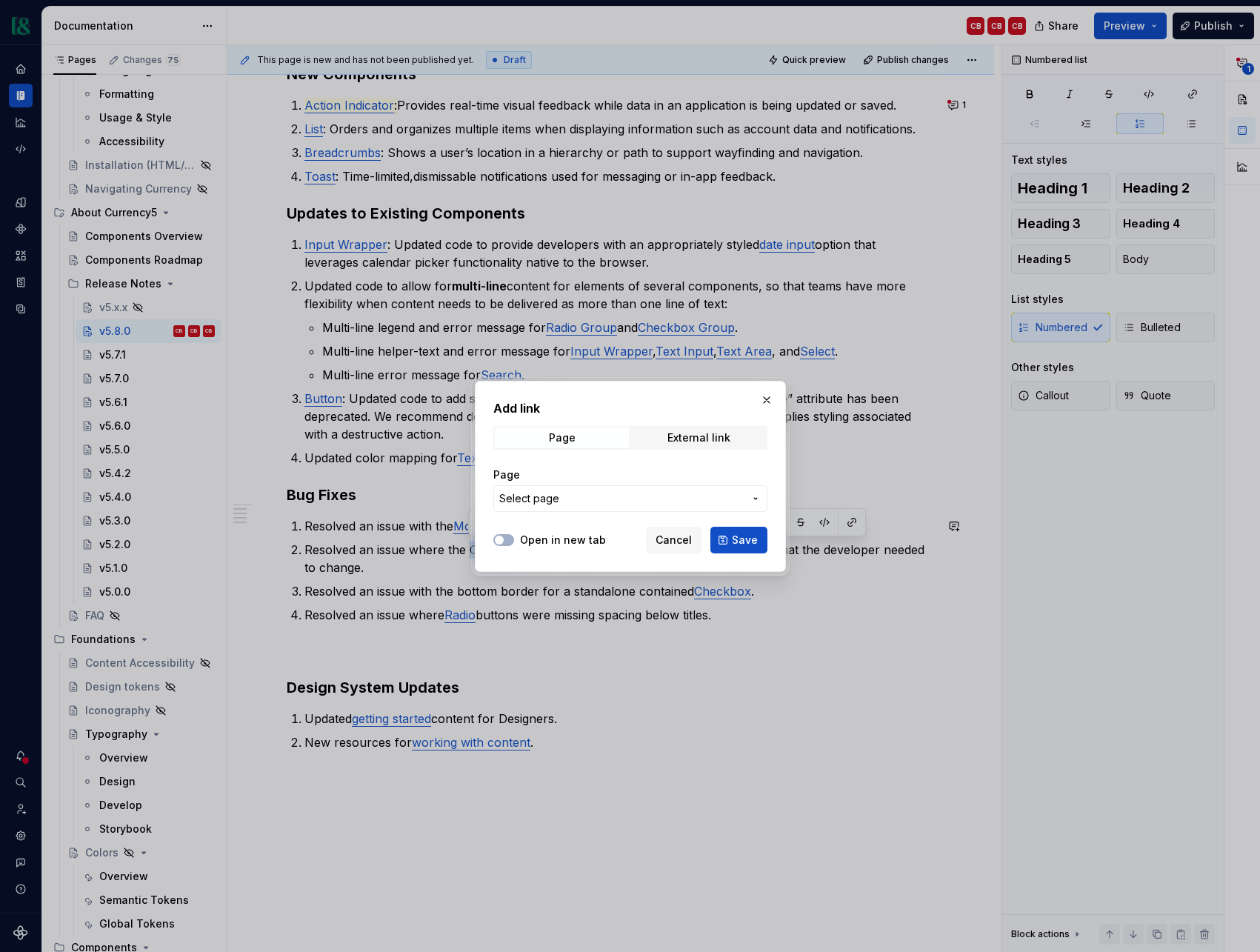
click at [669, 501] on span "Select page" at bounding box center [621, 498] width 244 height 15
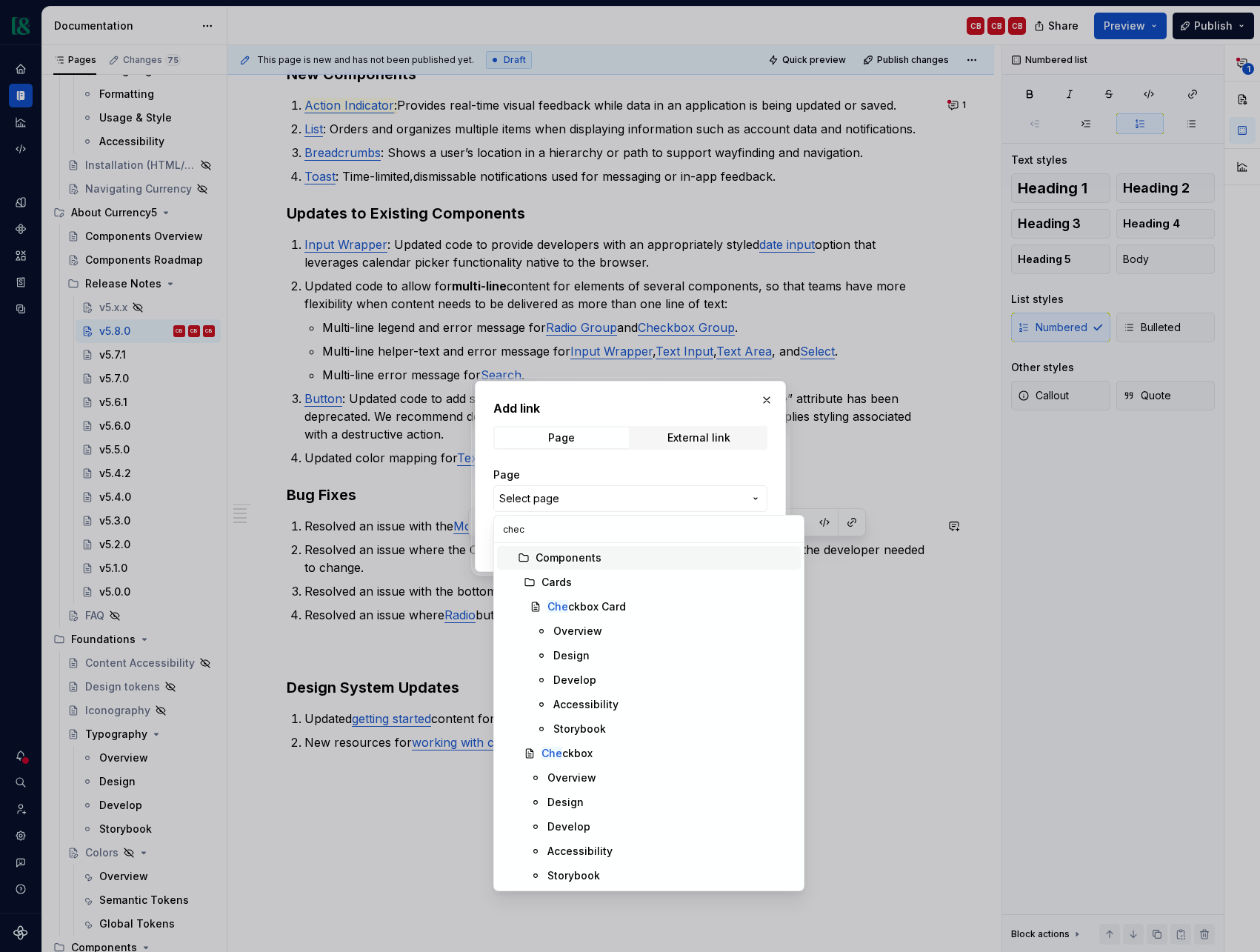
type input "check"
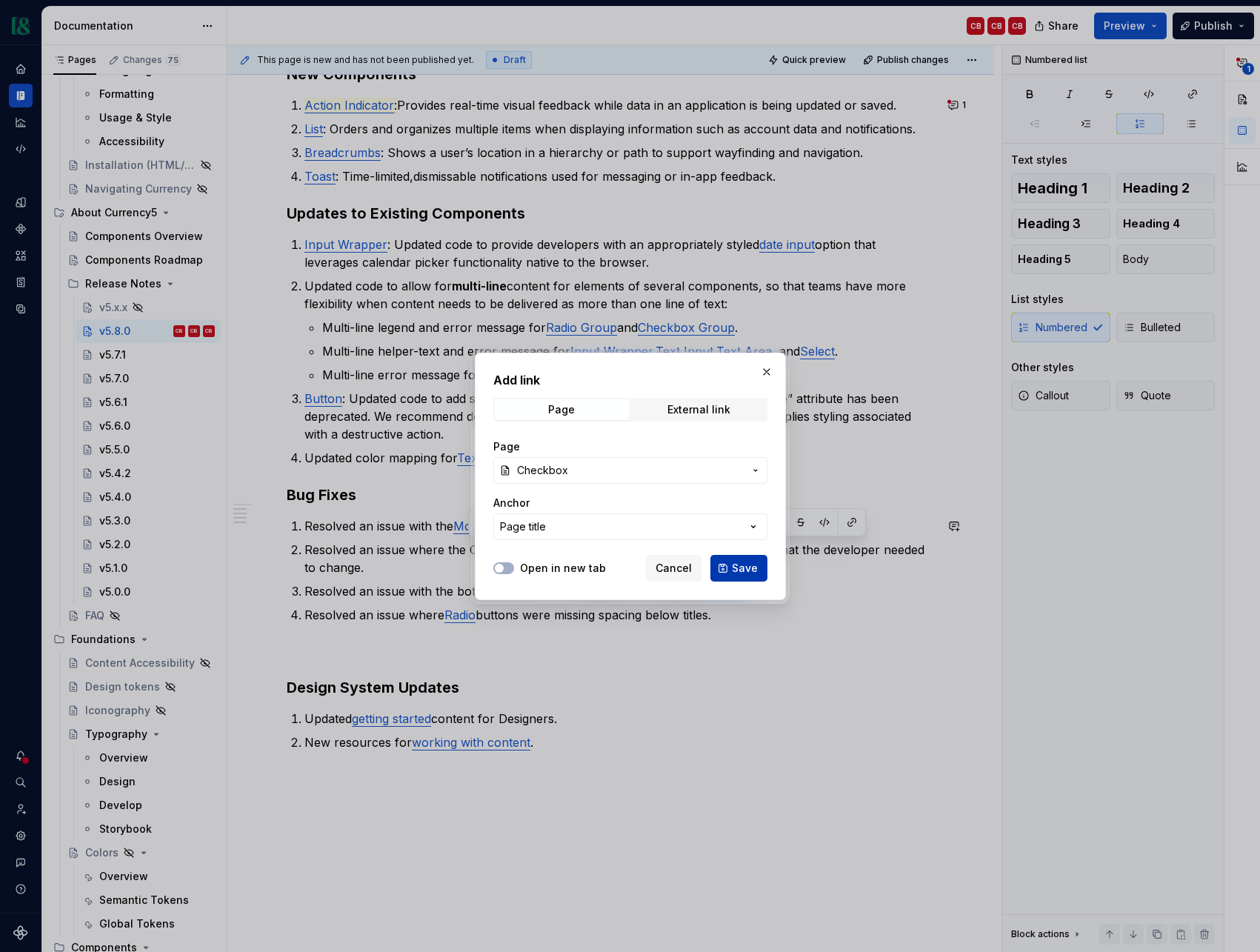
click at [758, 564] on button "Save" at bounding box center [739, 568] width 57 height 26
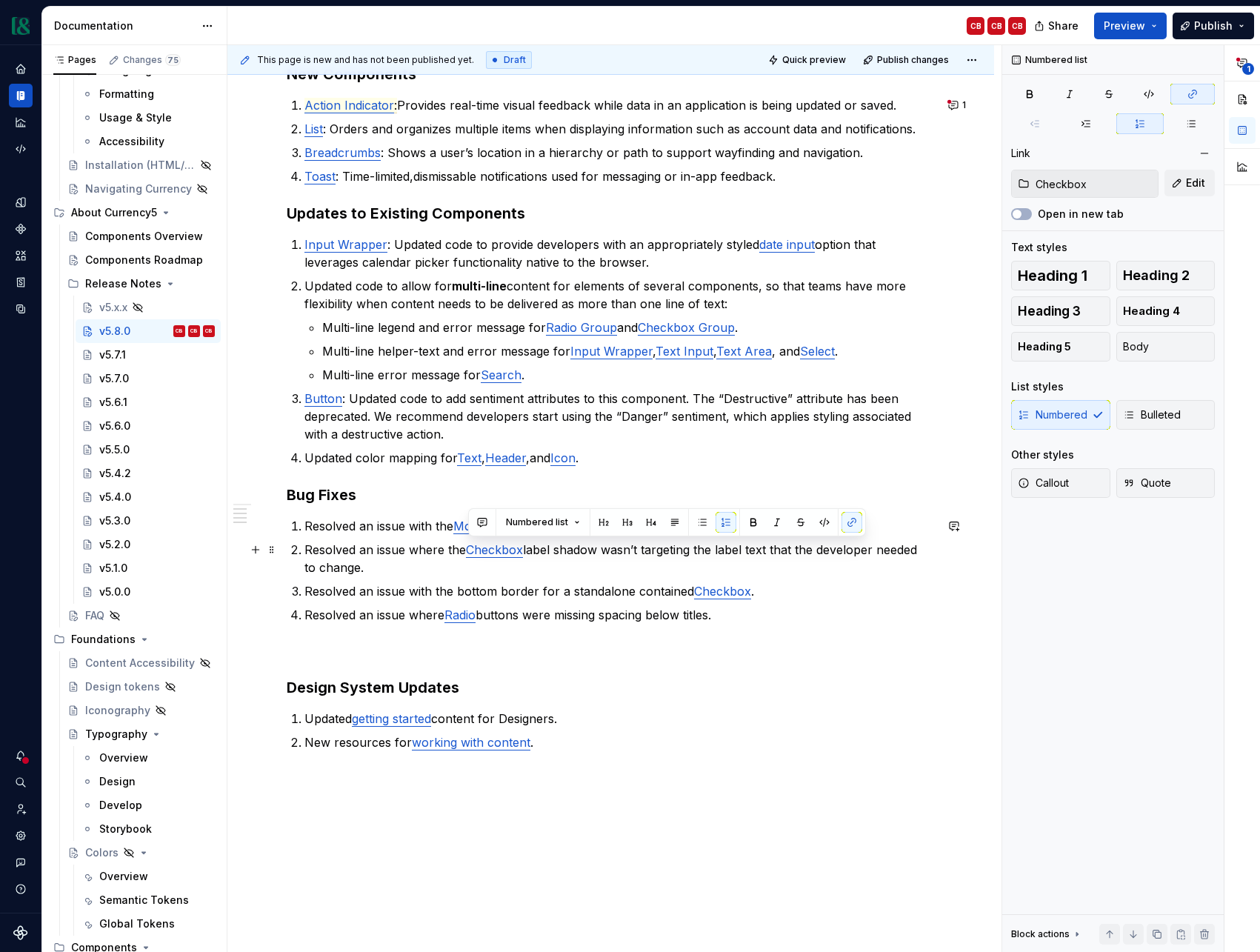
click at [607, 564] on p "Resolved an issue where the Checkbox label shadow wasn’t targeting the label te…" at bounding box center [619, 558] width 630 height 35
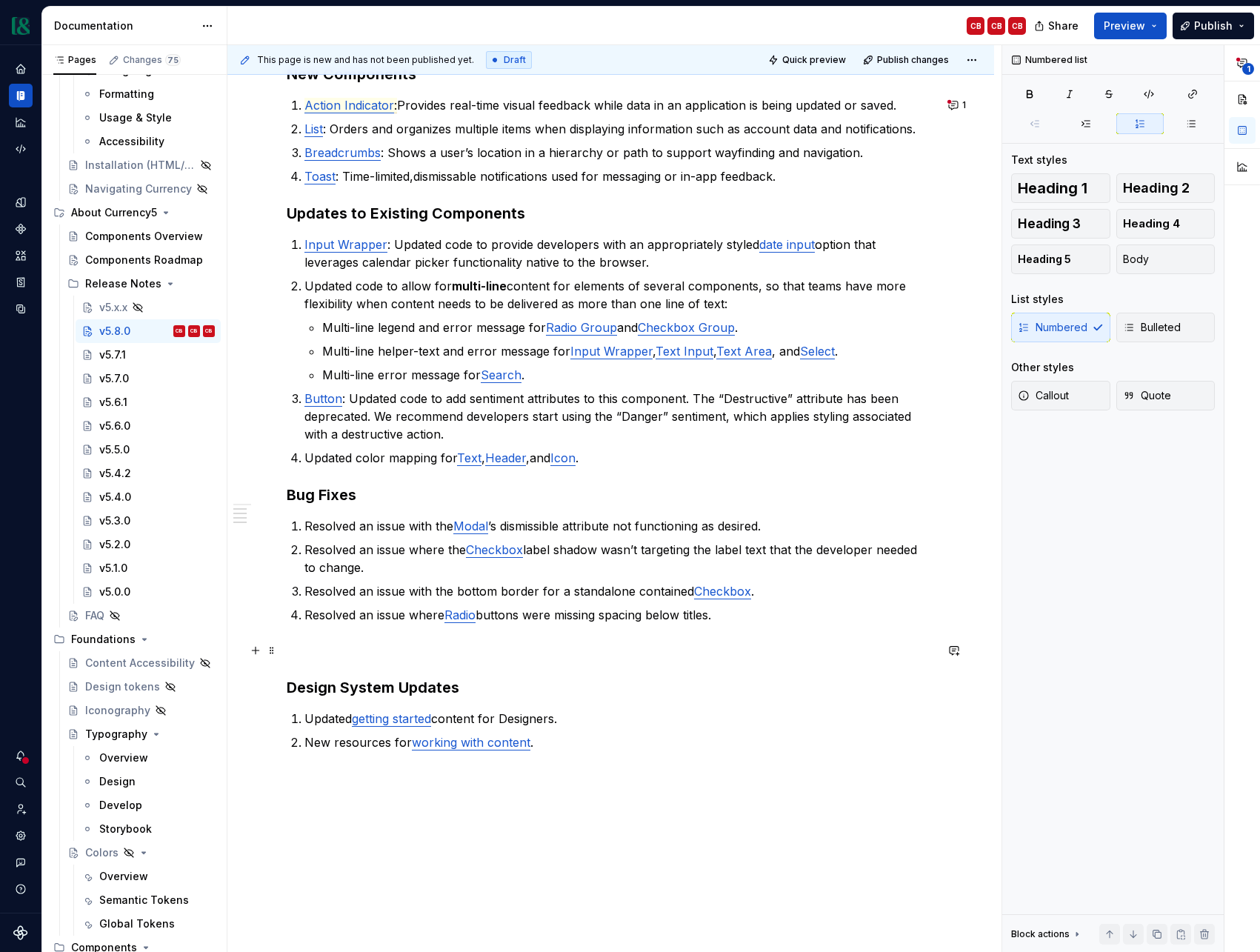
click at [336, 651] on p at bounding box center [610, 650] width 648 height 18
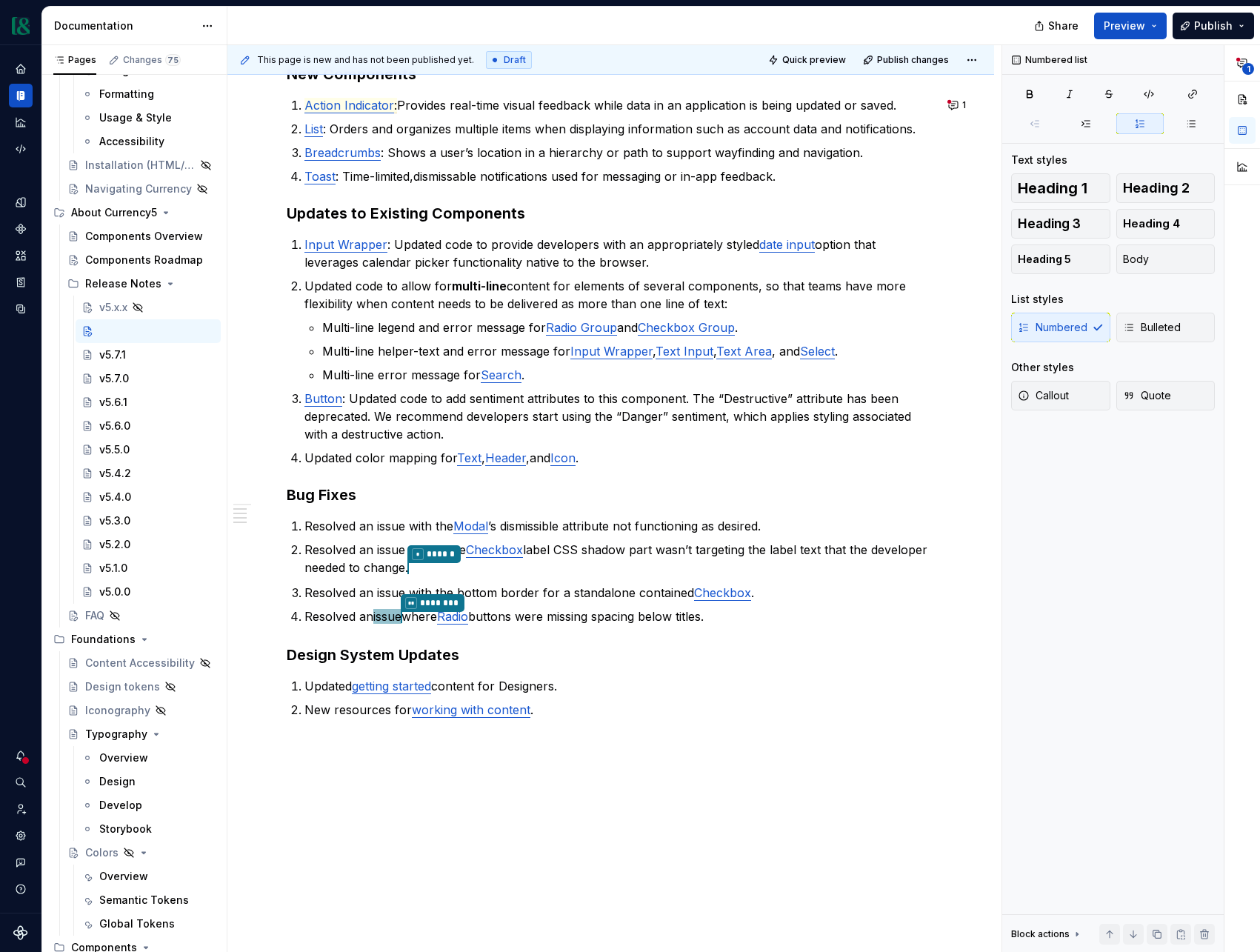
type textarea "*"
